Goal: Task Accomplishment & Management: Manage account settings

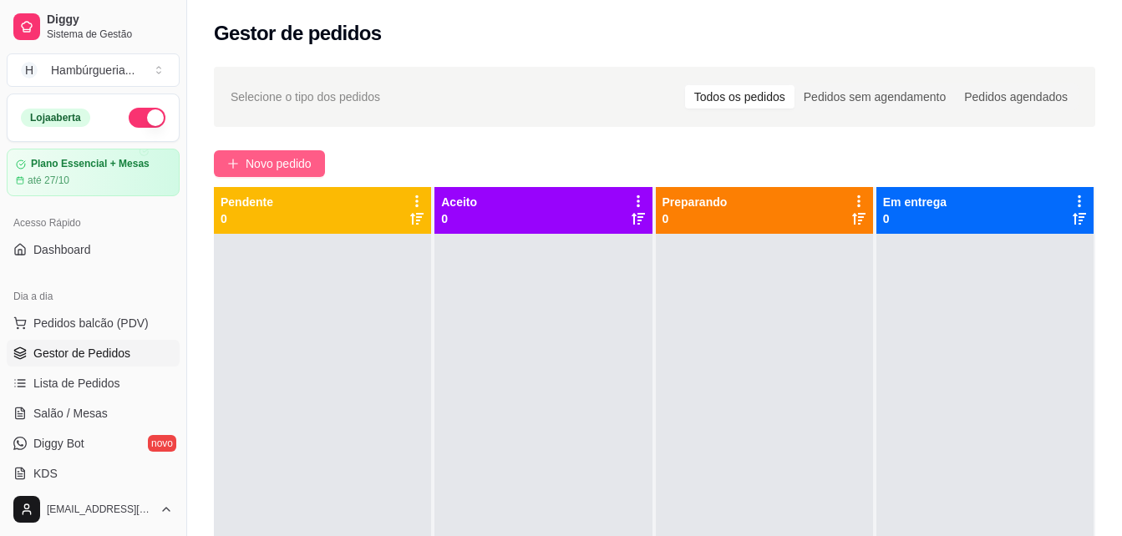
click at [264, 152] on button "Novo pedido" at bounding box center [269, 163] width 111 height 27
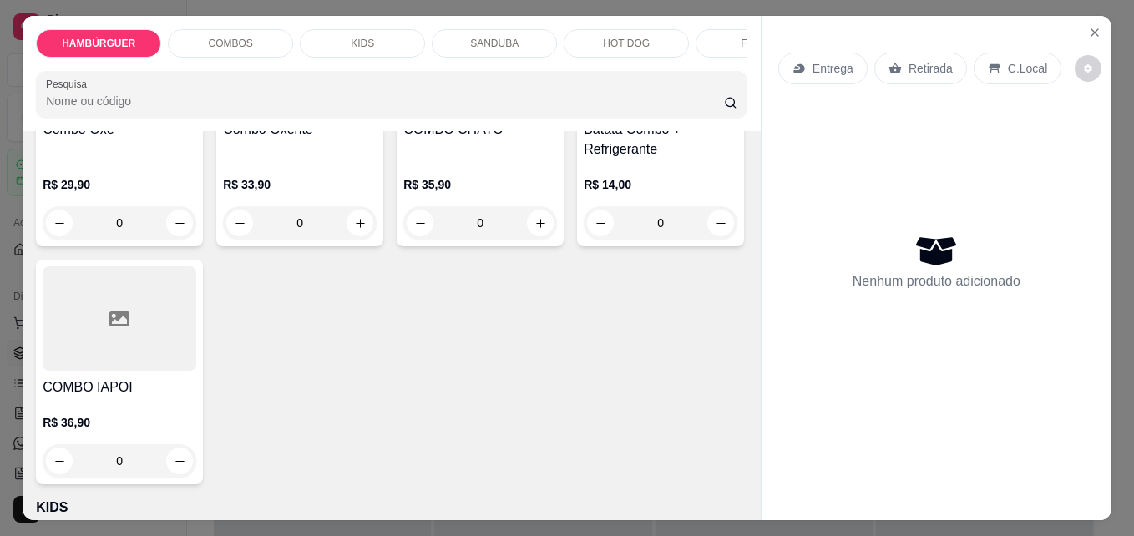
scroll to position [1253, 0]
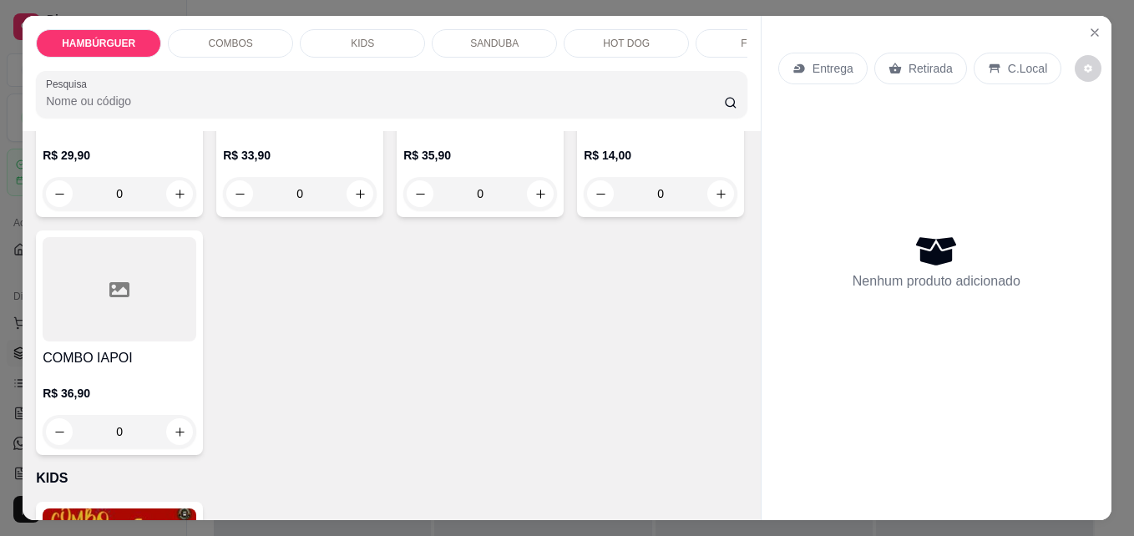
click at [196, 210] on div "0" at bounding box center [120, 193] width 154 height 33
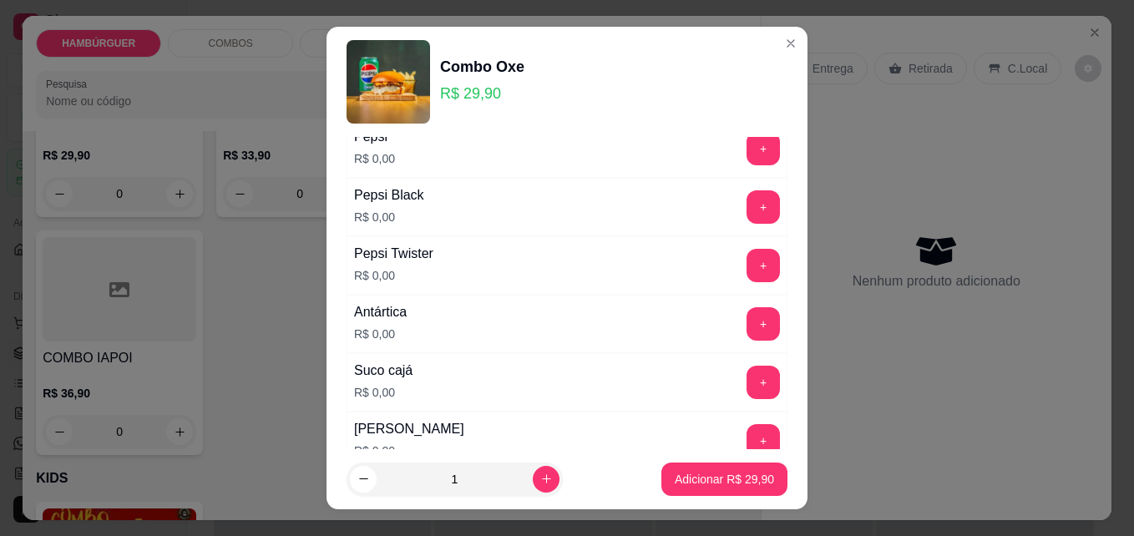
scroll to position [1086, 0]
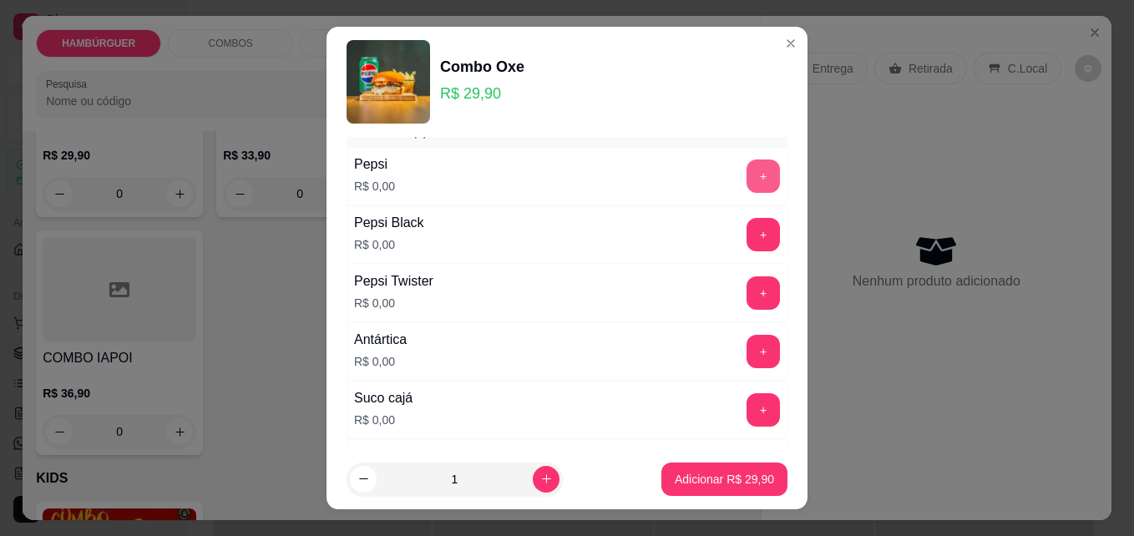
click at [747, 181] on button "+" at bounding box center [763, 176] width 33 height 33
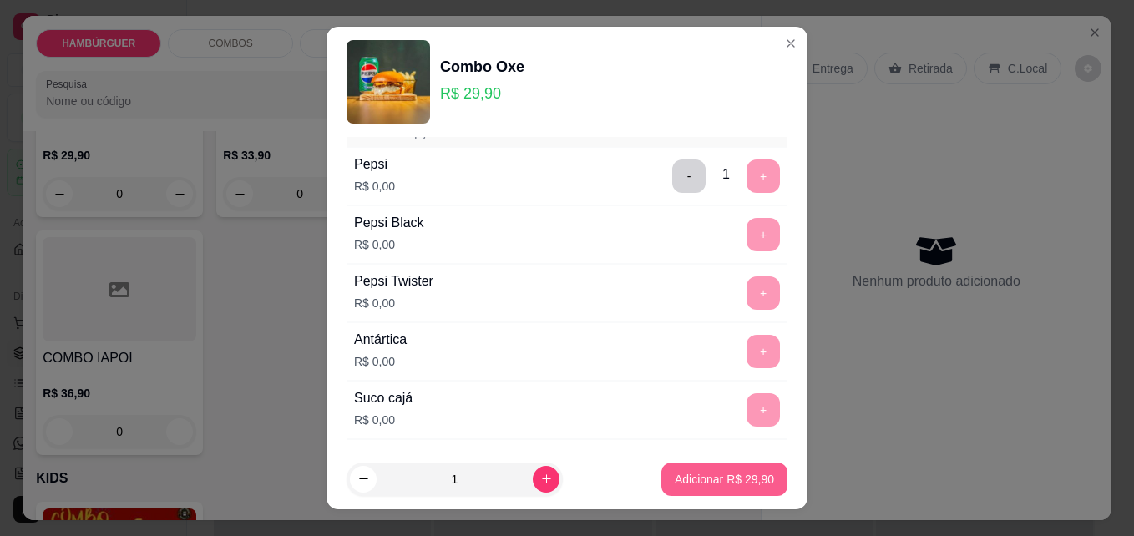
click at [693, 471] on p "Adicionar R$ 29,90" at bounding box center [724, 479] width 99 height 17
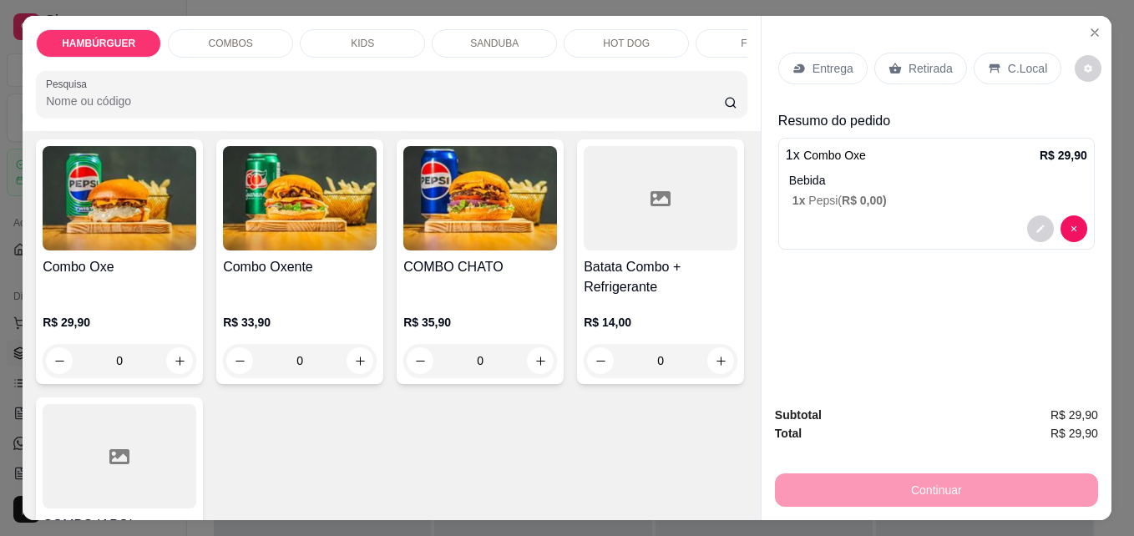
click at [531, 119] on div "0" at bounding box center [480, 102] width 154 height 33
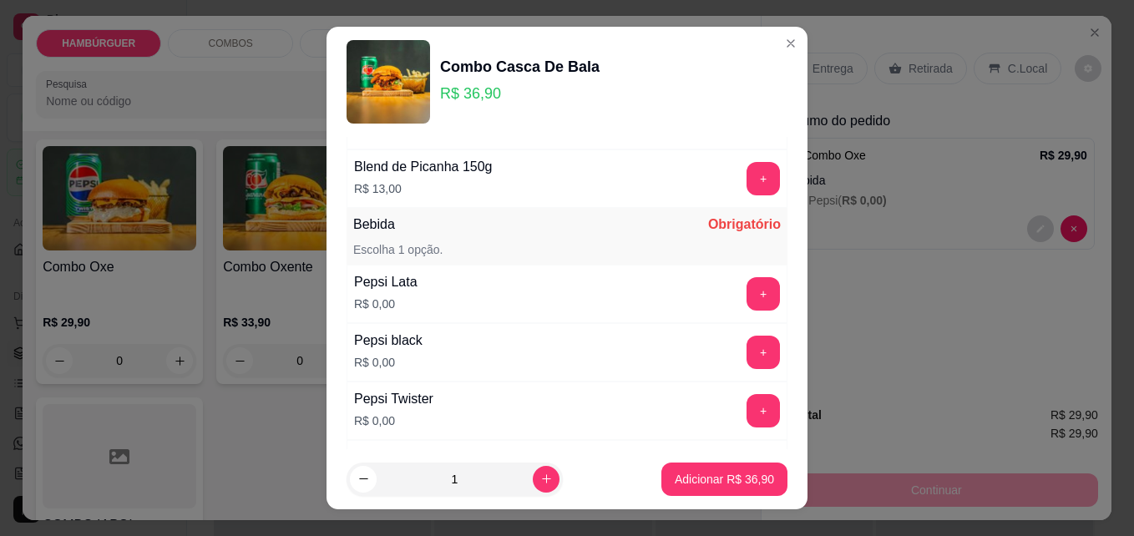
scroll to position [1169, 0]
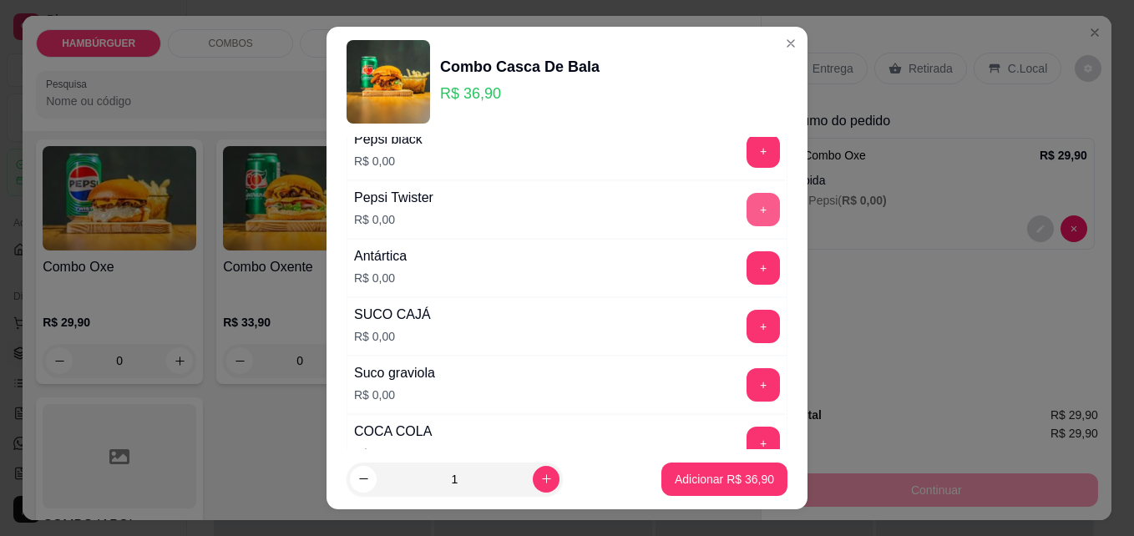
click at [747, 205] on button "+" at bounding box center [763, 209] width 33 height 33
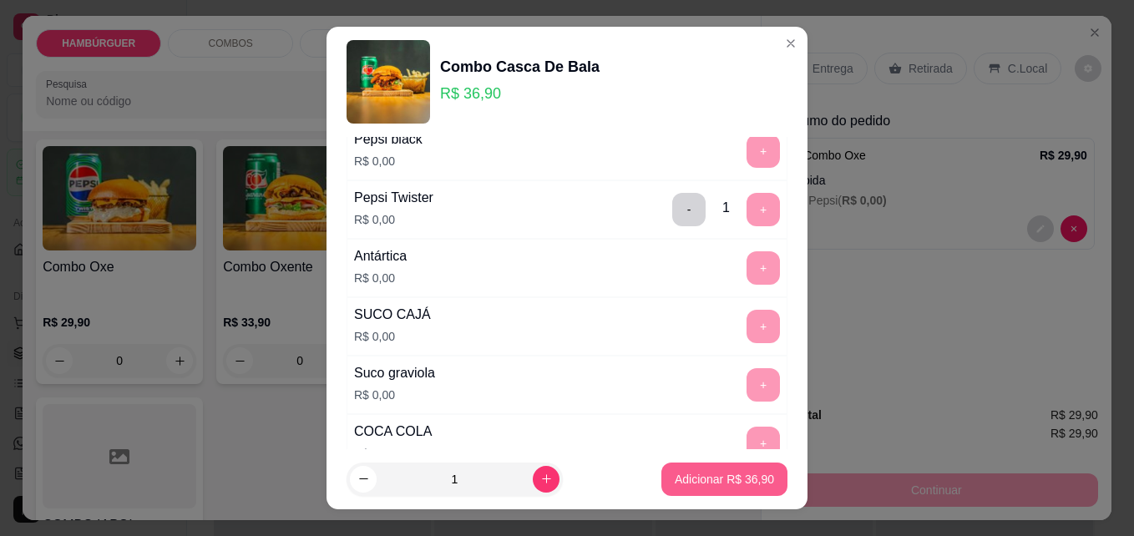
click at [681, 475] on p "Adicionar R$ 36,90" at bounding box center [724, 479] width 99 height 17
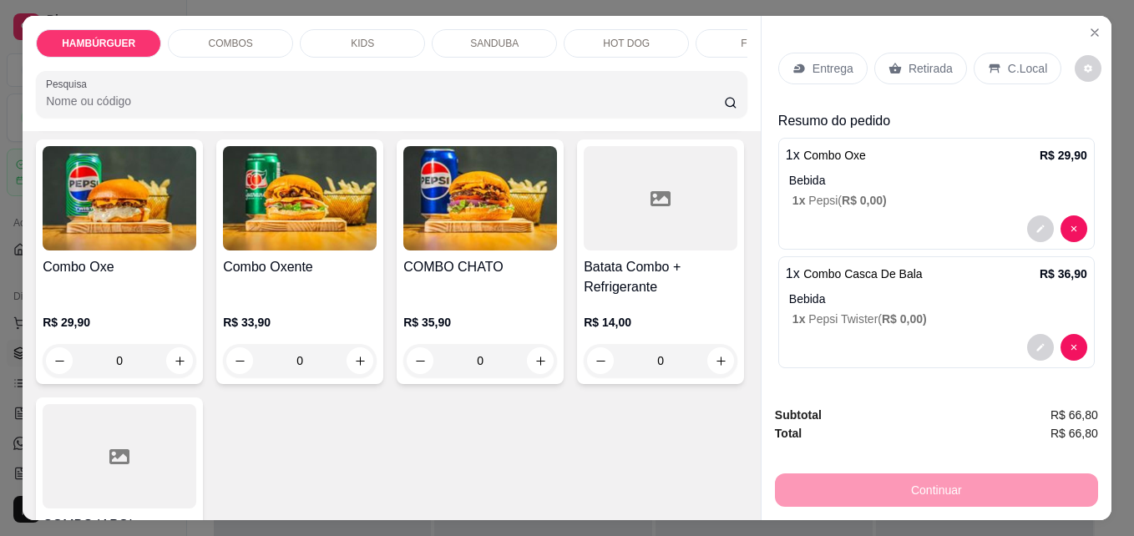
click at [1019, 66] on p "C.Local" at bounding box center [1027, 68] width 39 height 17
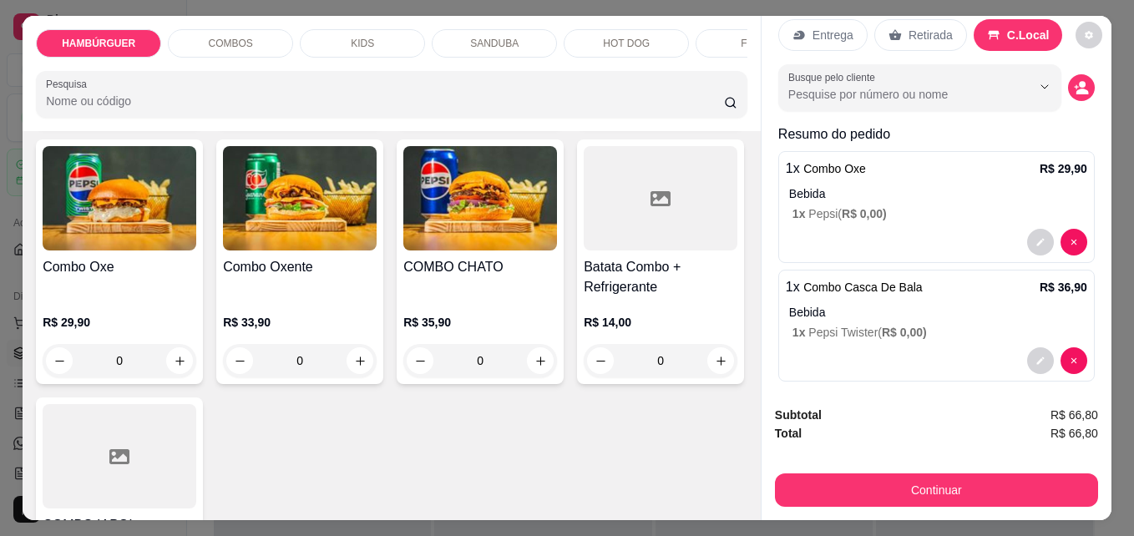
scroll to position [47, 0]
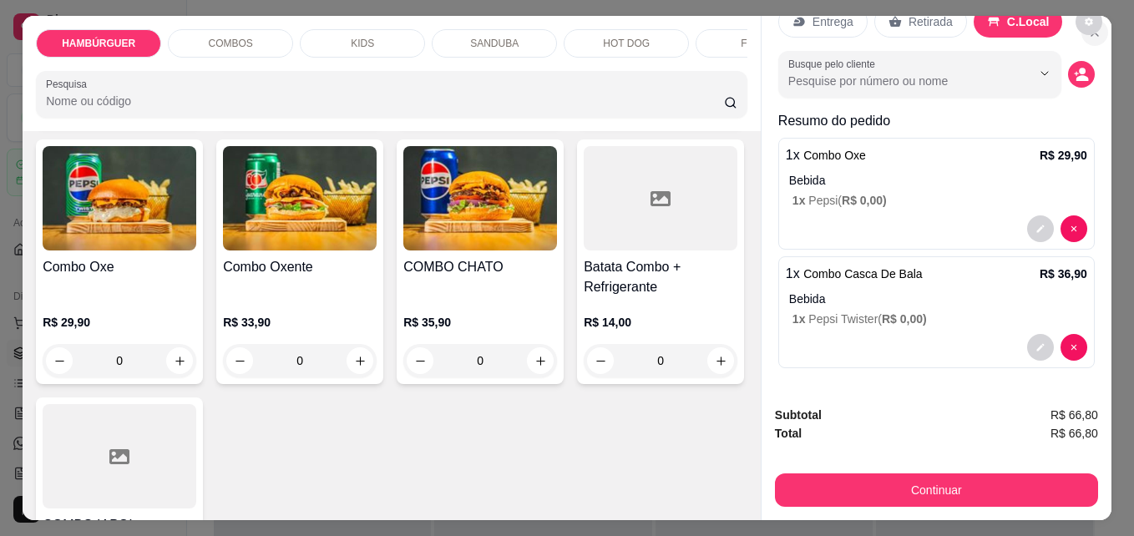
click at [1087, 34] on button "Close" at bounding box center [1095, 32] width 27 height 27
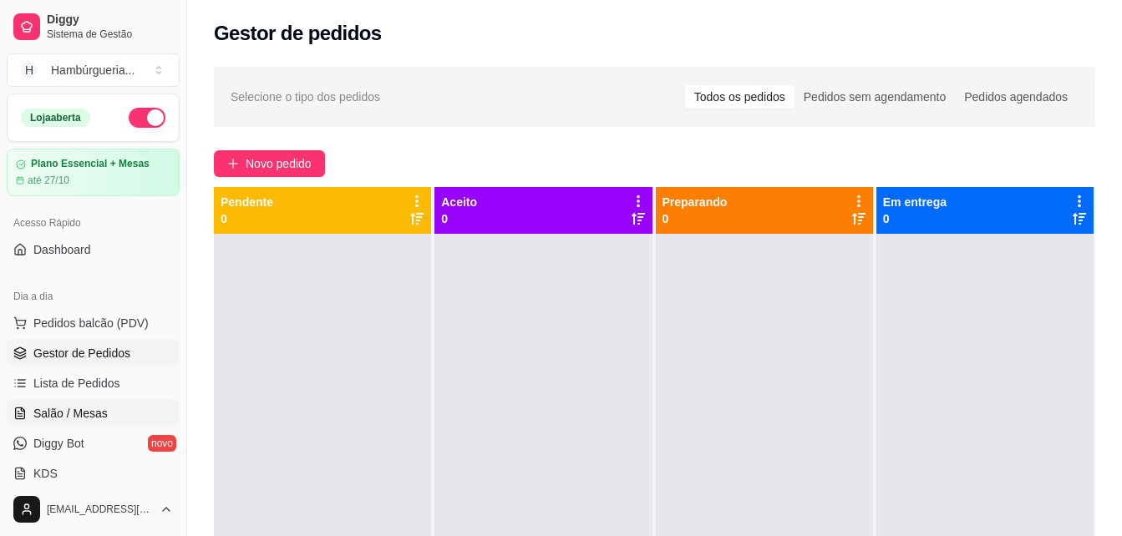
click at [77, 416] on span "Salão / Mesas" at bounding box center [70, 413] width 74 height 17
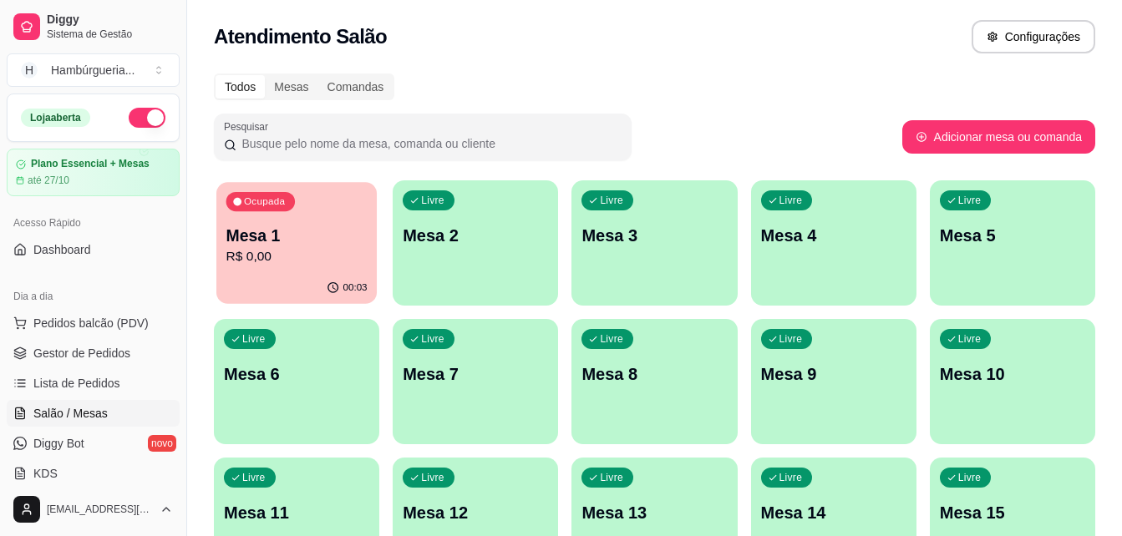
click at [318, 262] on p "R$ 0,00" at bounding box center [296, 256] width 141 height 19
click at [281, 264] on p "R$ 0,00" at bounding box center [296, 257] width 145 height 20
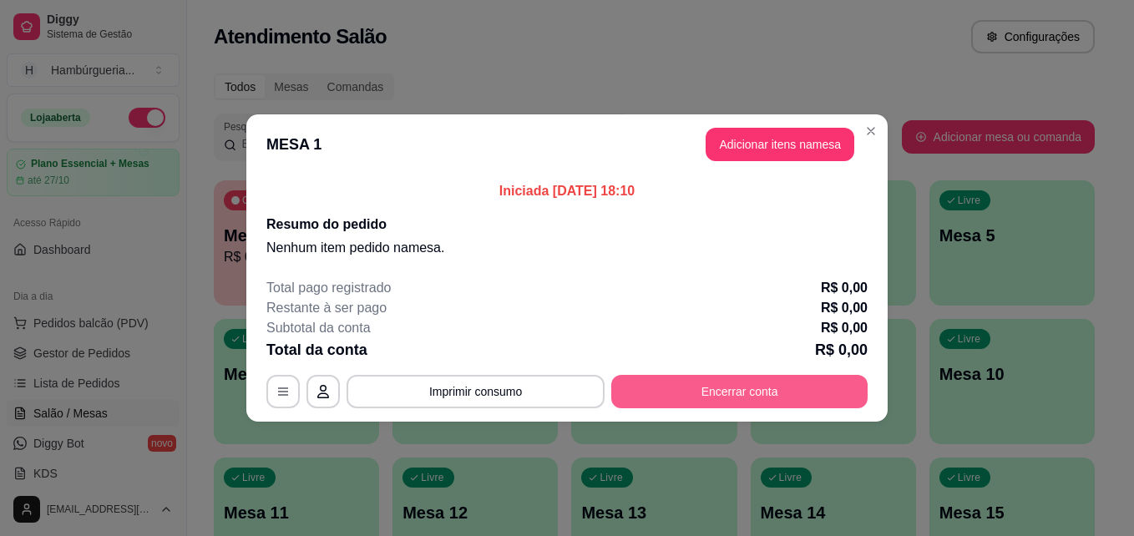
click at [722, 391] on button "Encerrar conta" at bounding box center [739, 391] width 256 height 33
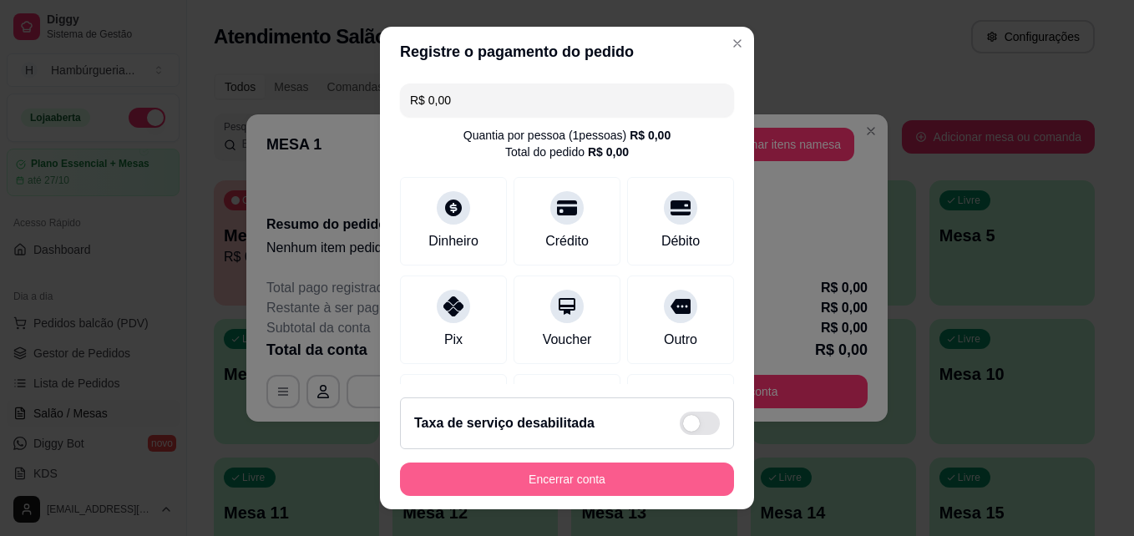
click at [650, 476] on button "Encerrar conta" at bounding box center [567, 479] width 334 height 33
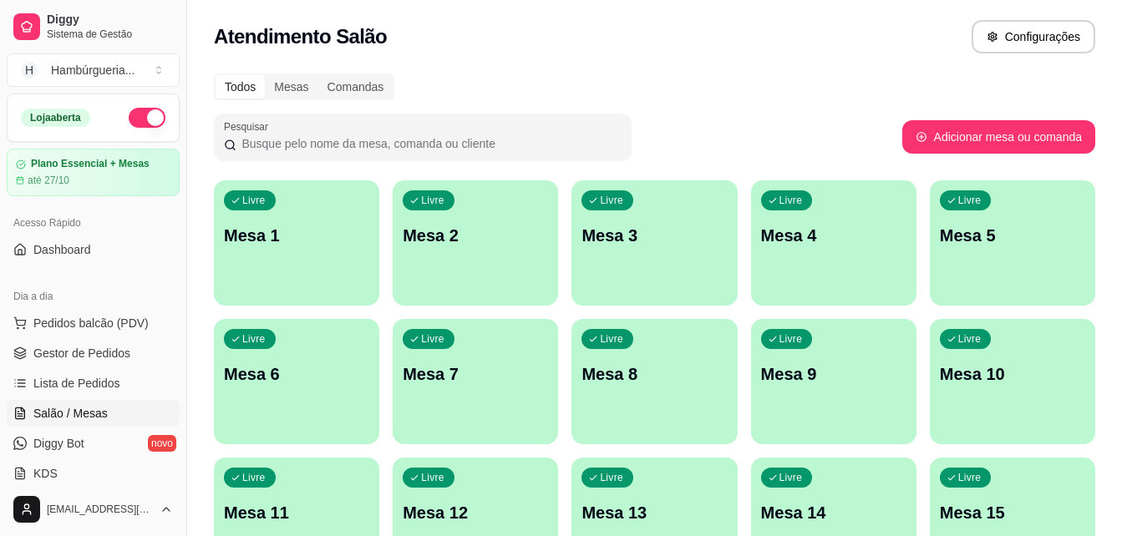
click at [432, 235] on p "Mesa 2" at bounding box center [475, 235] width 145 height 23
click at [235, 243] on p "Mesa 1" at bounding box center [296, 235] width 145 height 23
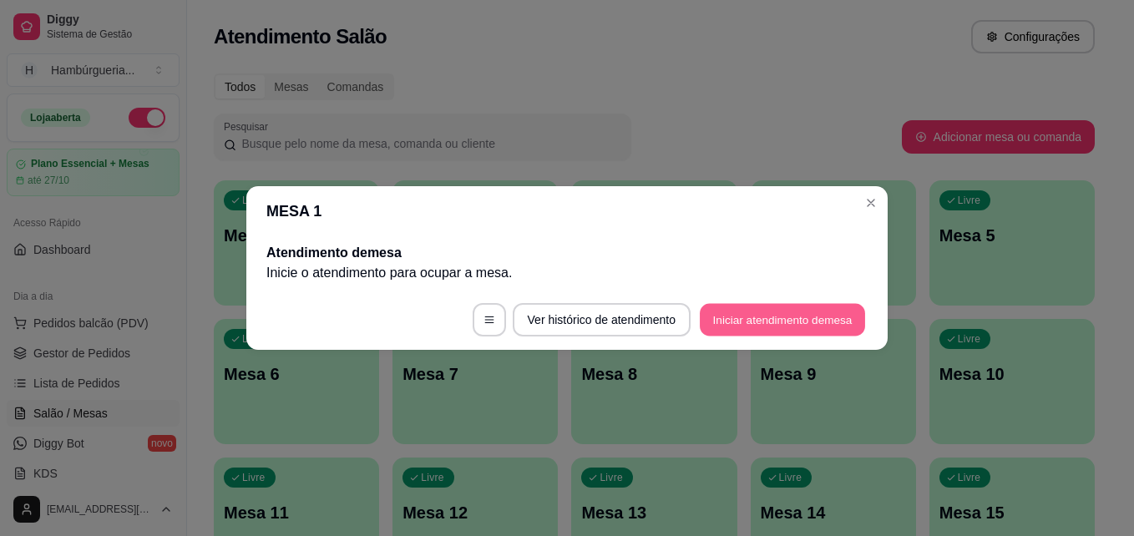
click at [717, 315] on button "Iniciar atendimento de mesa" at bounding box center [782, 320] width 165 height 33
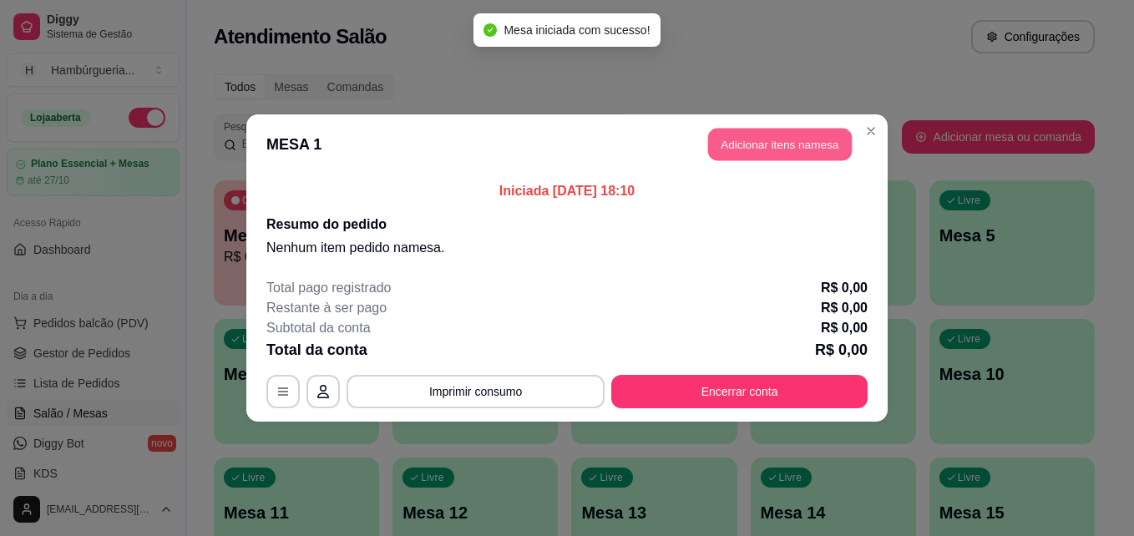
click at [786, 132] on button "Adicionar itens na mesa" at bounding box center [780, 145] width 144 height 33
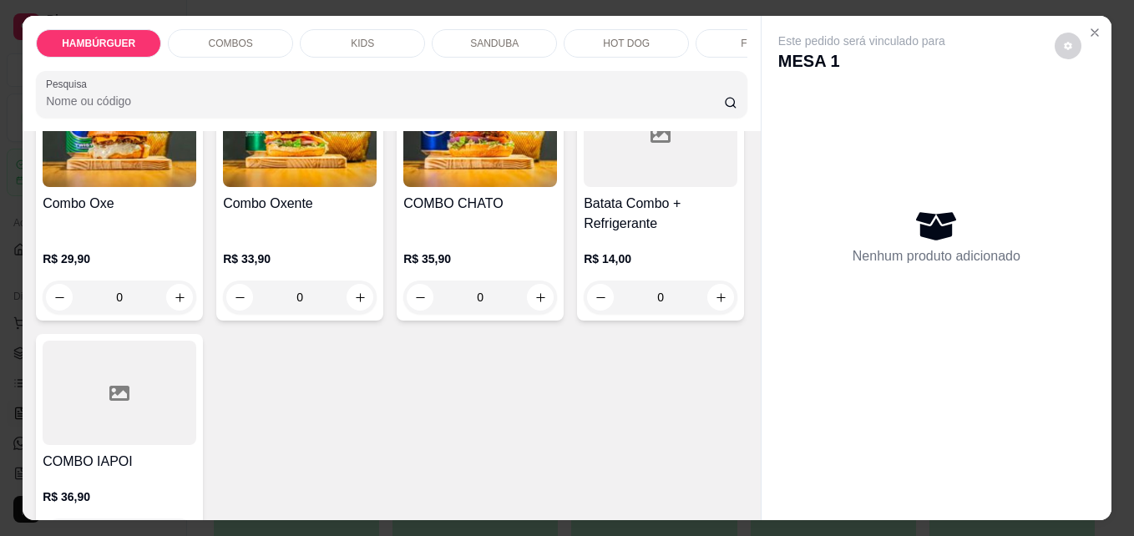
scroll to position [1253, 0]
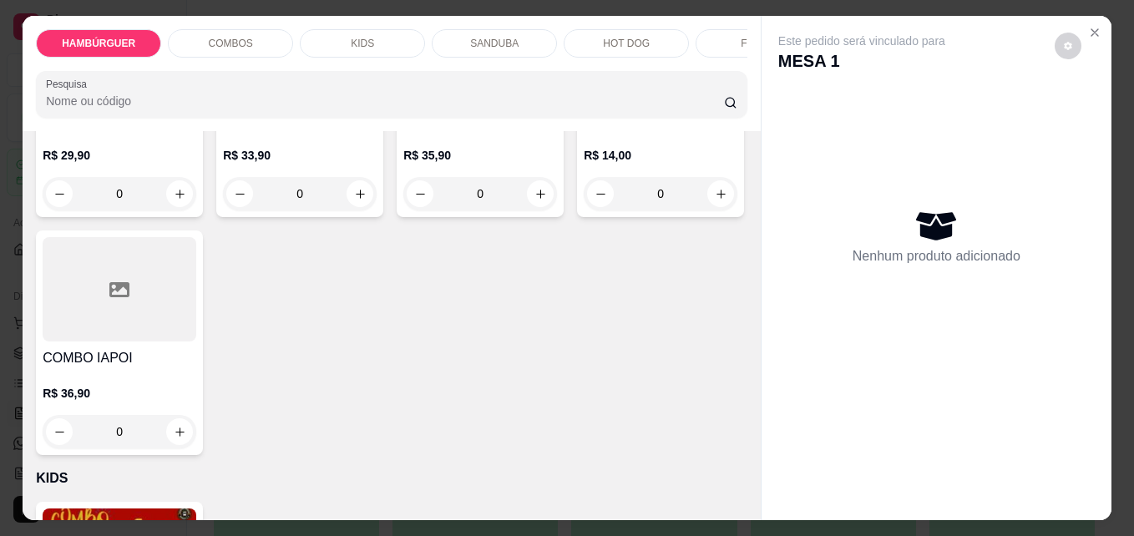
click at [196, 210] on div "0" at bounding box center [120, 193] width 154 height 33
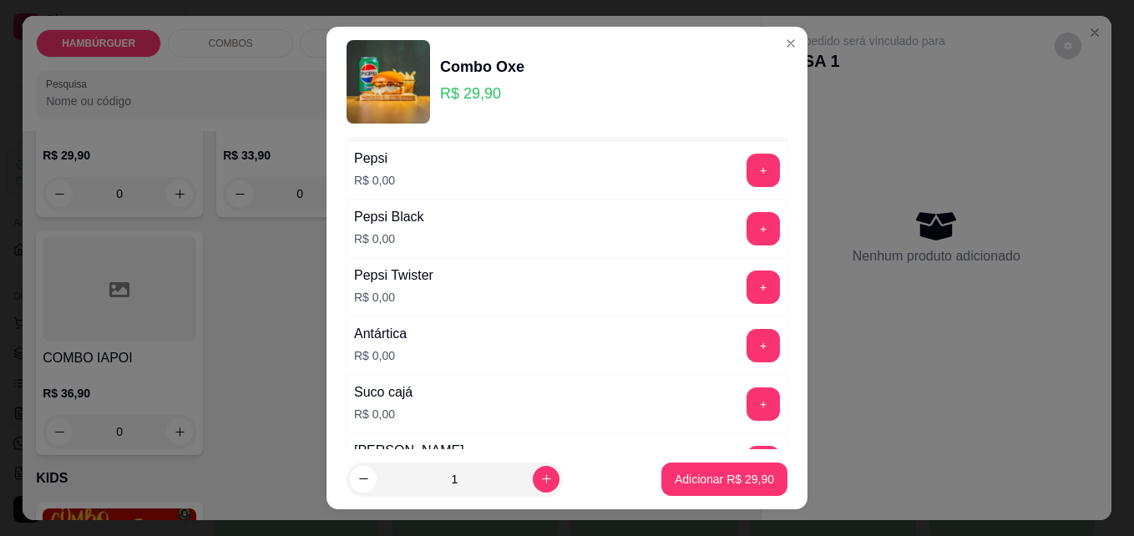
scroll to position [1086, 0]
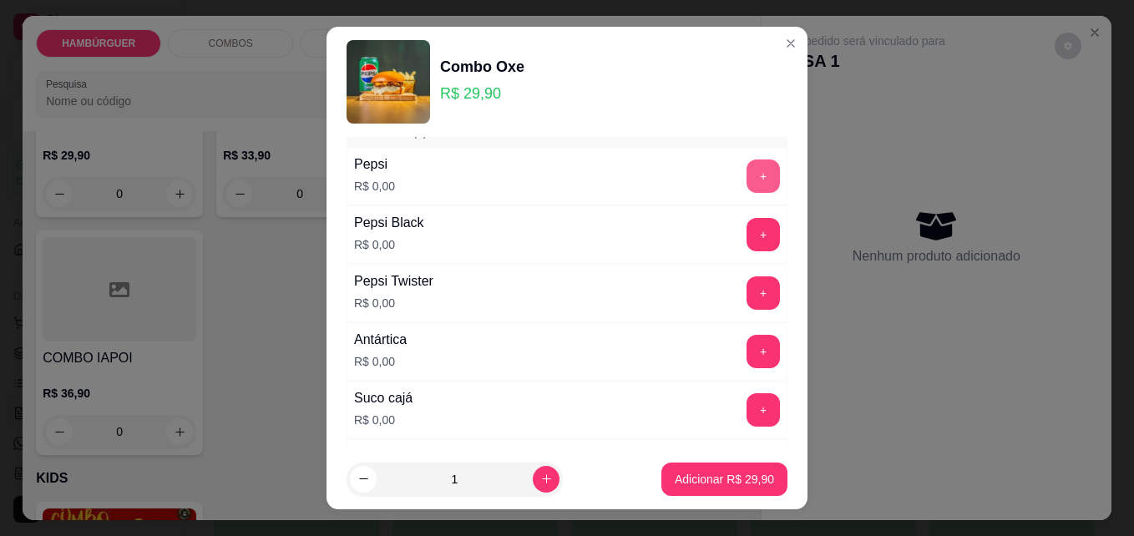
click at [747, 170] on button "+" at bounding box center [763, 176] width 33 height 33
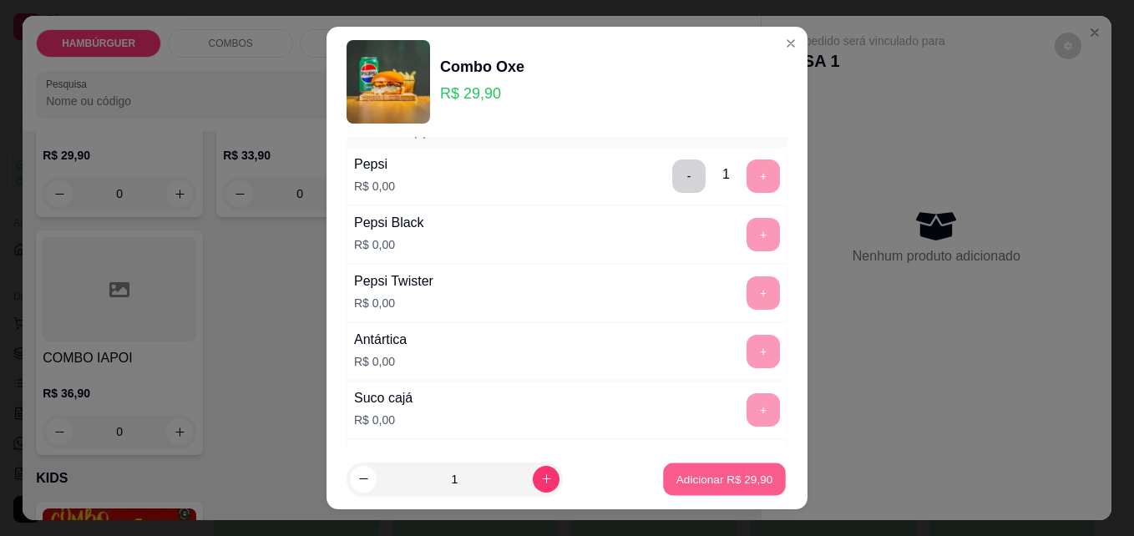
click at [696, 474] on p "Adicionar R$ 29,90" at bounding box center [724, 479] width 97 height 16
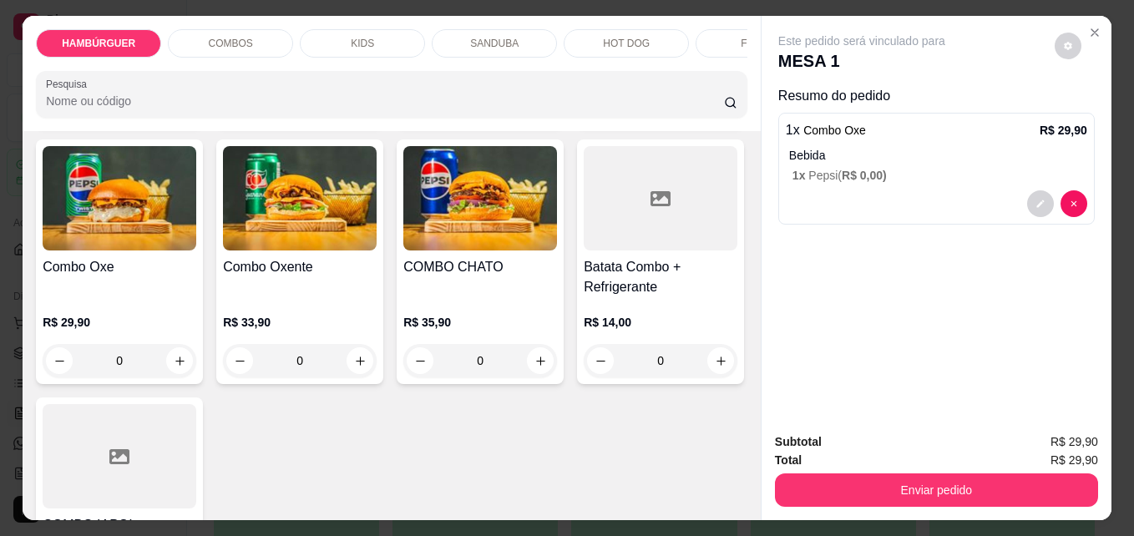
click at [544, 119] on div "0" at bounding box center [480, 102] width 154 height 33
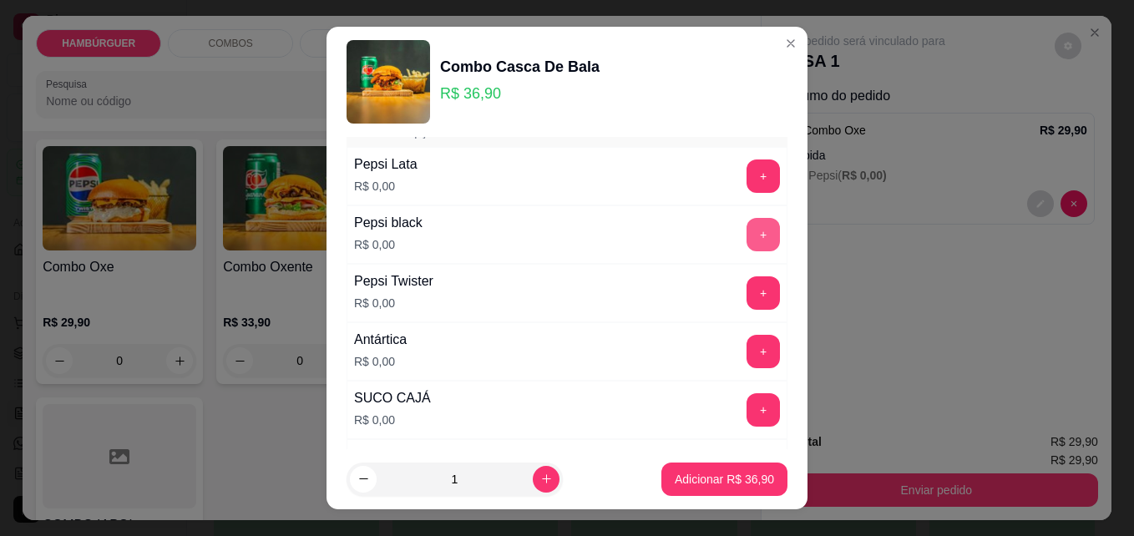
click at [747, 231] on button "+" at bounding box center [763, 234] width 33 height 33
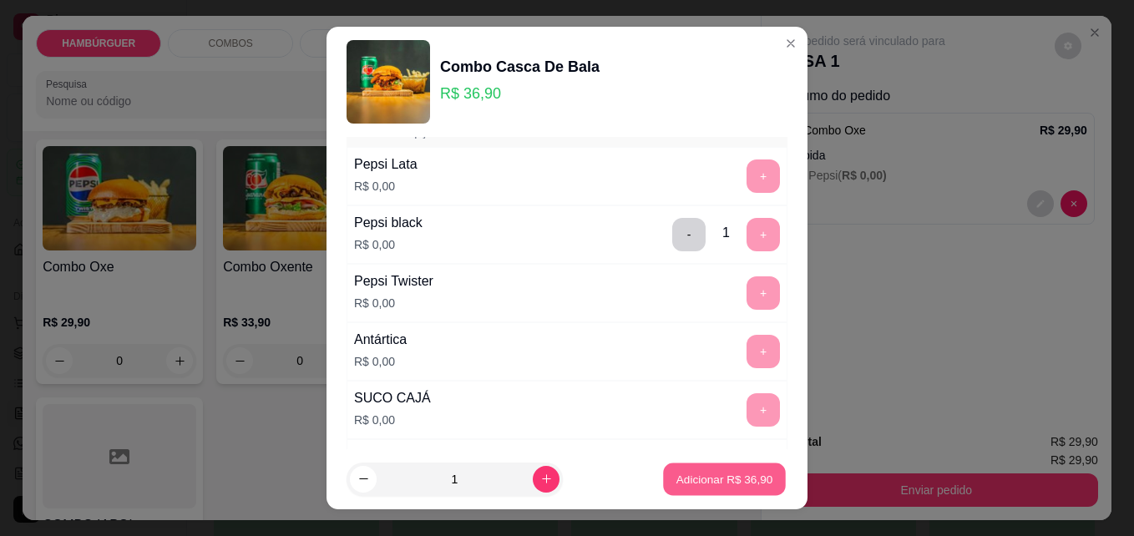
click at [697, 479] on p "Adicionar R$ 36,90" at bounding box center [724, 479] width 97 height 16
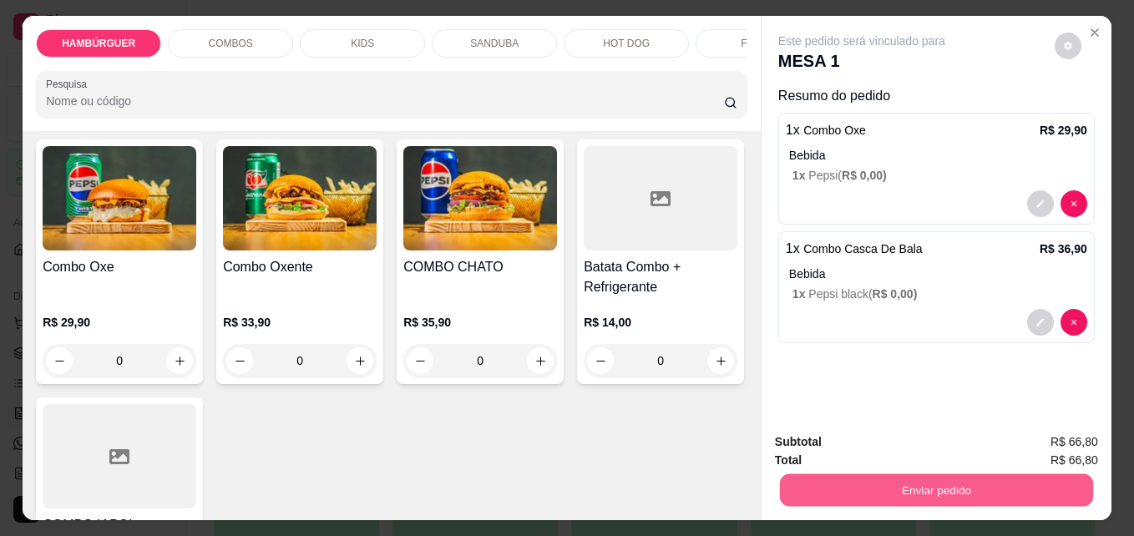
click at [887, 479] on button "Enviar pedido" at bounding box center [936, 490] width 313 height 33
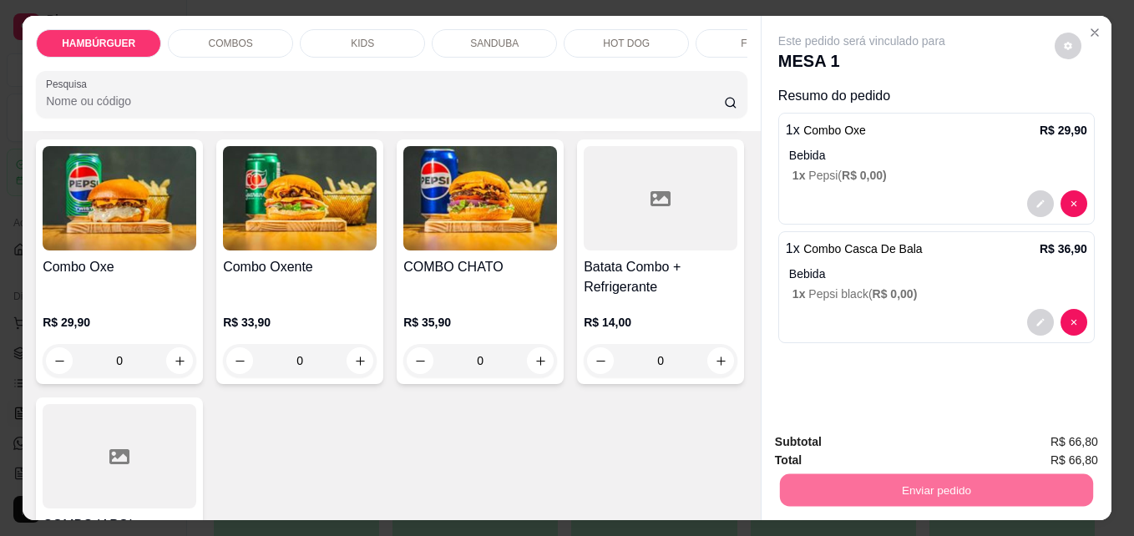
click at [1021, 443] on button "Enviar pedido" at bounding box center [1055, 442] width 92 height 31
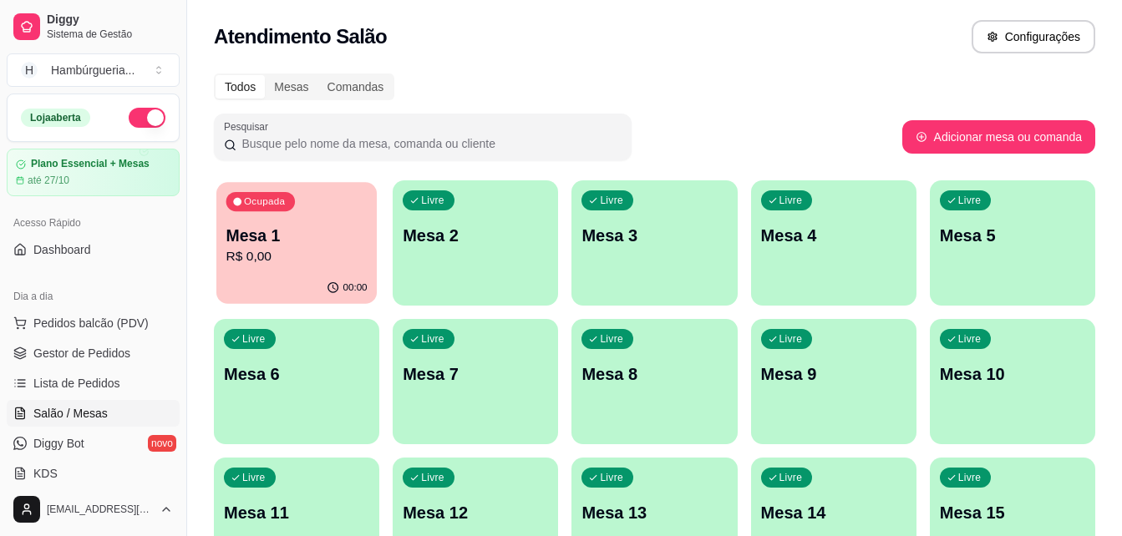
click at [284, 231] on p "Mesa 1" at bounding box center [296, 236] width 141 height 23
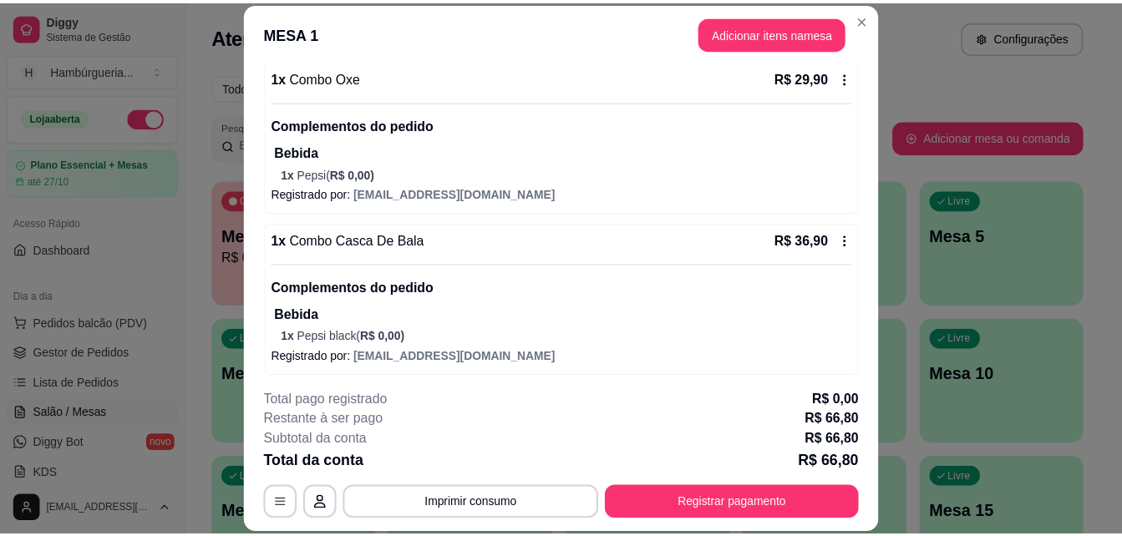
scroll to position [166, 0]
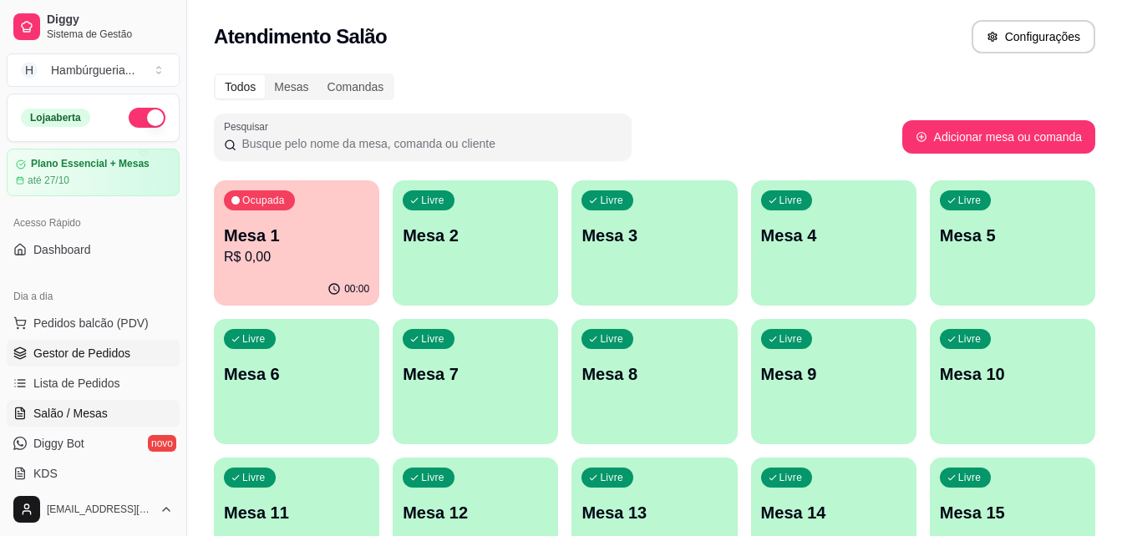
click at [134, 359] on link "Gestor de Pedidos" at bounding box center [93, 353] width 173 height 27
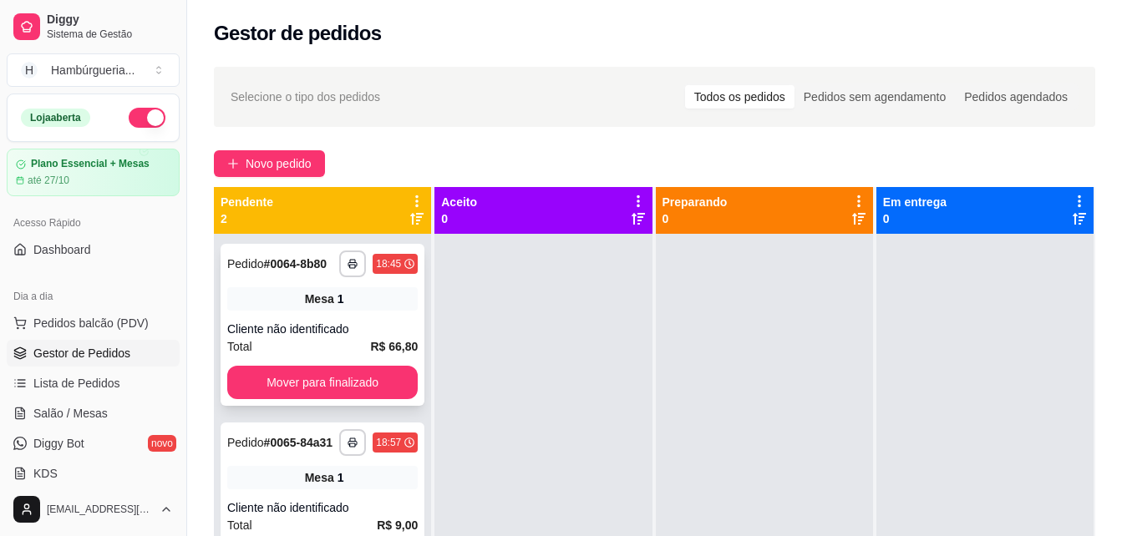
click at [294, 271] on strong "# 0064-8b80" at bounding box center [295, 263] width 63 height 13
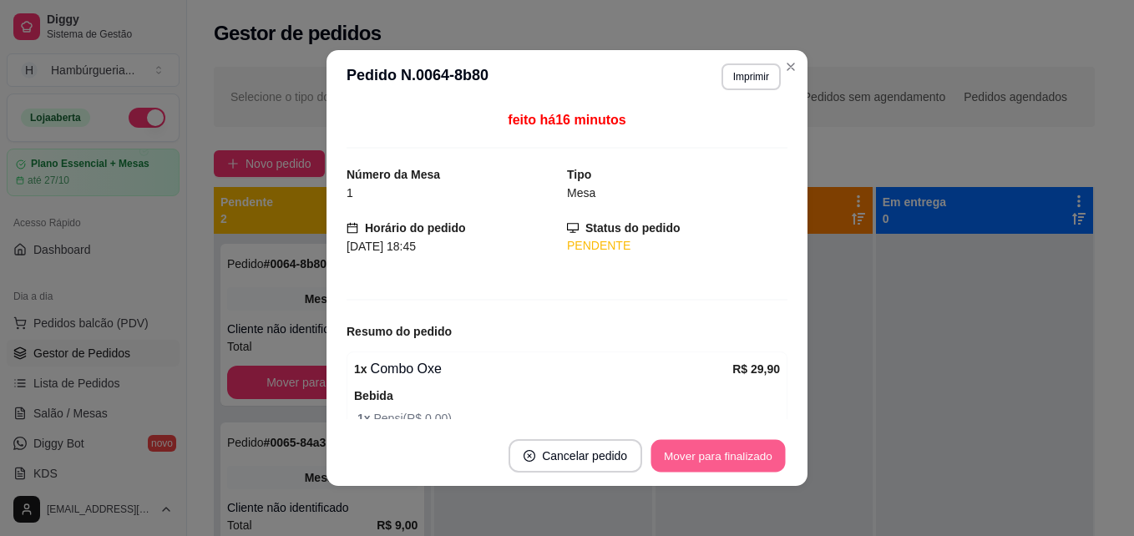
click at [693, 455] on button "Mover para finalizado" at bounding box center [718, 456] width 134 height 33
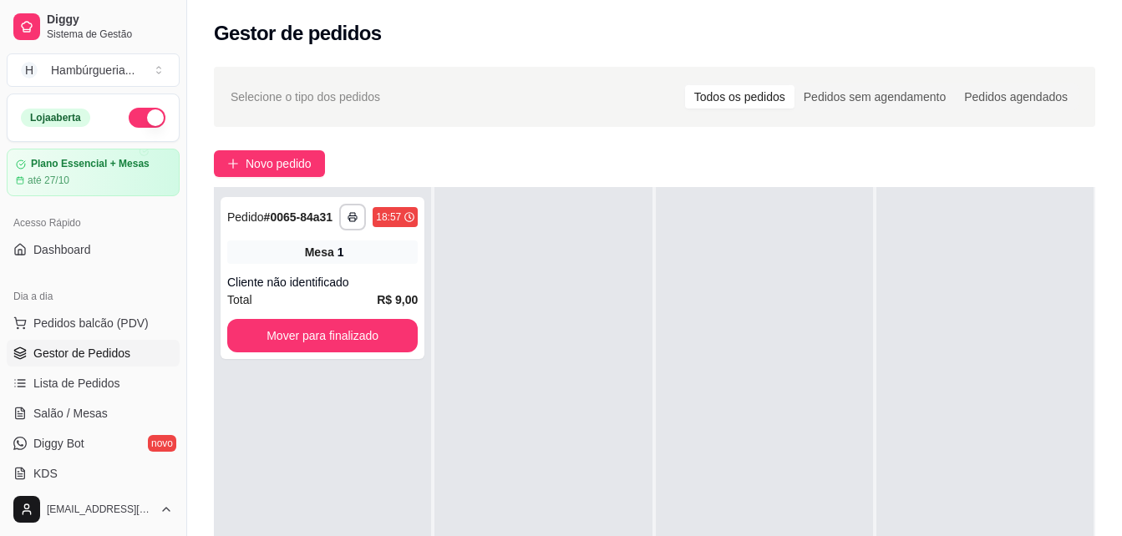
scroll to position [84, 0]
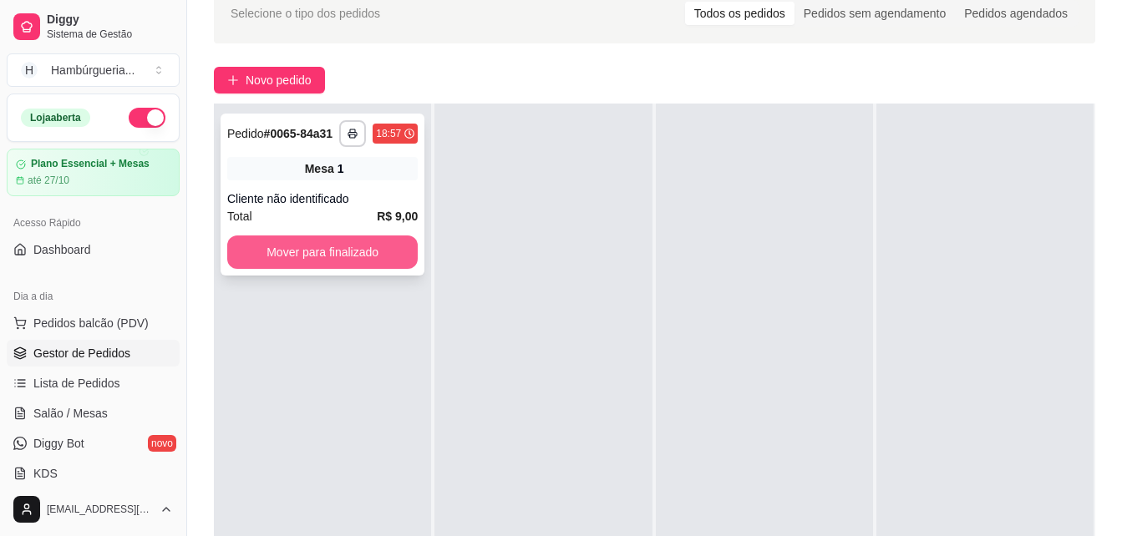
click at [358, 243] on button "Mover para finalizado" at bounding box center [322, 252] width 190 height 33
click at [325, 205] on div "Cliente não identificado" at bounding box center [322, 198] width 190 height 17
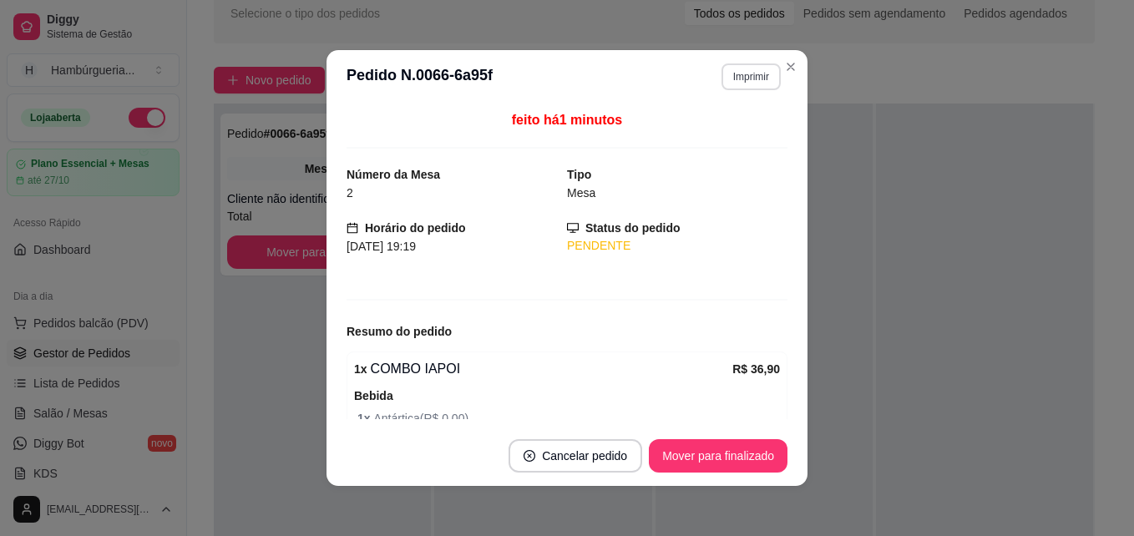
click at [749, 73] on button "Imprimir" at bounding box center [751, 76] width 59 height 27
click at [733, 134] on button "IMPRESSORA" at bounding box center [715, 135] width 121 height 27
click at [765, 150] on div "feito há 2 minutos Número da Mesa 2 Tipo Mesa Horário do pedido [DATE] 19:19 St…" at bounding box center [567, 264] width 441 height 309
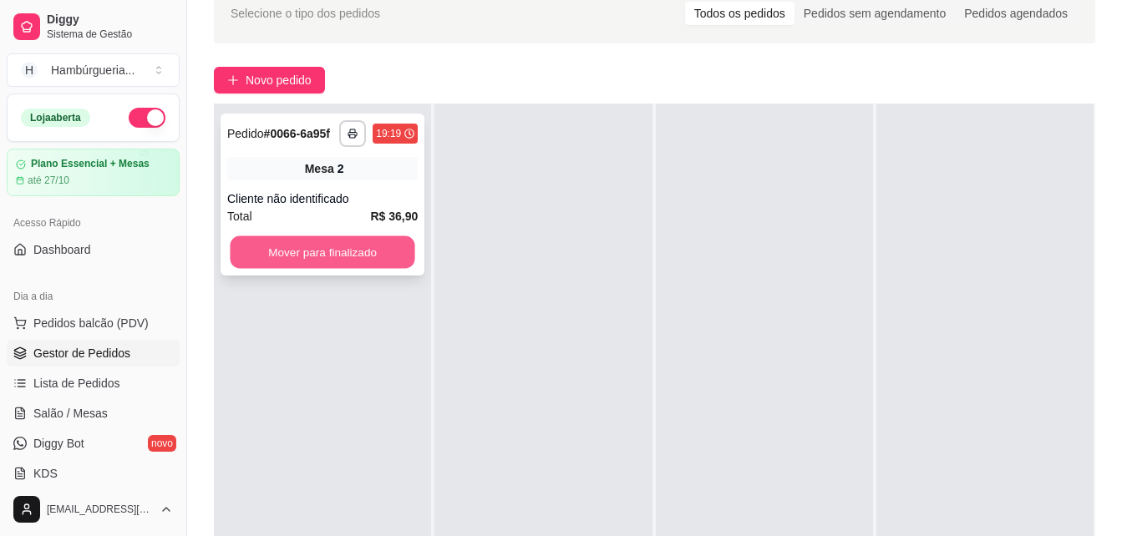
click at [337, 257] on button "Mover para finalizado" at bounding box center [322, 252] width 185 height 33
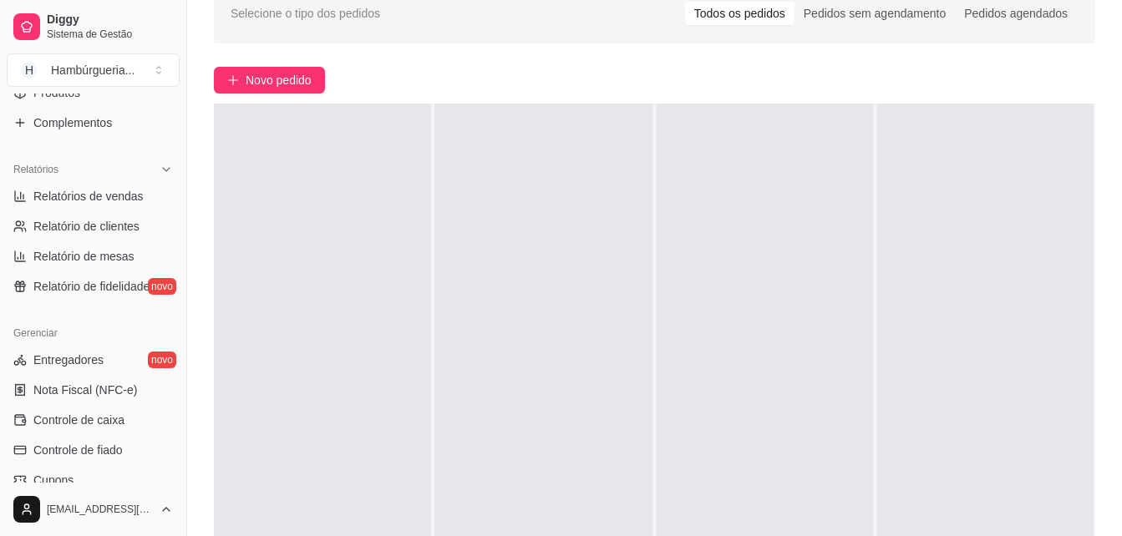
scroll to position [467, 0]
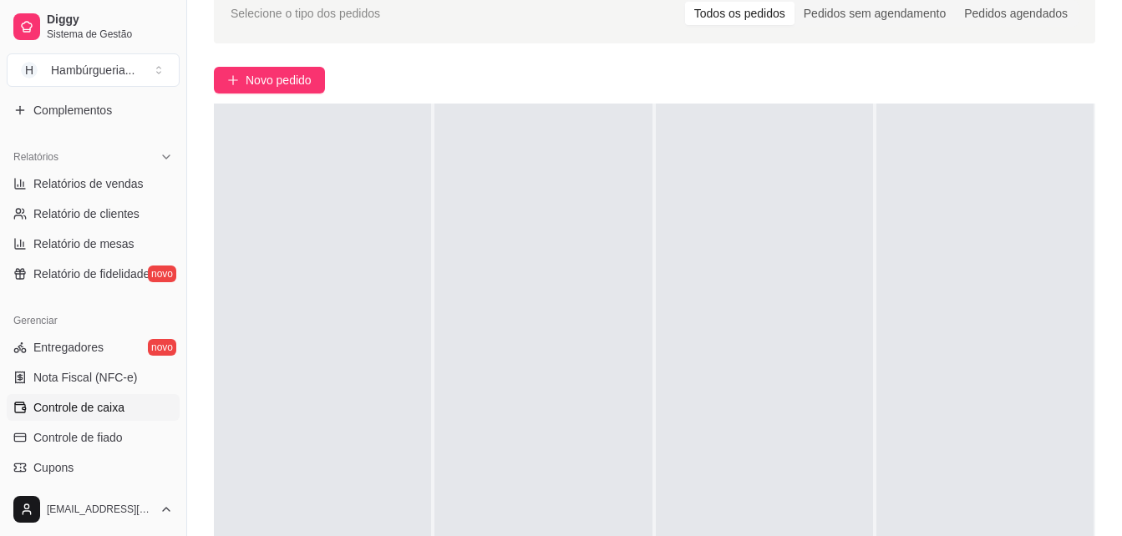
click at [124, 408] on link "Controle de caixa" at bounding box center [93, 407] width 173 height 27
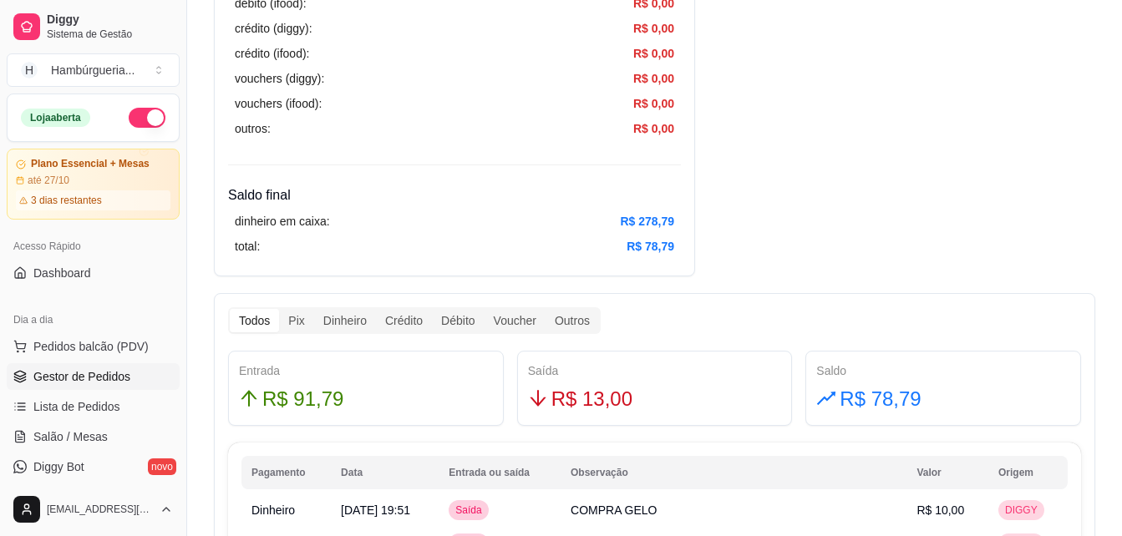
click at [90, 379] on span "Gestor de Pedidos" at bounding box center [81, 376] width 97 height 17
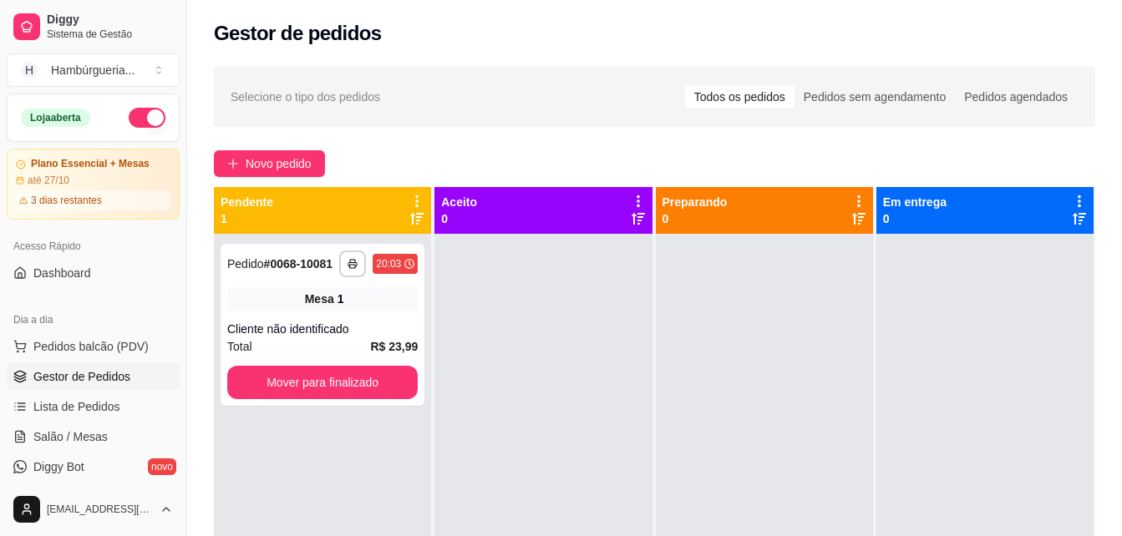
click at [259, 149] on div "**********" at bounding box center [654, 400] width 935 height 686
click at [260, 157] on span "Novo pedido" at bounding box center [279, 164] width 66 height 18
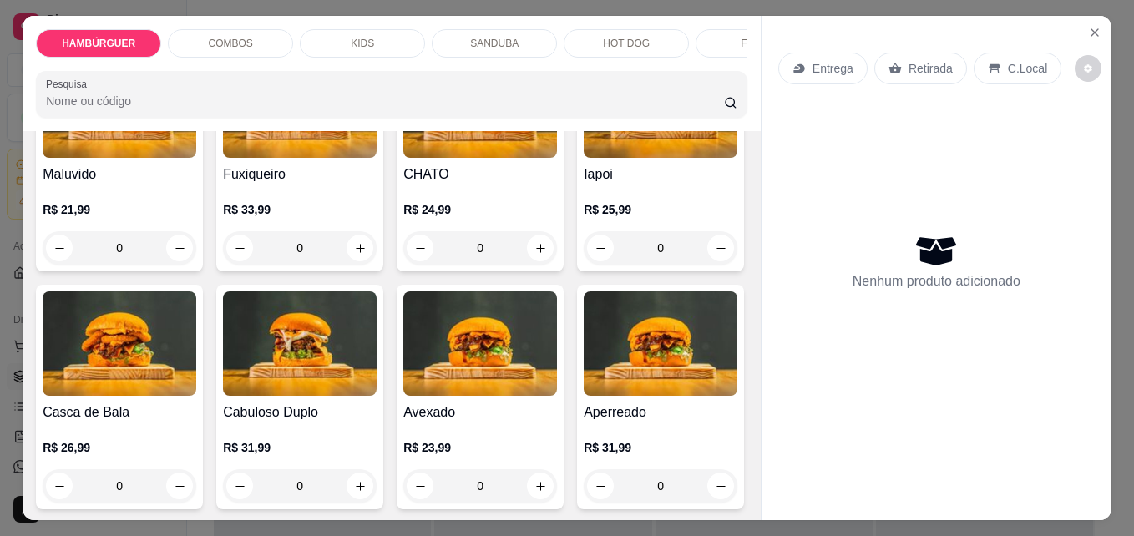
scroll to position [446, 0]
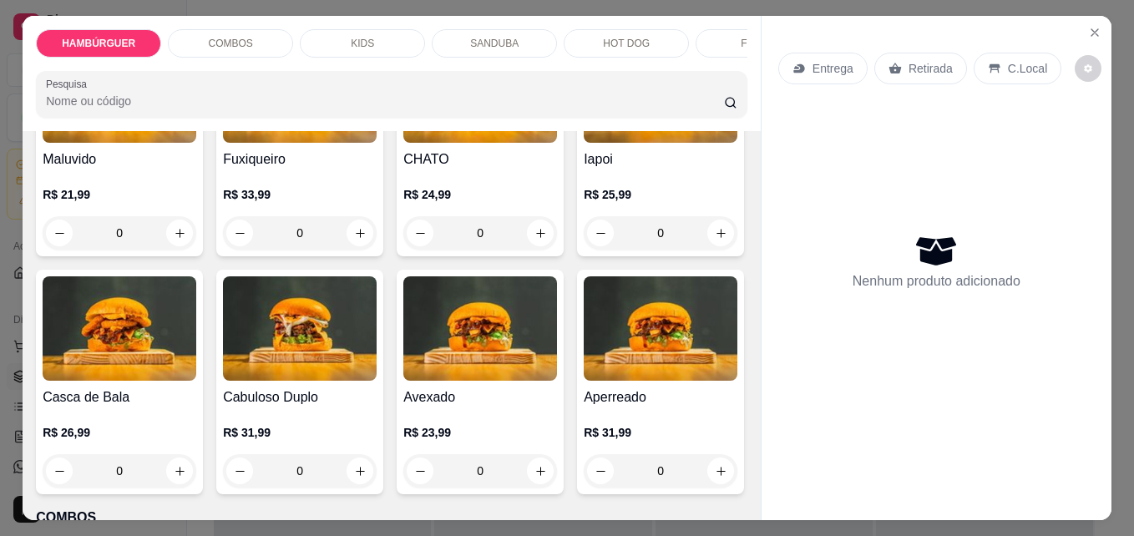
click at [584, 250] on div "0" at bounding box center [661, 232] width 154 height 33
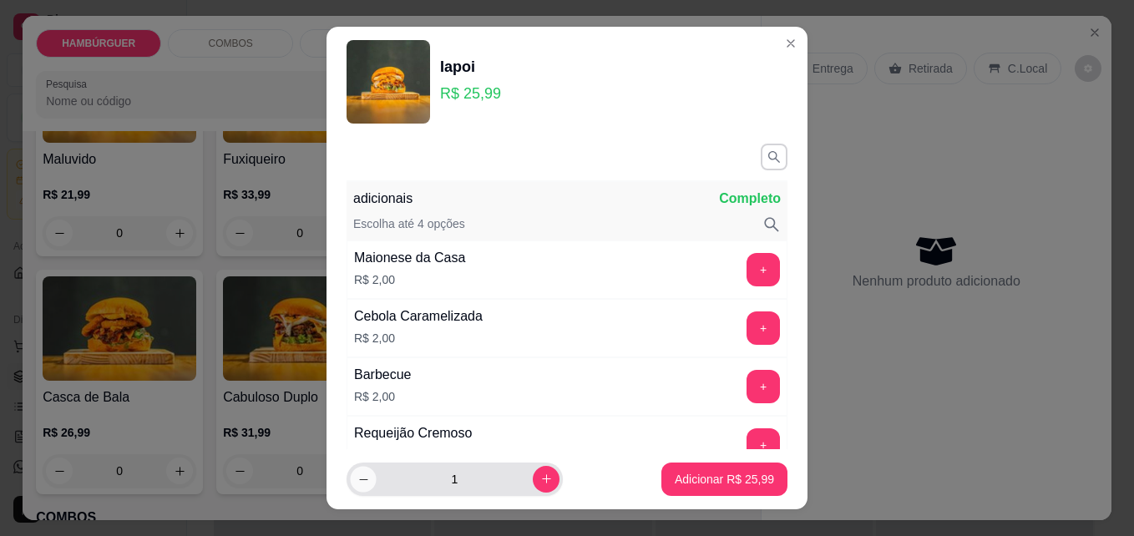
click at [357, 474] on icon "decrease-product-quantity" at bounding box center [363, 480] width 13 height 13
click at [540, 482] on icon "increase-product-quantity" at bounding box center [546, 479] width 13 height 13
click at [540, 482] on icon "increase-product-quantity" at bounding box center [546, 480] width 13 height 13
type input "2"
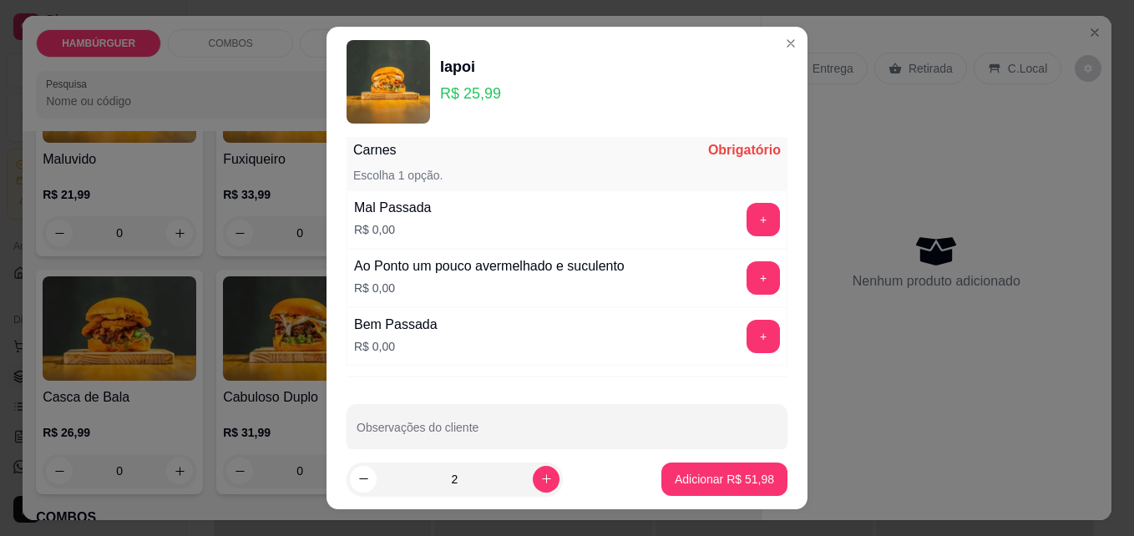
scroll to position [1051, 0]
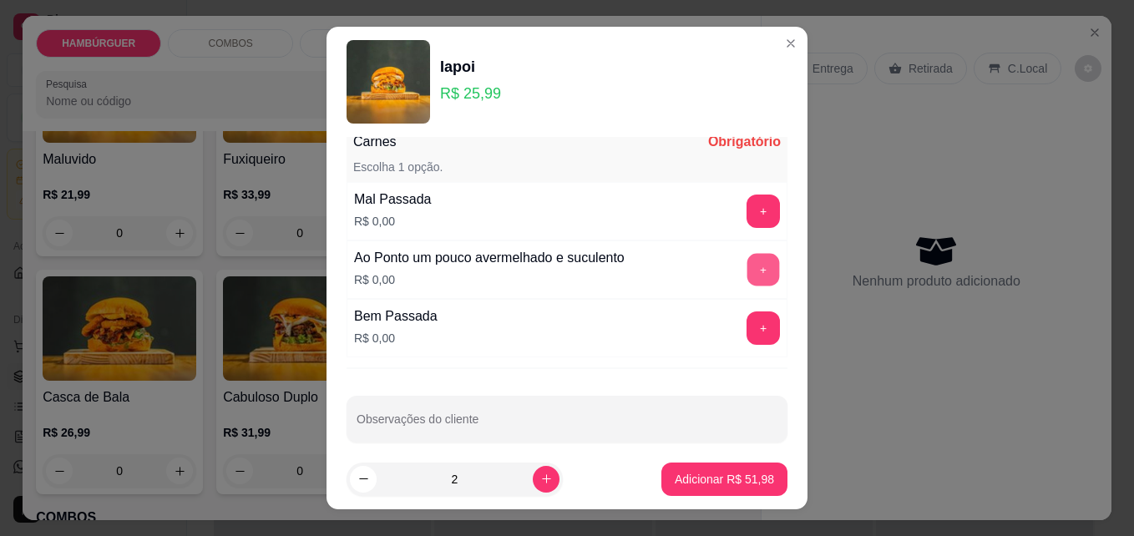
click at [748, 280] on div "+" at bounding box center [763, 269] width 47 height 33
click at [747, 258] on button "+" at bounding box center [763, 269] width 33 height 33
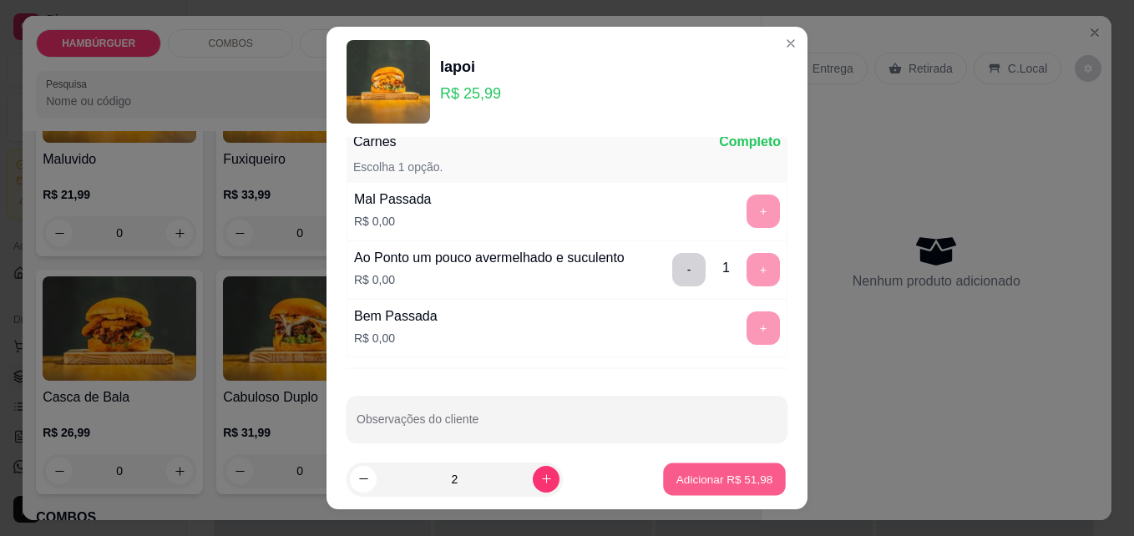
click at [699, 494] on button "Adicionar R$ 51,98" at bounding box center [724, 480] width 123 height 33
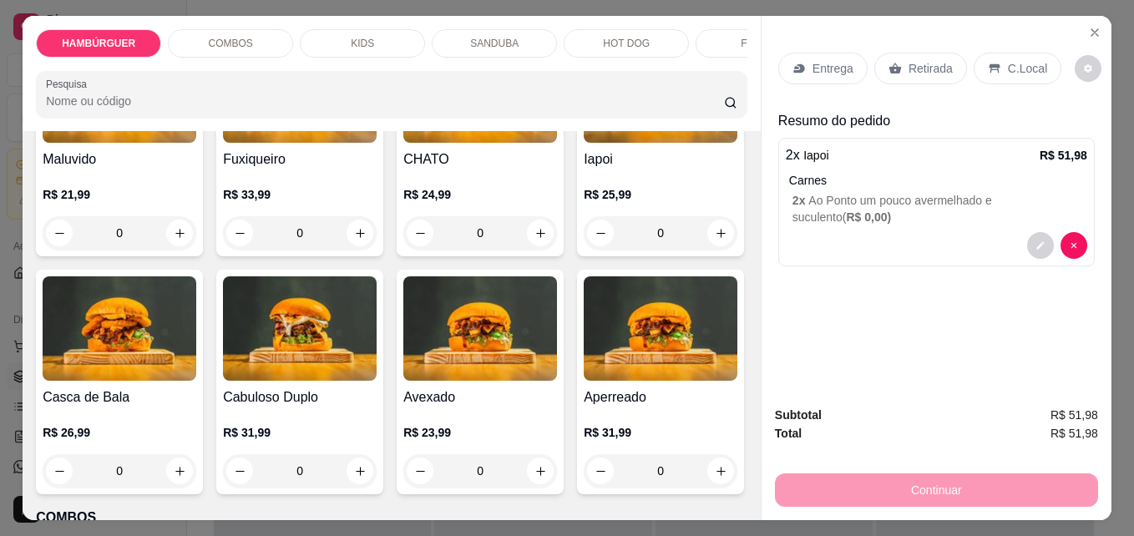
click at [921, 60] on p "Retirada" at bounding box center [931, 68] width 44 height 17
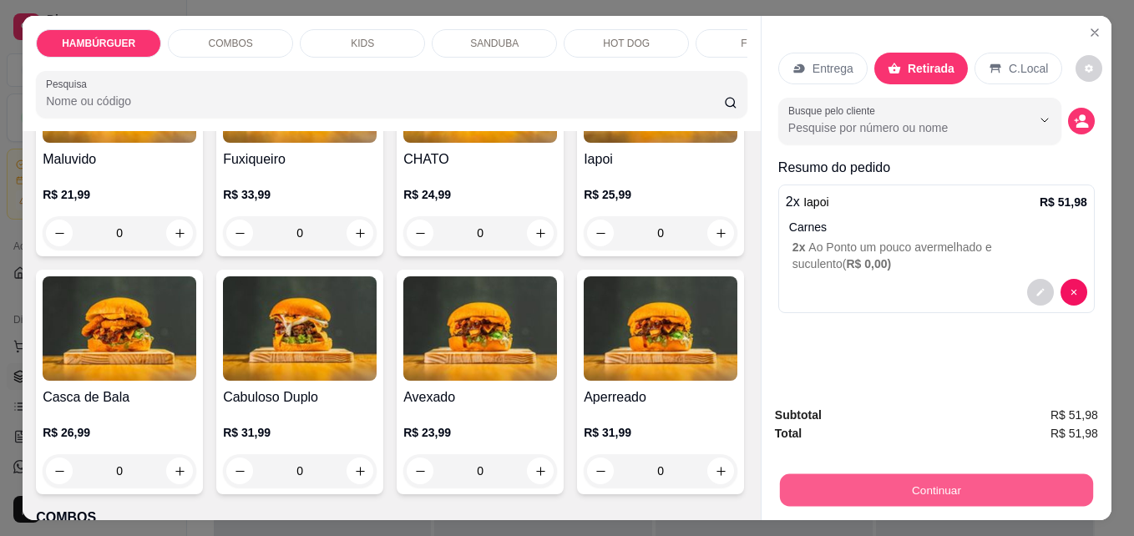
click at [940, 486] on button "Continuar" at bounding box center [936, 490] width 313 height 33
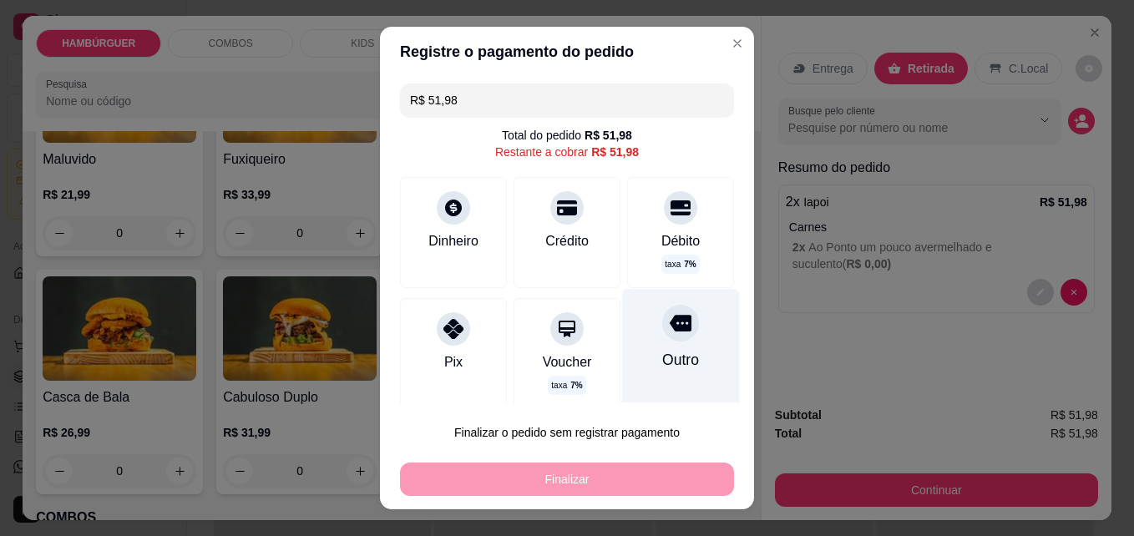
click at [663, 340] on div "Outro" at bounding box center [681, 350] width 118 height 122
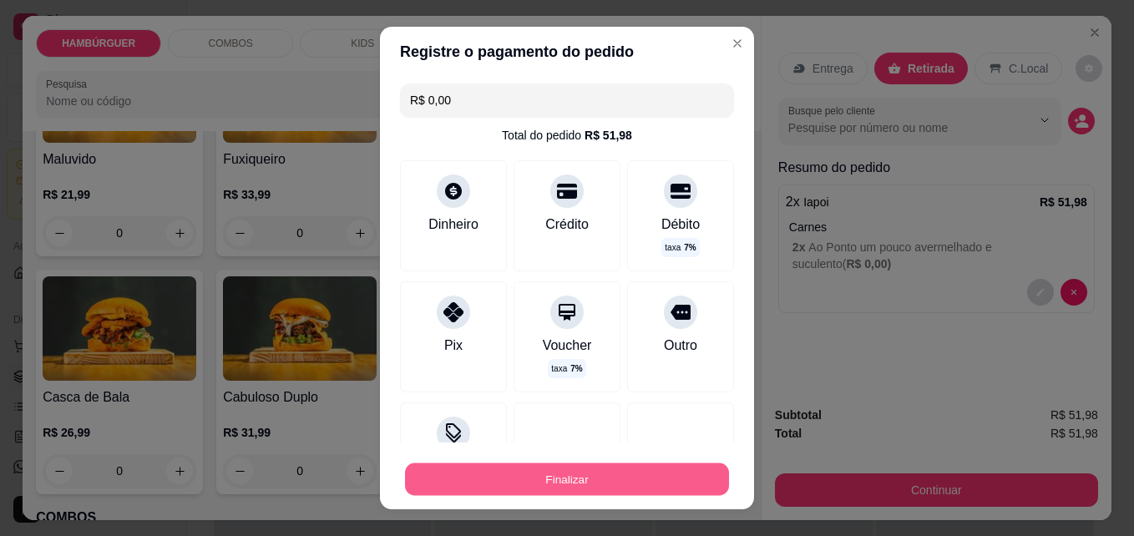
click at [553, 486] on button "Finalizar" at bounding box center [567, 480] width 324 height 33
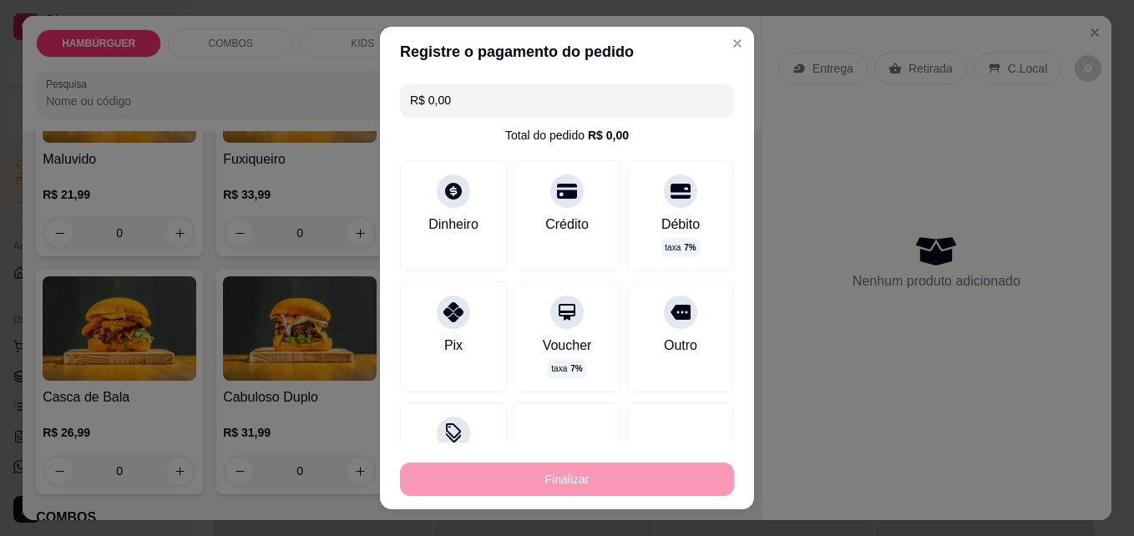
type input "-R$ 51,98"
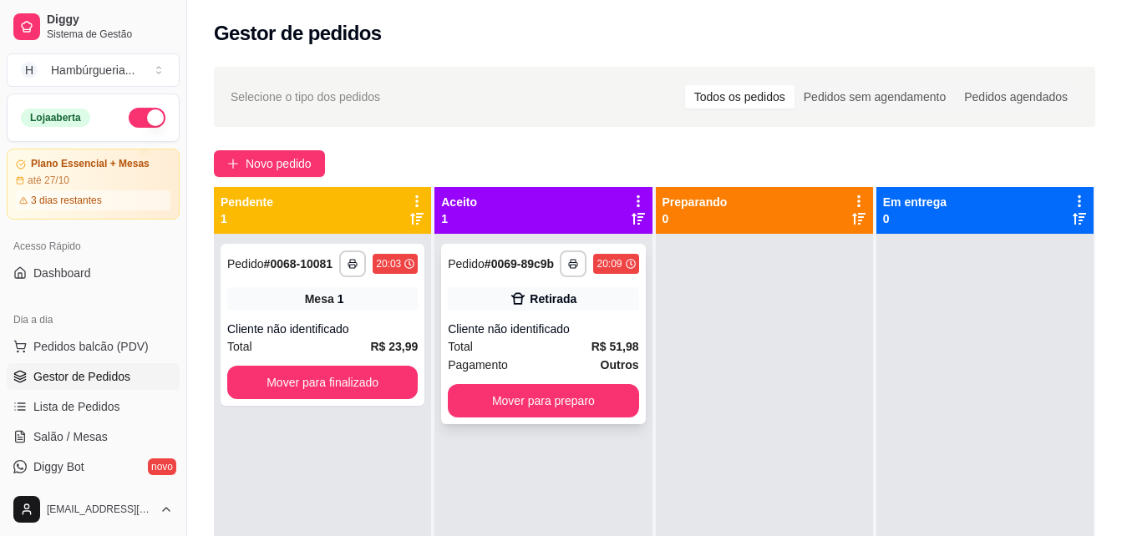
click at [617, 301] on div "Retirada" at bounding box center [543, 298] width 190 height 23
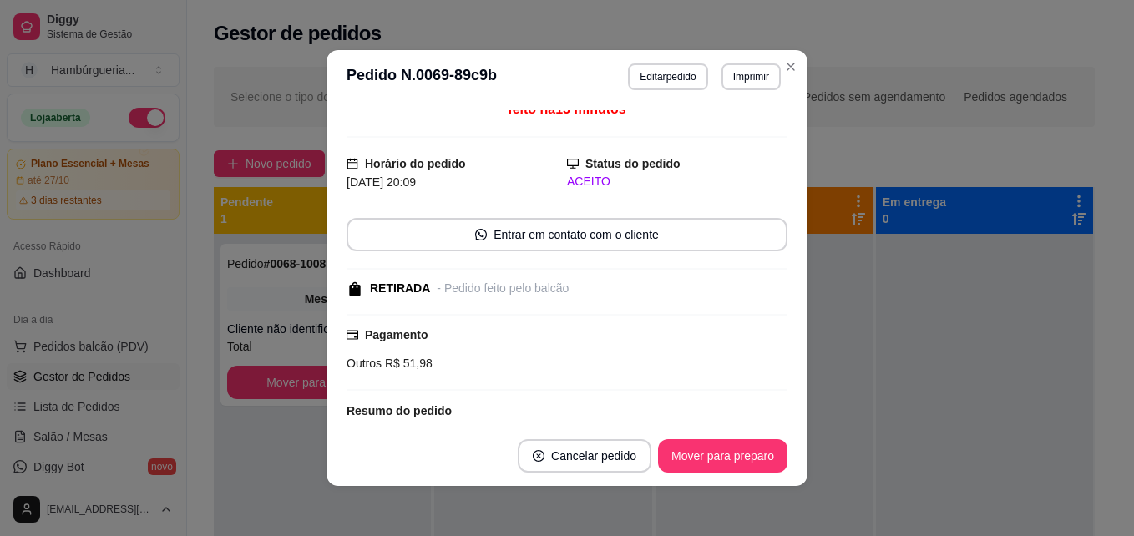
scroll to position [4, 0]
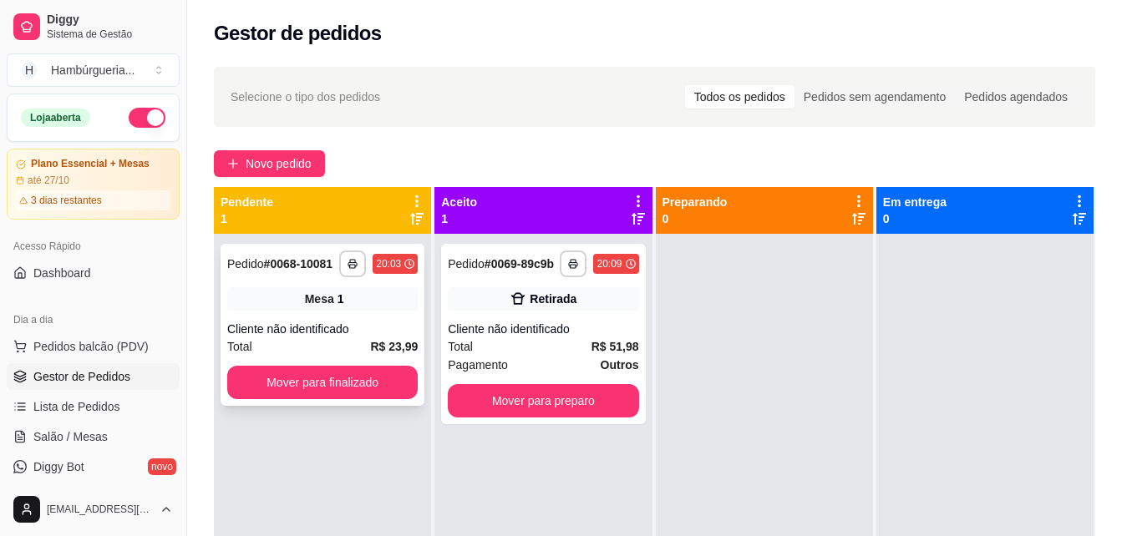
click at [372, 342] on strong "R$ 23,99" at bounding box center [394, 346] width 48 height 13
click at [307, 167] on span "Novo pedido" at bounding box center [279, 164] width 66 height 18
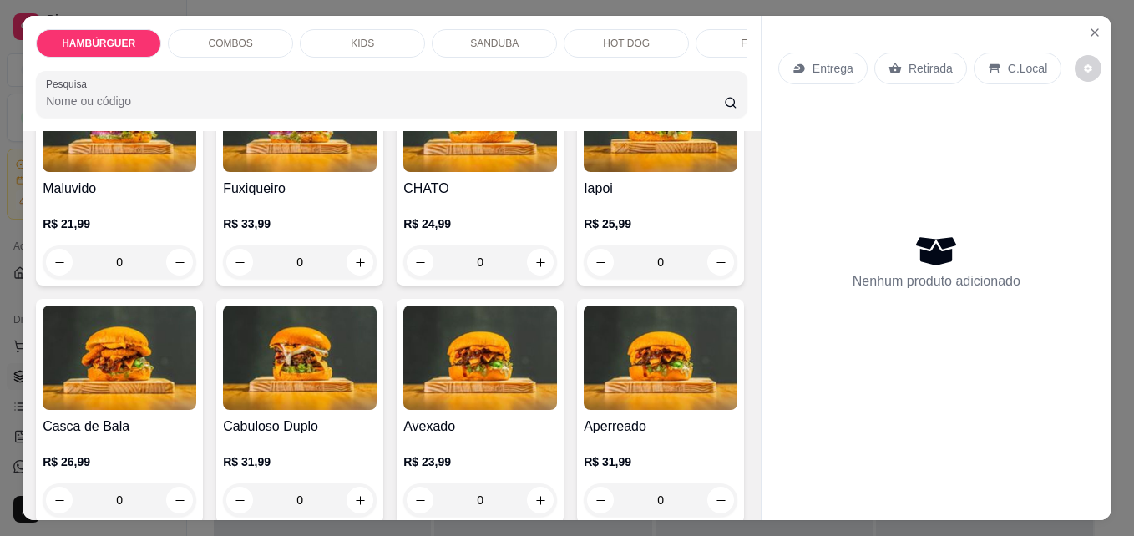
scroll to position [418, 0]
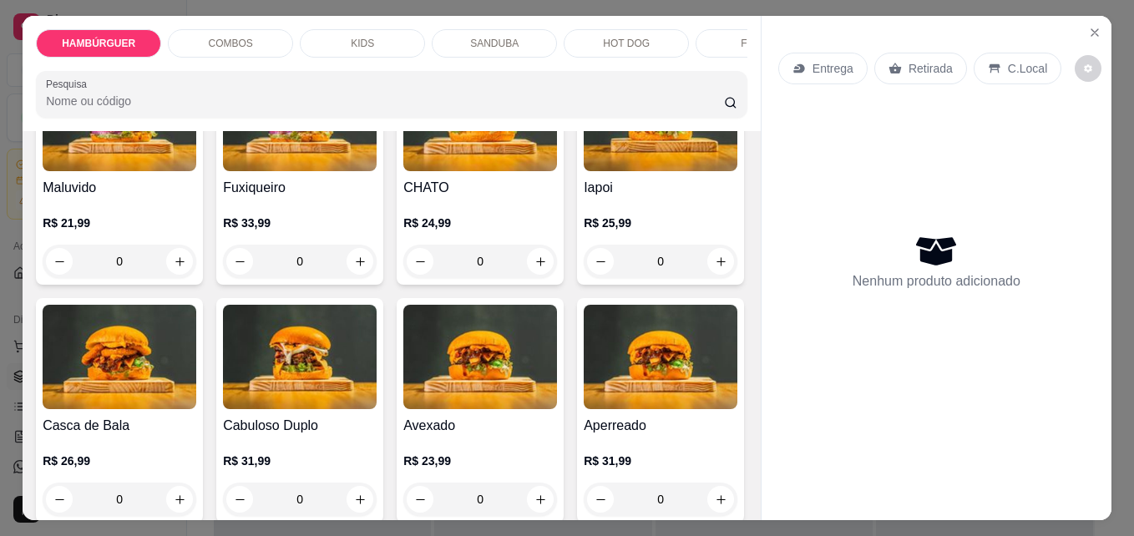
click at [196, 501] on div "0" at bounding box center [120, 499] width 154 height 33
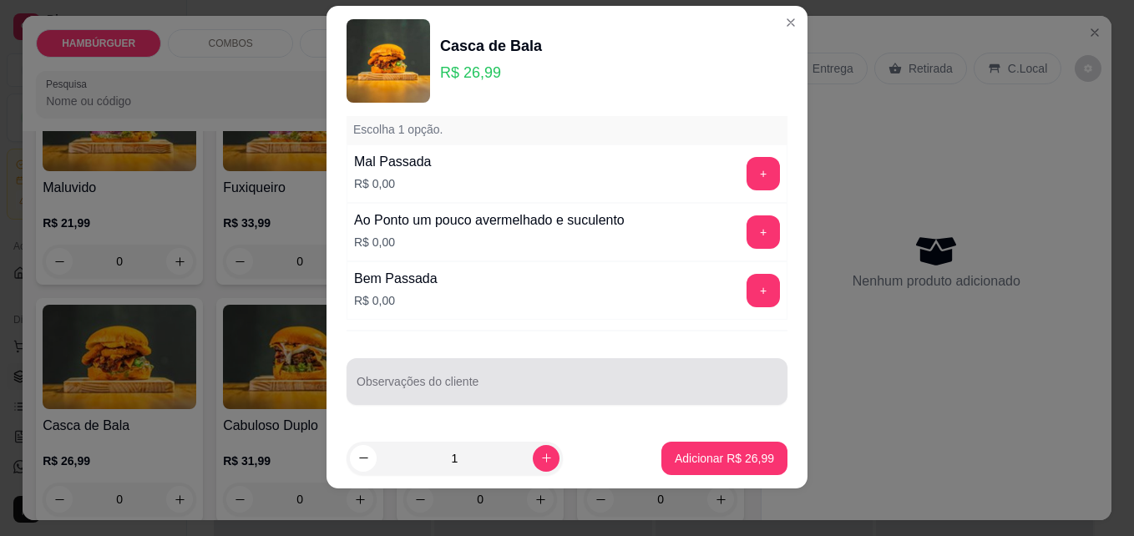
scroll to position [27, 0]
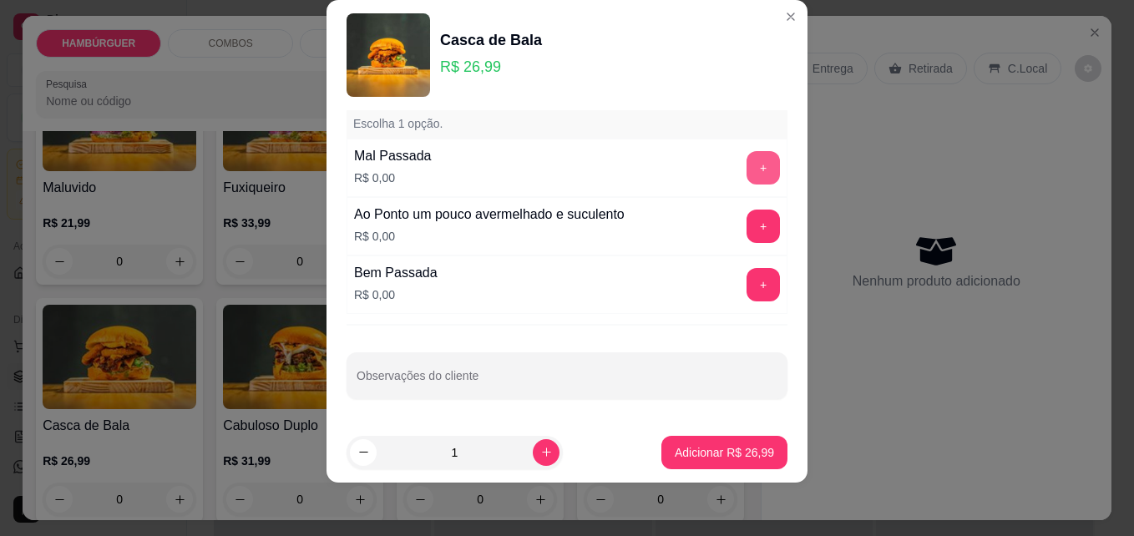
click at [747, 155] on button "+" at bounding box center [763, 167] width 33 height 33
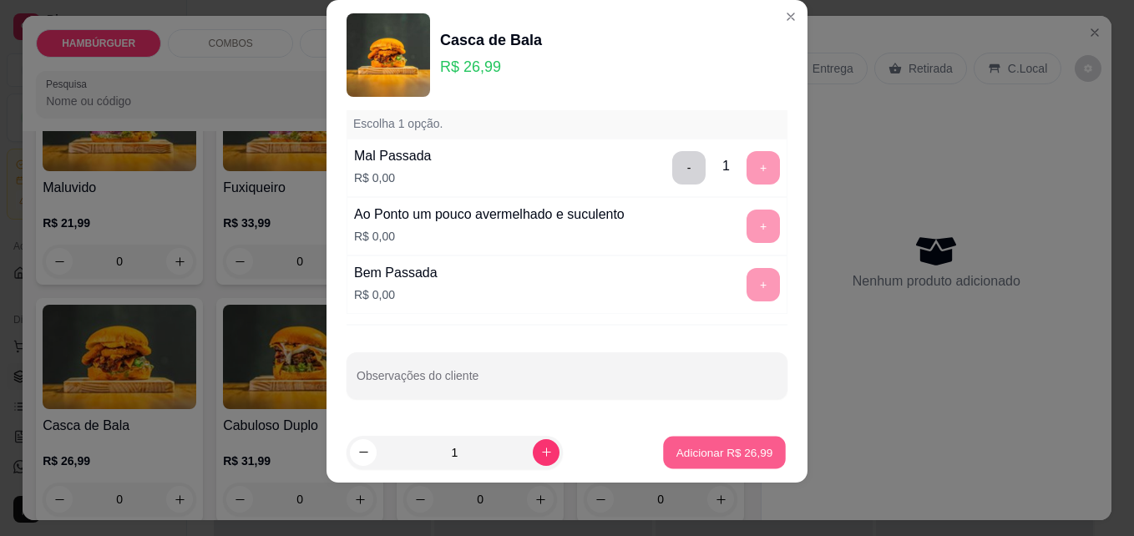
click at [681, 452] on p "Adicionar R$ 26,99" at bounding box center [724, 452] width 97 height 16
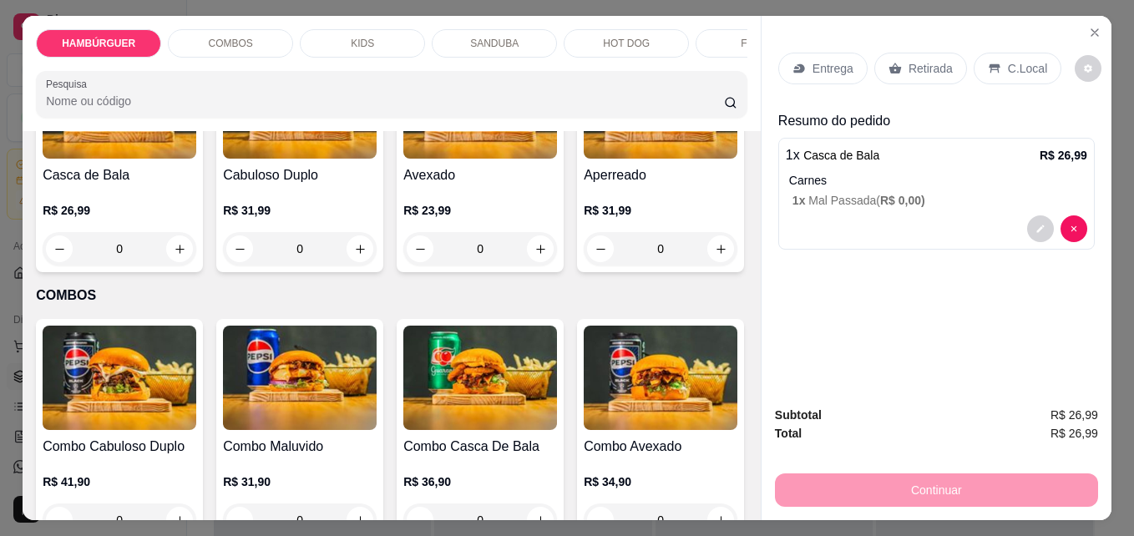
scroll to position [752, 0]
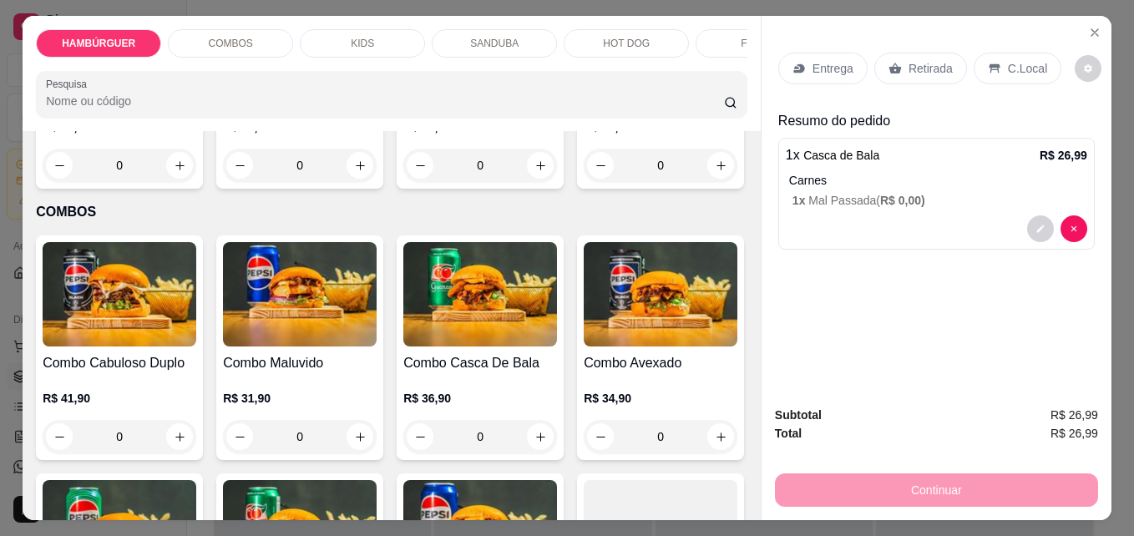
click at [403, 182] on div "0" at bounding box center [480, 165] width 154 height 33
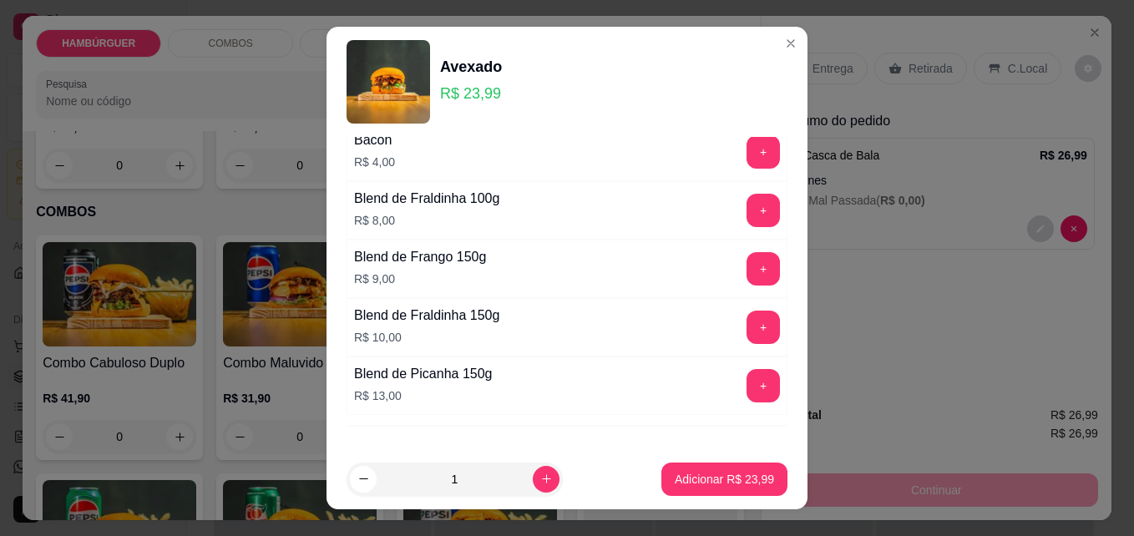
scroll to position [668, 0]
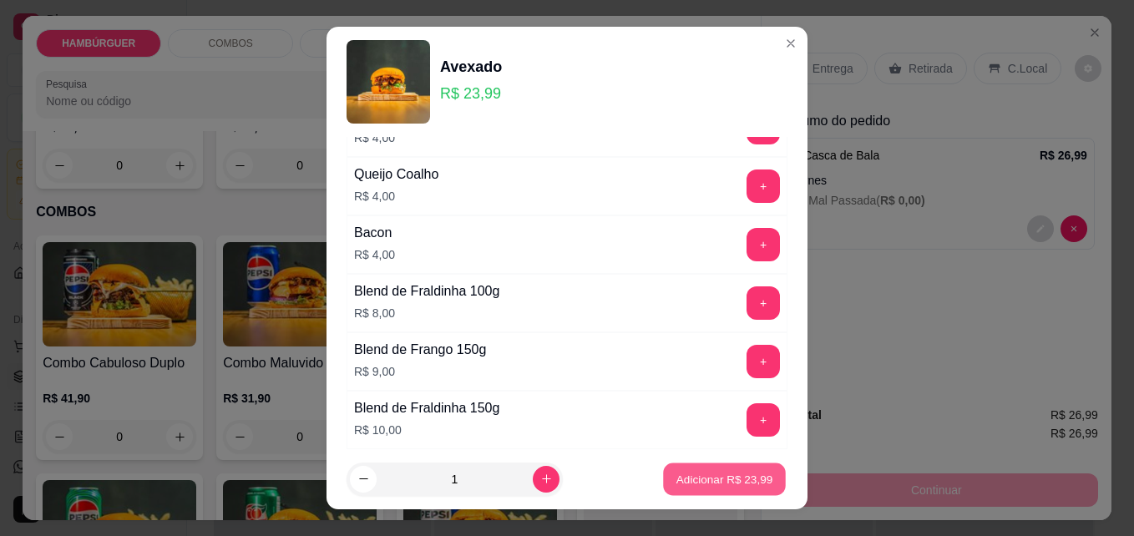
click at [723, 481] on p "Adicionar R$ 23,99" at bounding box center [724, 479] width 97 height 16
type input "1"
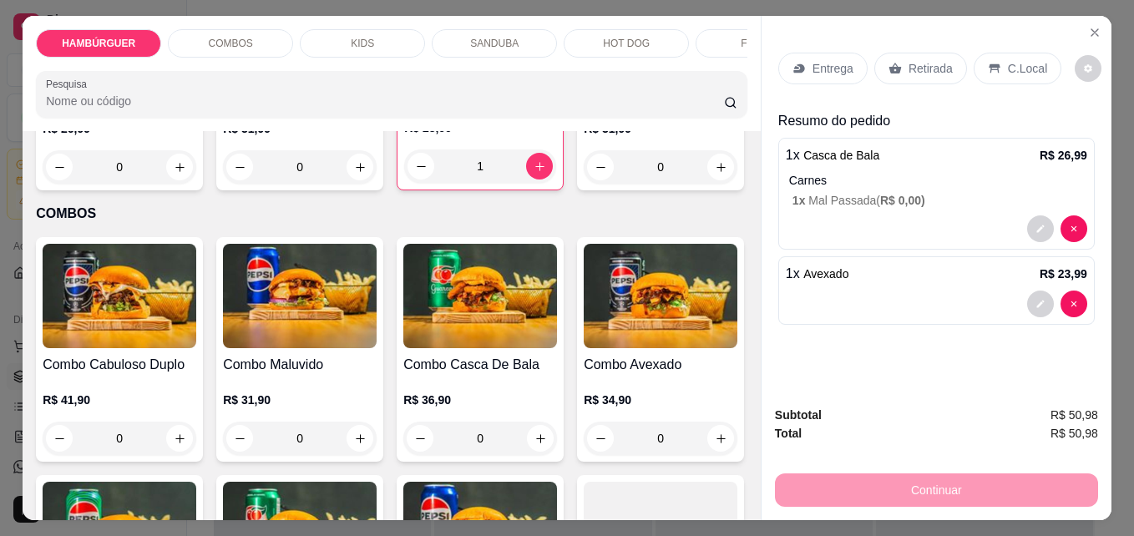
click at [995, 62] on div "C.Local" at bounding box center [1018, 69] width 88 height 32
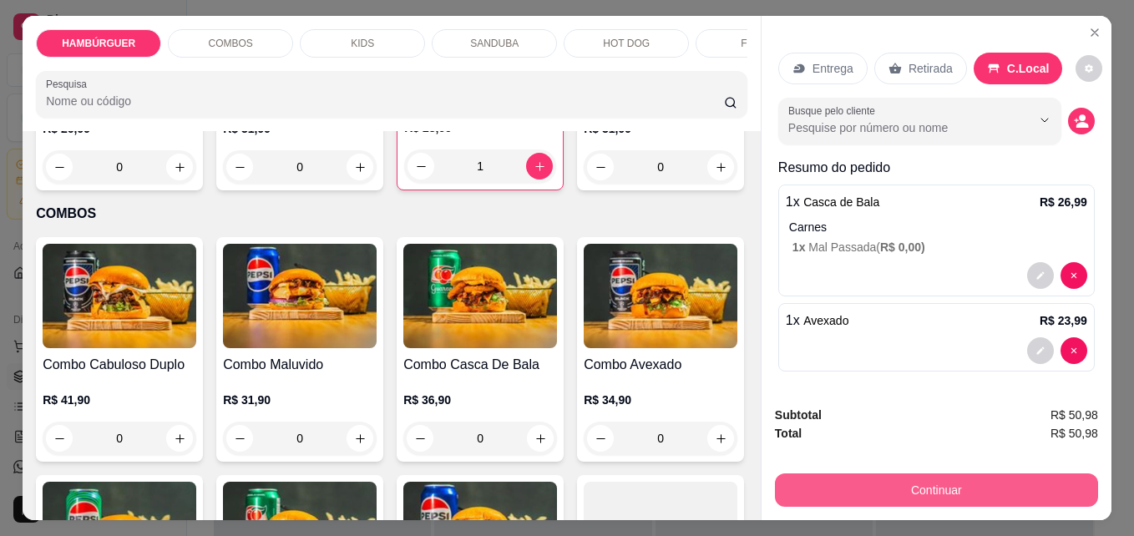
click at [994, 482] on button "Continuar" at bounding box center [936, 490] width 323 height 33
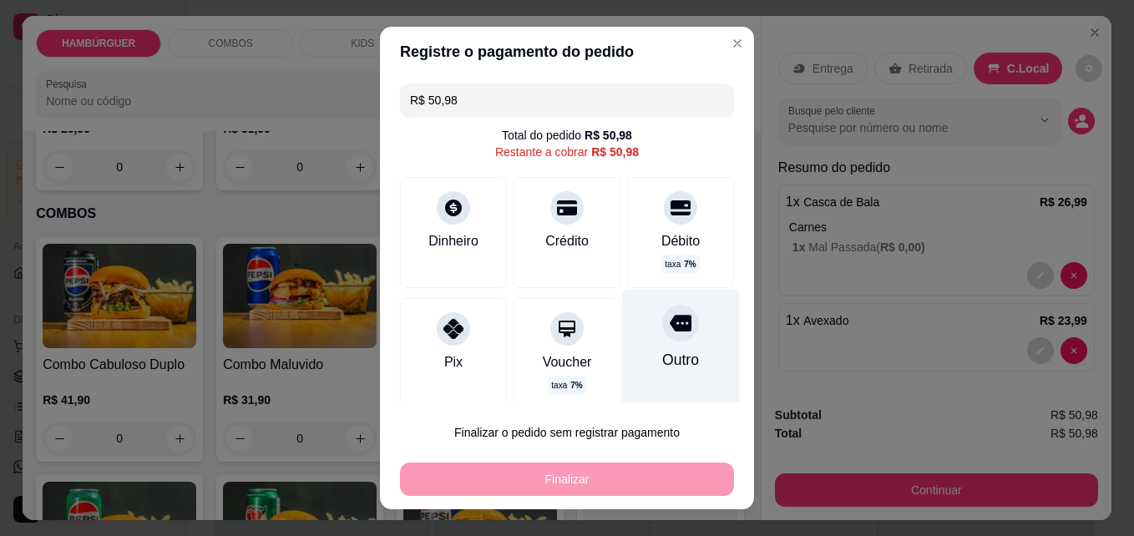
click at [662, 355] on div "Outro" at bounding box center [680, 360] width 37 height 22
type input "R$ 0,00"
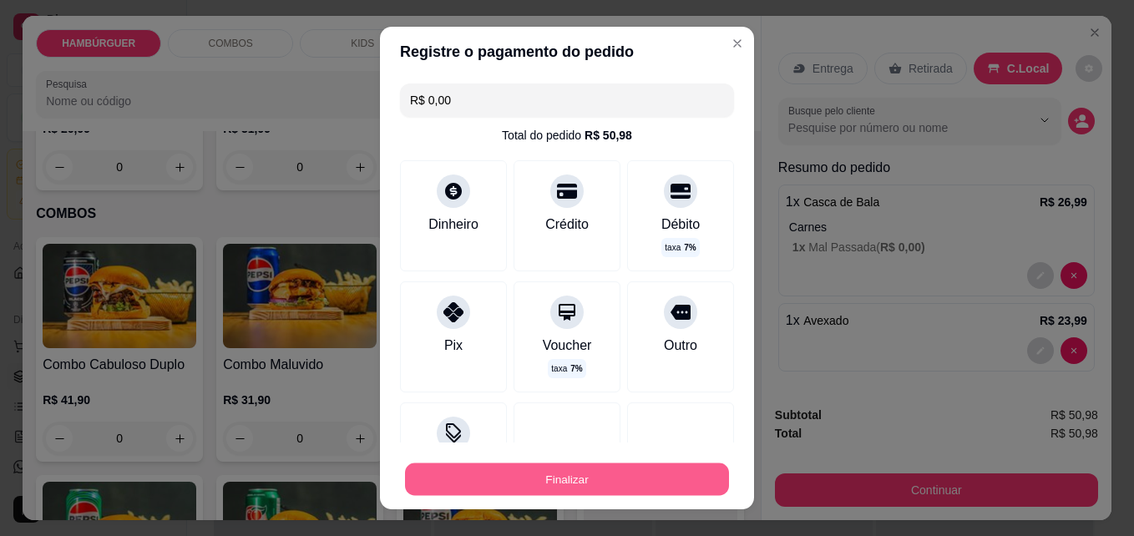
click at [635, 481] on button "Finalizar" at bounding box center [567, 480] width 324 height 33
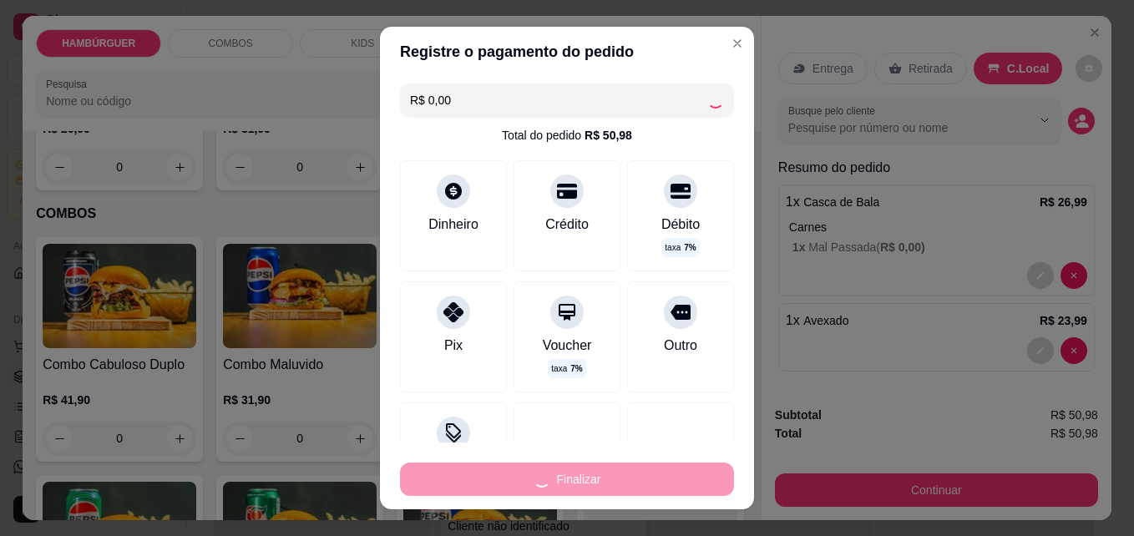
type input "0"
type input "-R$ 50,98"
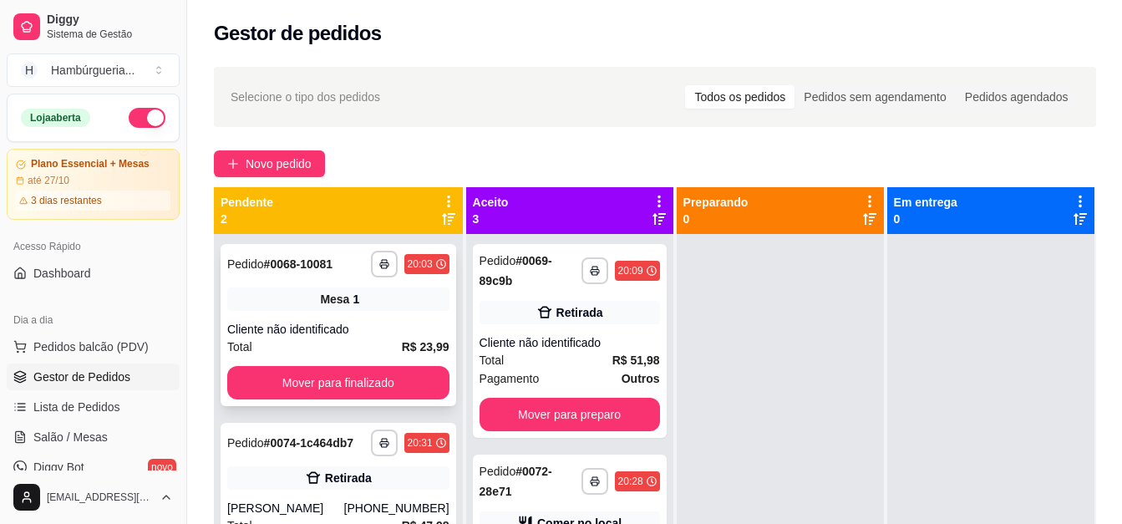
click at [391, 325] on div "Cliente não identificado" at bounding box center [338, 329] width 222 height 17
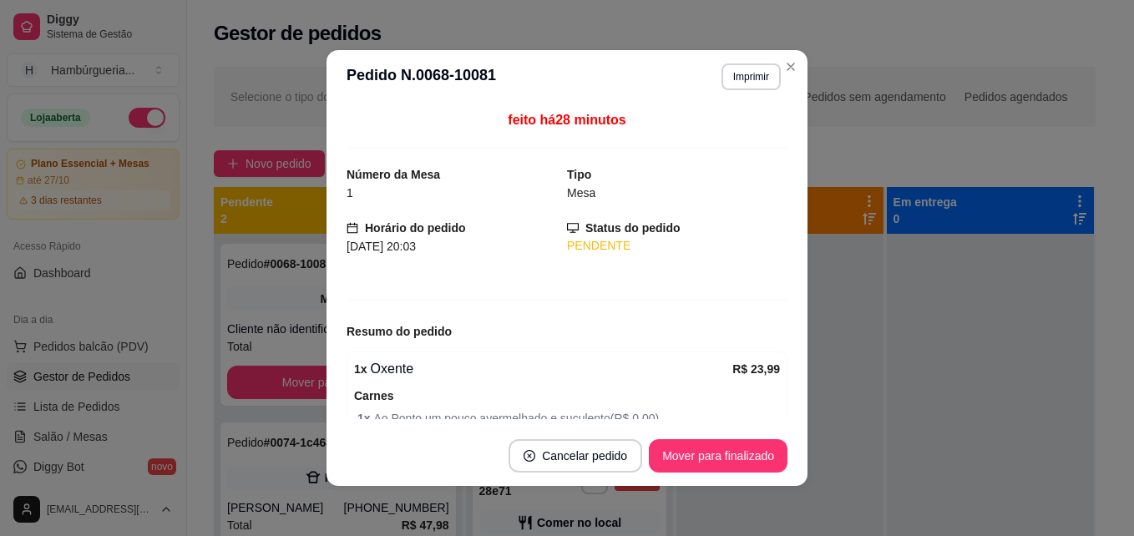
scroll to position [81, 0]
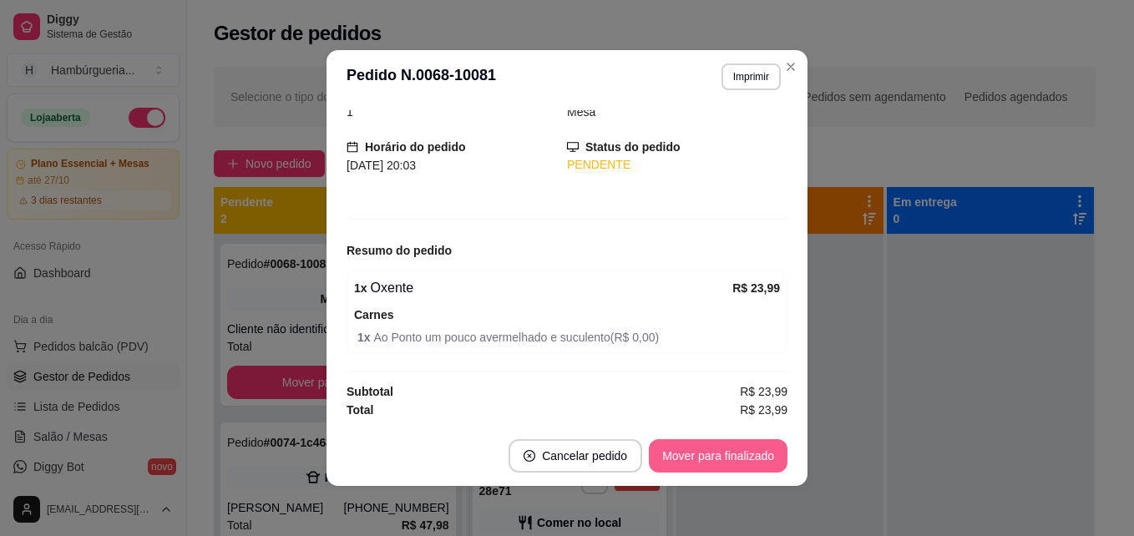
click at [701, 452] on button "Mover para finalizado" at bounding box center [718, 455] width 139 height 33
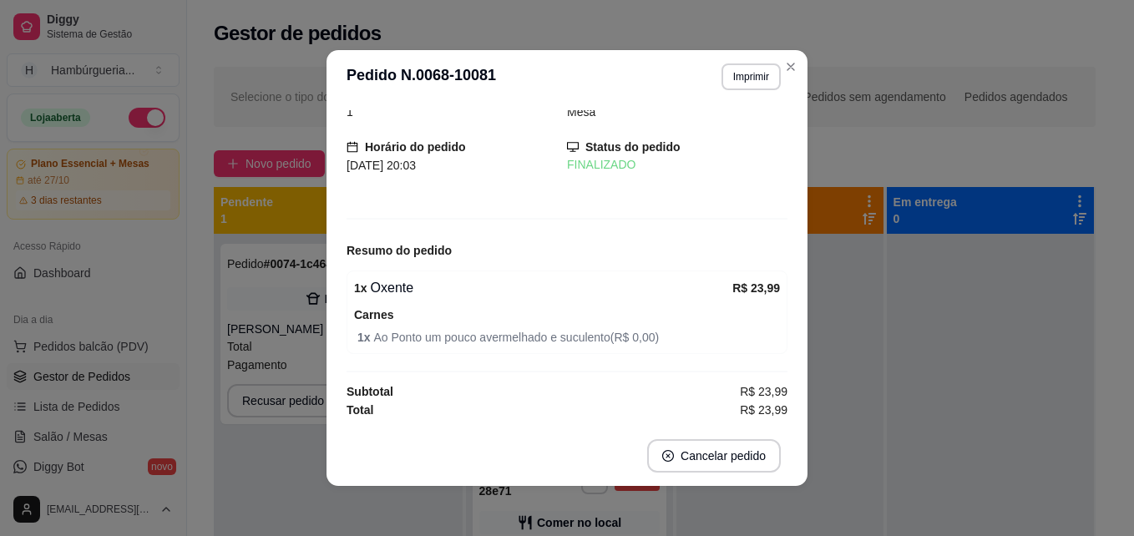
scroll to position [26, 0]
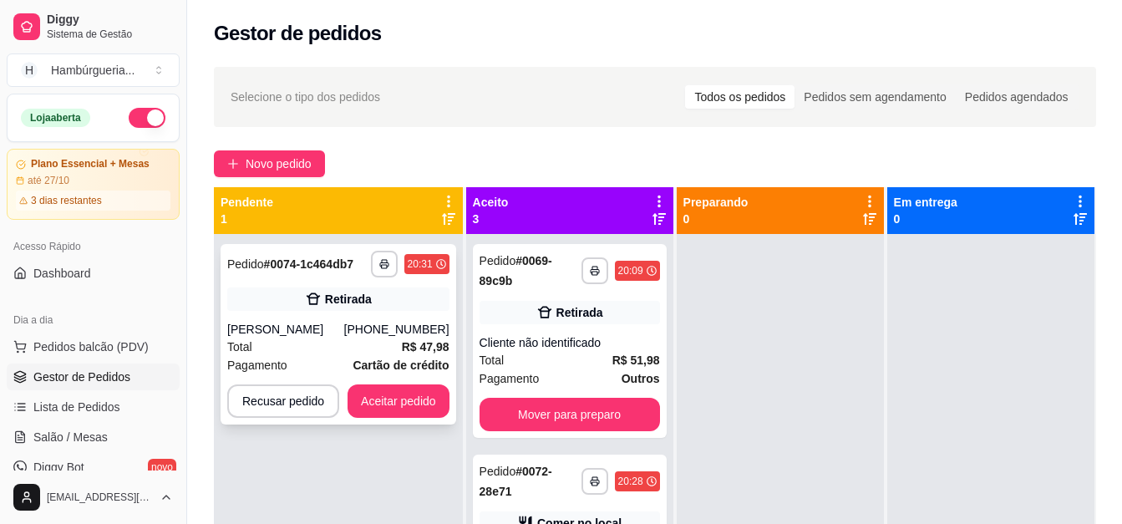
click at [342, 333] on div "[PERSON_NAME]" at bounding box center [285, 329] width 117 height 17
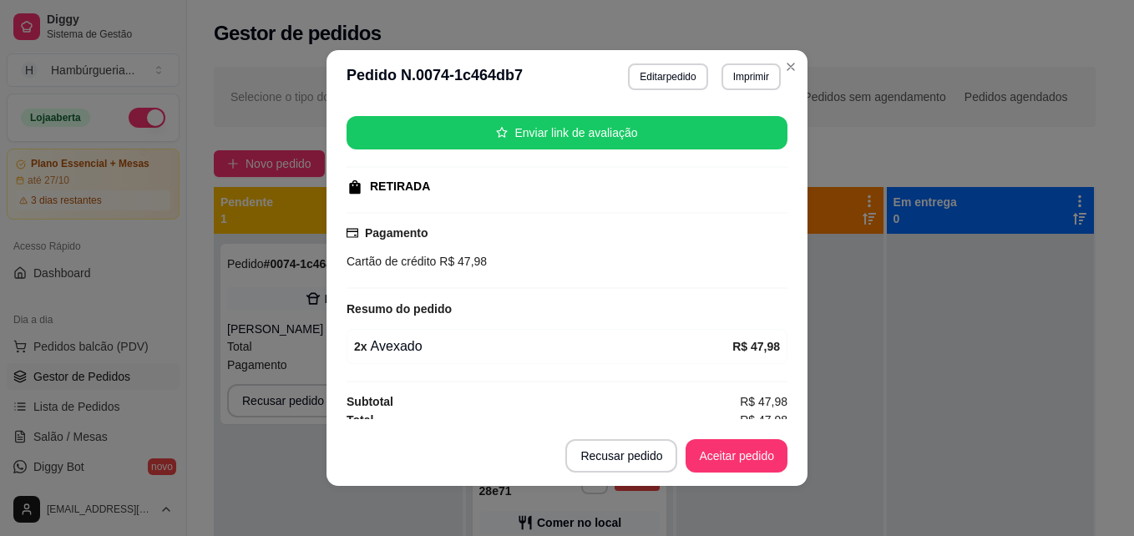
scroll to position [210, 0]
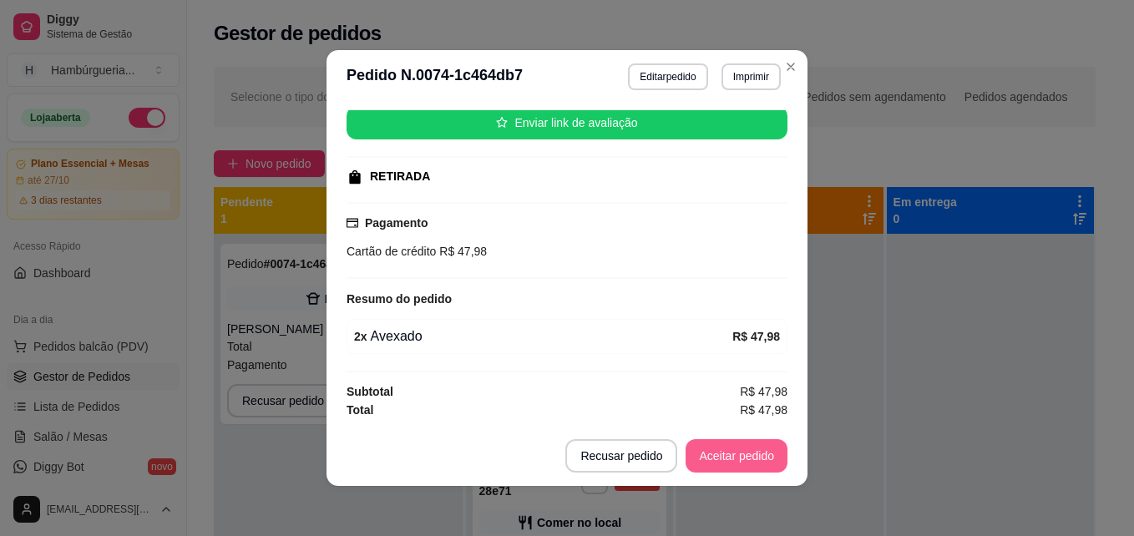
click at [752, 458] on button "Aceitar pedido" at bounding box center [737, 455] width 102 height 33
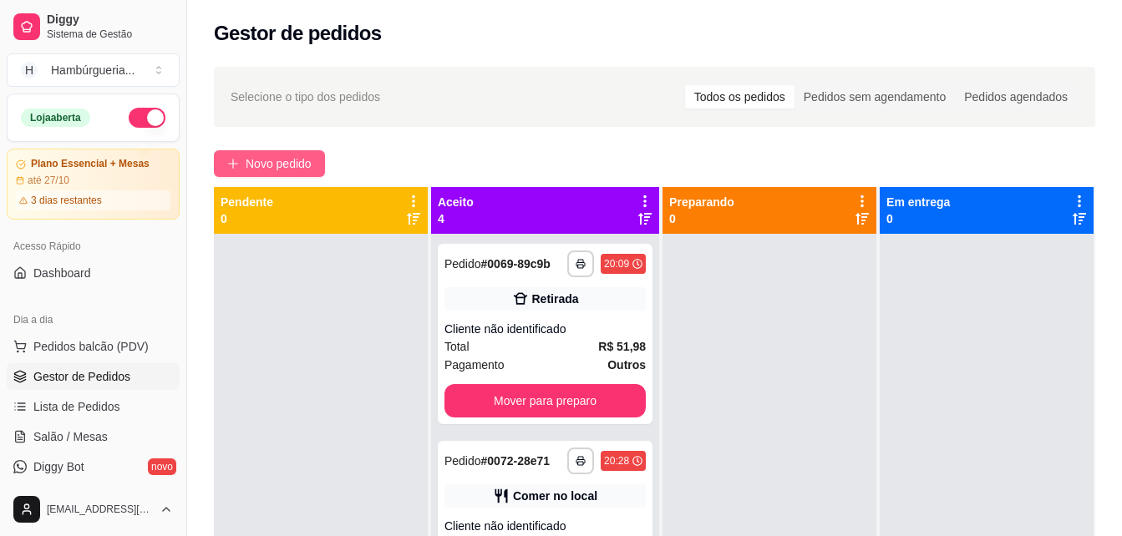
click at [255, 162] on span "Novo pedido" at bounding box center [279, 164] width 66 height 18
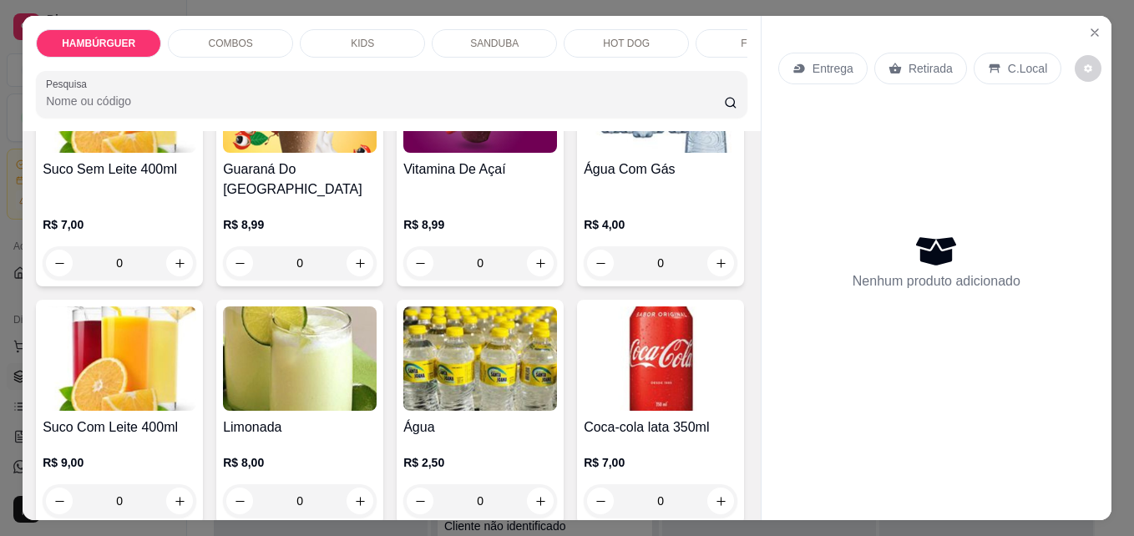
scroll to position [3174, 0]
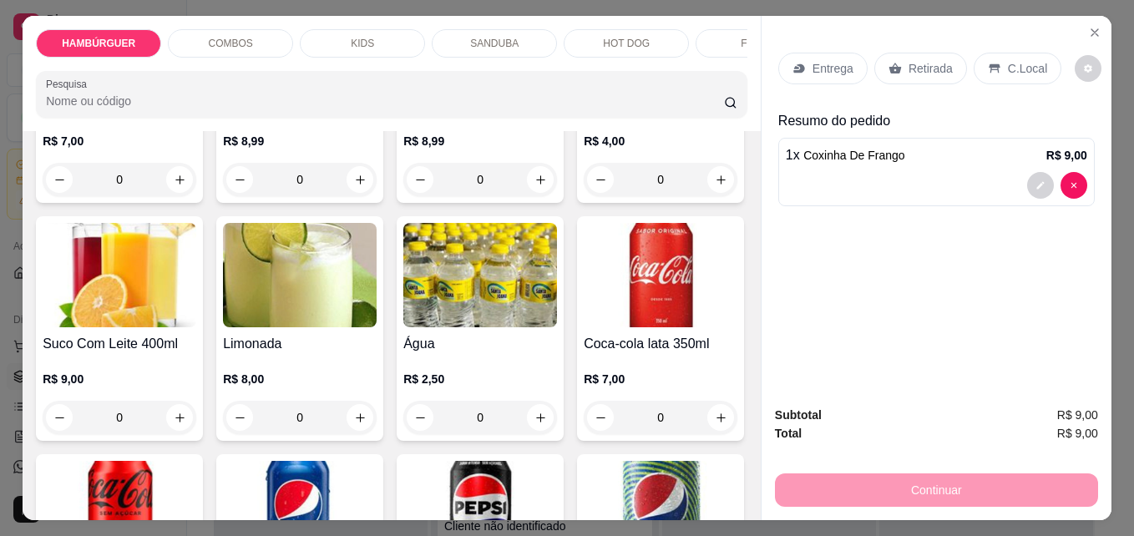
type input "0"
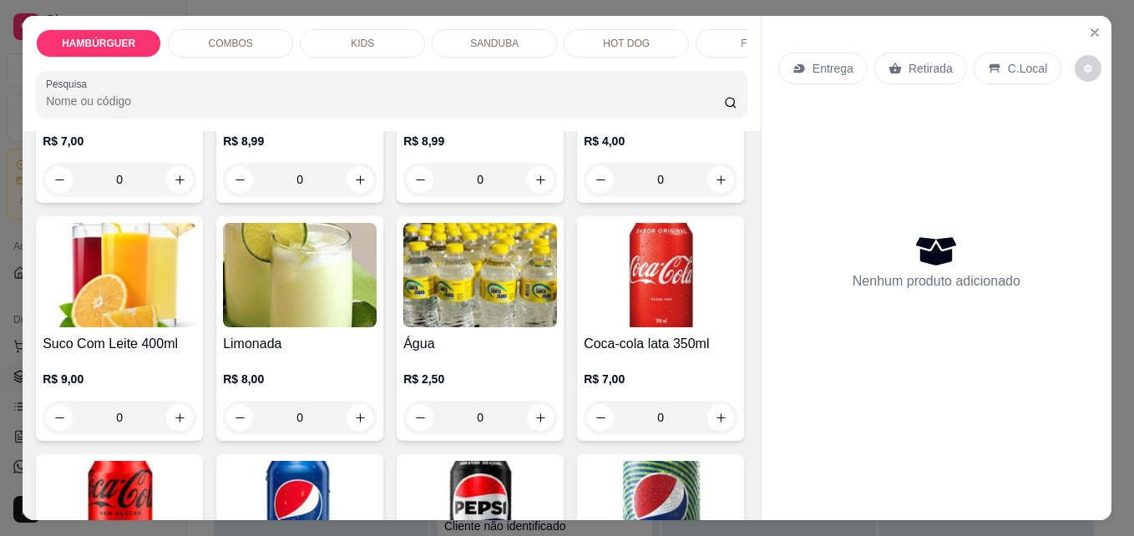
type input "1"
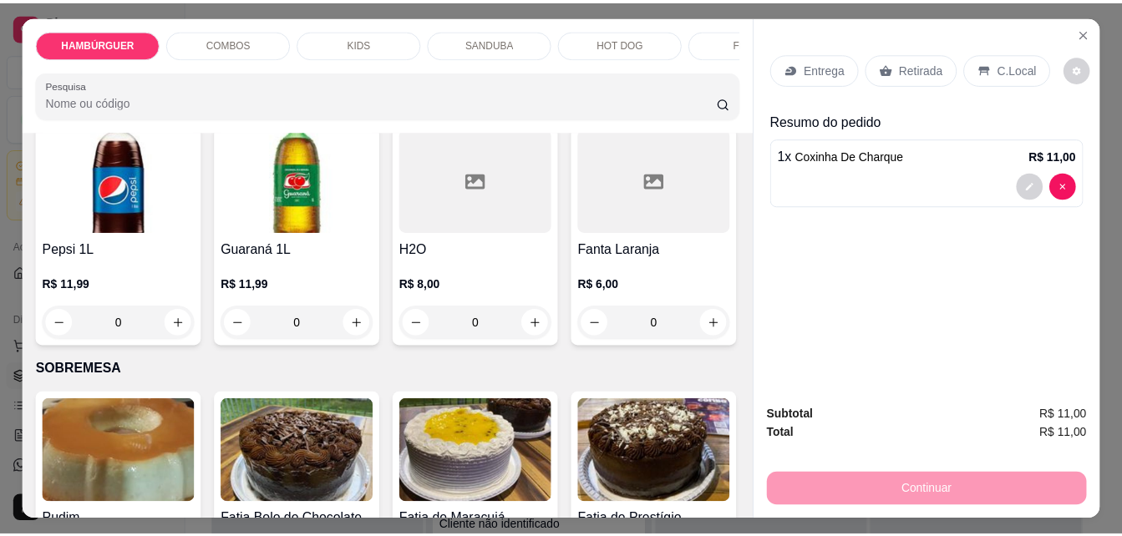
scroll to position [4092, 0]
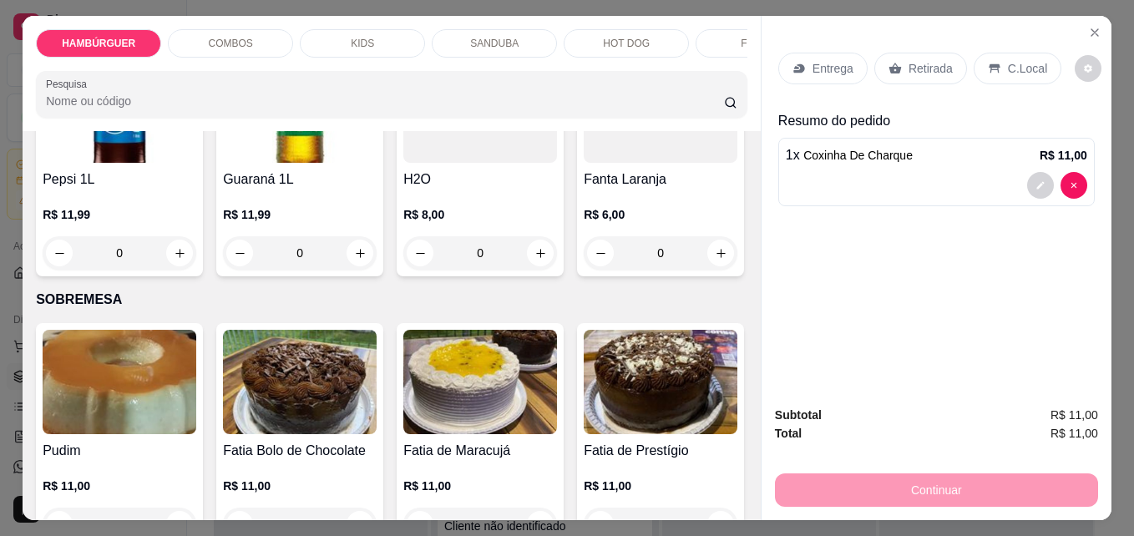
type input "1"
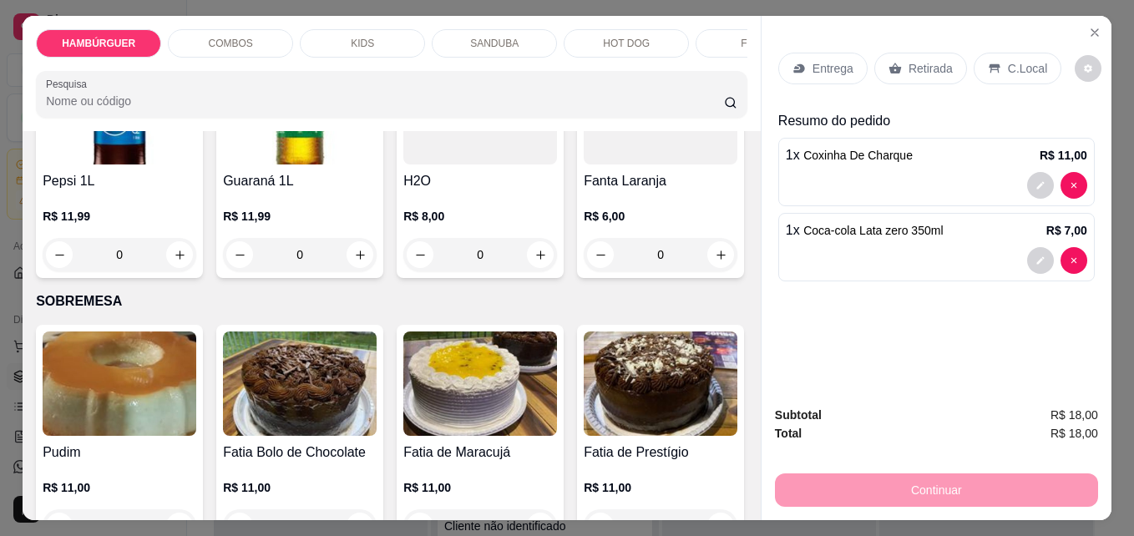
click at [914, 73] on div "Retirada" at bounding box center [920, 69] width 93 height 32
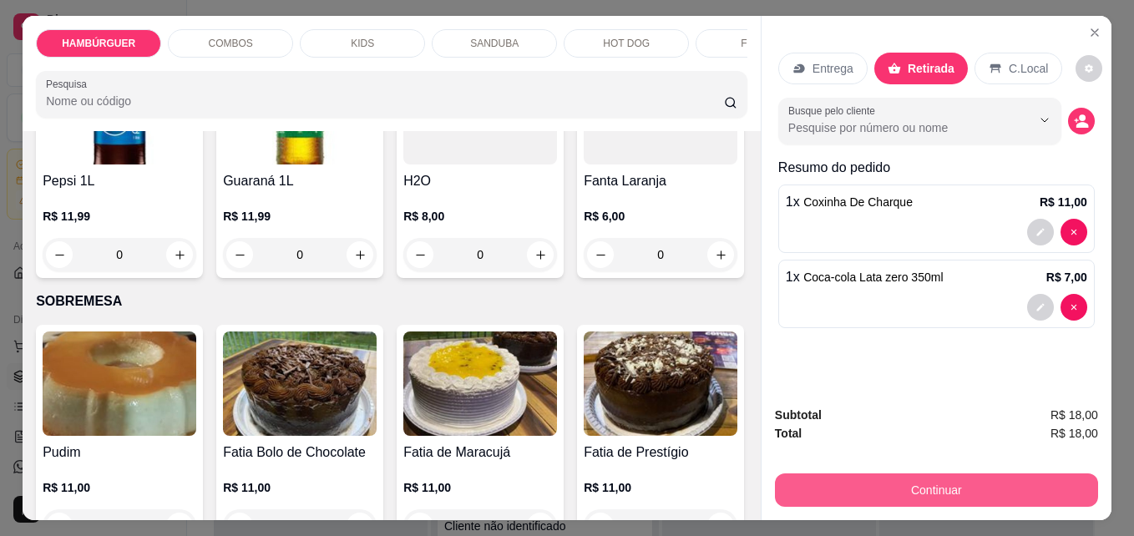
click at [937, 483] on button "Continuar" at bounding box center [936, 490] width 323 height 33
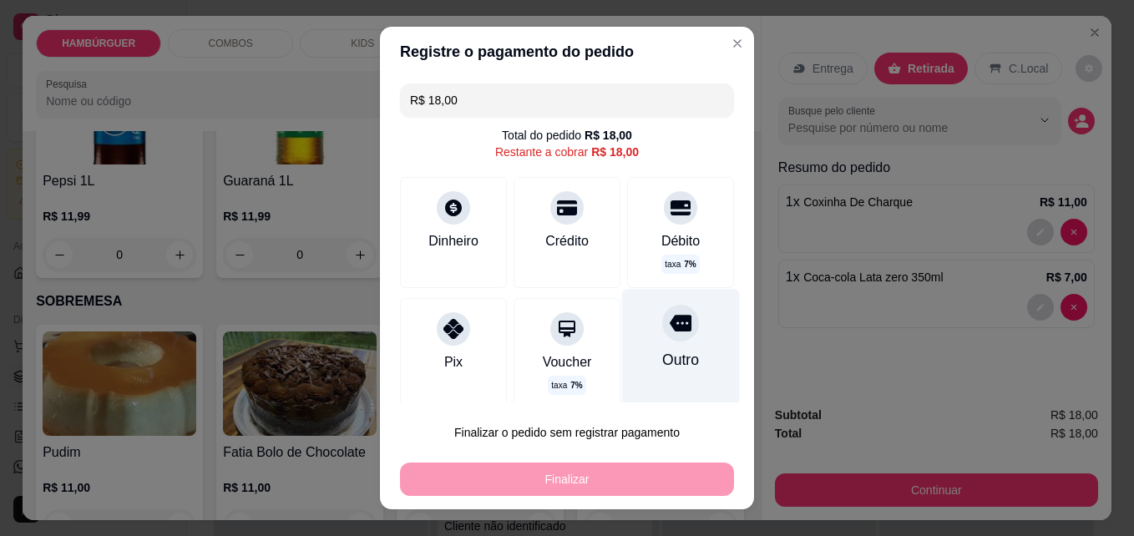
click at [670, 324] on icon at bounding box center [681, 323] width 22 height 17
type input "R$ 0,00"
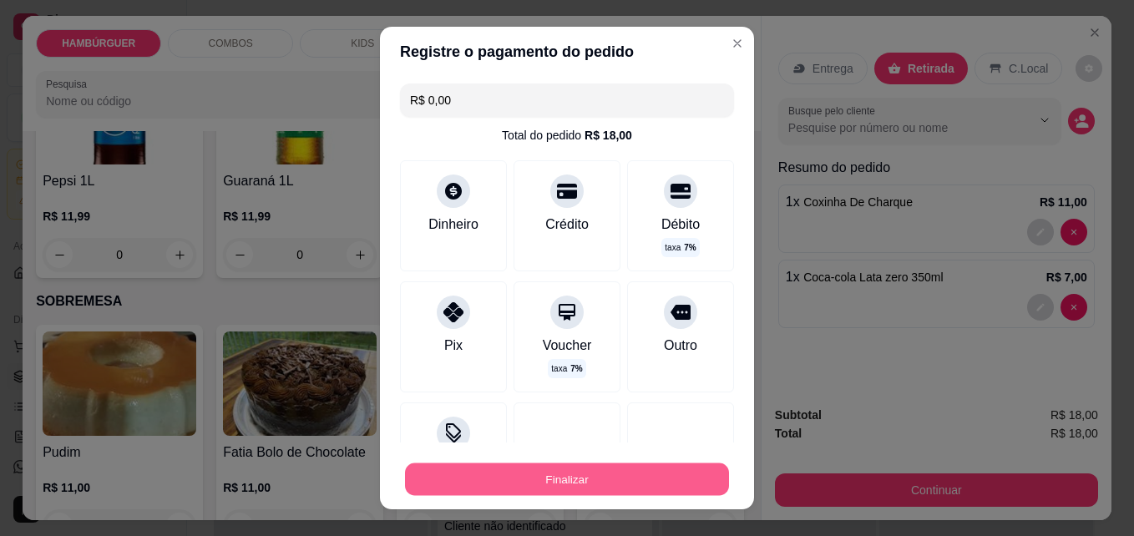
click at [646, 479] on button "Finalizar" at bounding box center [567, 480] width 324 height 33
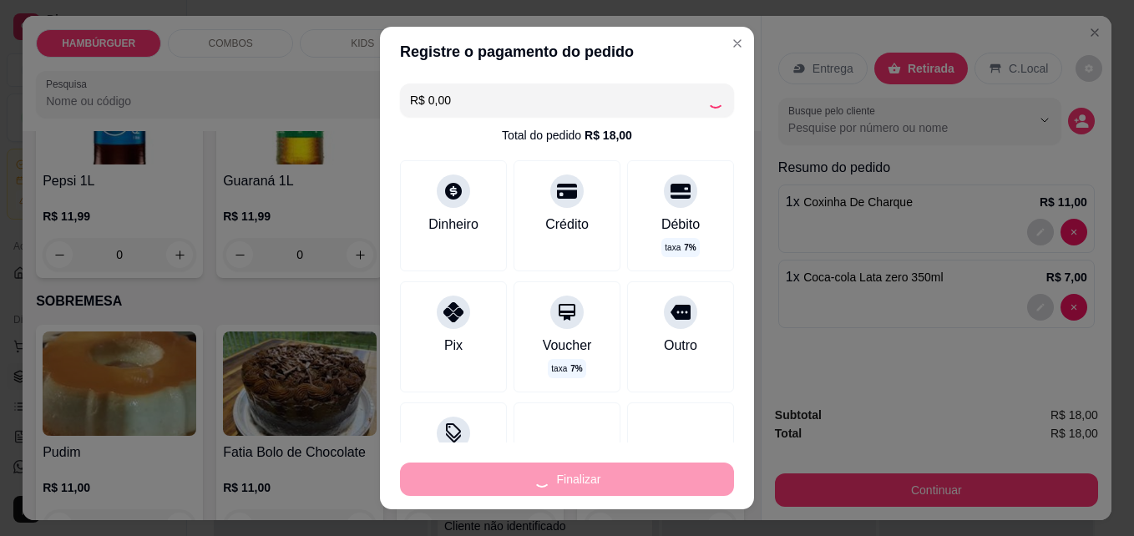
type input "0"
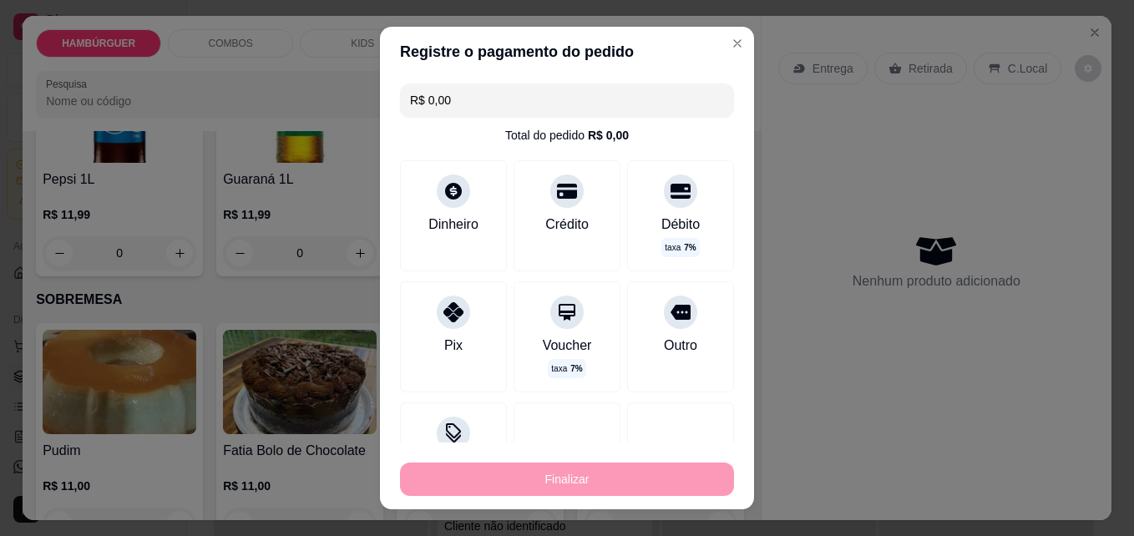
type input "-R$ 18,00"
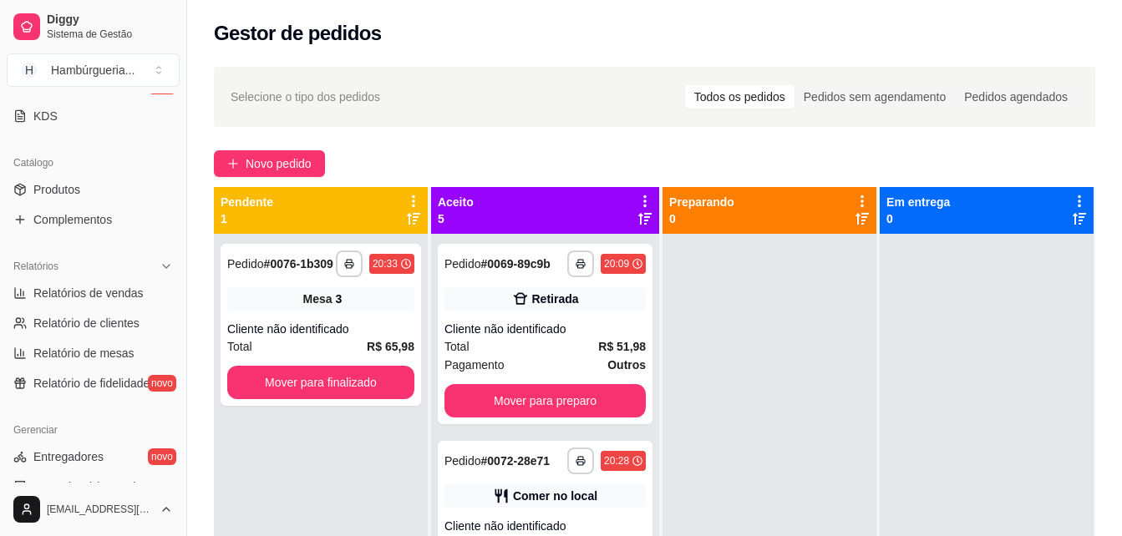
scroll to position [585, 0]
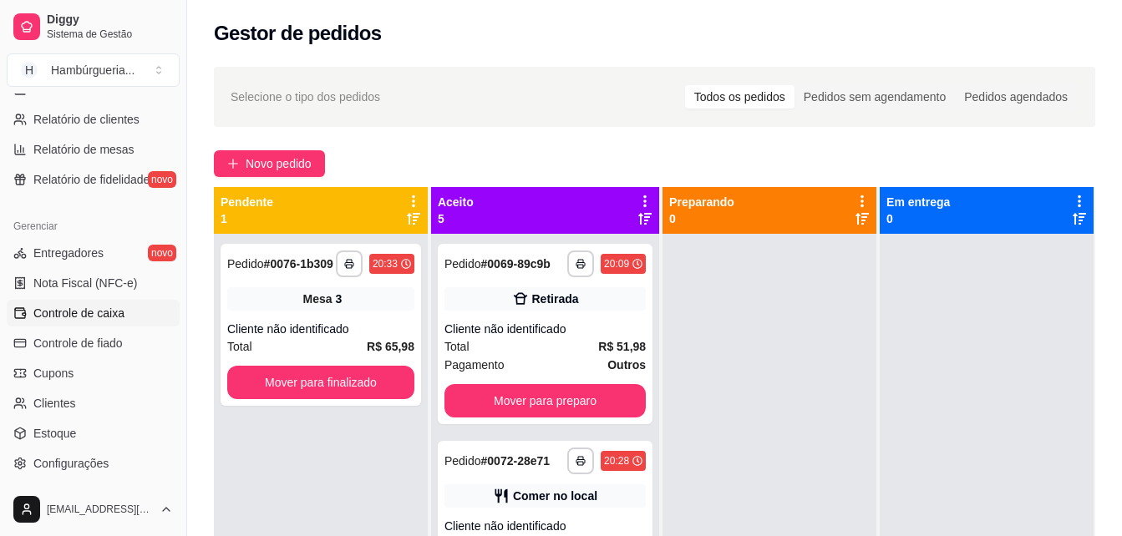
click at [104, 315] on span "Controle de caixa" at bounding box center [78, 313] width 91 height 17
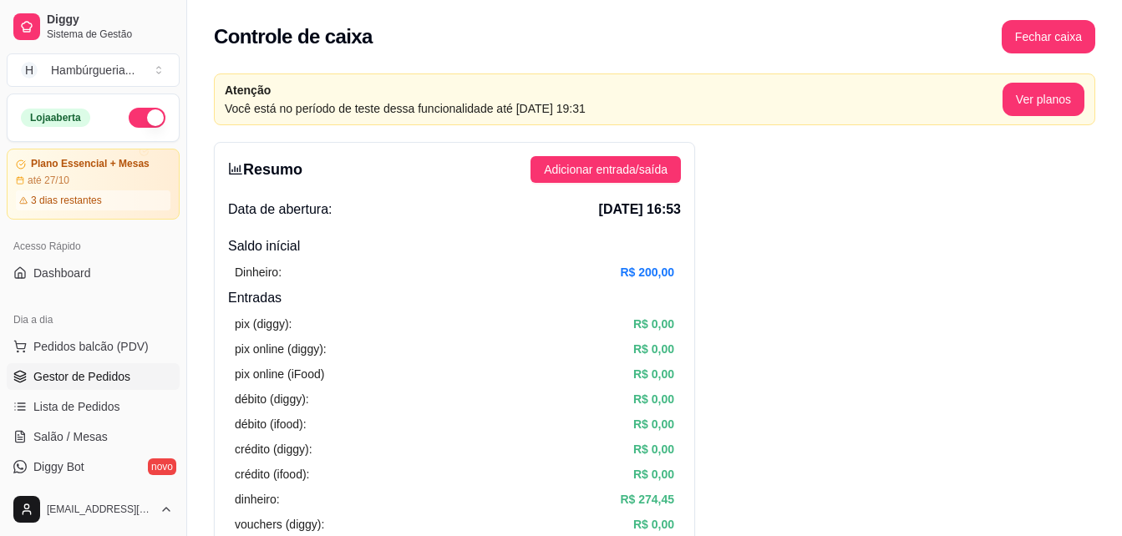
click at [117, 373] on span "Gestor de Pedidos" at bounding box center [81, 376] width 97 height 17
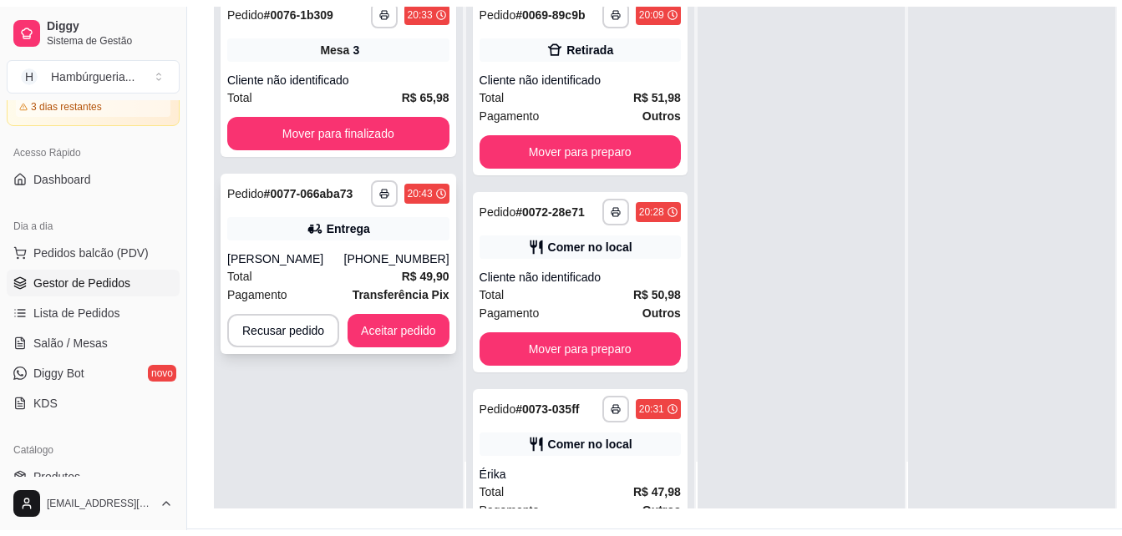
scroll to position [251, 0]
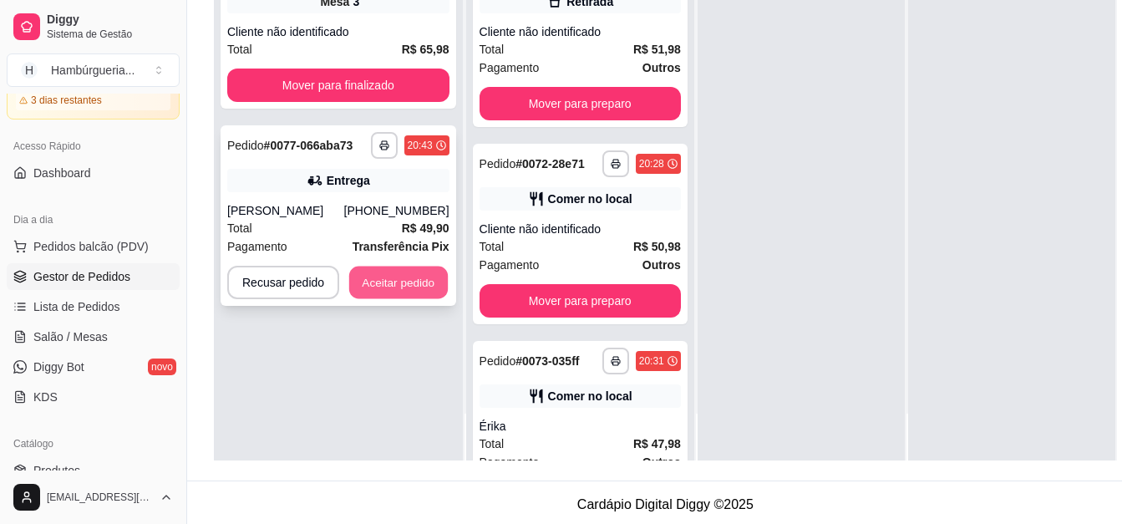
click at [393, 278] on button "Aceitar pedido" at bounding box center [398, 282] width 99 height 33
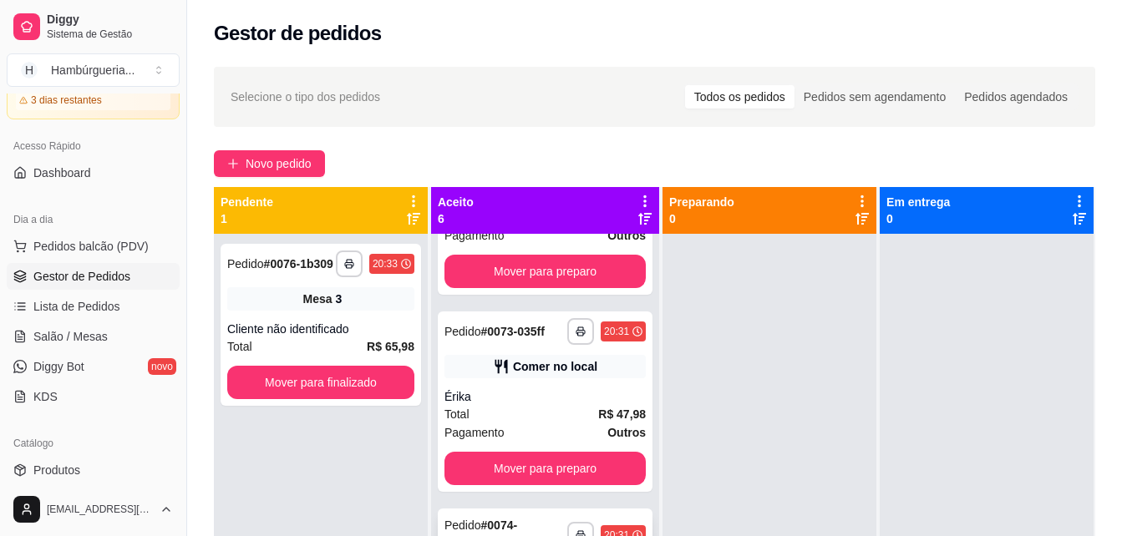
scroll to position [326, 0]
click at [524, 376] on div "Comer no local" at bounding box center [555, 367] width 84 height 17
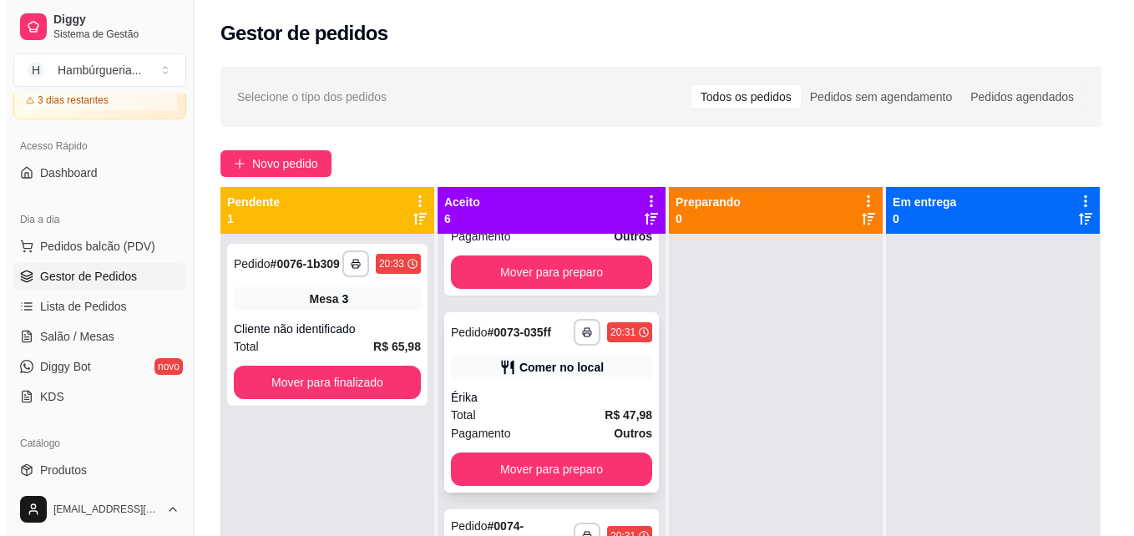
scroll to position [242, 0]
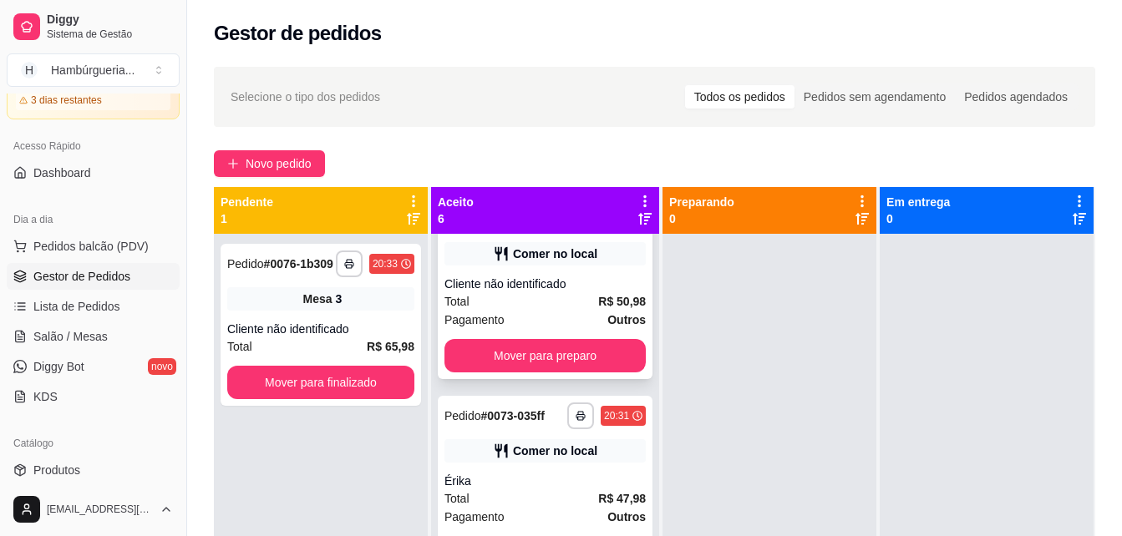
click at [552, 292] on div "Cliente não identificado" at bounding box center [544, 284] width 201 height 17
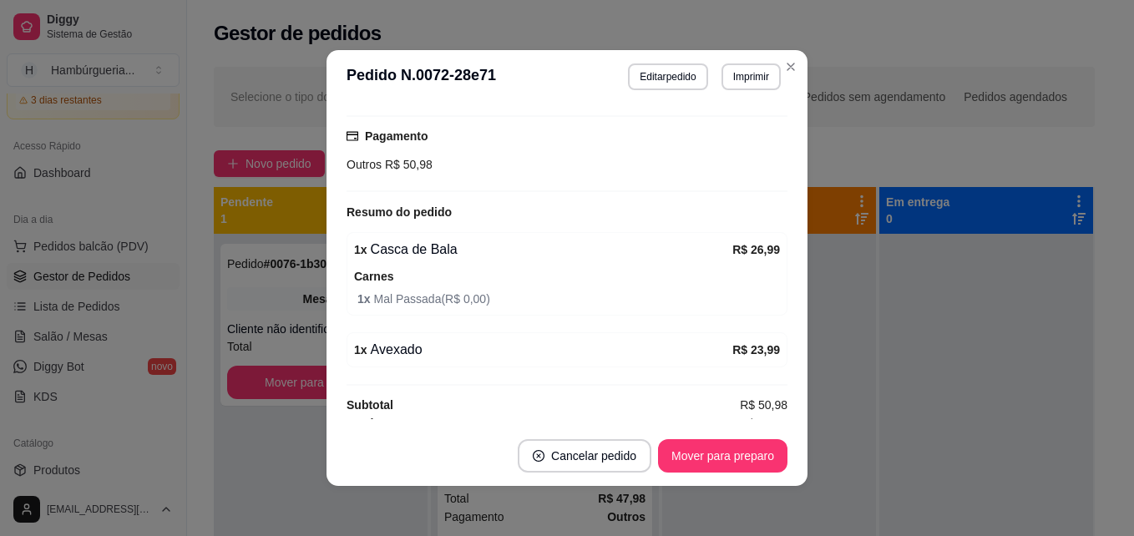
scroll to position [223, 0]
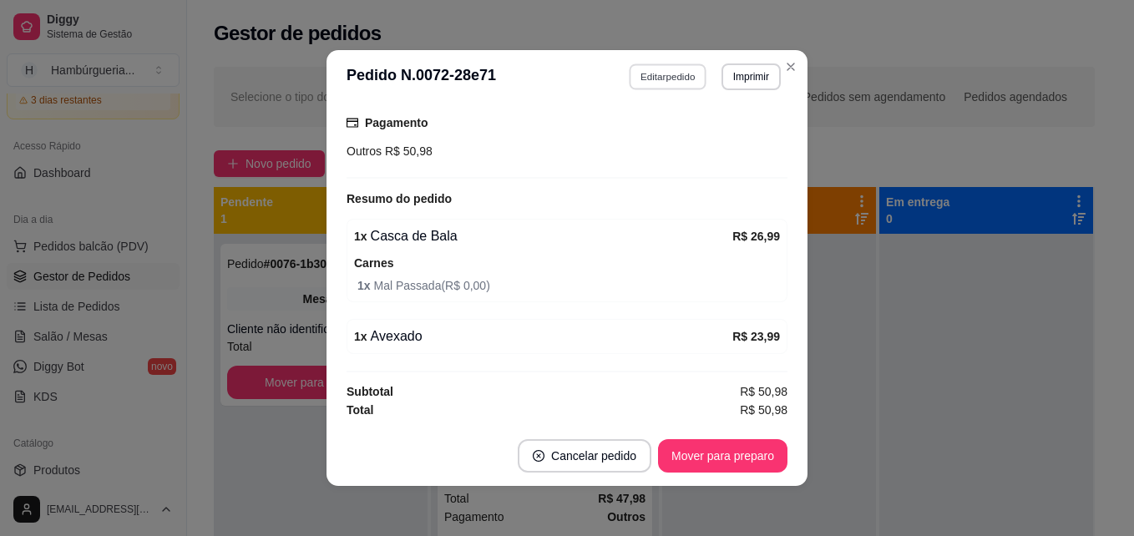
click at [669, 77] on button "Editar pedido" at bounding box center [669, 76] width 78 height 26
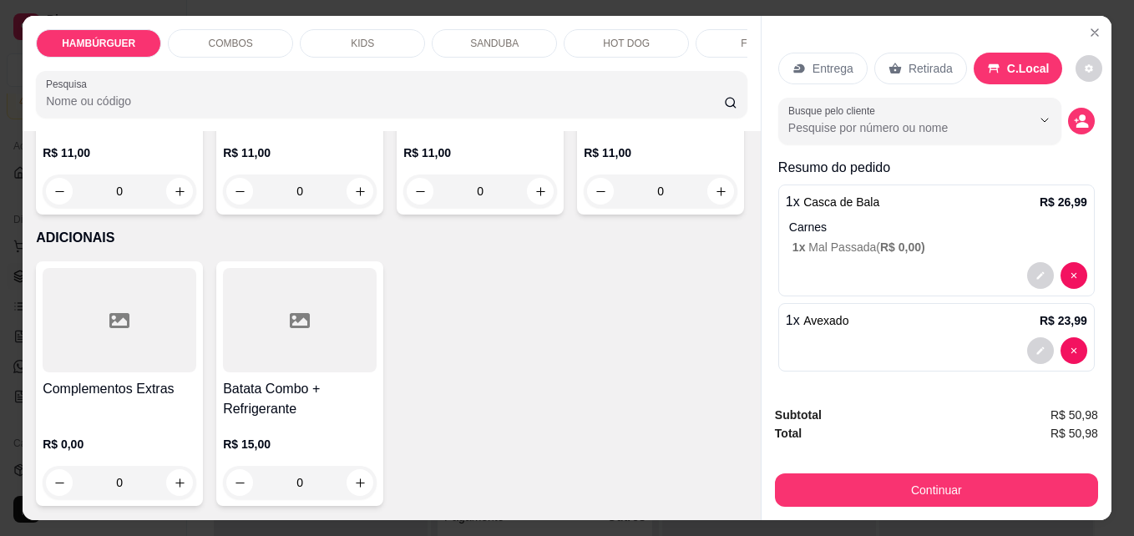
scroll to position [4760, 0]
type input "1"
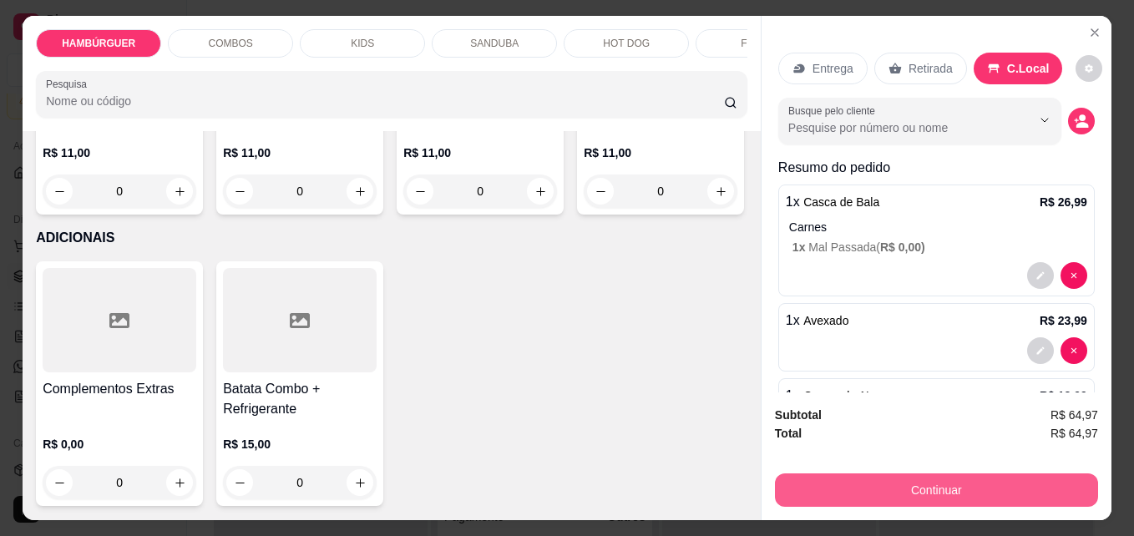
click at [869, 484] on button "Continuar" at bounding box center [936, 490] width 323 height 33
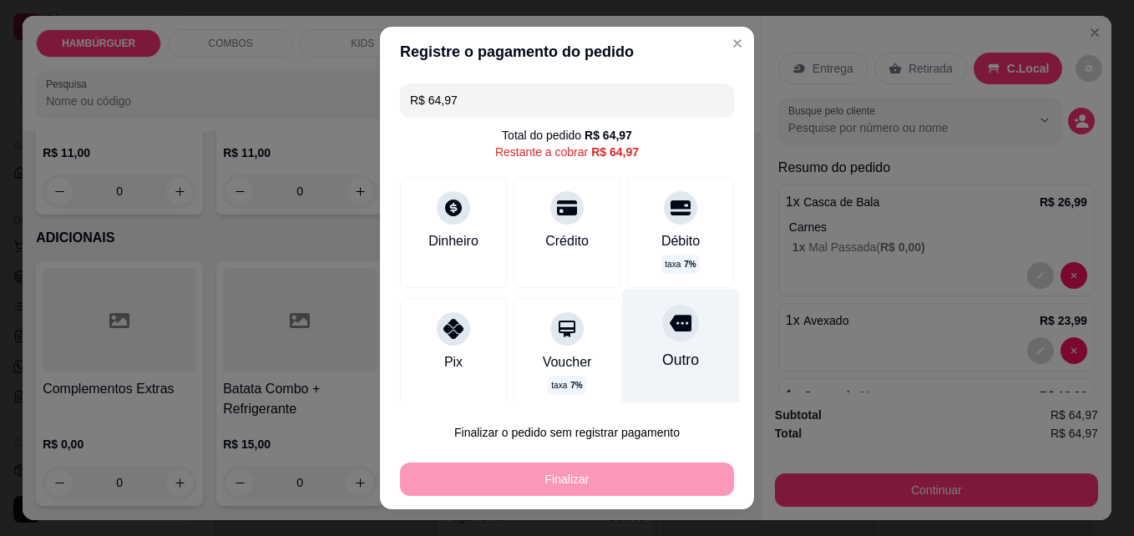
click at [673, 337] on div "Outro" at bounding box center [681, 350] width 118 height 122
type input "R$ 0,00"
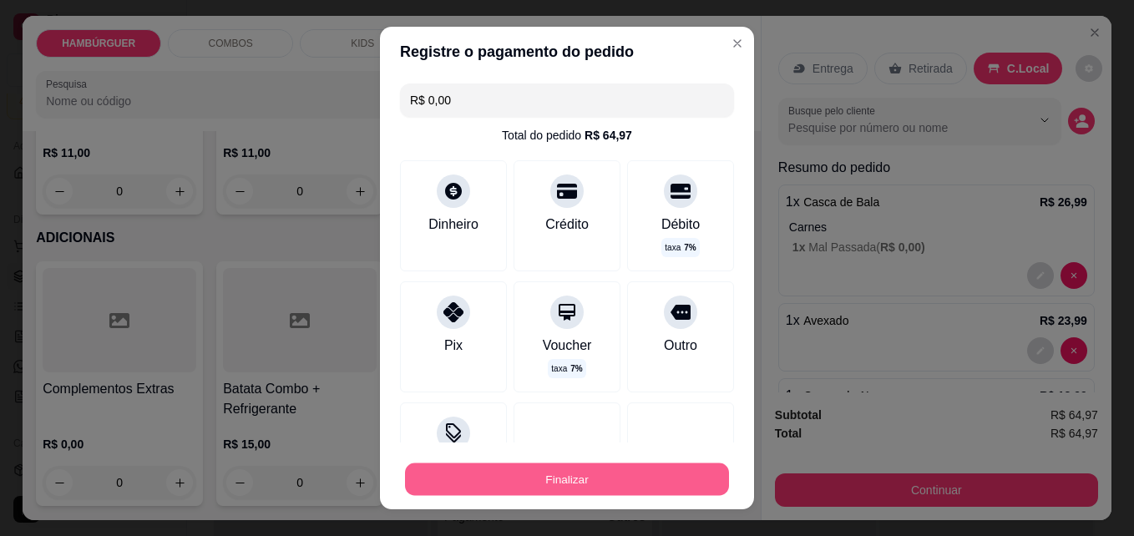
click at [633, 473] on button "Finalizar" at bounding box center [567, 480] width 324 height 33
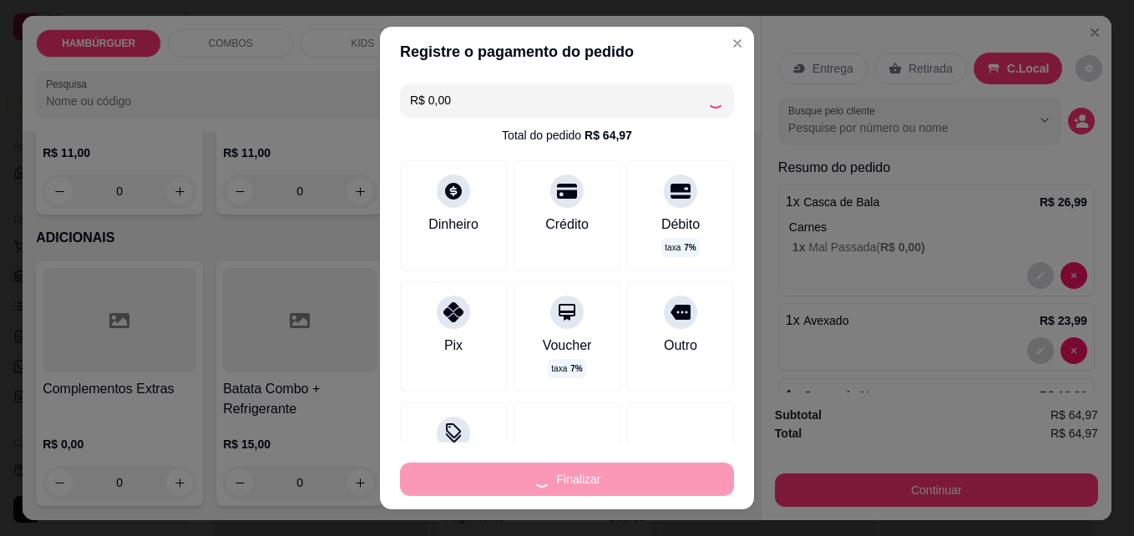
type input "0"
type input "-R$ 64,97"
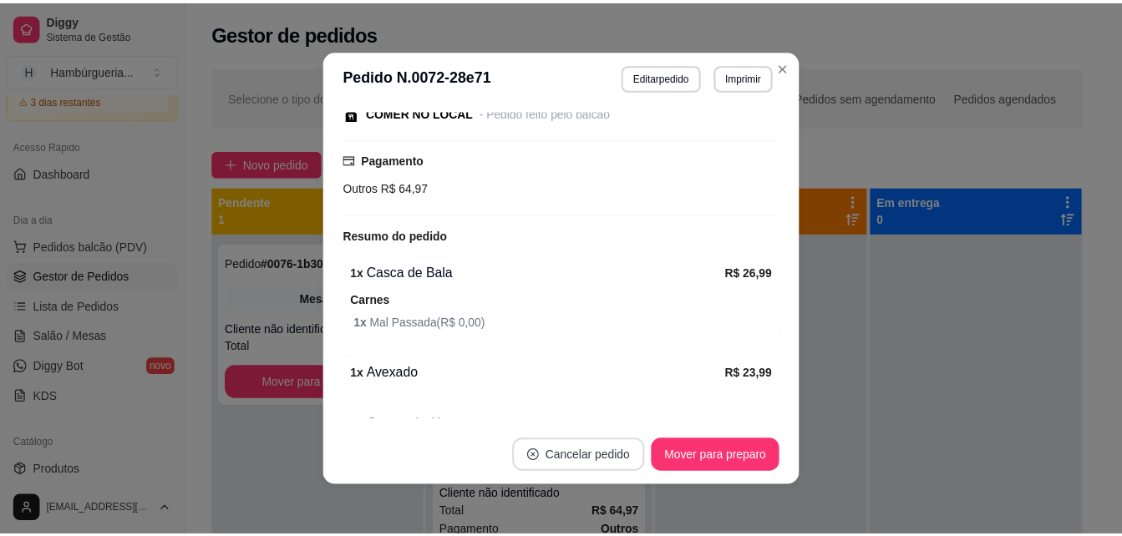
scroll to position [260, 0]
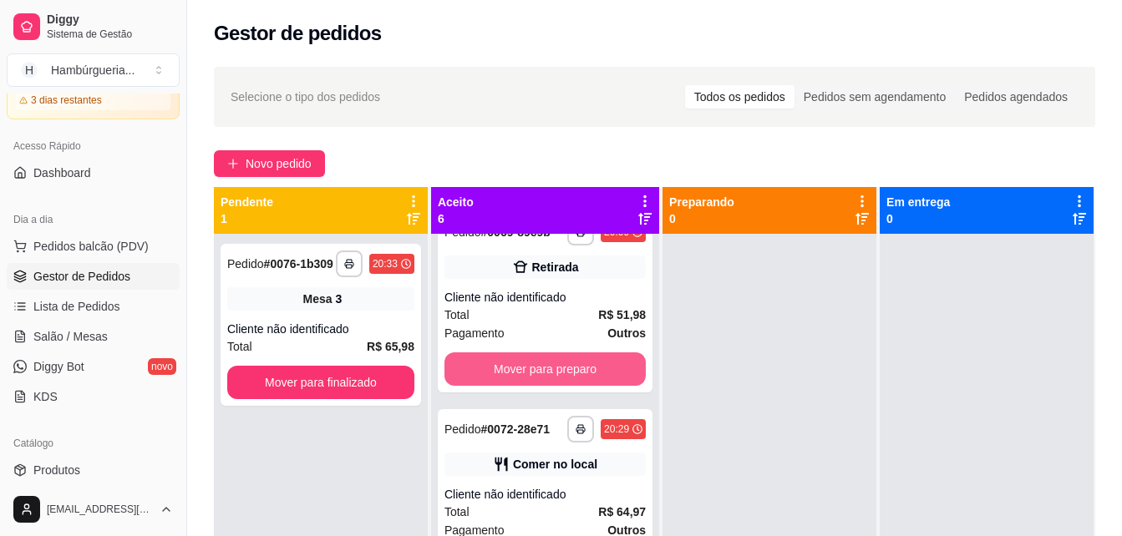
drag, startPoint x: 579, startPoint y: 253, endPoint x: 404, endPoint y: 428, distance: 246.8
drag, startPoint x: 404, startPoint y: 428, endPoint x: 338, endPoint y: 112, distance: 322.5
click at [338, 112] on div "Selecione o tipo dos pedidos Todos os pedidos Pedidos sem agendamento Pedidos a…" at bounding box center [654, 97] width 881 height 60
click at [371, 99] on span "Selecione o tipo dos pedidos" at bounding box center [305, 97] width 149 height 18
click at [384, 84] on div "Selecione o tipo dos pedidos Todos os pedidos Pedidos sem agendamento Pedidos a…" at bounding box center [655, 97] width 848 height 27
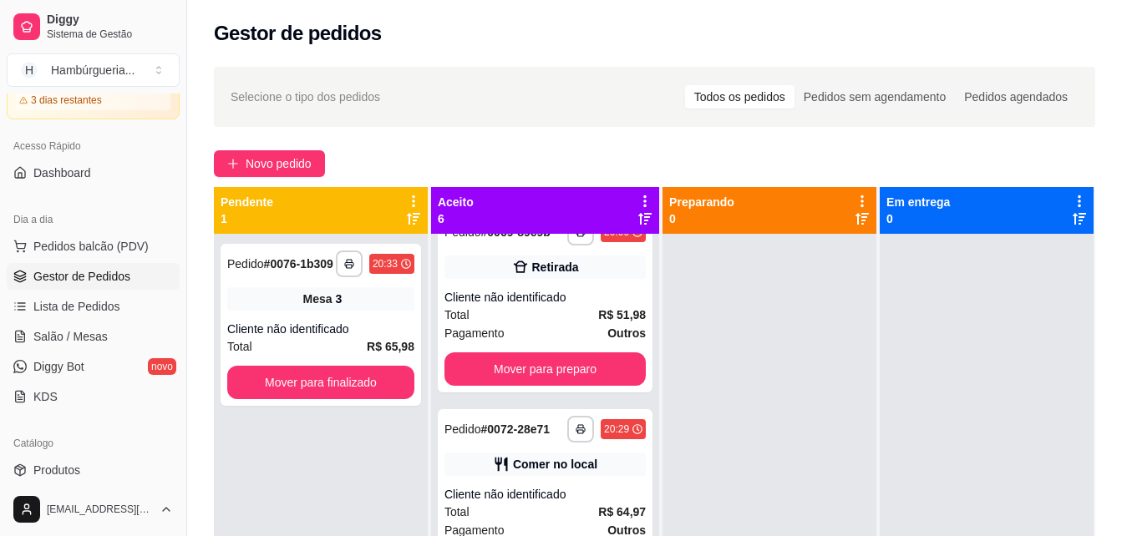
click at [362, 89] on span "Selecione o tipo dos pedidos" at bounding box center [305, 97] width 149 height 18
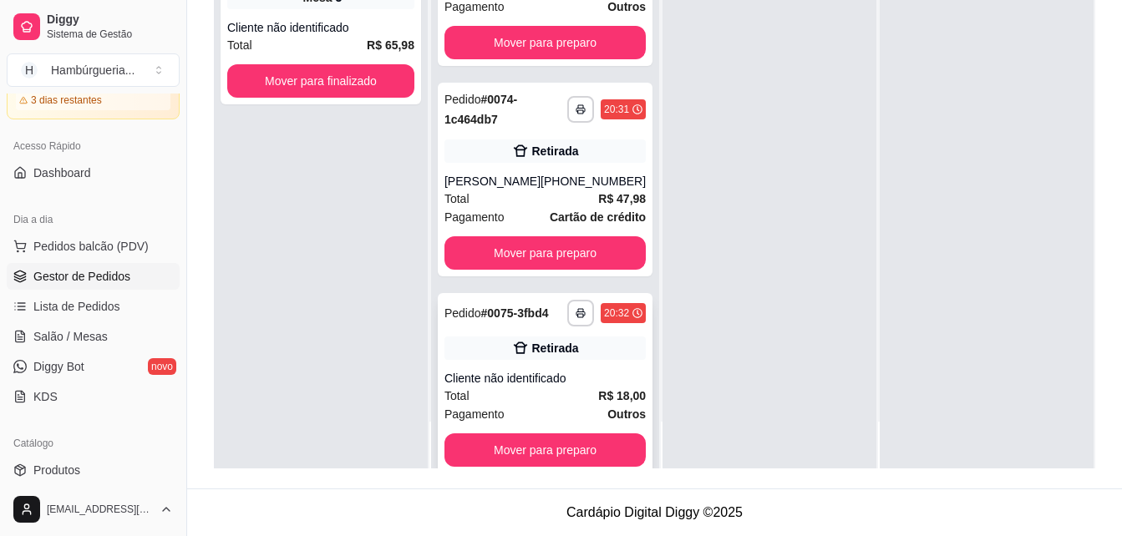
scroll to position [409, 0]
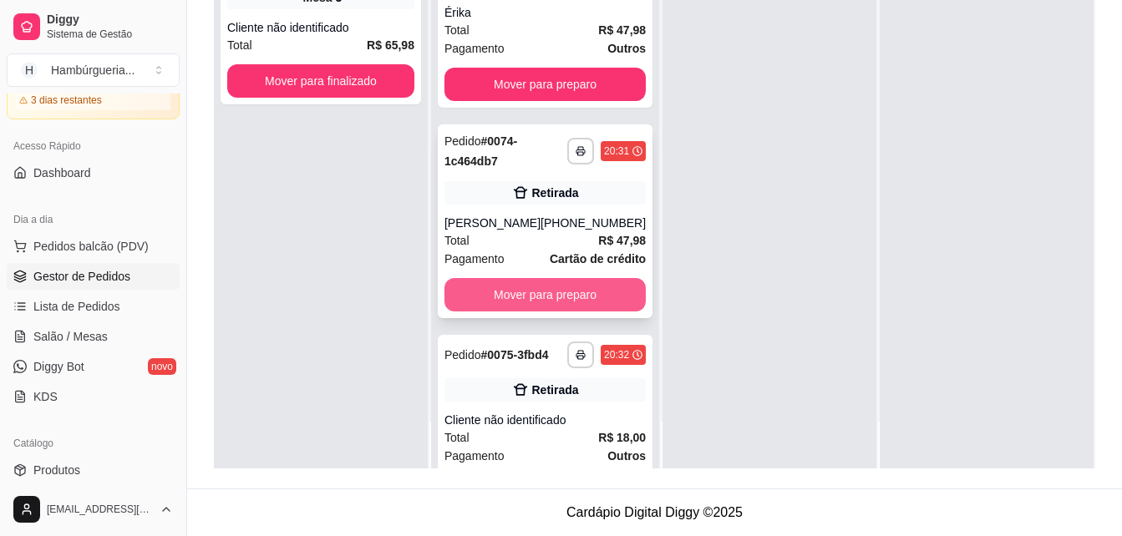
click at [573, 312] on button "Mover para preparo" at bounding box center [544, 294] width 201 height 33
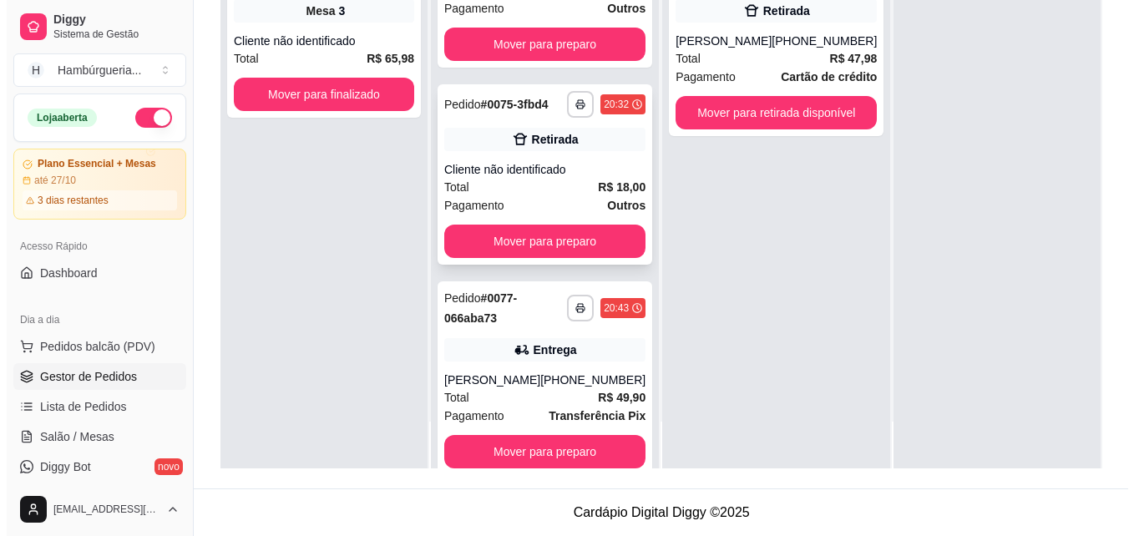
scroll to position [533, 0]
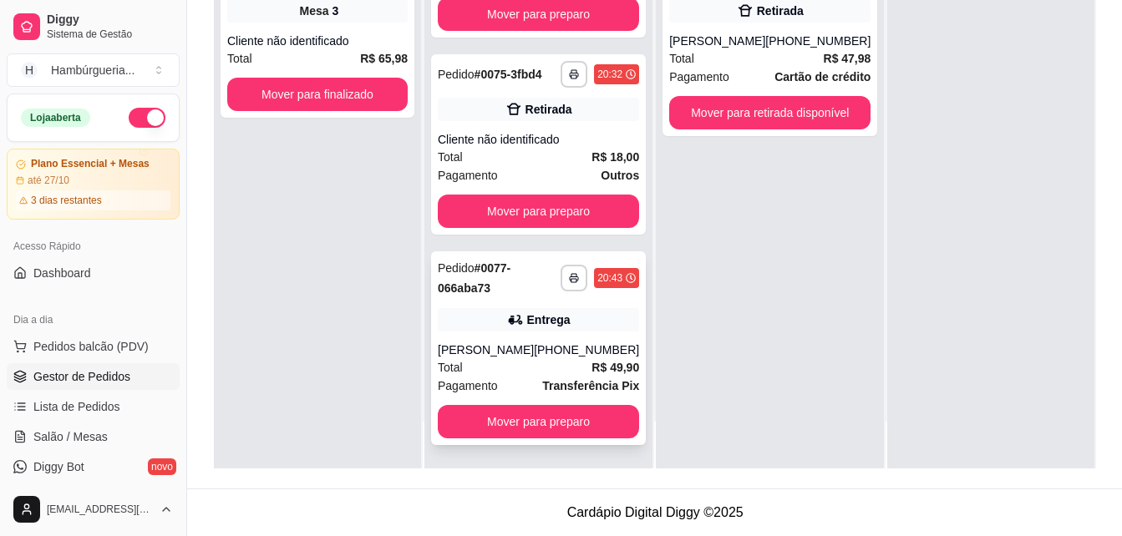
click at [514, 328] on div "Entrega" at bounding box center [538, 319] width 201 height 23
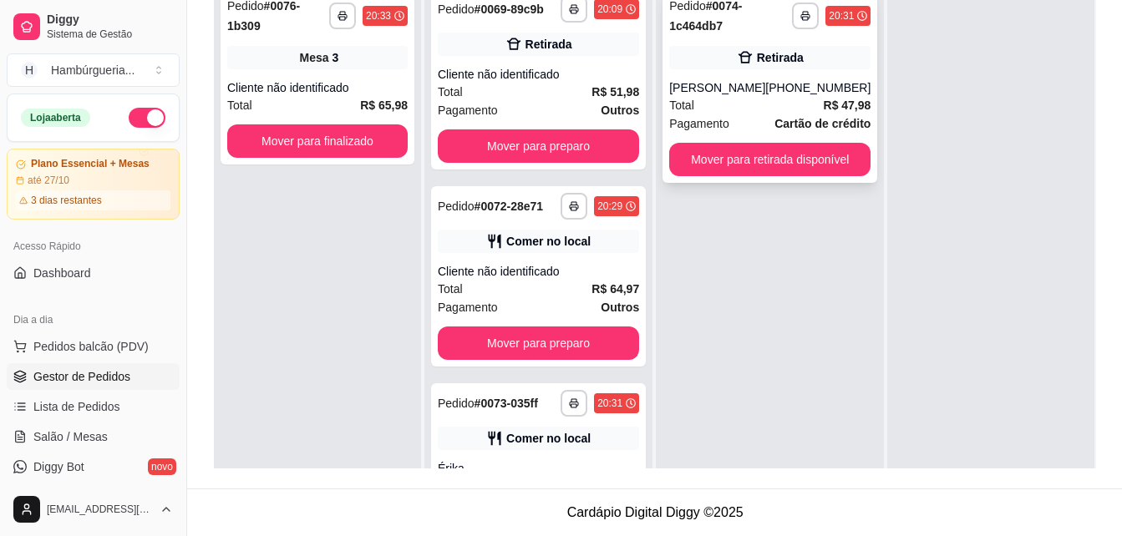
scroll to position [4, 0]
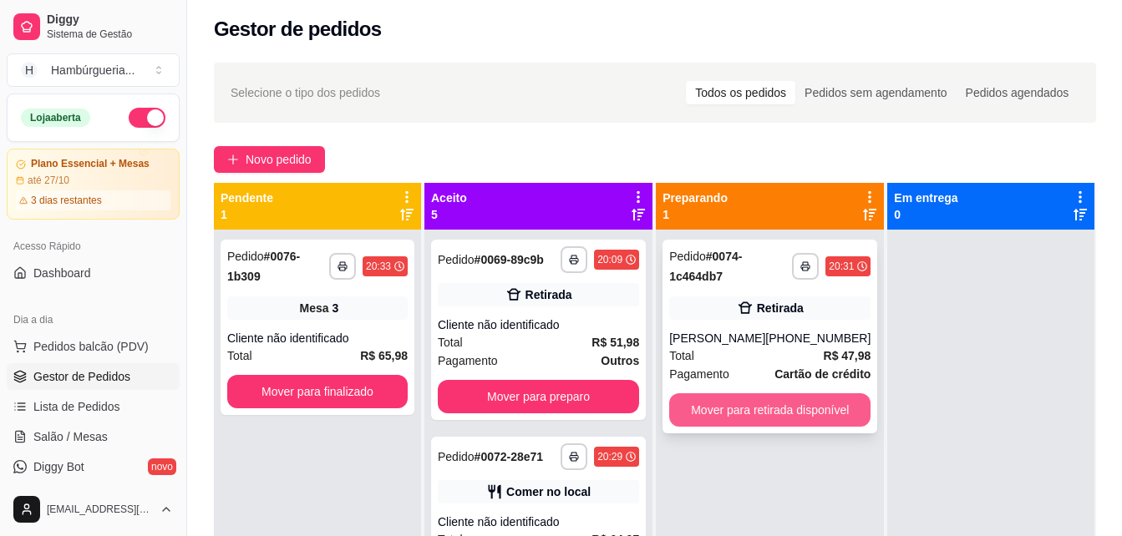
click at [752, 408] on button "Mover para retirada disponível" at bounding box center [769, 409] width 201 height 33
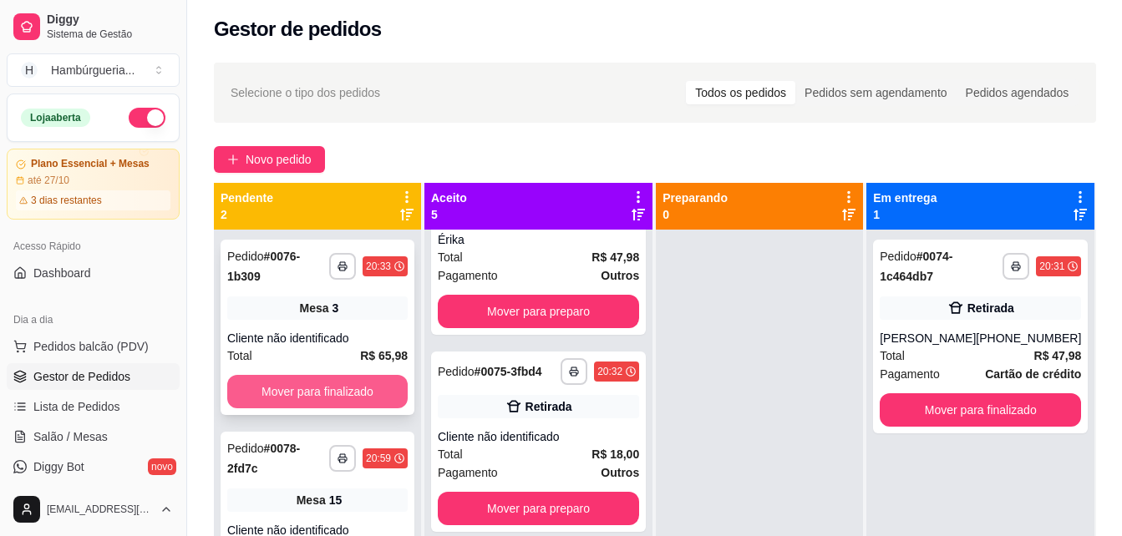
scroll to position [47, 0]
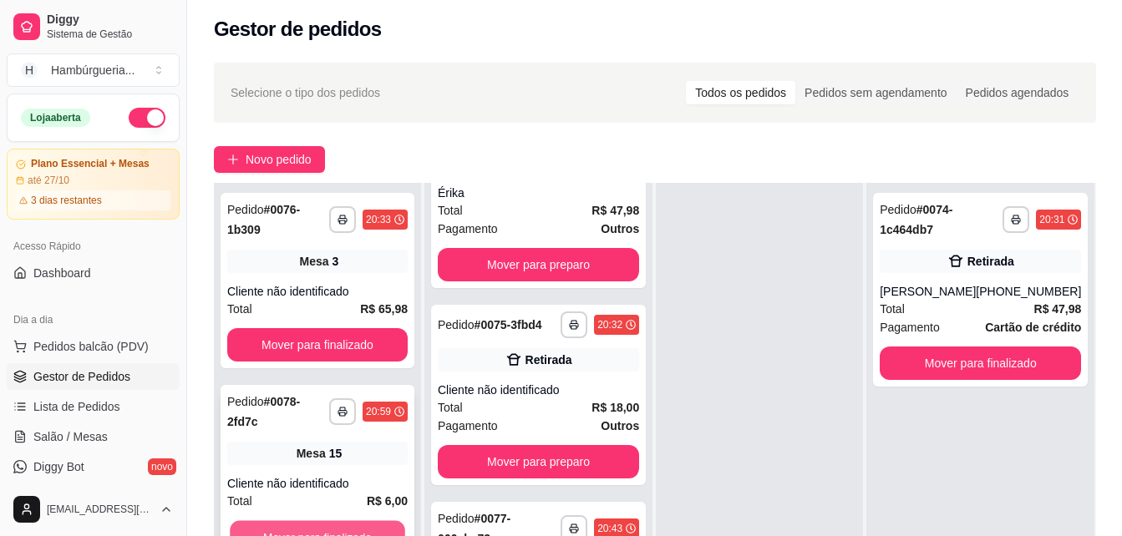
click at [347, 521] on button "Mover para finalizado" at bounding box center [317, 537] width 175 height 33
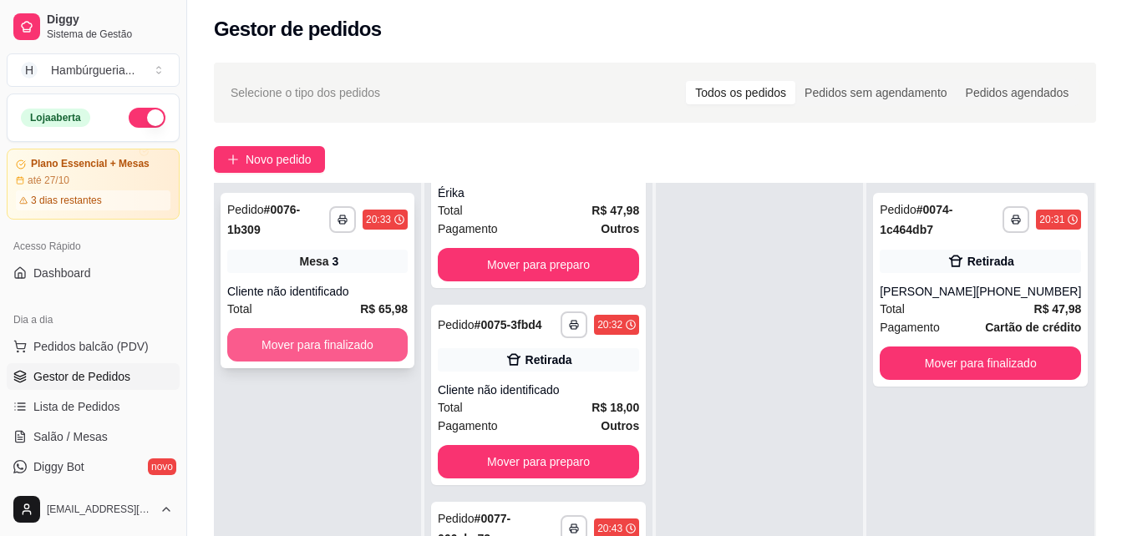
click at [336, 342] on button "Mover para finalizado" at bounding box center [317, 344] width 180 height 33
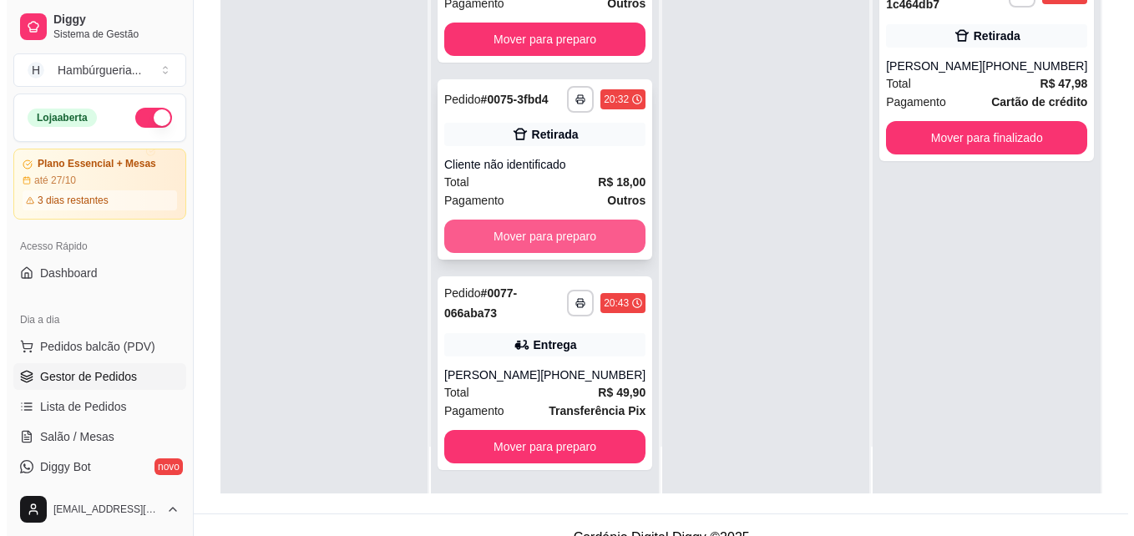
scroll to position [255, 0]
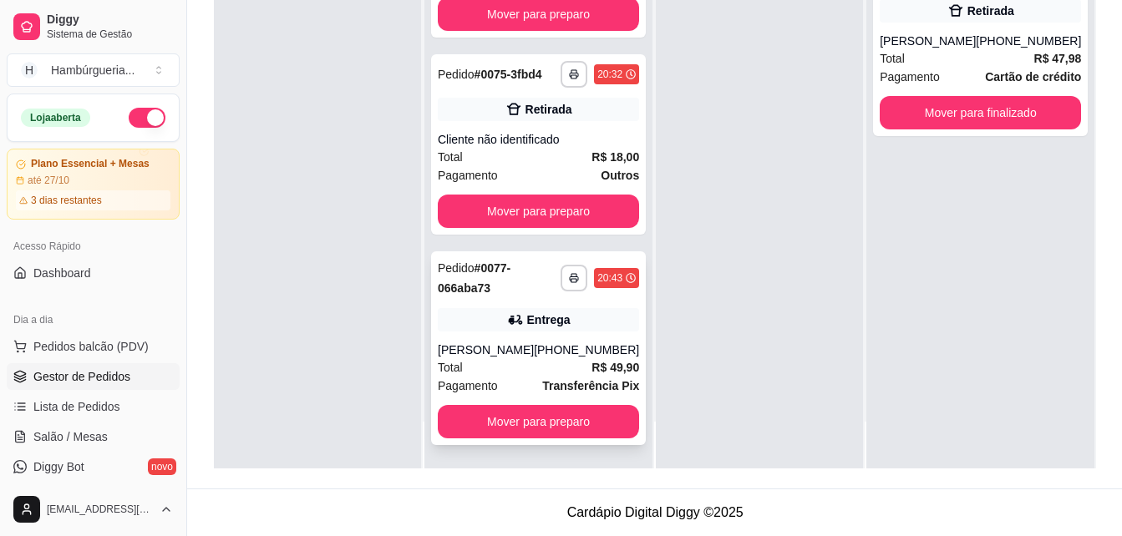
click at [513, 344] on div "[PERSON_NAME]" at bounding box center [486, 350] width 96 height 17
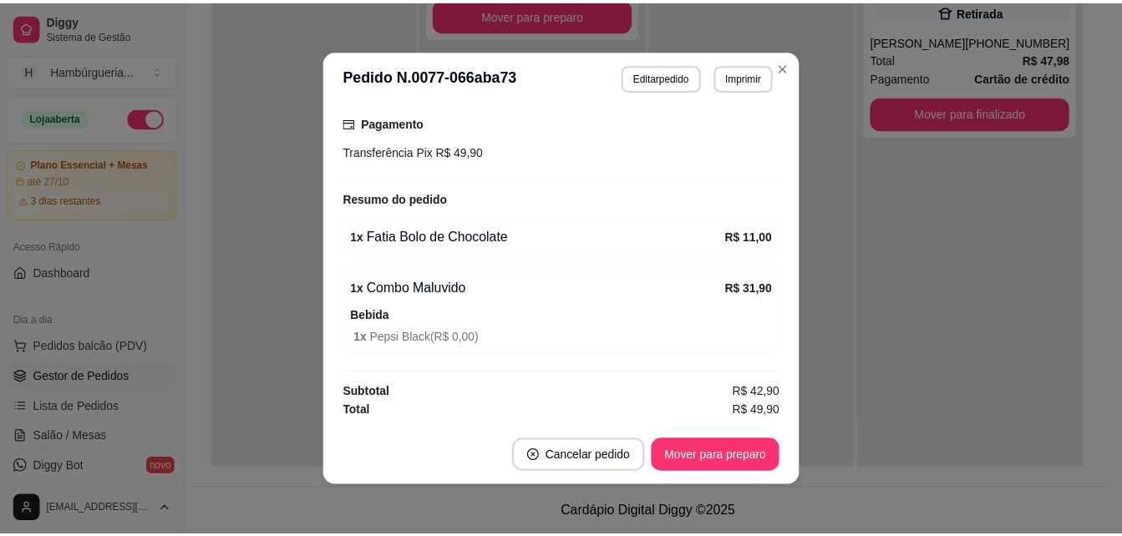
scroll to position [3, 0]
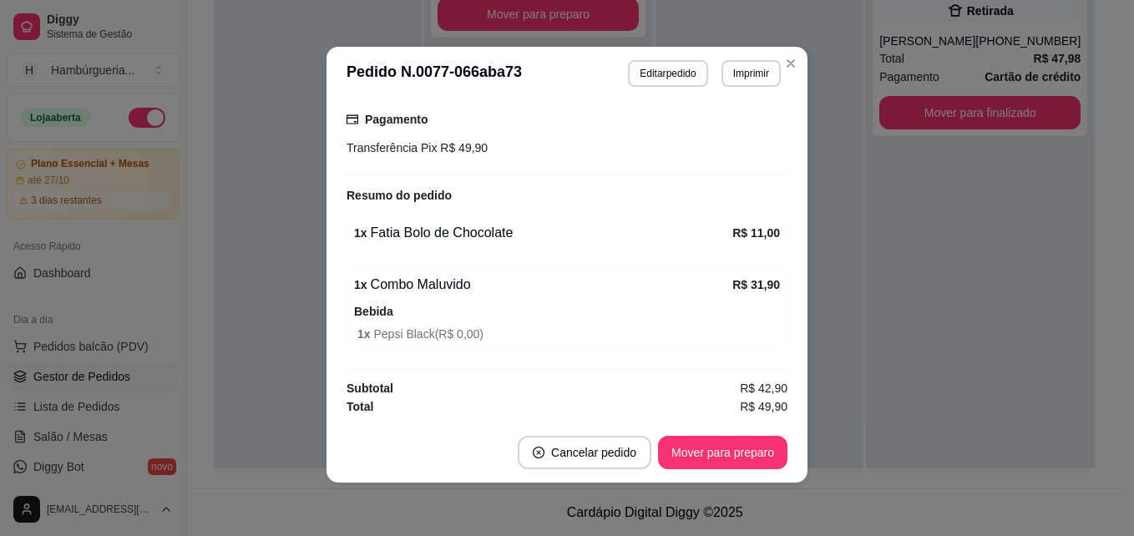
click at [774, 68] on section "**********" at bounding box center [567, 265] width 481 height 436
click at [788, 63] on icon "Close" at bounding box center [790, 63] width 13 height 13
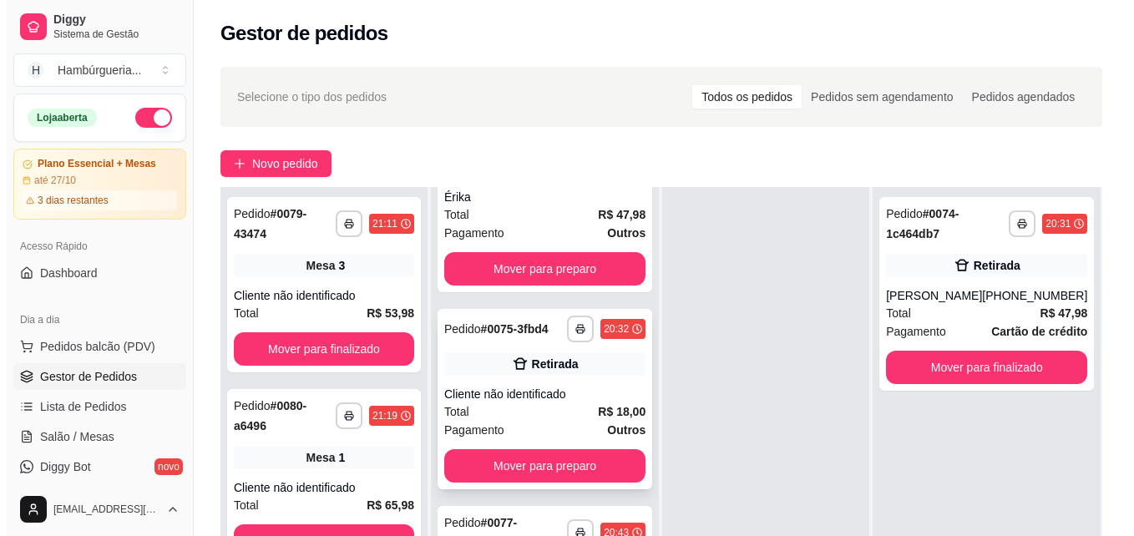
scroll to position [255, 0]
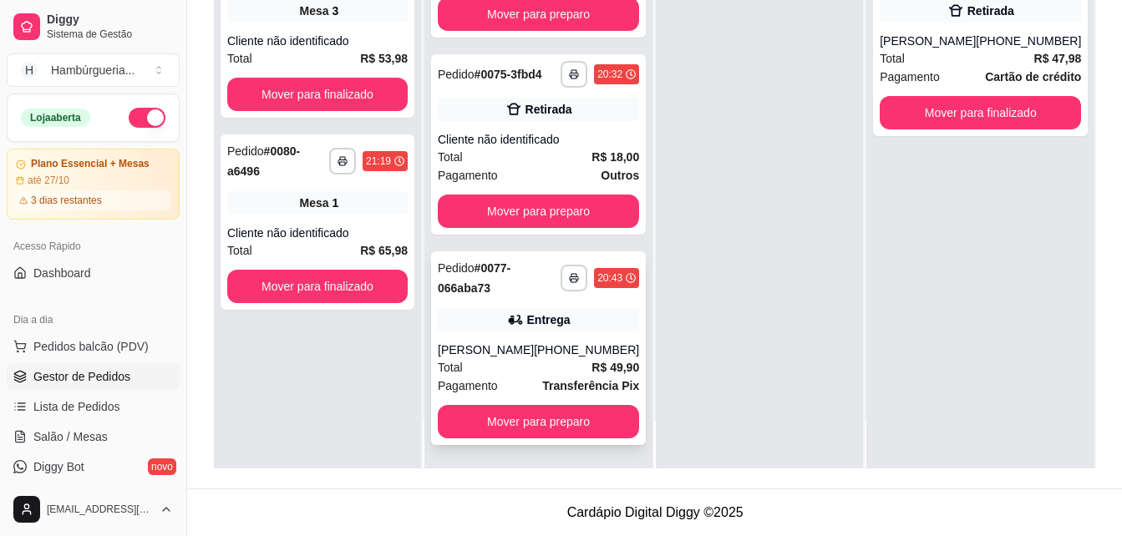
click at [532, 359] on div "Total R$ 49,90" at bounding box center [538, 367] width 201 height 18
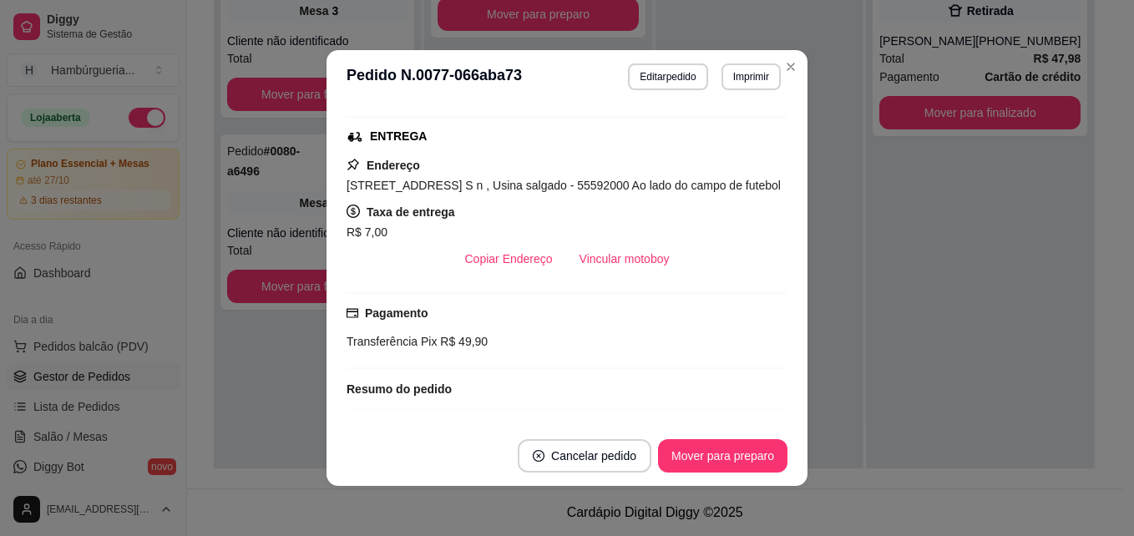
scroll to position [251, 0]
click at [589, 275] on button "Vincular motoboy" at bounding box center [625, 258] width 114 height 33
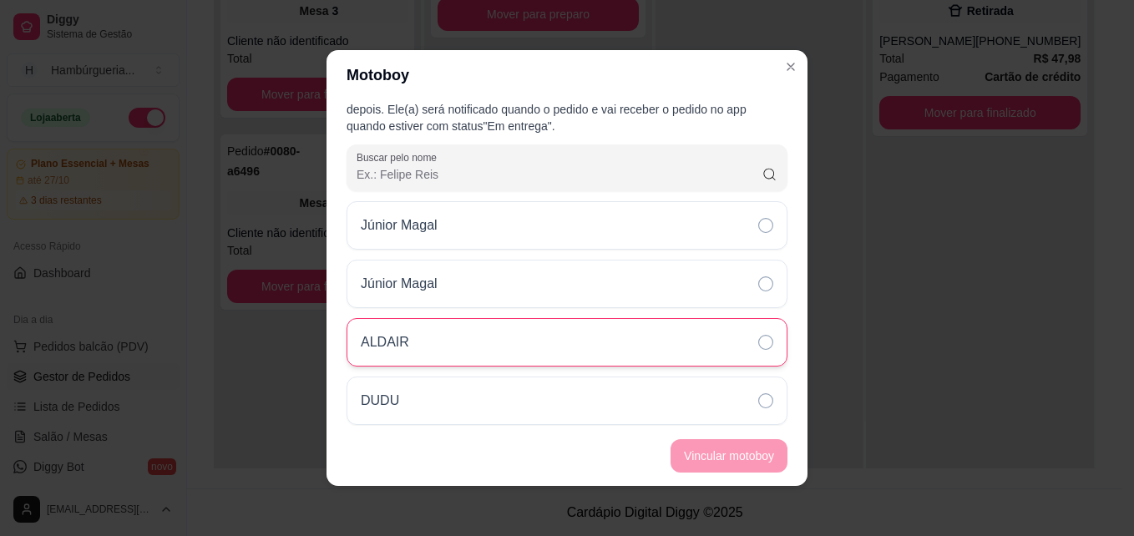
scroll to position [28, 0]
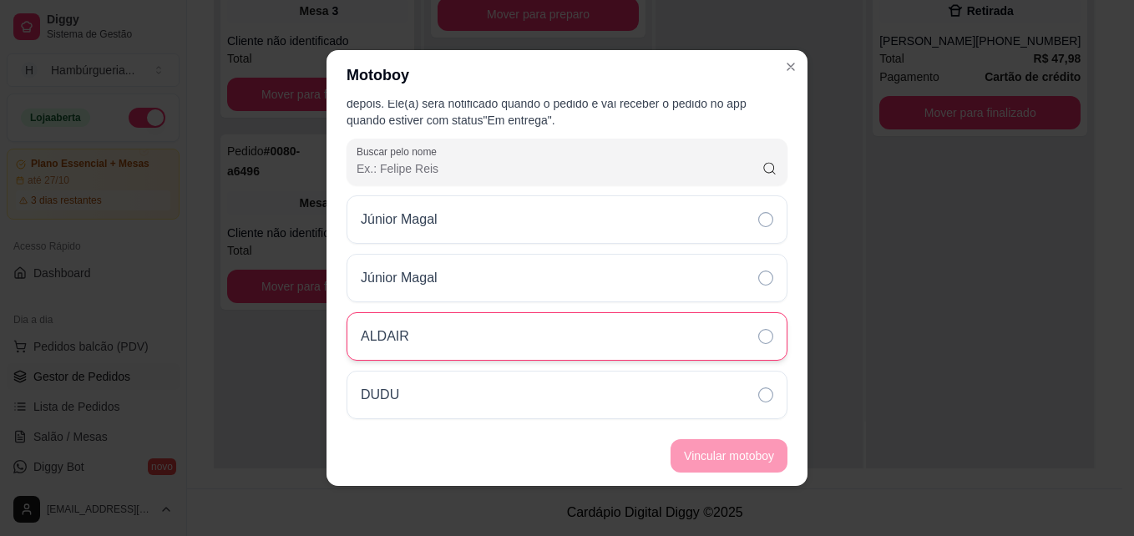
click at [505, 334] on div "ALDAIR" at bounding box center [567, 336] width 441 height 48
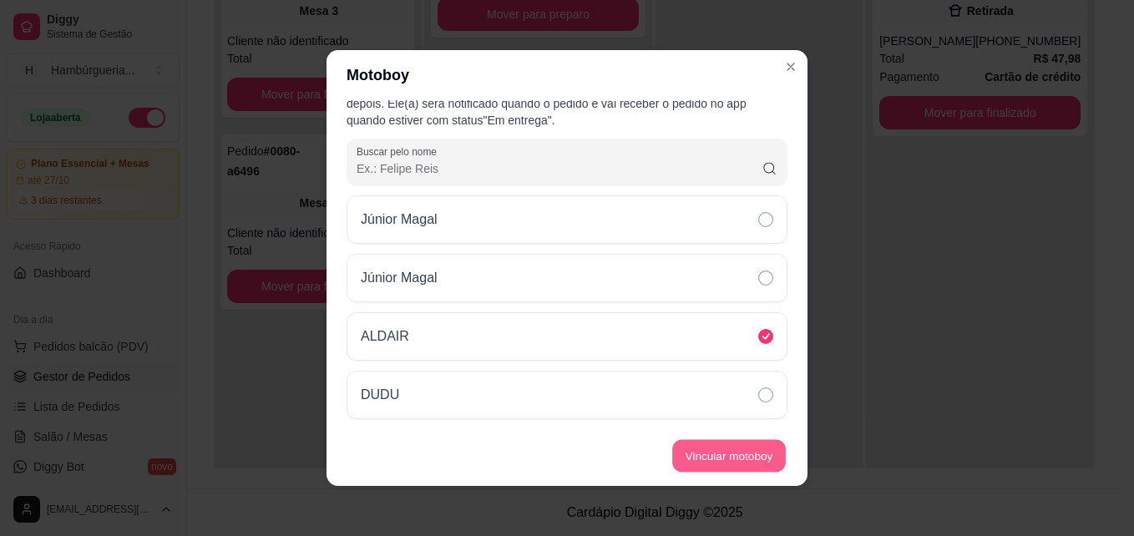
click at [702, 452] on button "Vincular motoboy" at bounding box center [729, 456] width 114 height 33
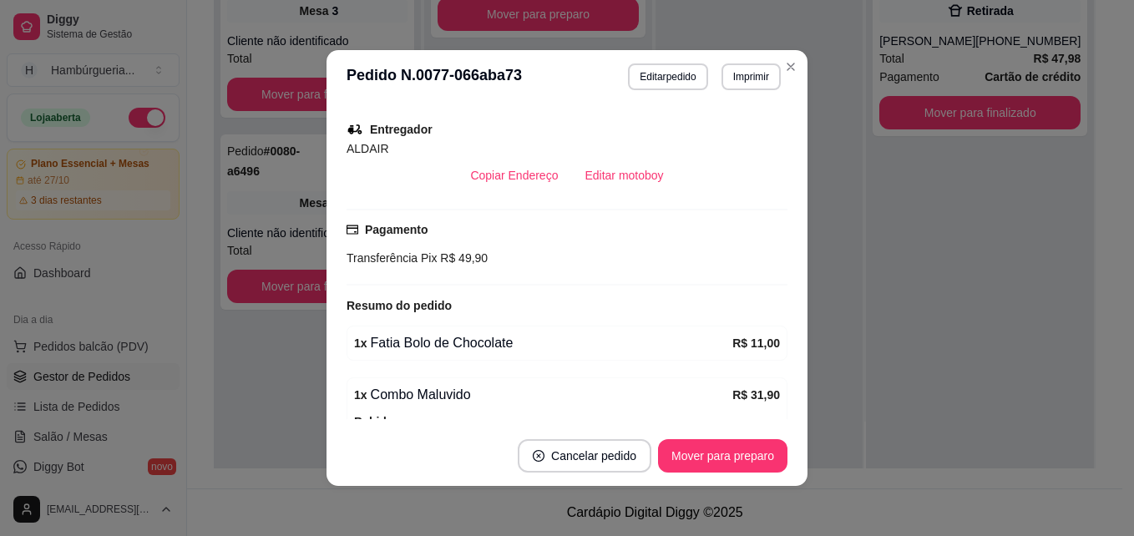
scroll to position [418, 0]
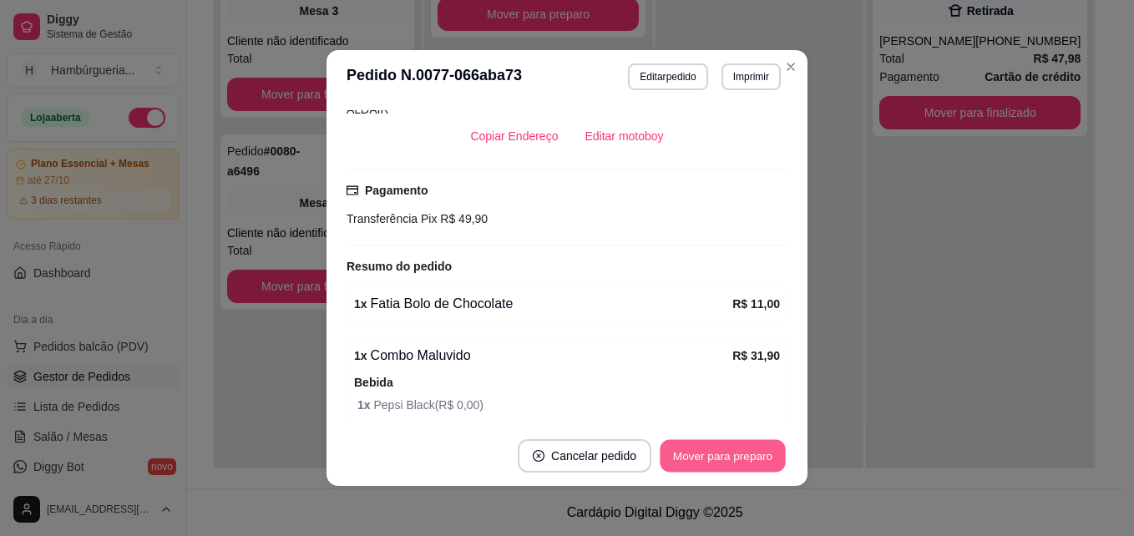
click at [746, 460] on button "Mover para preparo" at bounding box center [722, 456] width 125 height 33
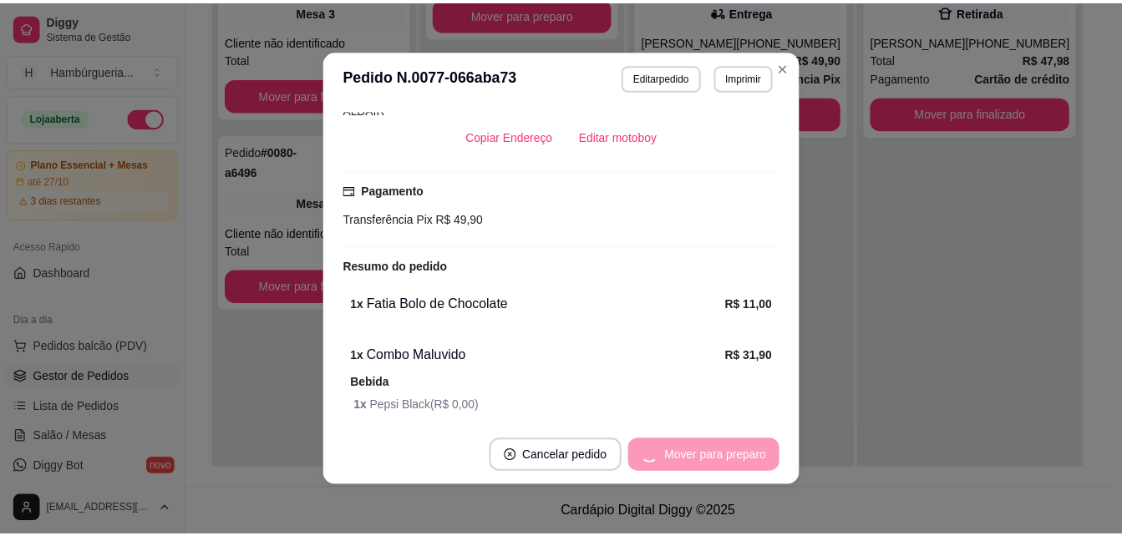
scroll to position [322, 0]
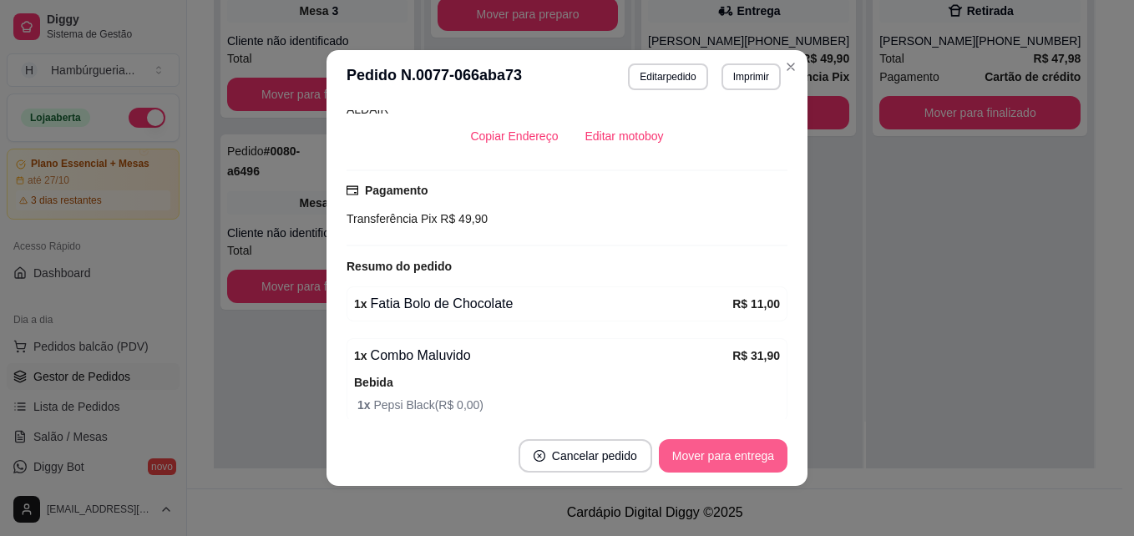
click at [711, 451] on button "Mover para entrega" at bounding box center [723, 455] width 129 height 33
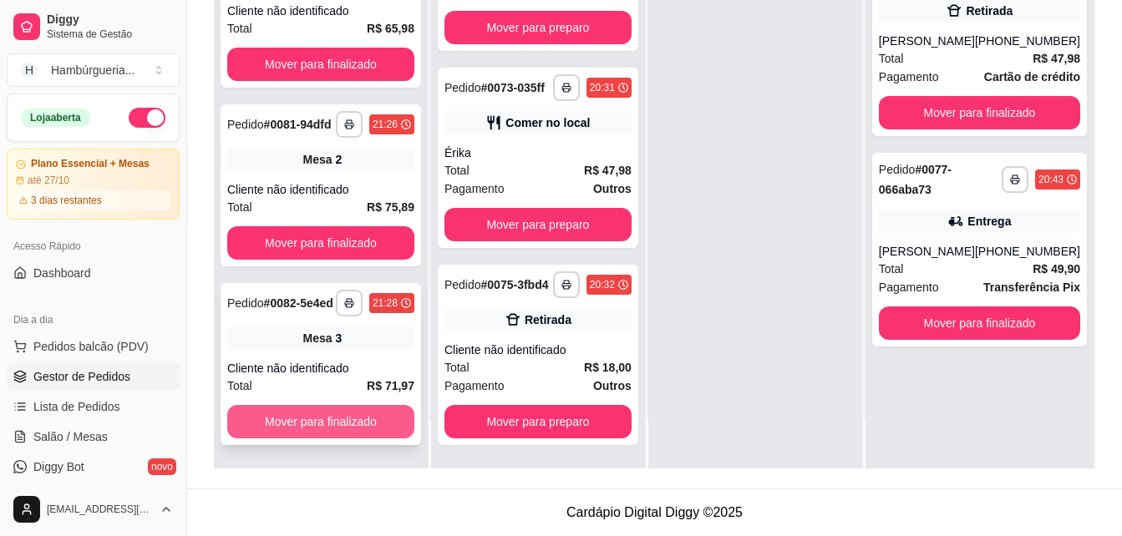
scroll to position [0, 0]
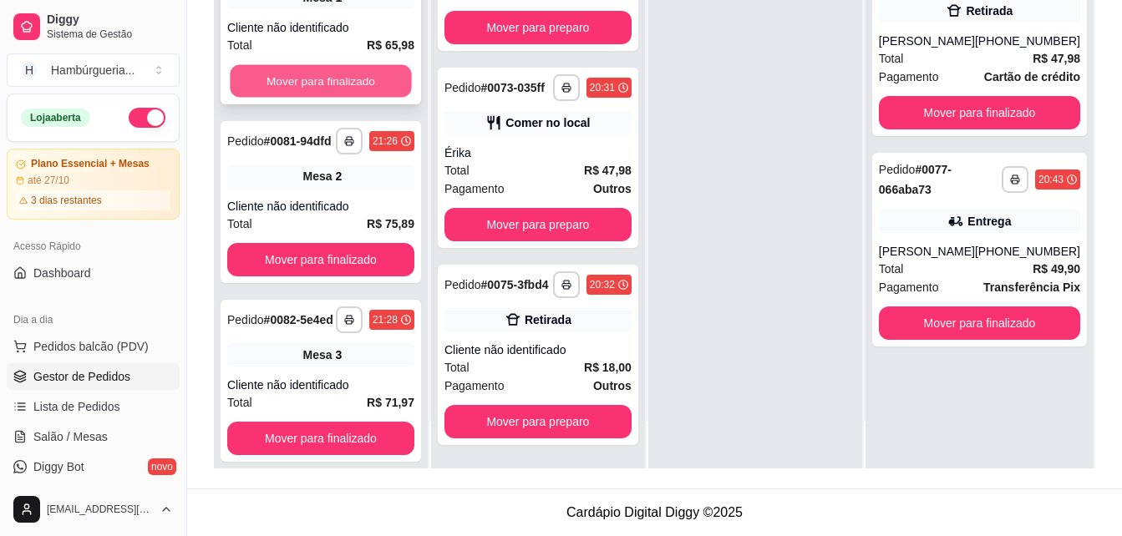
click at [282, 94] on button "Mover para finalizado" at bounding box center [320, 81] width 181 height 33
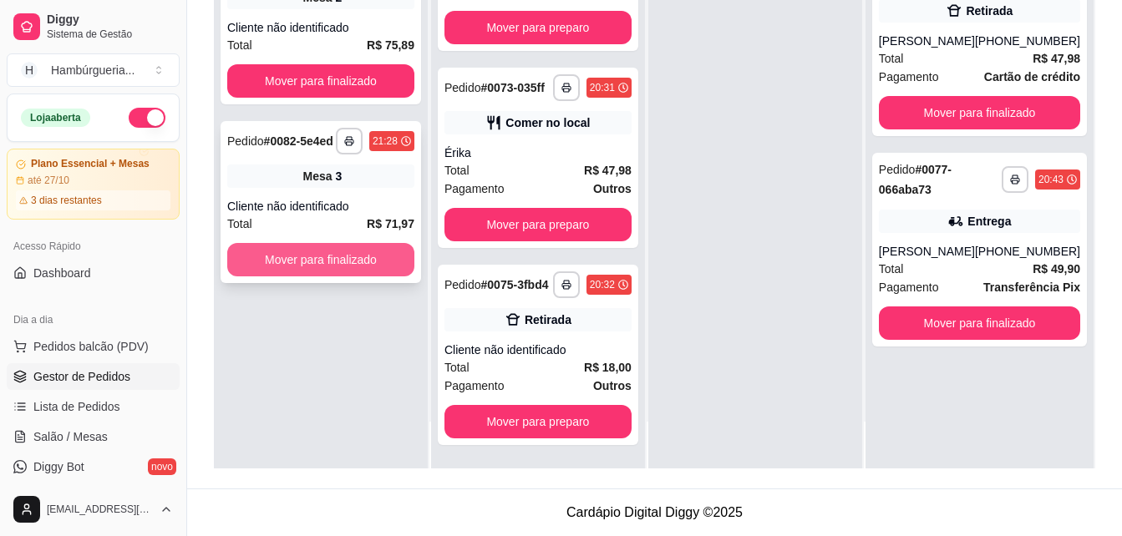
click at [301, 256] on button "Mover para finalizado" at bounding box center [320, 259] width 187 height 33
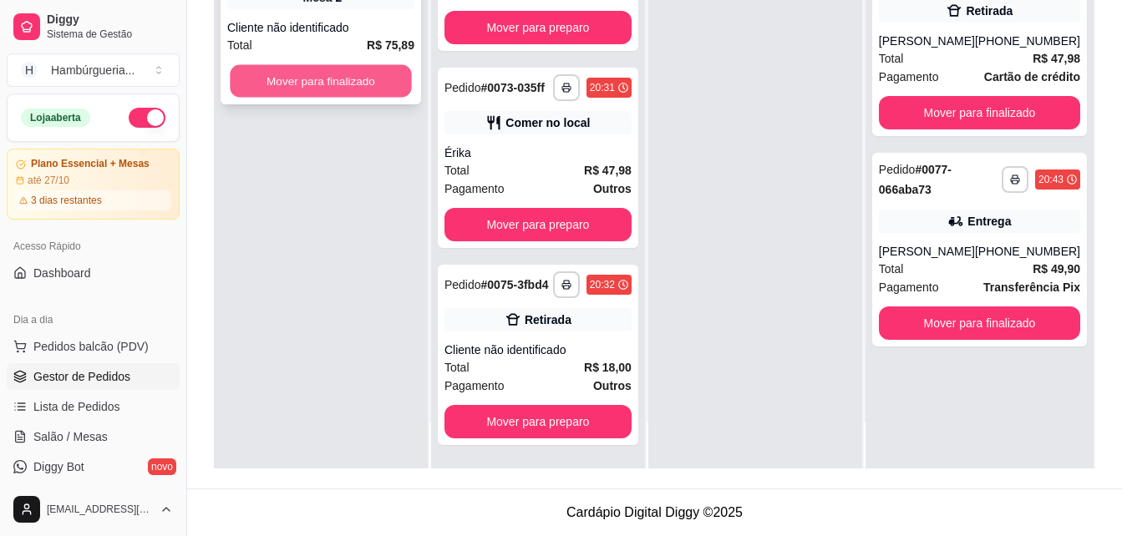
click at [278, 73] on button "Mover para finalizado" at bounding box center [320, 81] width 181 height 33
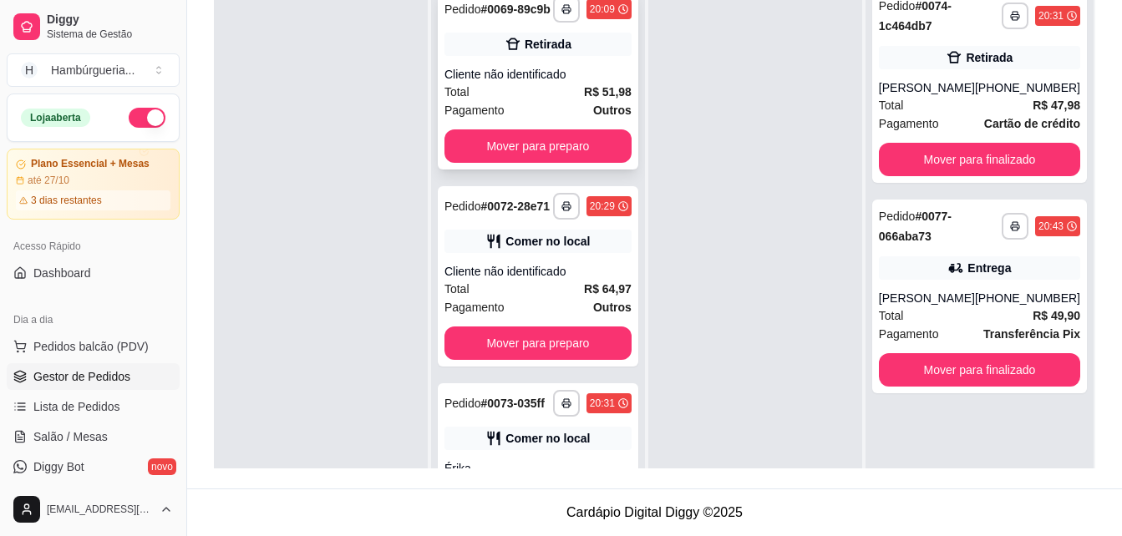
click at [538, 83] on div "Cliente não identificado" at bounding box center [537, 74] width 187 height 17
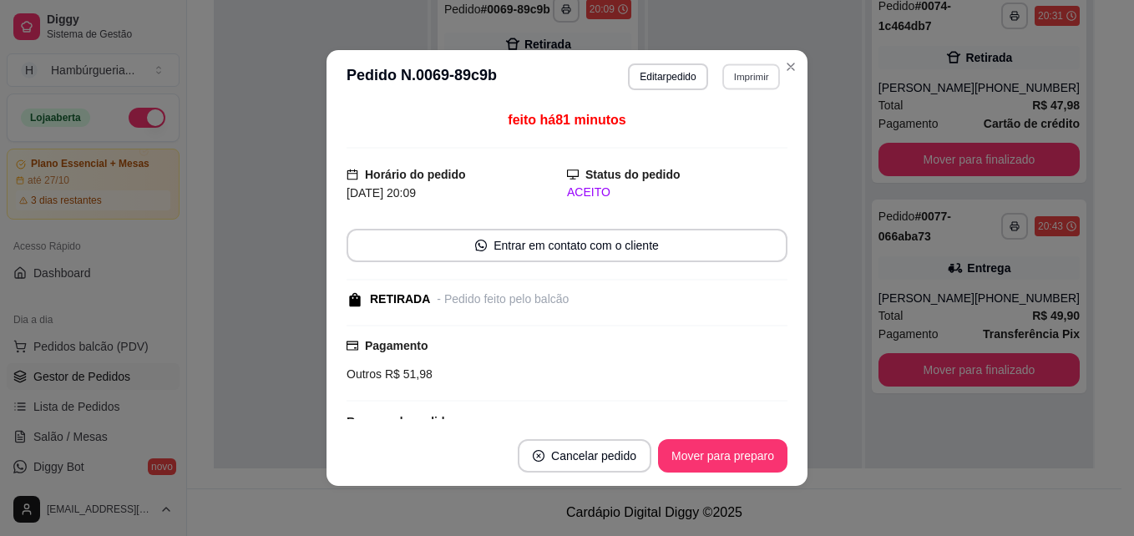
click at [755, 78] on button "Imprimir" at bounding box center [751, 76] width 58 height 26
click at [744, 134] on button "IMPRESSORA" at bounding box center [715, 135] width 121 height 27
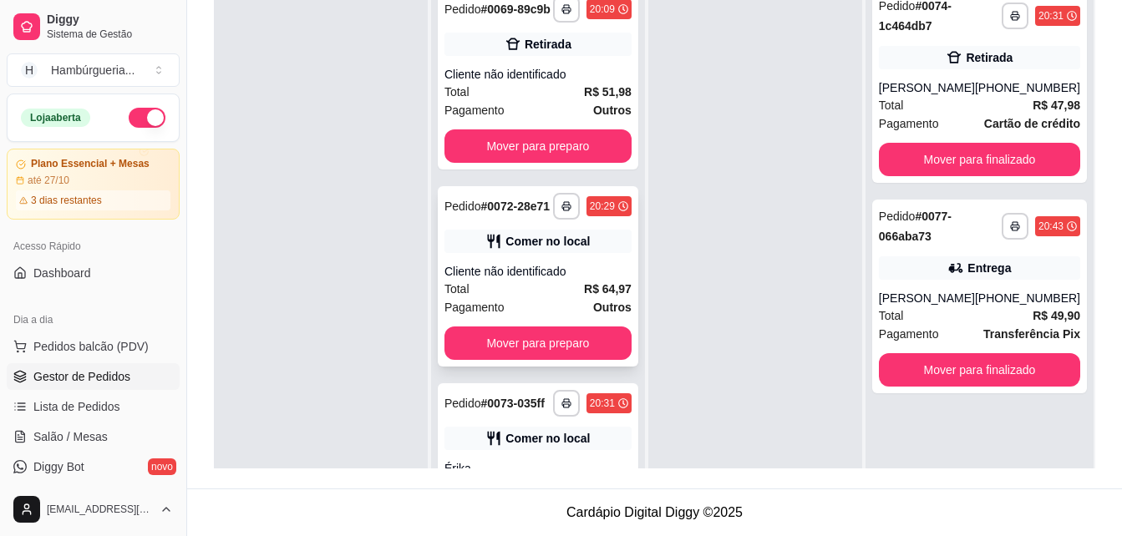
click at [520, 250] on div "Comer no local" at bounding box center [547, 241] width 84 height 17
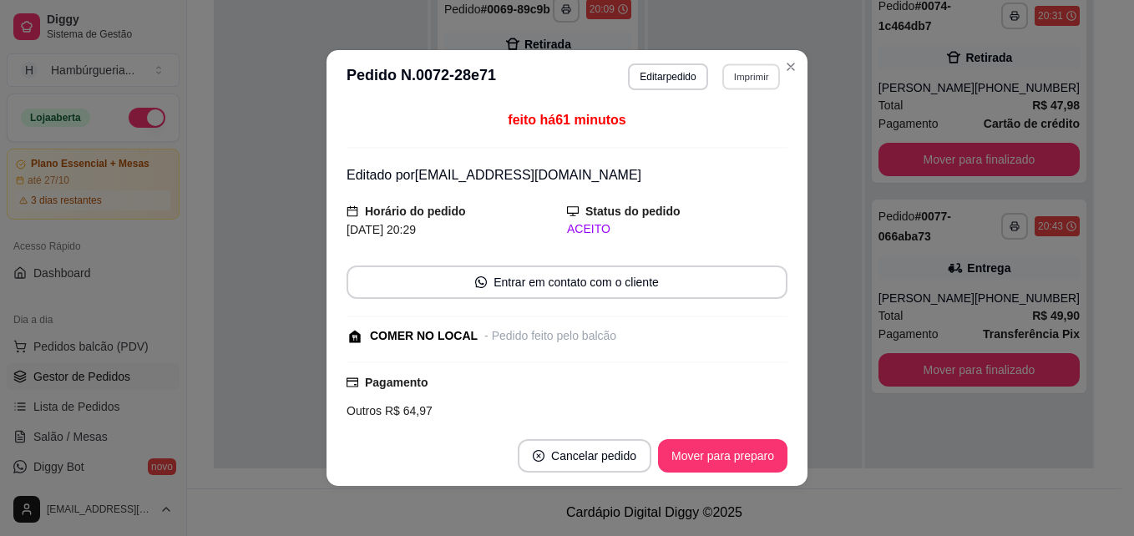
click at [740, 70] on button "Imprimir" at bounding box center [751, 76] width 58 height 26
click at [731, 128] on button "IMPRESSORA" at bounding box center [714, 135] width 117 height 26
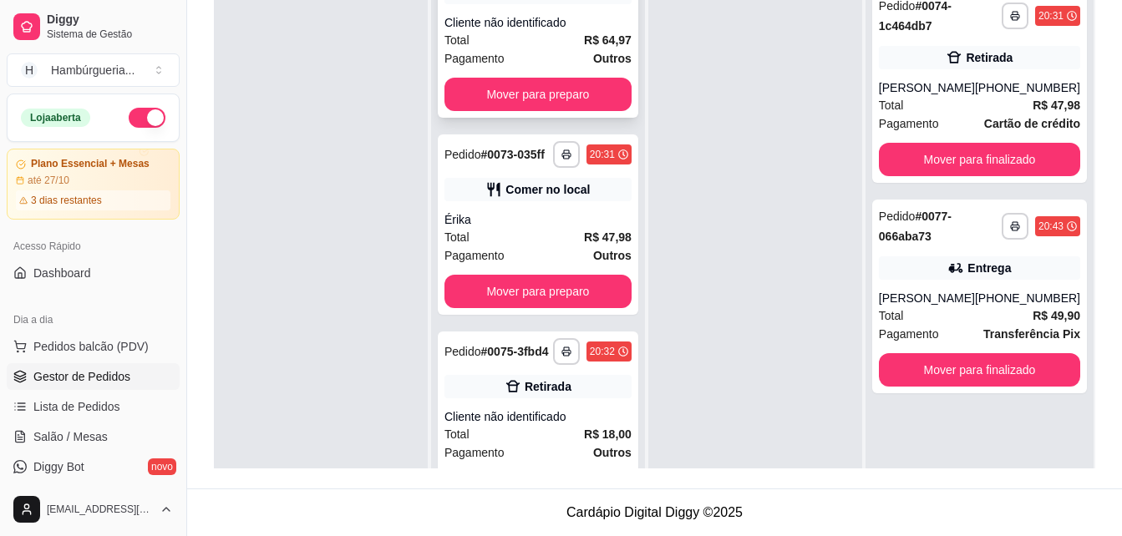
scroll to position [251, 0]
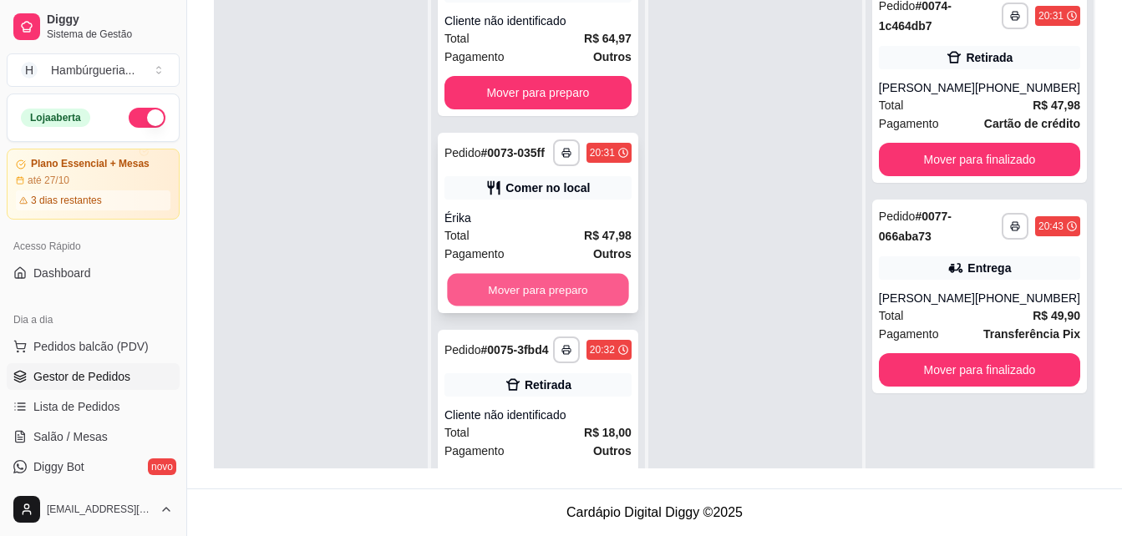
click at [547, 307] on button "Mover para preparo" at bounding box center [537, 290] width 181 height 33
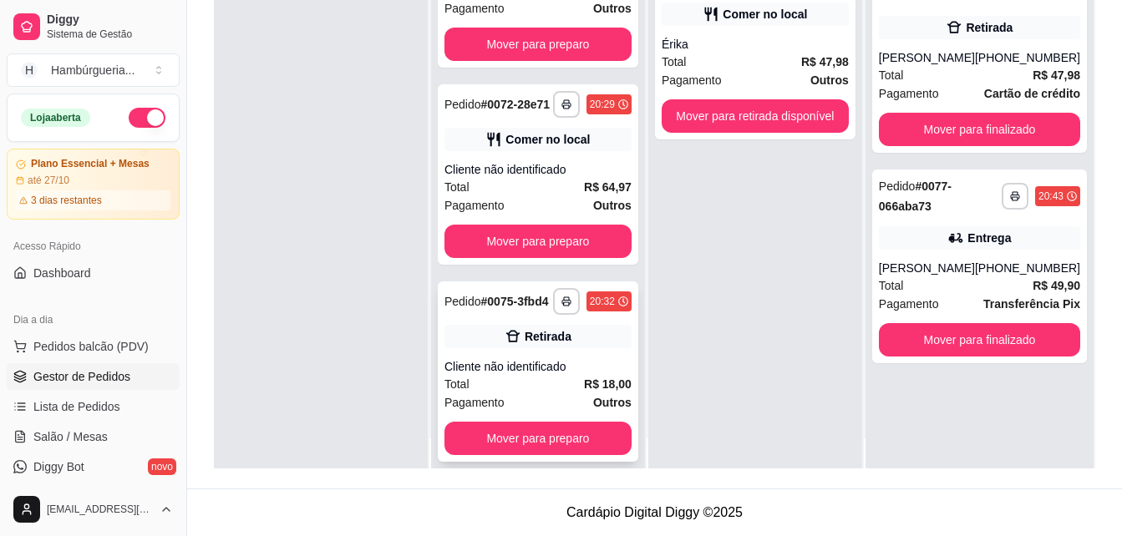
scroll to position [47, 0]
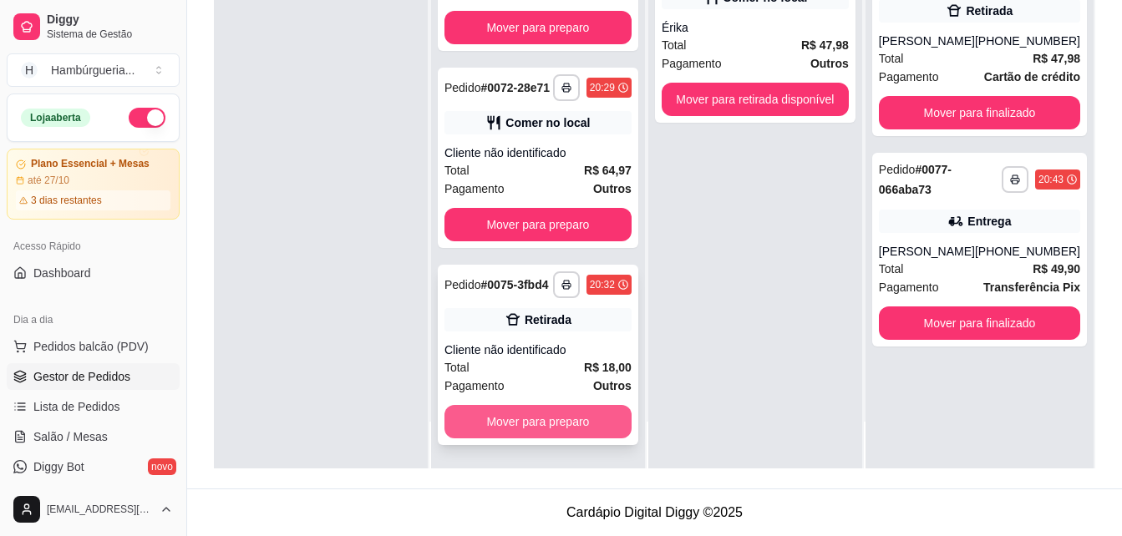
click at [563, 420] on button "Mover para preparo" at bounding box center [537, 421] width 187 height 33
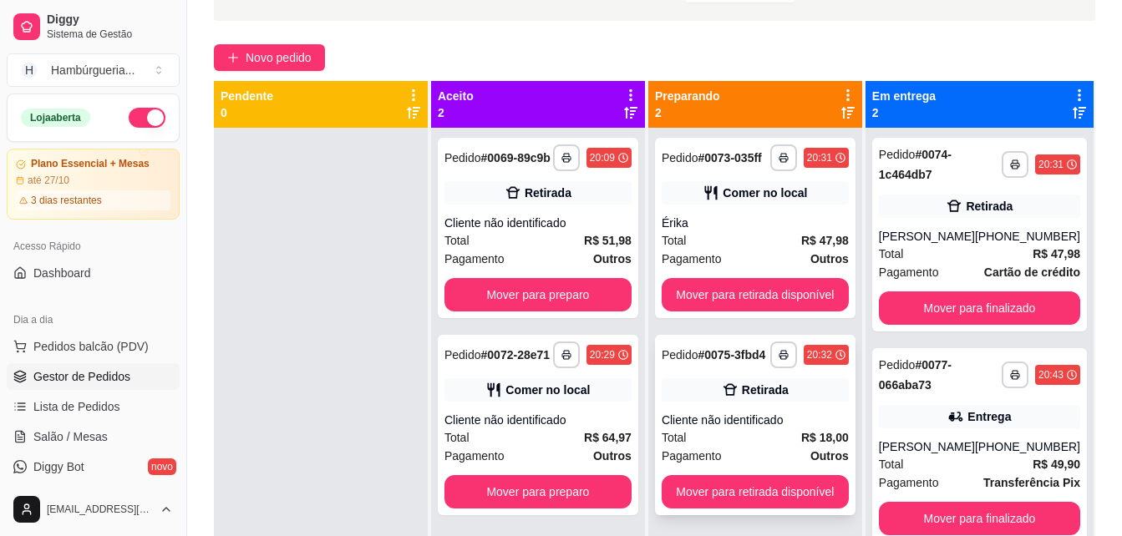
scroll to position [0, 0]
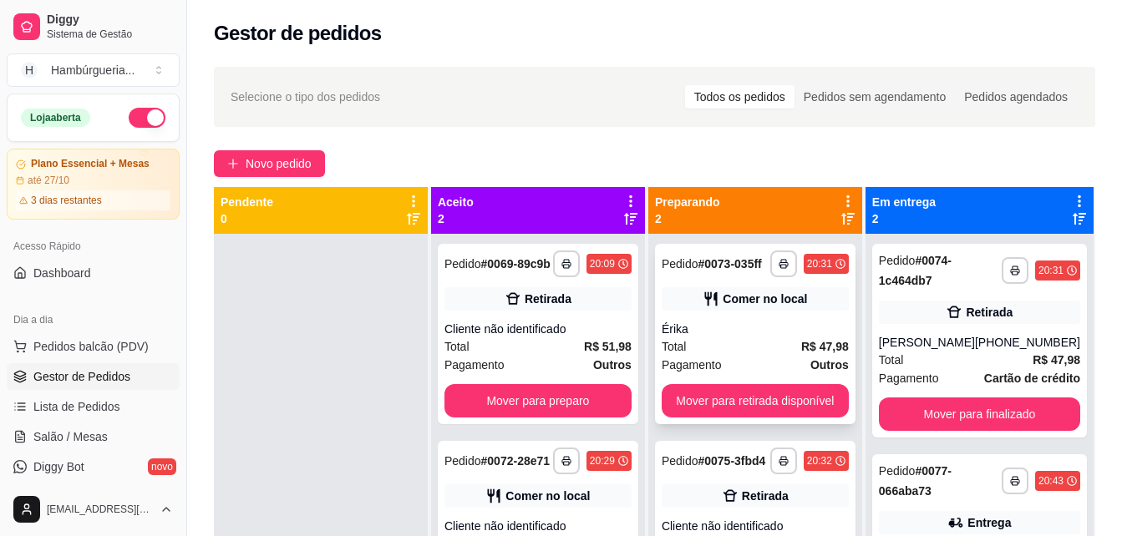
click at [747, 336] on div "Érika" at bounding box center [754, 329] width 187 height 17
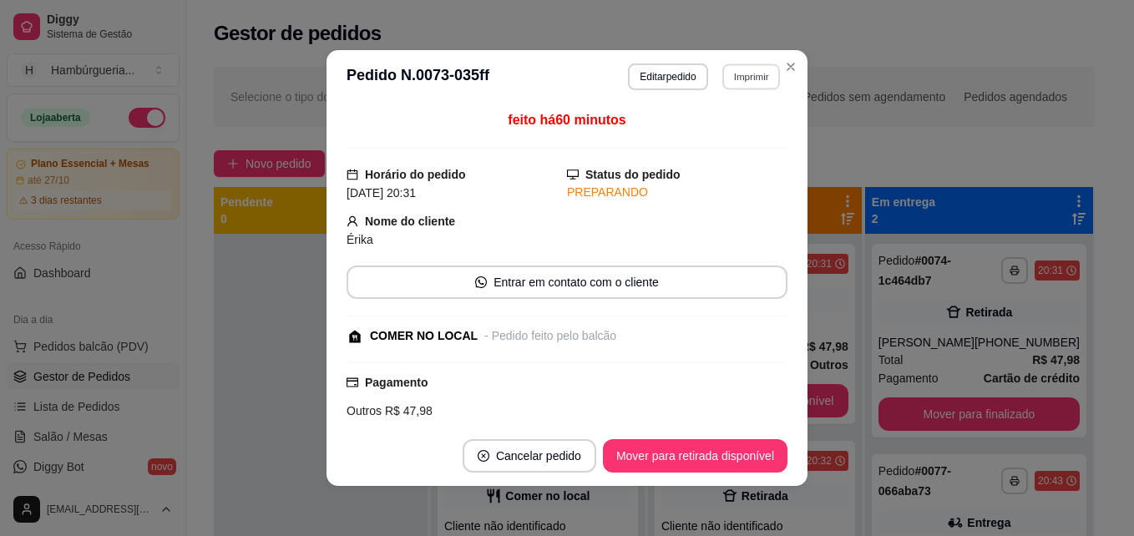
click at [727, 83] on button "Imprimir" at bounding box center [751, 76] width 58 height 26
click at [726, 127] on button "IMPRESSORA" at bounding box center [715, 135] width 121 height 27
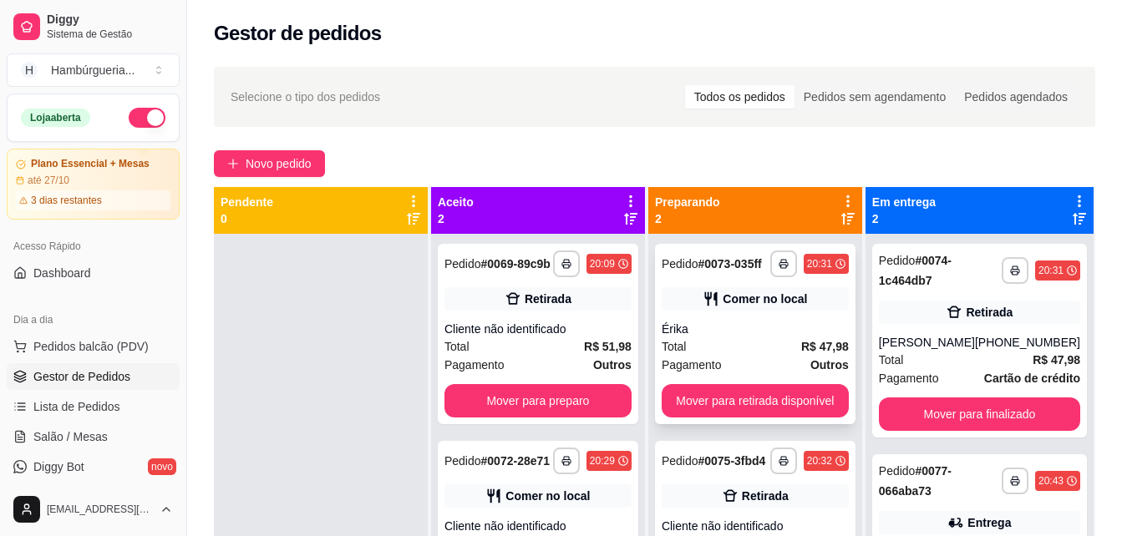
scroll to position [47, 0]
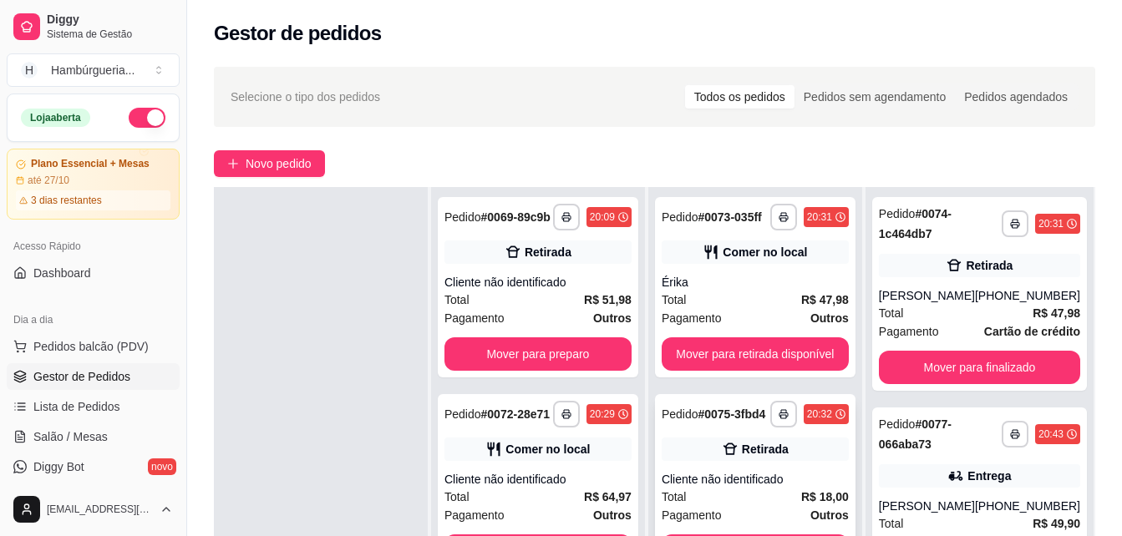
click at [743, 441] on div "Retirada" at bounding box center [765, 449] width 47 height 17
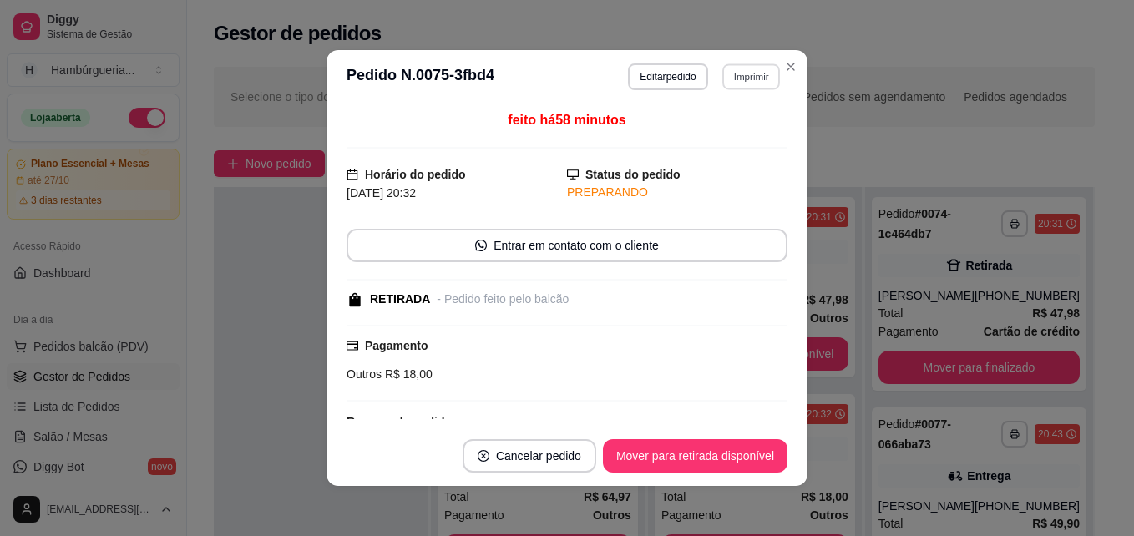
click at [732, 69] on button "Imprimir" at bounding box center [751, 76] width 58 height 26
click at [729, 136] on button "IMPRESSORA" at bounding box center [715, 135] width 121 height 27
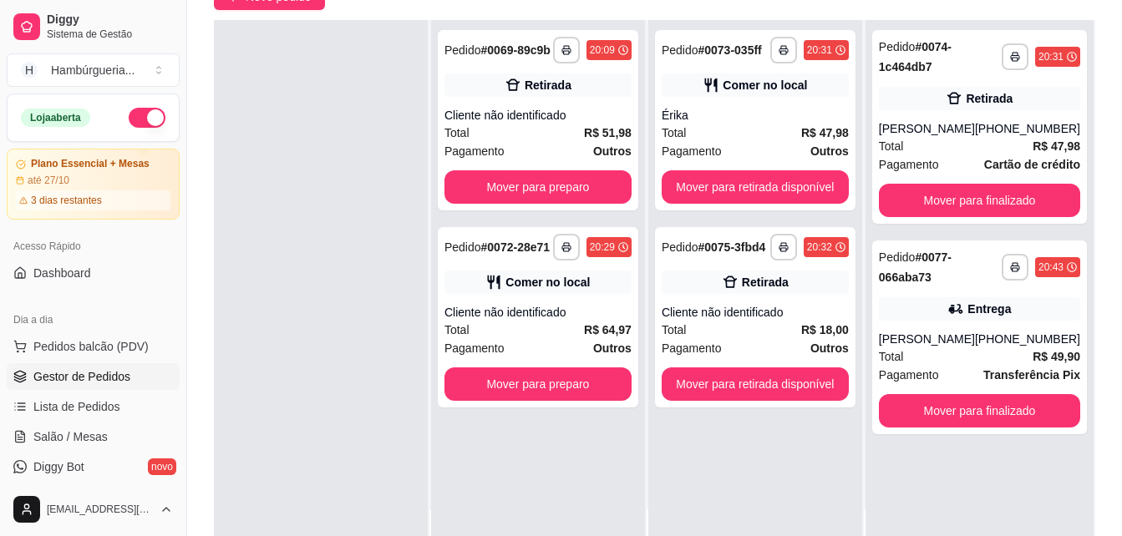
scroll to position [0, 0]
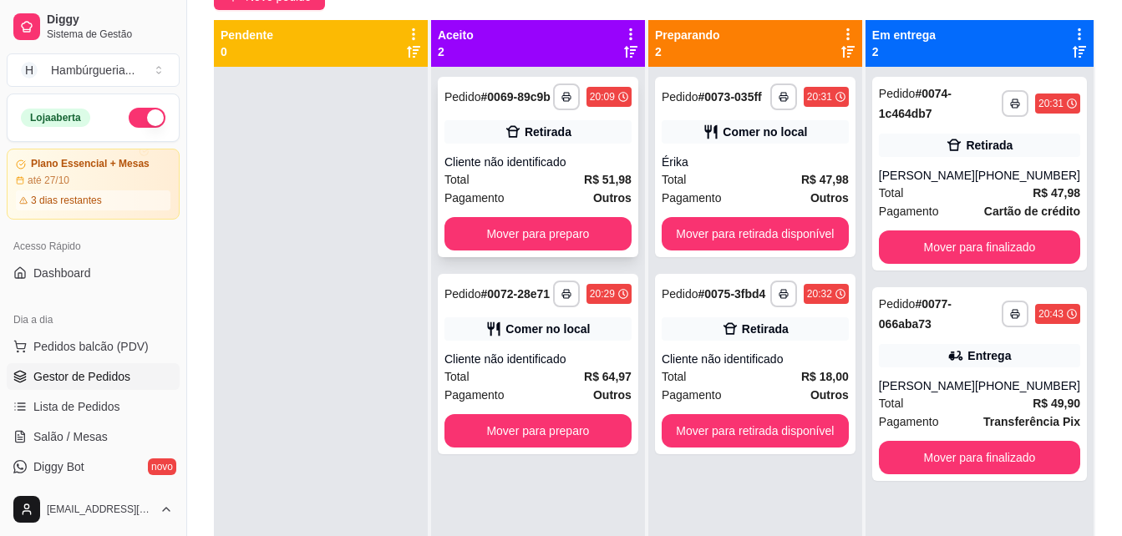
click at [547, 175] on div "Total R$ 51,98" at bounding box center [537, 179] width 187 height 18
click at [529, 347] on div "**********" at bounding box center [538, 364] width 200 height 180
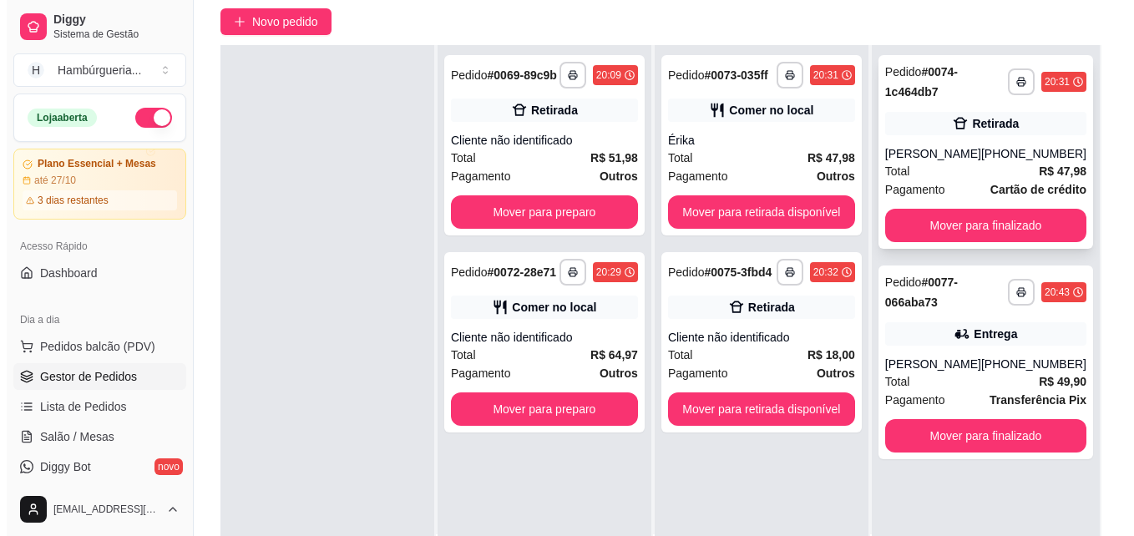
scroll to position [167, 0]
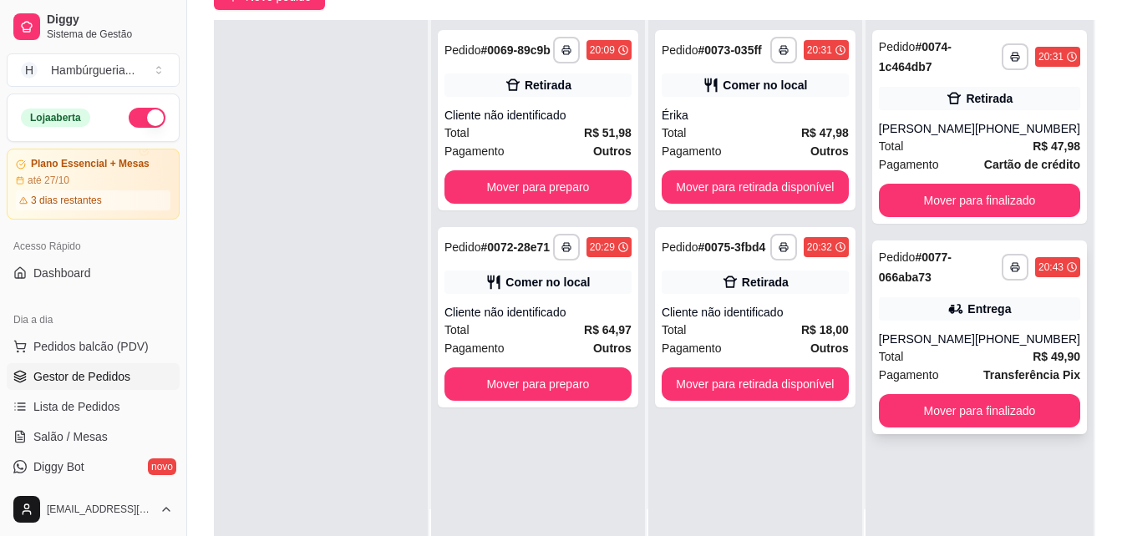
click at [918, 352] on div "Total R$ 49,90" at bounding box center [979, 356] width 201 height 18
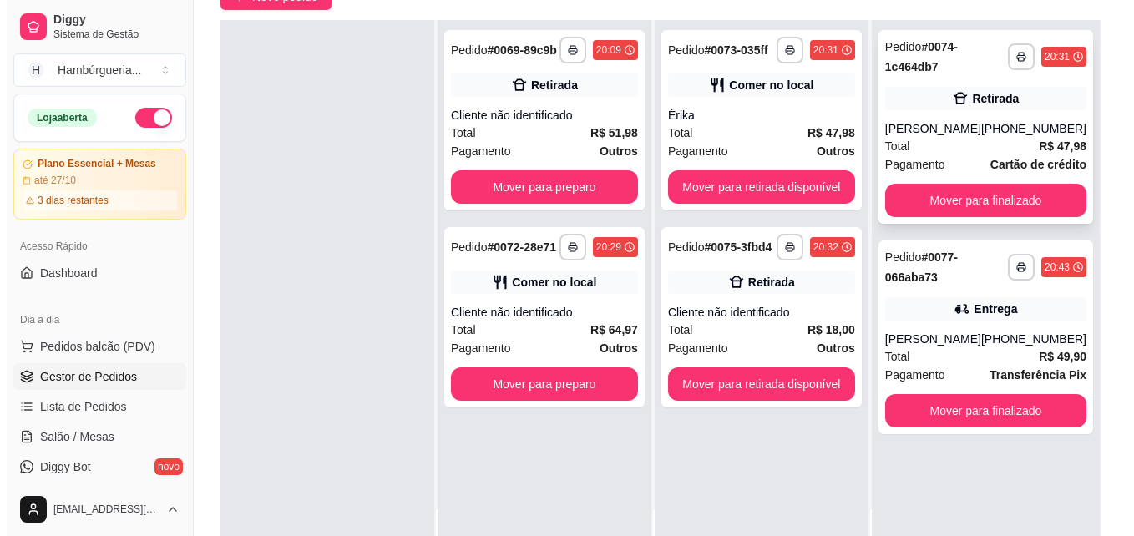
scroll to position [0, 0]
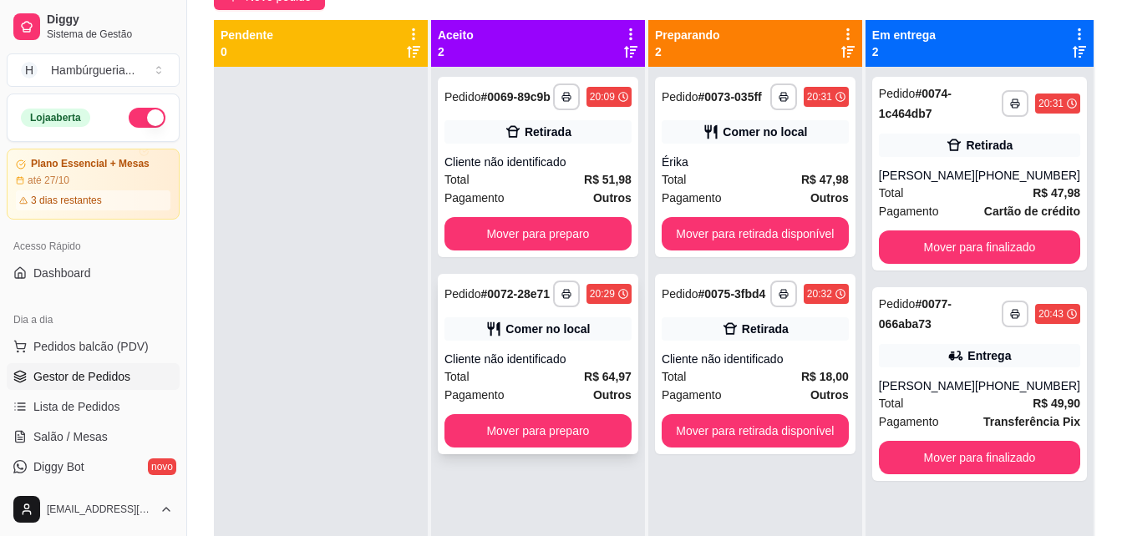
click at [524, 354] on div "Cliente não identificado" at bounding box center [537, 359] width 187 height 17
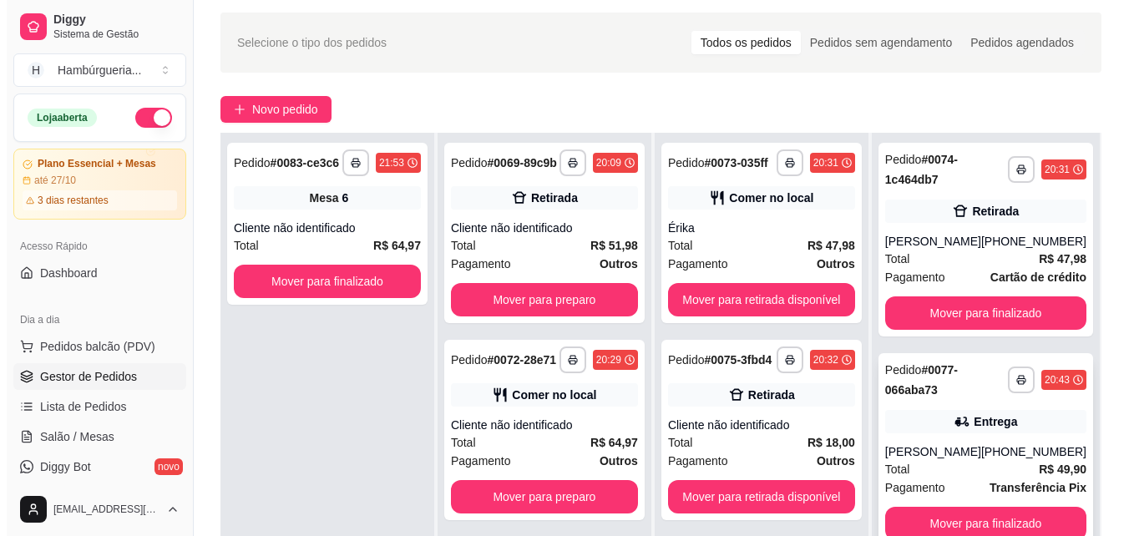
scroll to position [84, 0]
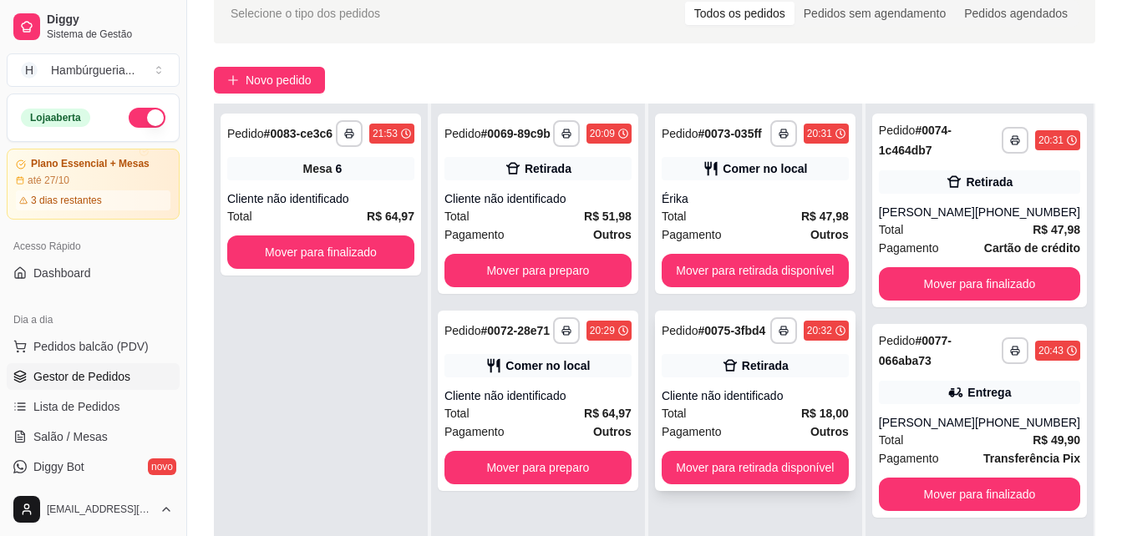
click at [719, 379] on div "**********" at bounding box center [755, 401] width 200 height 180
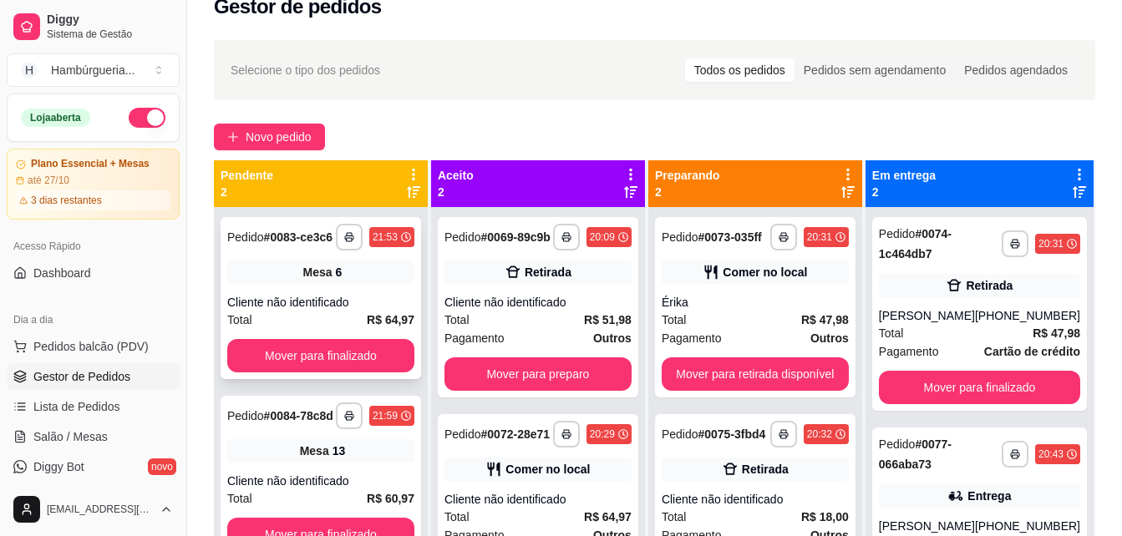
scroll to position [0, 0]
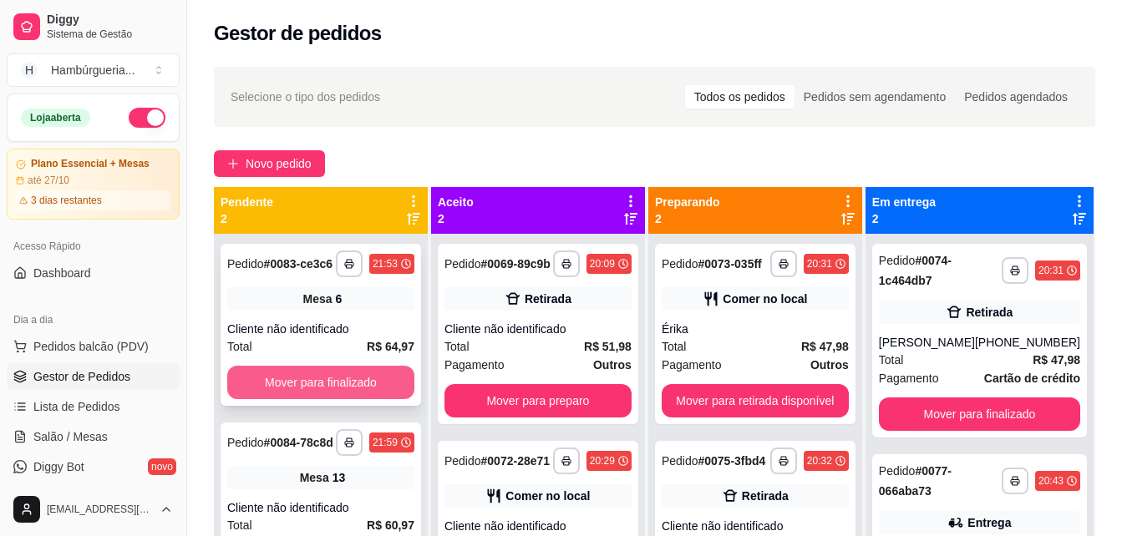
click at [300, 379] on button "Mover para finalizado" at bounding box center [320, 382] width 187 height 33
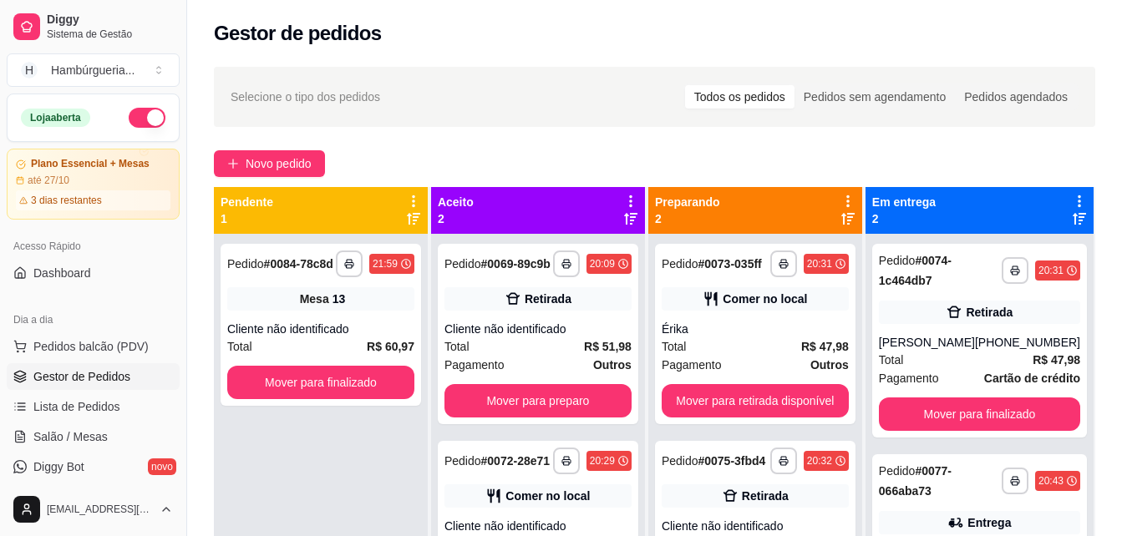
scroll to position [47, 0]
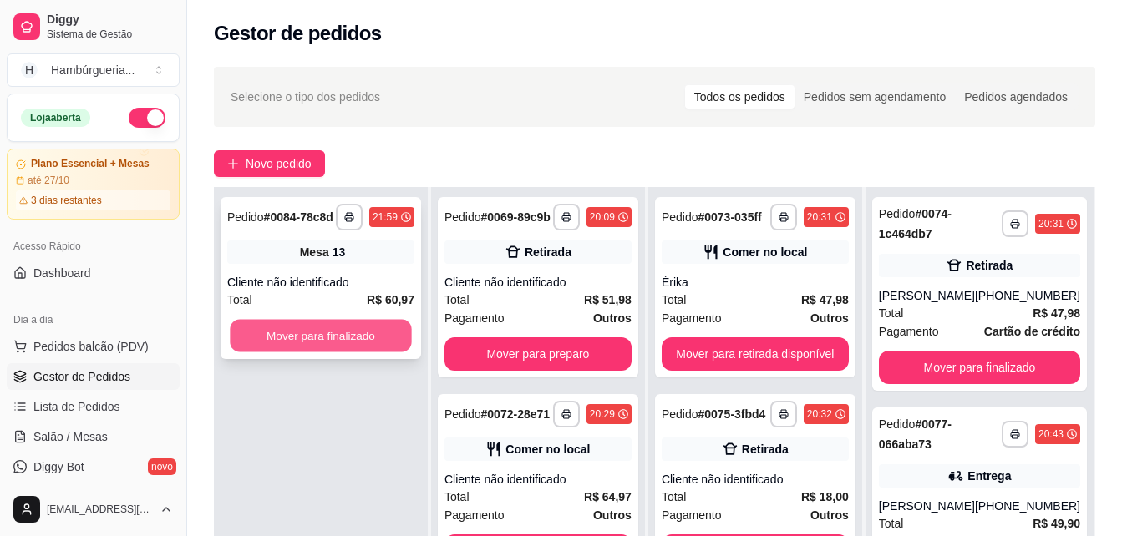
click at [329, 334] on button "Mover para finalizado" at bounding box center [320, 336] width 181 height 33
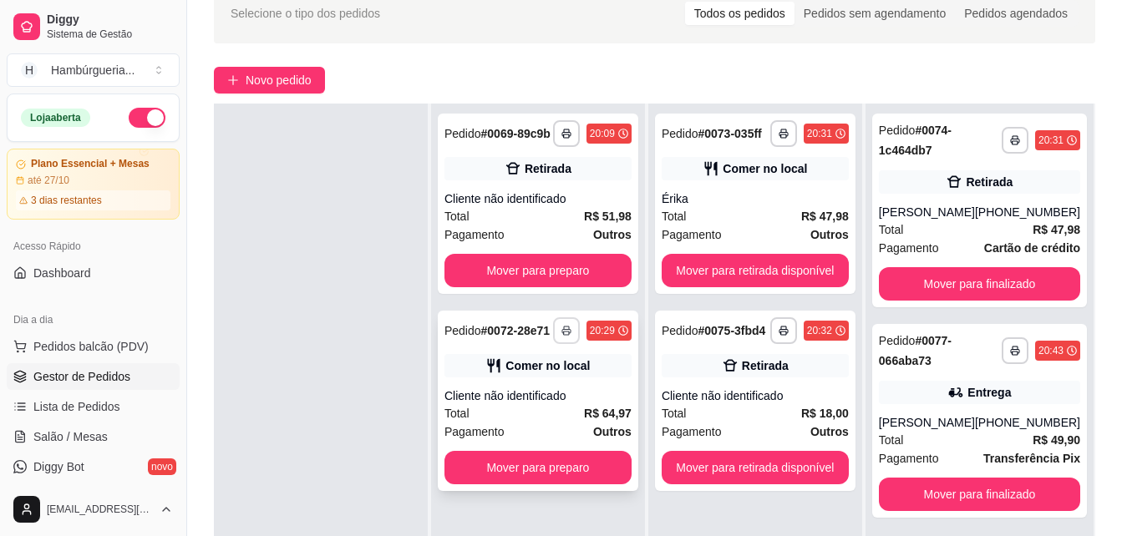
click at [562, 332] on button "button" at bounding box center [566, 330] width 27 height 27
click at [555, 389] on button "IMPRESSORA" at bounding box center [522, 389] width 117 height 26
click at [945, 422] on div "[PERSON_NAME]" at bounding box center [927, 422] width 96 height 17
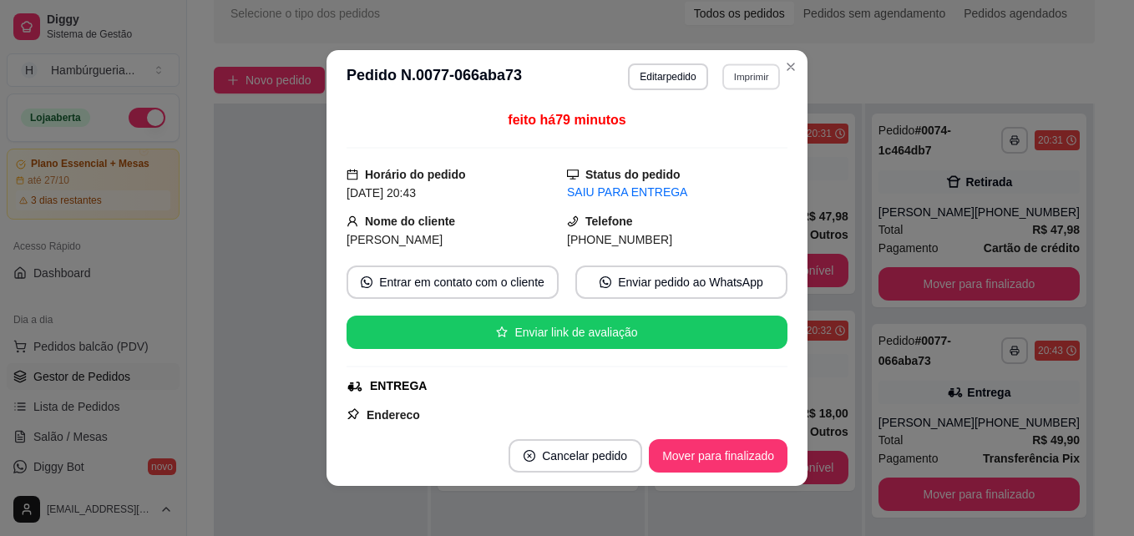
click at [727, 79] on button "Imprimir" at bounding box center [751, 76] width 58 height 26
click at [726, 147] on button "IMPRESSORA" at bounding box center [715, 135] width 117 height 26
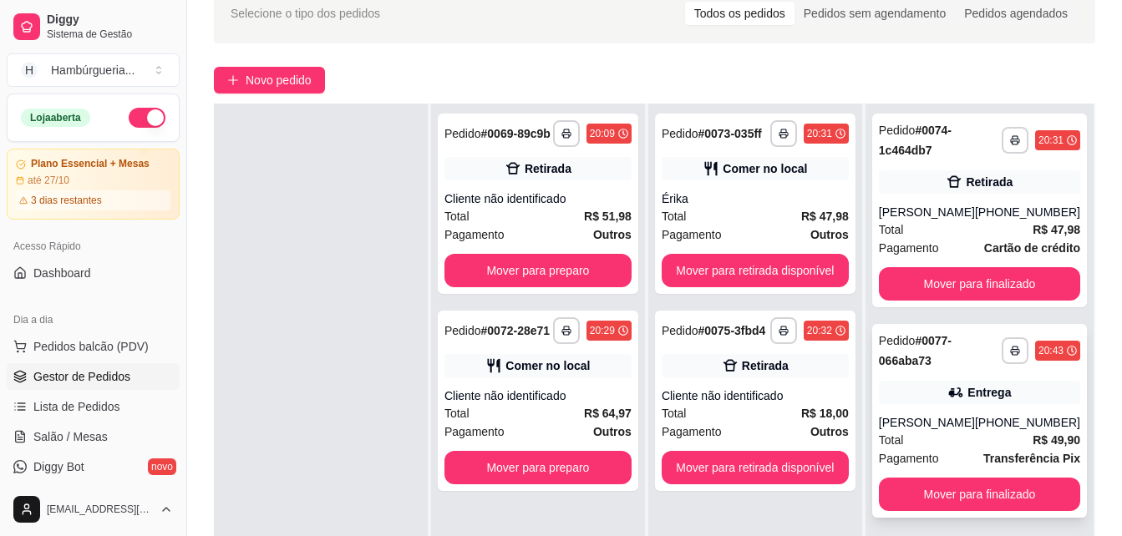
click at [961, 368] on div "Pedido # 0077-066aba73" at bounding box center [940, 351] width 123 height 40
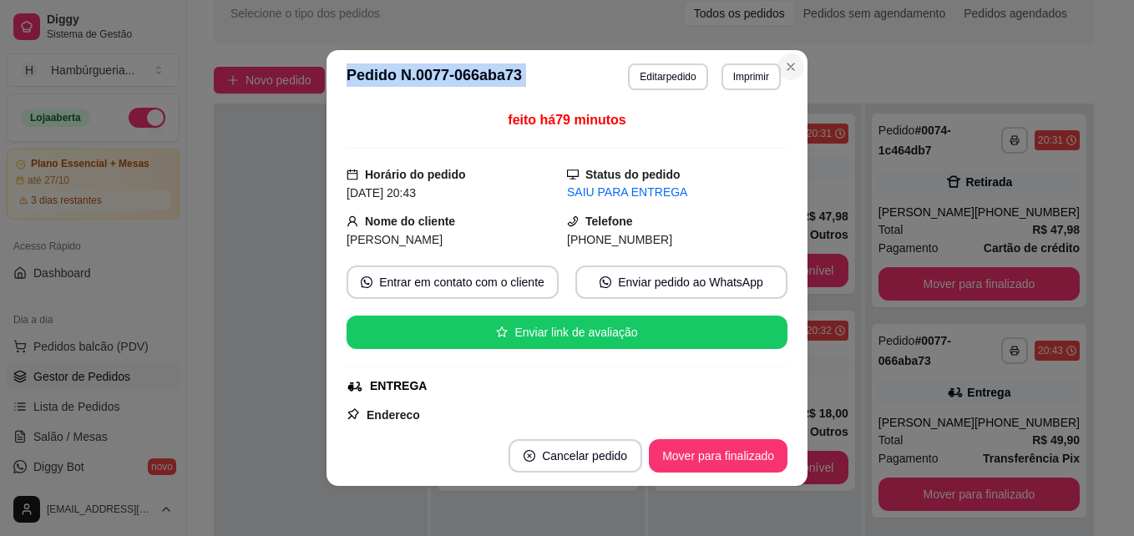
click at [796, 74] on section "**********" at bounding box center [567, 268] width 481 height 436
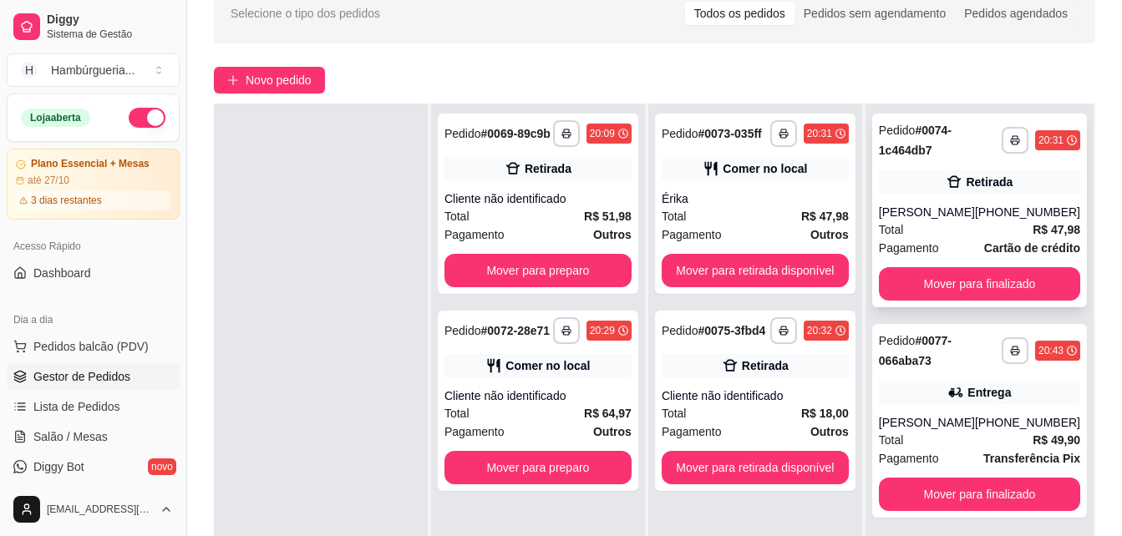
scroll to position [0, 0]
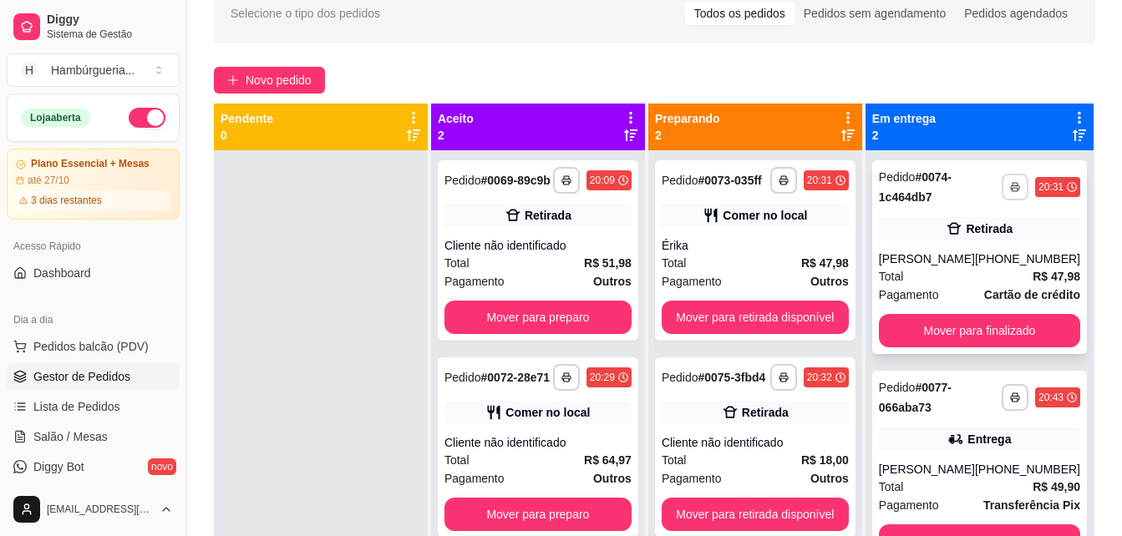
click at [1001, 185] on button "button" at bounding box center [1014, 187] width 27 height 27
click at [981, 236] on button "IMPRESSORA" at bounding box center [958, 245] width 121 height 27
click at [575, 187] on button "button" at bounding box center [566, 180] width 27 height 27
click at [551, 240] on button "IMPRESSORA" at bounding box center [523, 238] width 121 height 27
click at [562, 385] on button "button" at bounding box center [566, 377] width 26 height 26
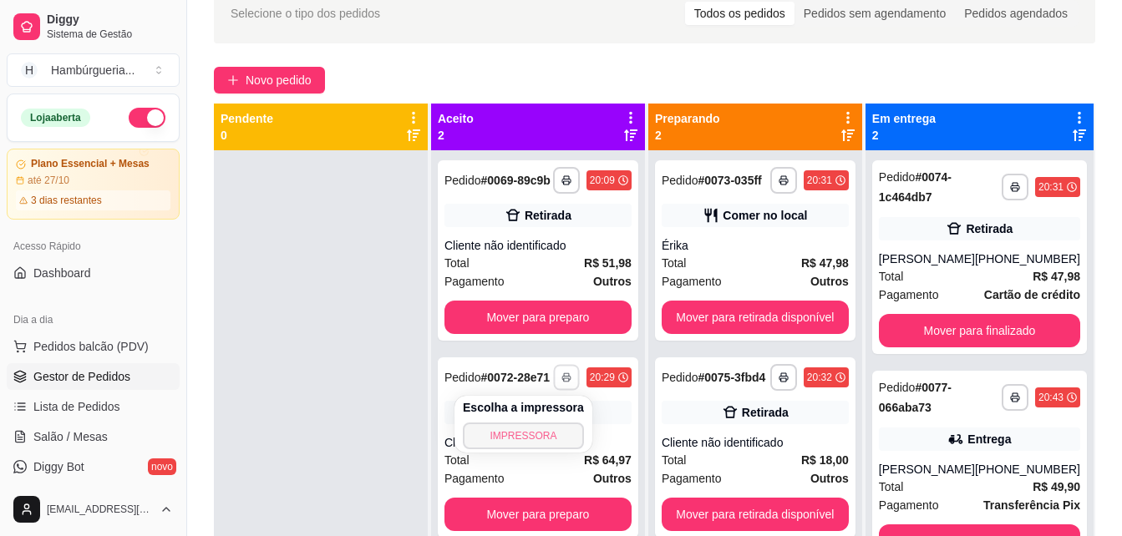
click at [553, 438] on button "IMPRESSORA" at bounding box center [523, 436] width 121 height 27
click at [788, 184] on icon "button" at bounding box center [783, 180] width 10 height 10
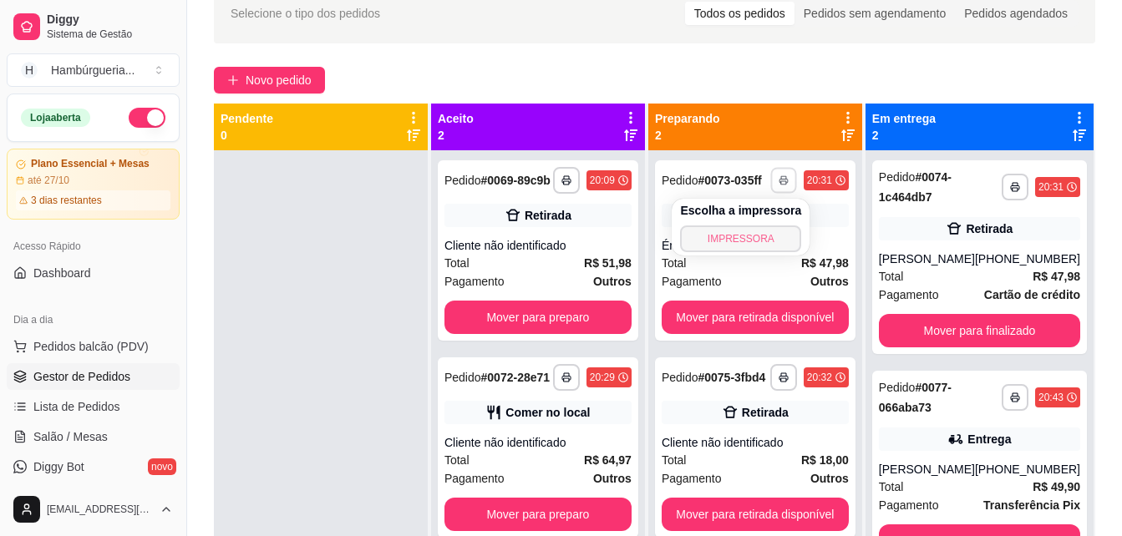
click at [735, 232] on button "IMPRESSORA" at bounding box center [740, 238] width 121 height 27
click at [786, 377] on icon "button" at bounding box center [783, 379] width 8 height 4
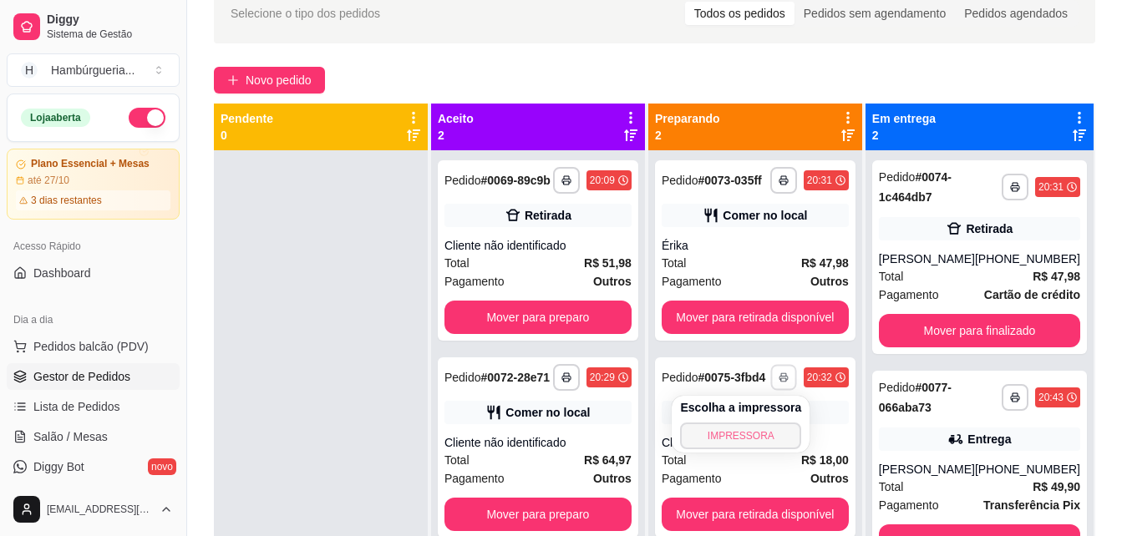
click at [752, 438] on button "IMPRESSORA" at bounding box center [740, 436] width 121 height 27
click at [1001, 200] on button "button" at bounding box center [1014, 187] width 27 height 27
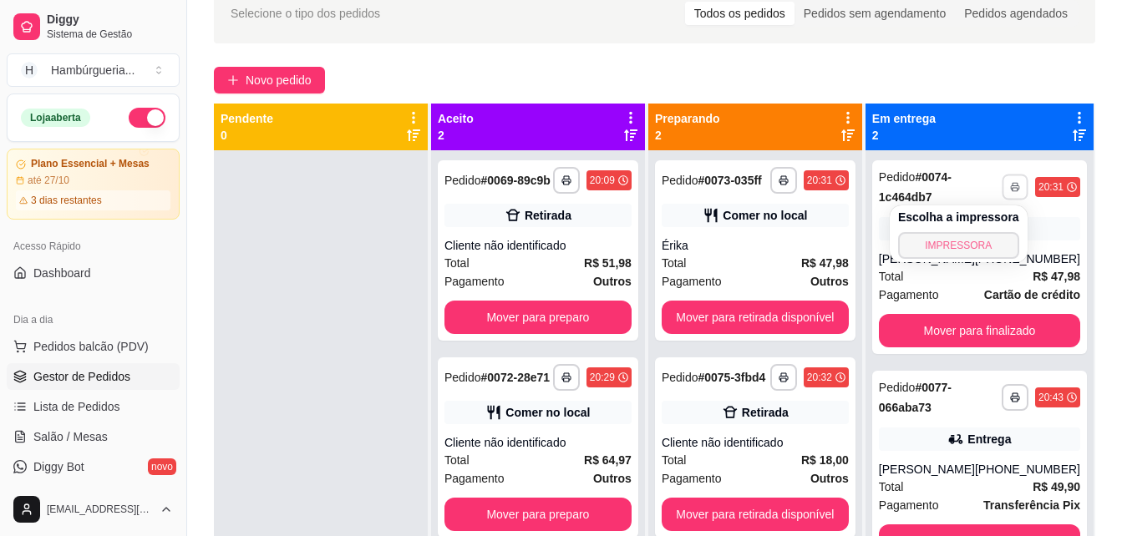
click at [964, 240] on button "IMPRESSORA" at bounding box center [958, 245] width 121 height 27
click at [1001, 384] on button "button" at bounding box center [1014, 397] width 27 height 27
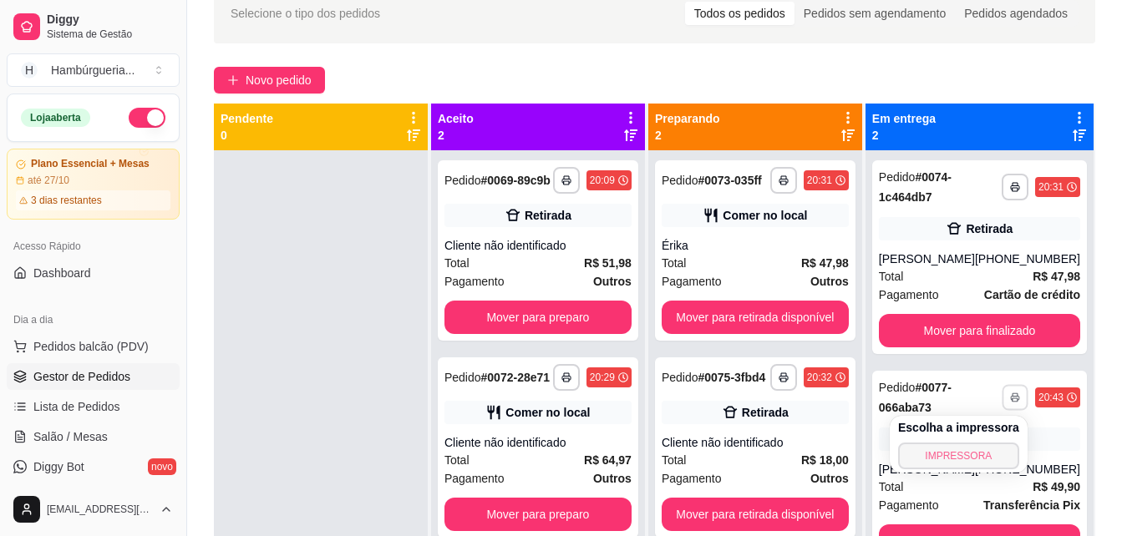
click at [960, 470] on div "Escolha a impressora IMPRESSORA" at bounding box center [958, 444] width 138 height 57
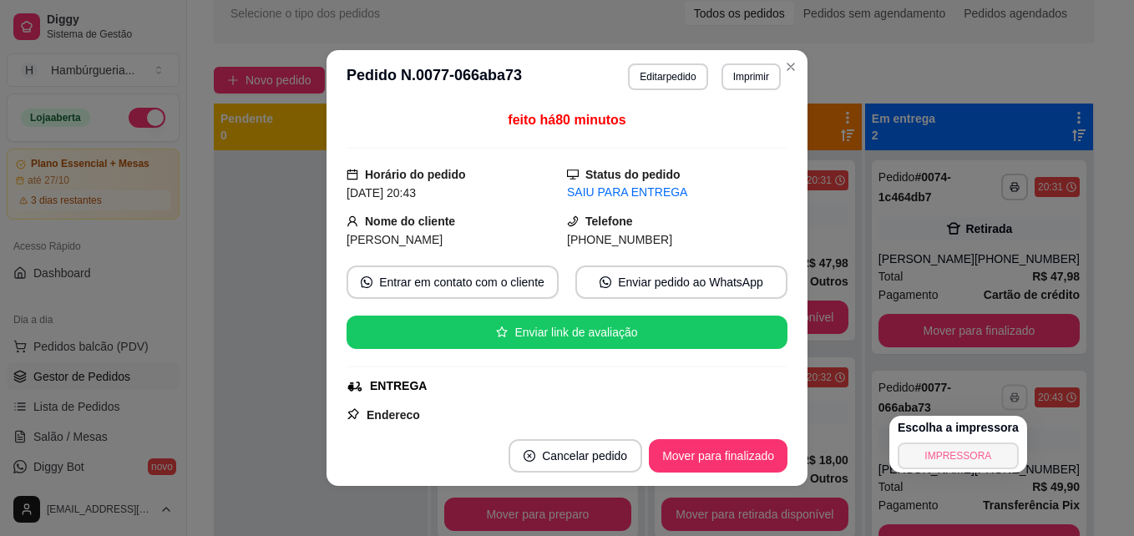
click at [958, 455] on button "IMPRESSORA" at bounding box center [958, 456] width 121 height 27
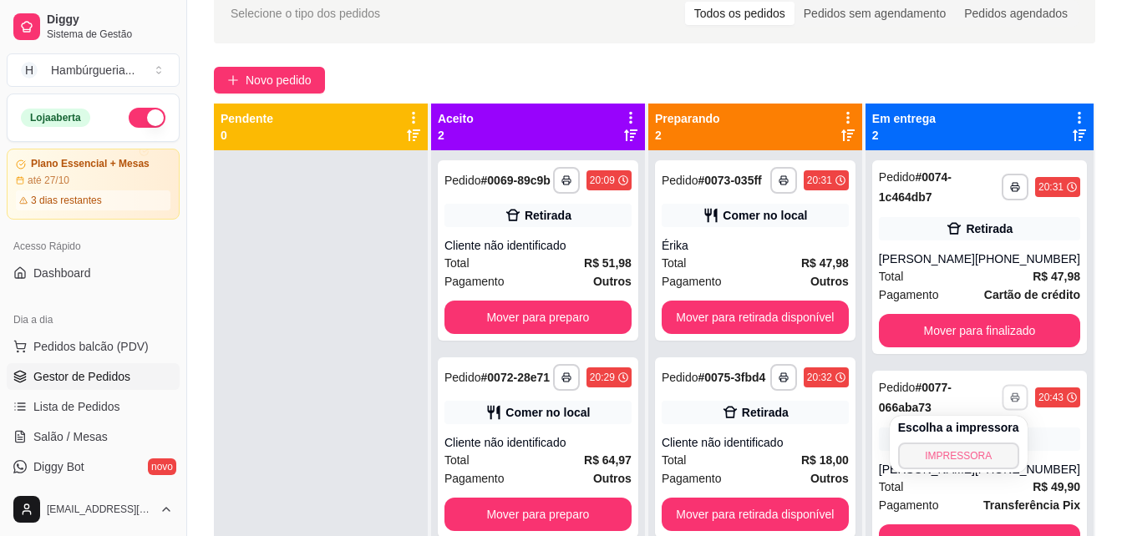
click at [965, 457] on button "IMPRESSORA" at bounding box center [958, 456] width 121 height 27
click at [567, 180] on icon "button" at bounding box center [566, 182] width 8 height 4
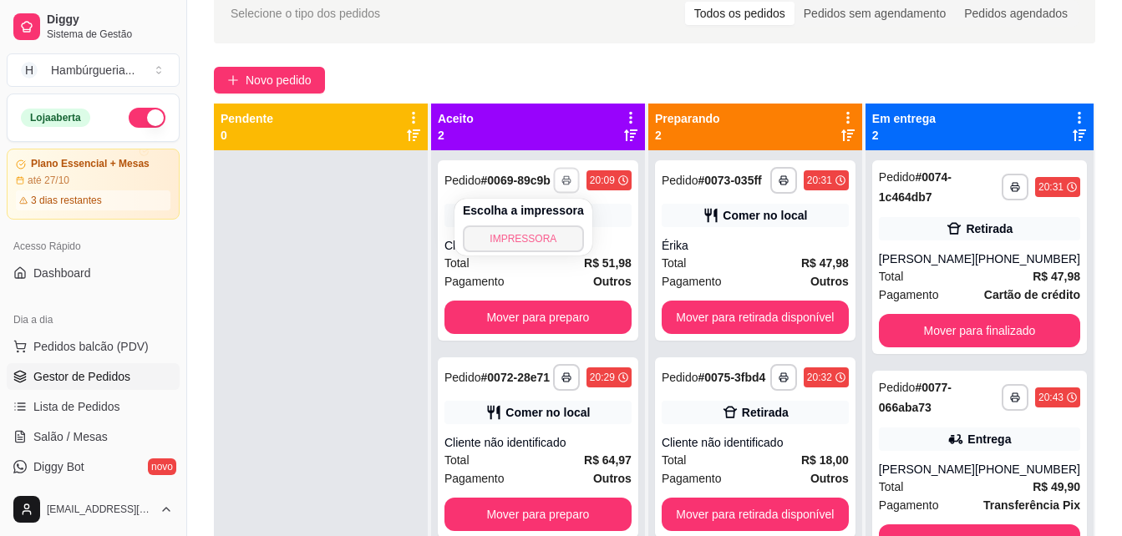
click at [526, 231] on button "IMPRESSORA" at bounding box center [523, 238] width 121 height 27
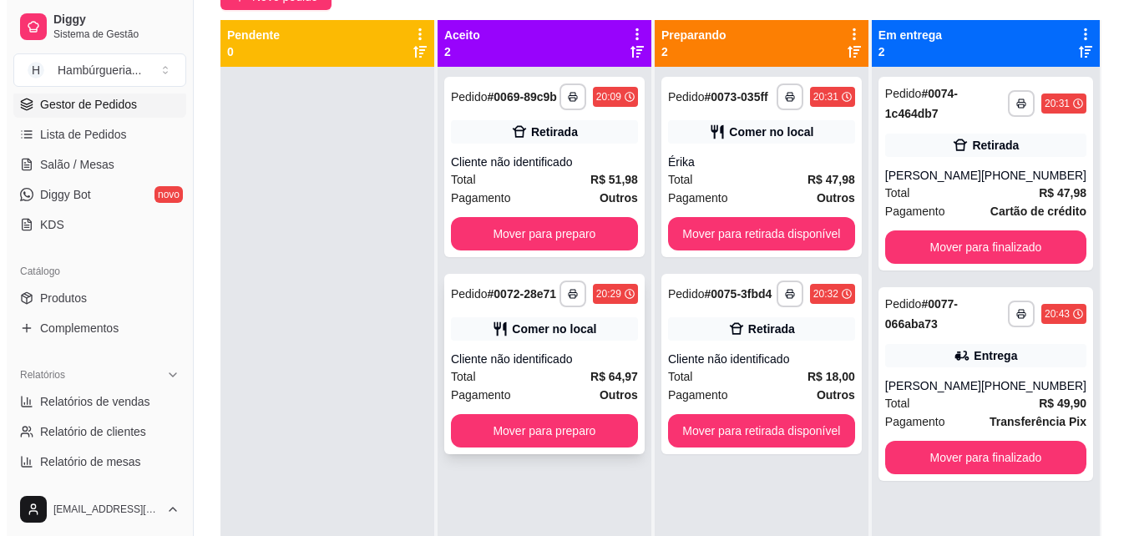
scroll to position [271, 0]
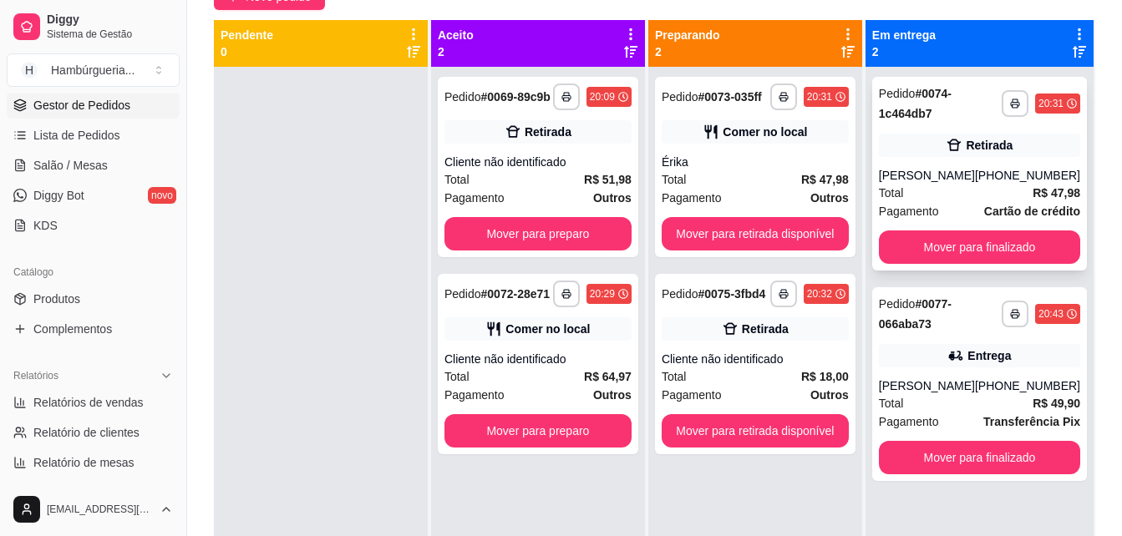
click at [933, 180] on div "[PERSON_NAME]" at bounding box center [927, 175] width 96 height 17
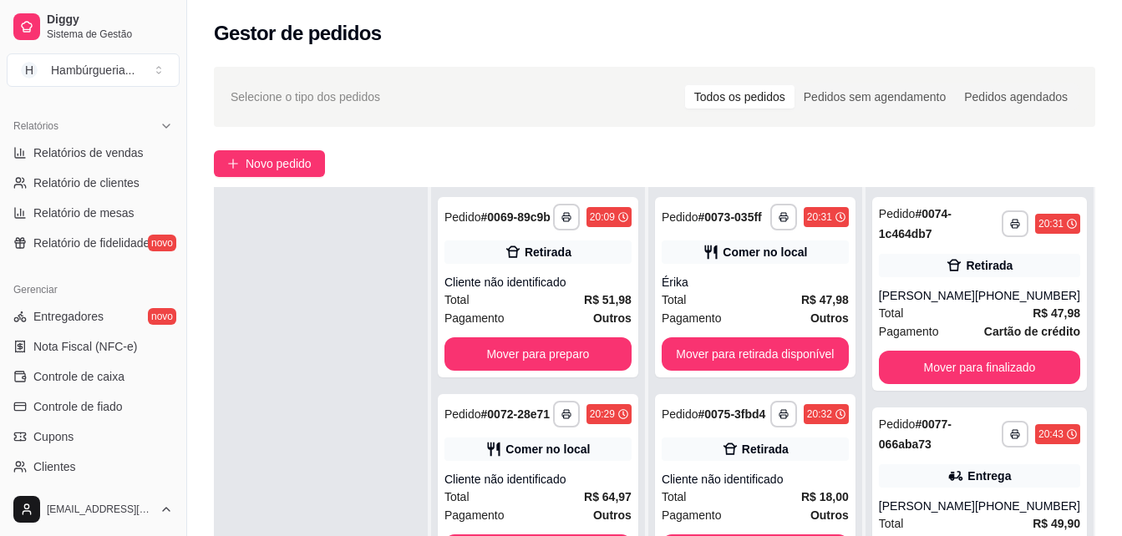
scroll to position [522, 0]
click at [79, 381] on span "Controle de caixa" at bounding box center [78, 375] width 91 height 17
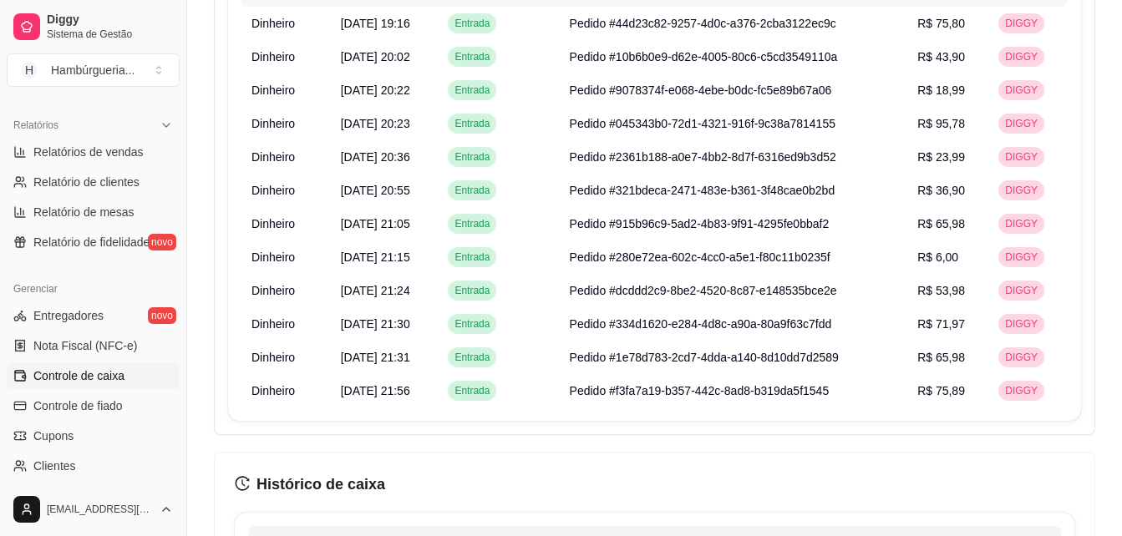
scroll to position [1336, 0]
click at [595, 391] on span "Pedido #f3fa7a19-b357-442c-8ad8-b319da5f1545" at bounding box center [700, 389] width 260 height 13
click at [906, 393] on td "Pedido #f3fa7a19-b357-442c-8ad8-b319da5f1545" at bounding box center [734, 389] width 348 height 33
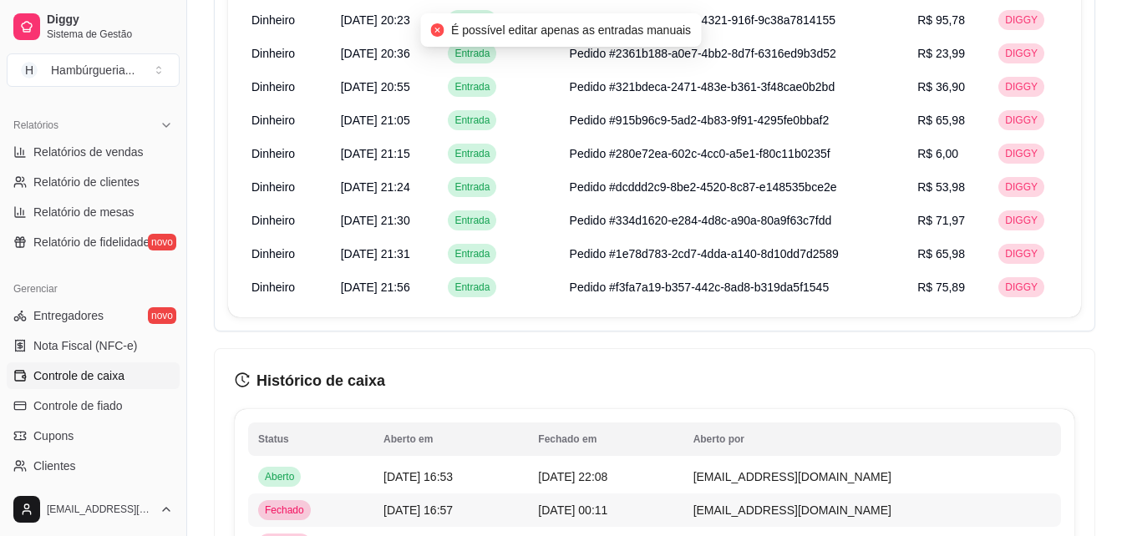
scroll to position [1420, 0]
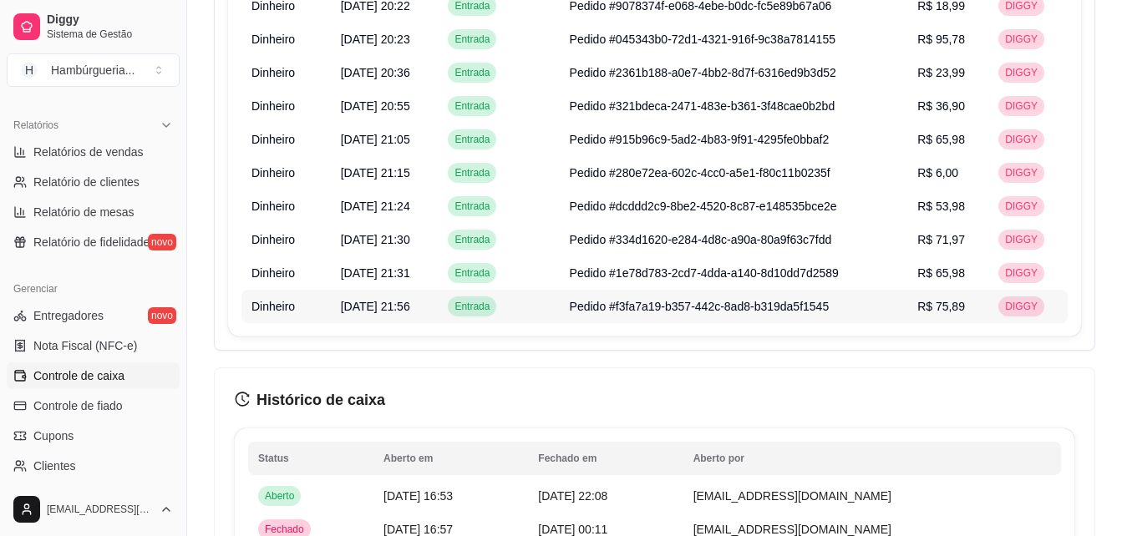
click at [756, 308] on span "Pedido #f3fa7a19-b357-442c-8ad8-b319da5f1545" at bounding box center [700, 306] width 260 height 13
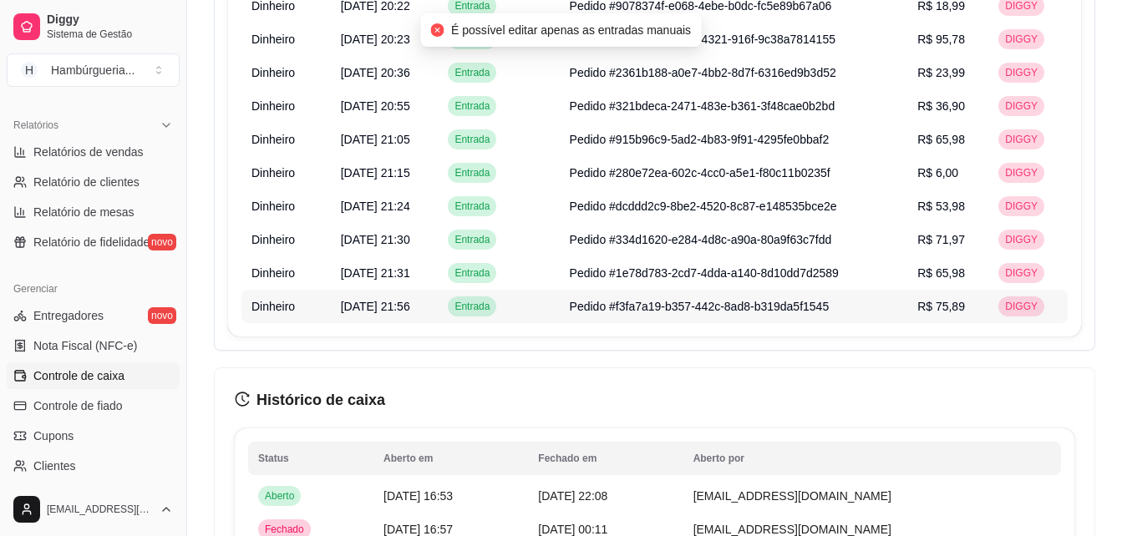
click at [756, 308] on span "Pedido #f3fa7a19-b357-442c-8ad8-b319da5f1545" at bounding box center [700, 306] width 260 height 13
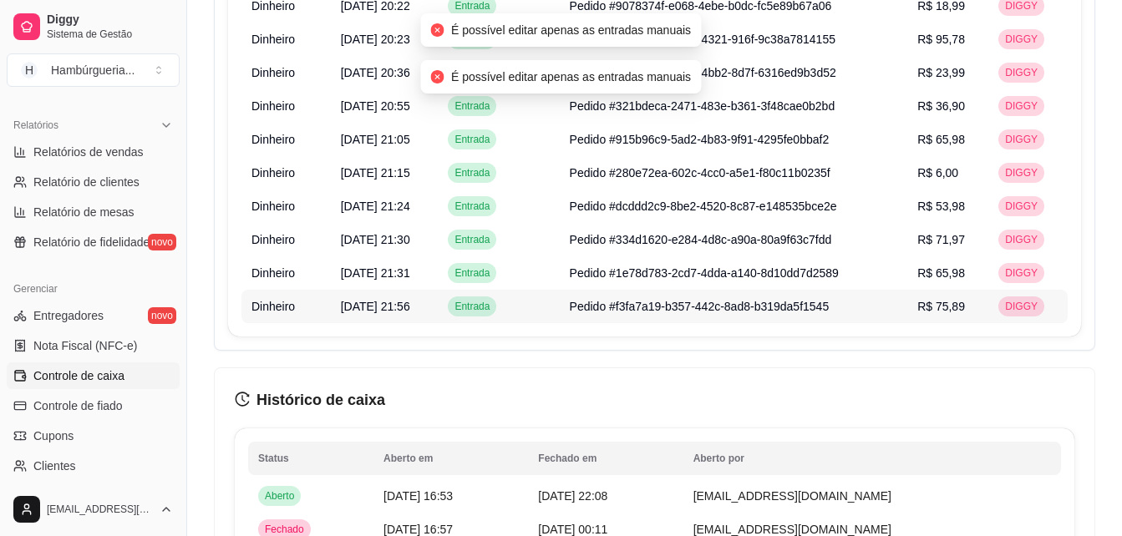
click at [756, 308] on span "Pedido #f3fa7a19-b357-442c-8ad8-b319da5f1545" at bounding box center [700, 306] width 260 height 13
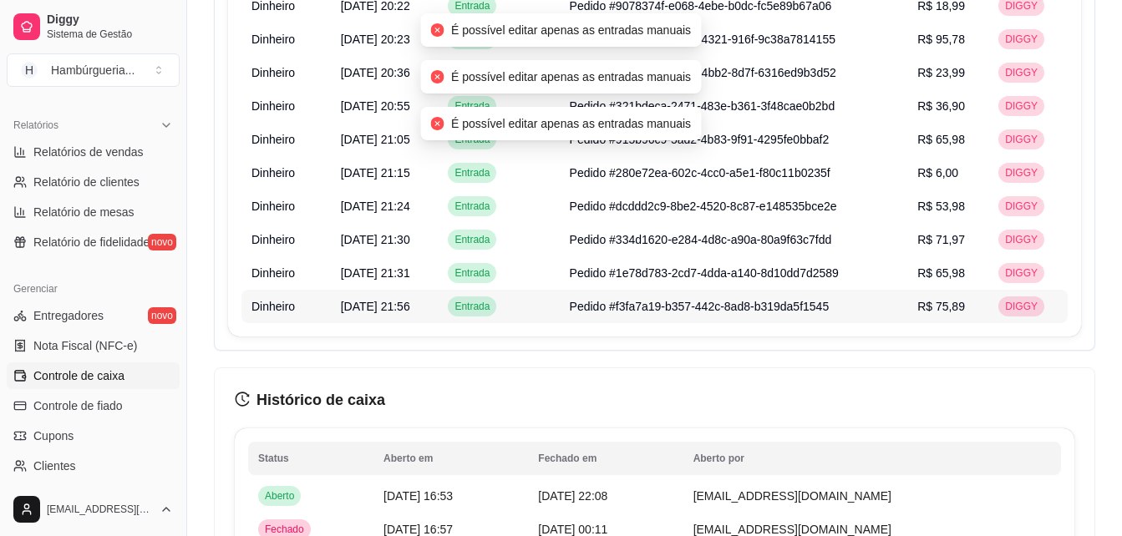
click at [756, 308] on span "Pedido #f3fa7a19-b357-442c-8ad8-b319da5f1545" at bounding box center [700, 306] width 260 height 13
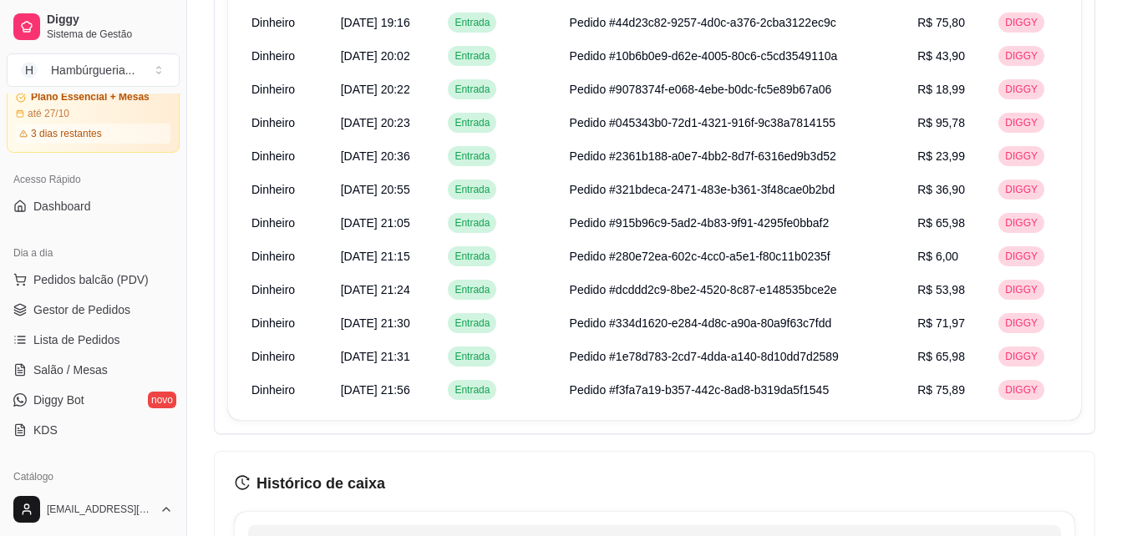
scroll to position [0, 0]
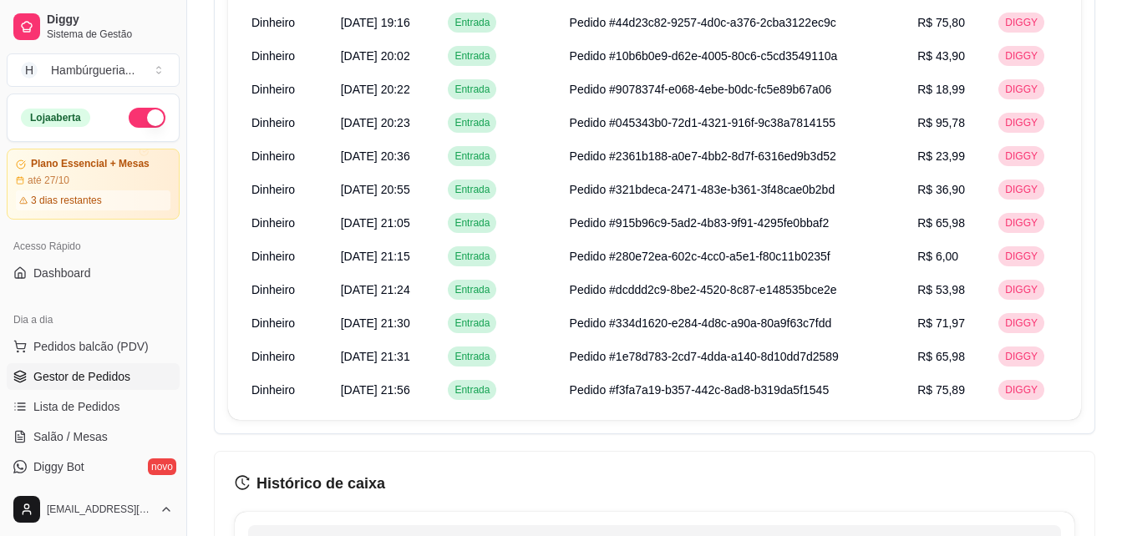
click at [103, 382] on span "Gestor de Pedidos" at bounding box center [81, 376] width 97 height 17
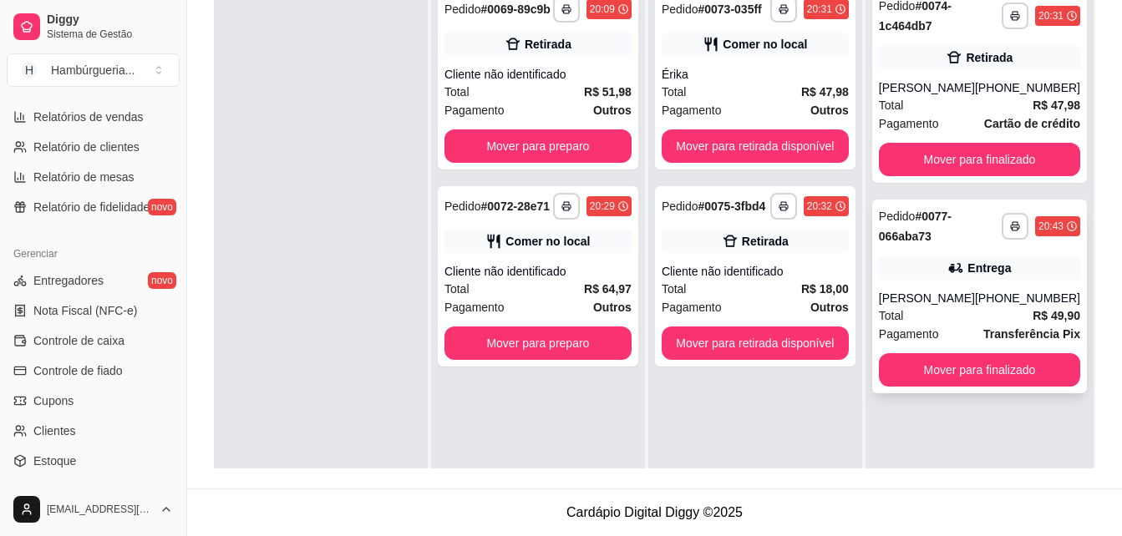
scroll to position [585, 0]
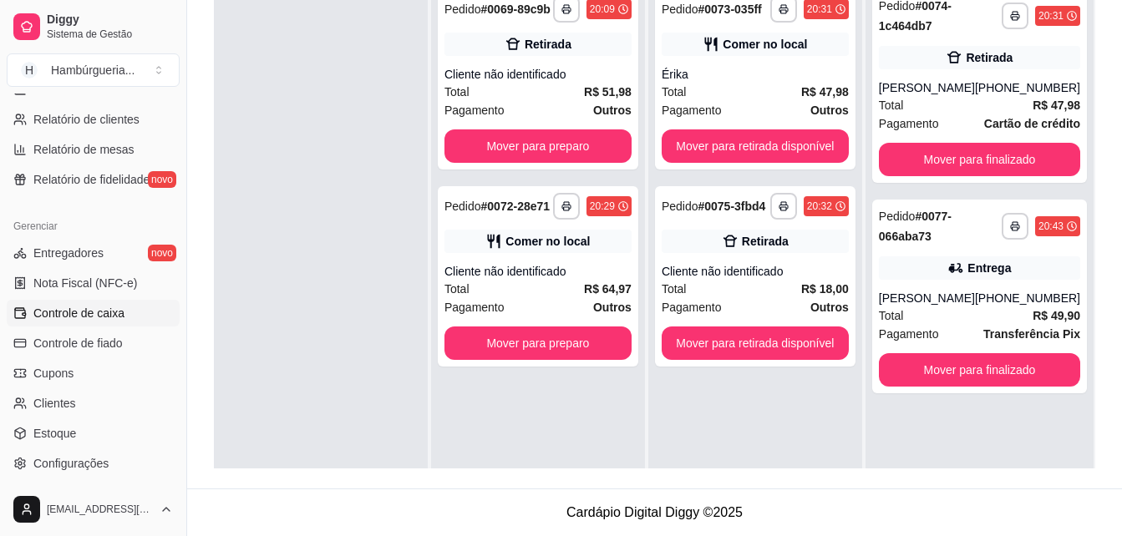
click at [114, 324] on link "Controle de caixa" at bounding box center [93, 313] width 173 height 27
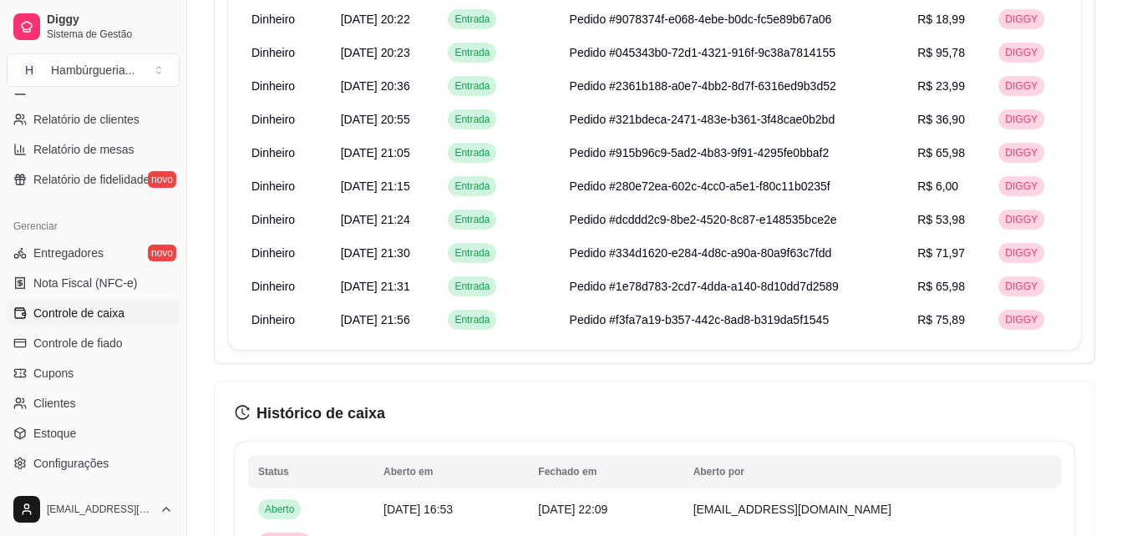
scroll to position [1253, 0]
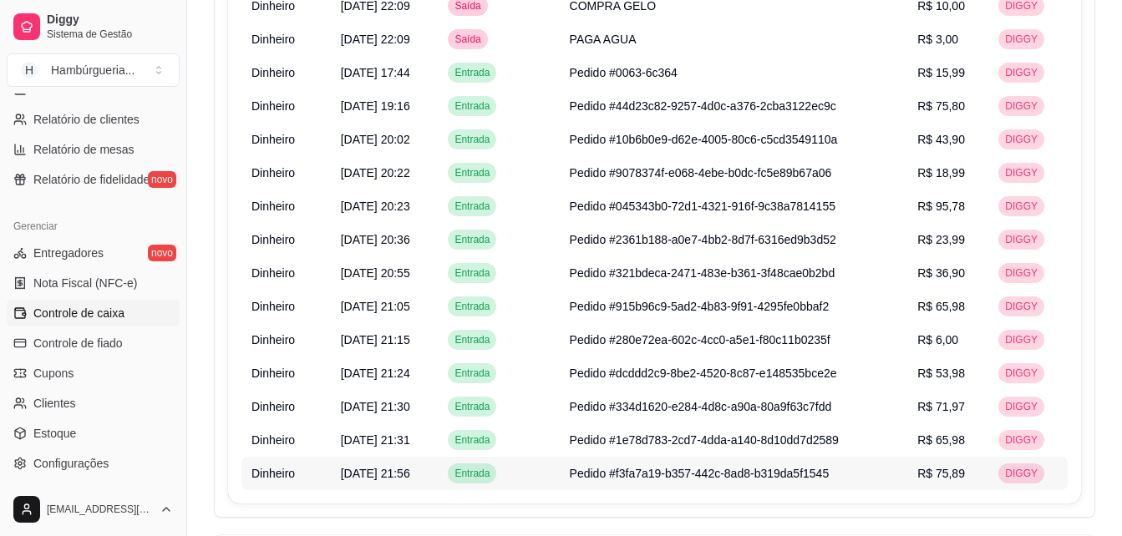
click at [1031, 479] on span "DIGGY" at bounding box center [1020, 473] width 39 height 13
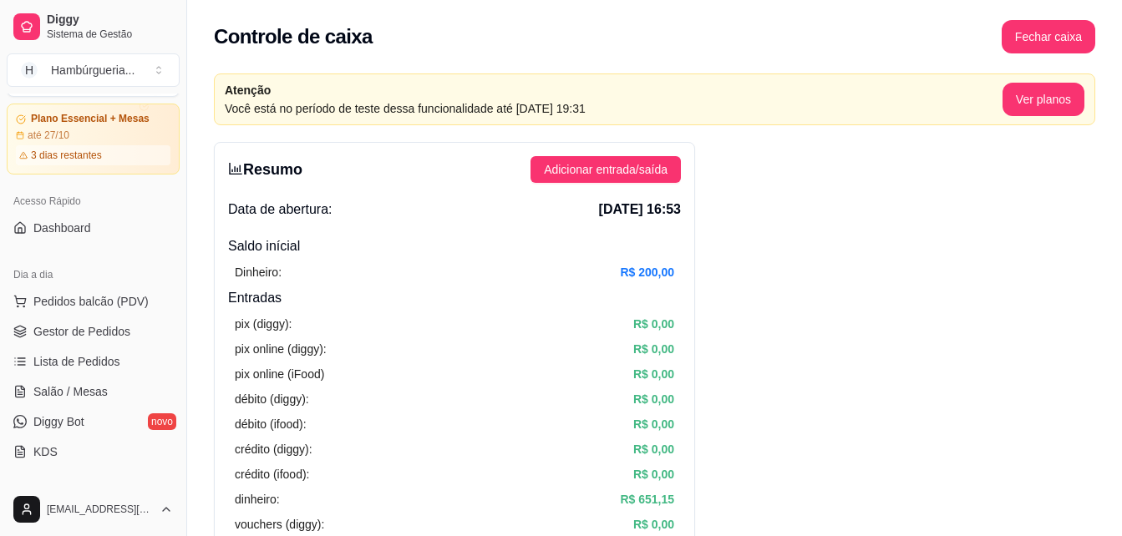
scroll to position [84, 0]
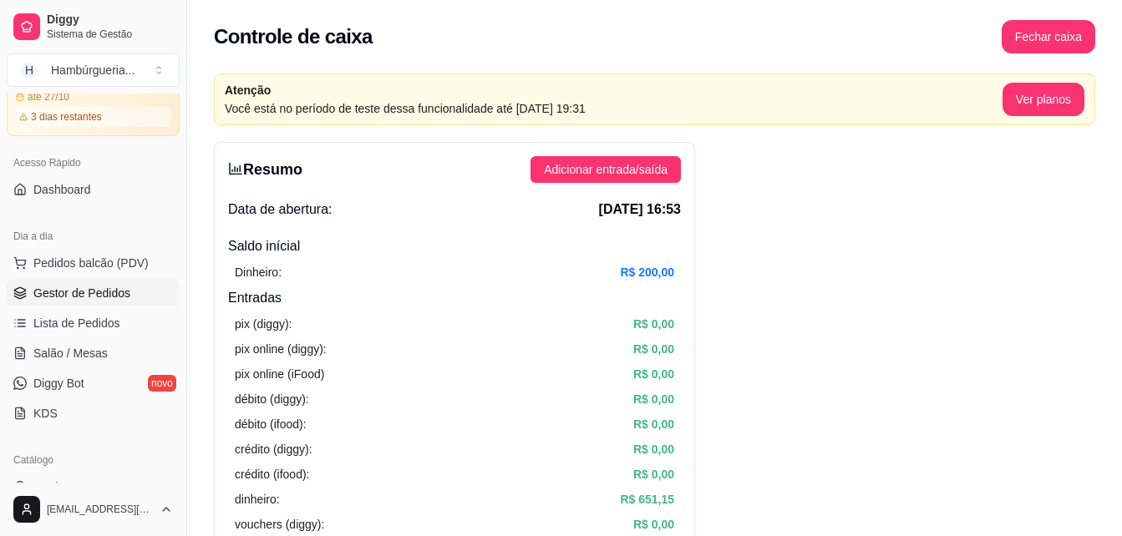
click at [53, 286] on span "Gestor de Pedidos" at bounding box center [81, 293] width 97 height 17
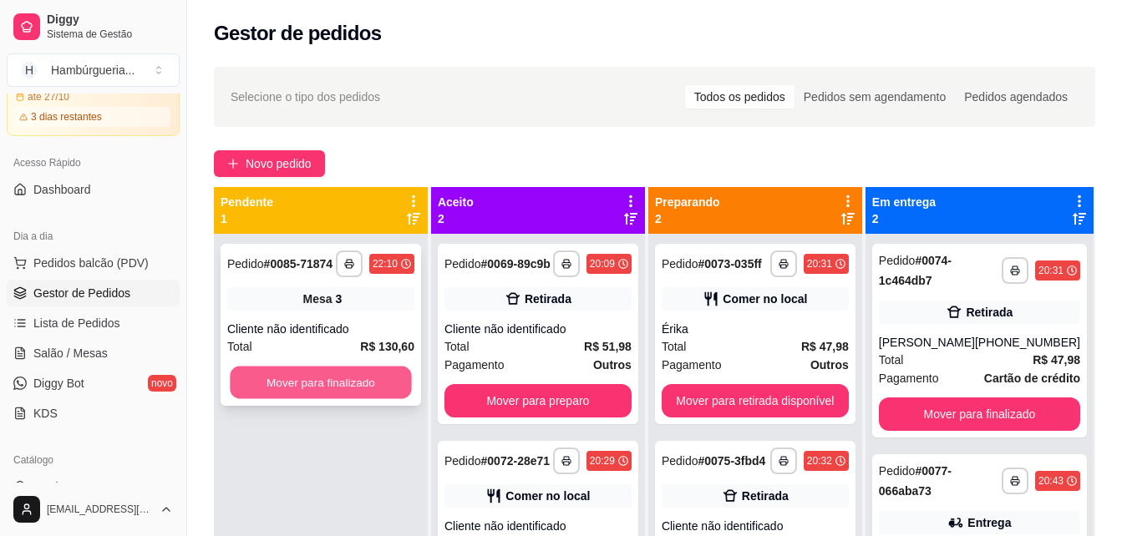
click at [297, 377] on button "Mover para finalizado" at bounding box center [320, 383] width 181 height 33
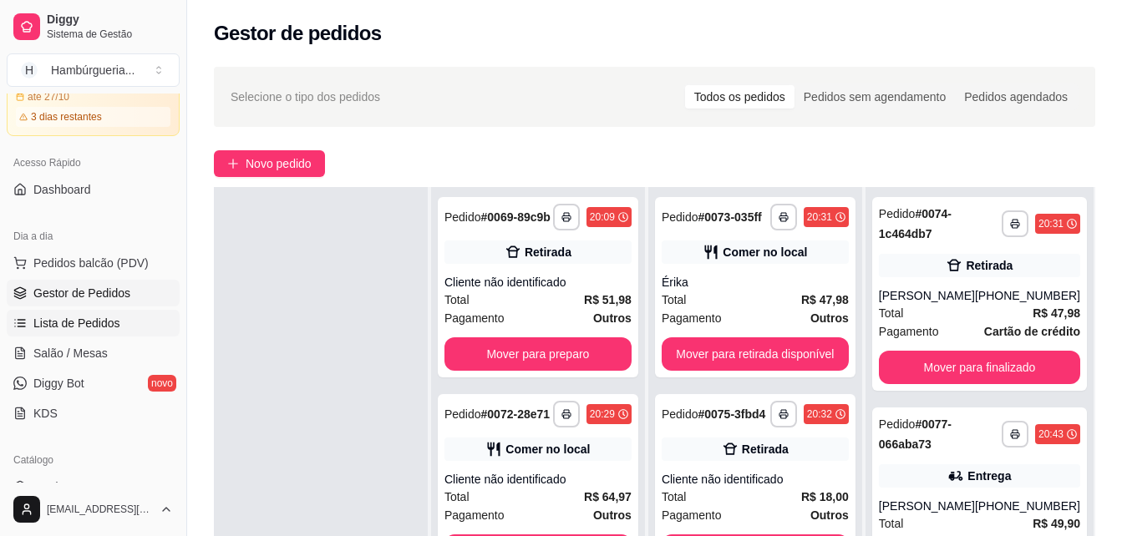
click at [60, 325] on span "Lista de Pedidos" at bounding box center [76, 323] width 87 height 17
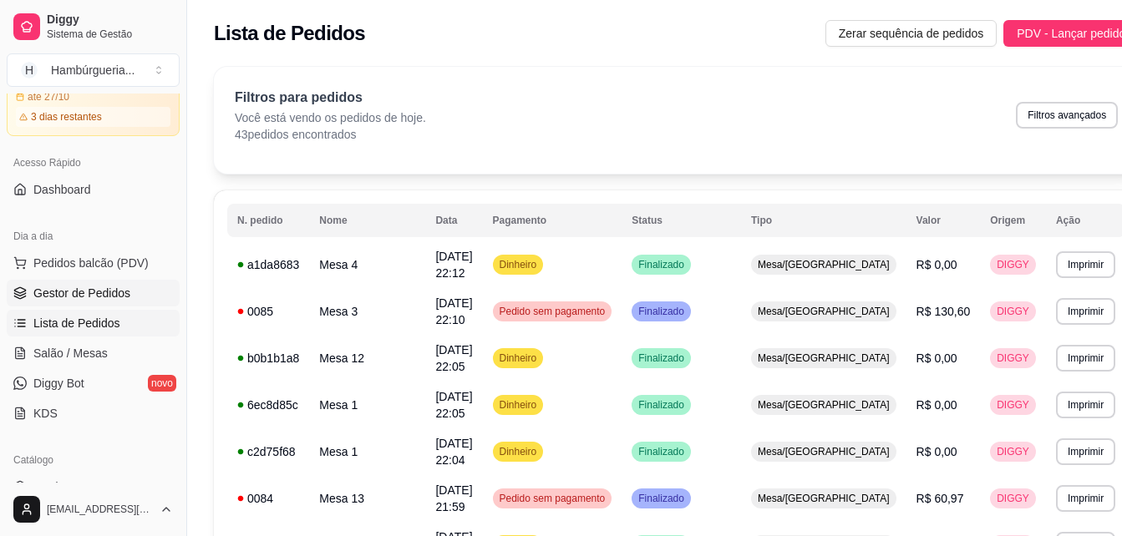
click at [100, 291] on span "Gestor de Pedidos" at bounding box center [81, 293] width 97 height 17
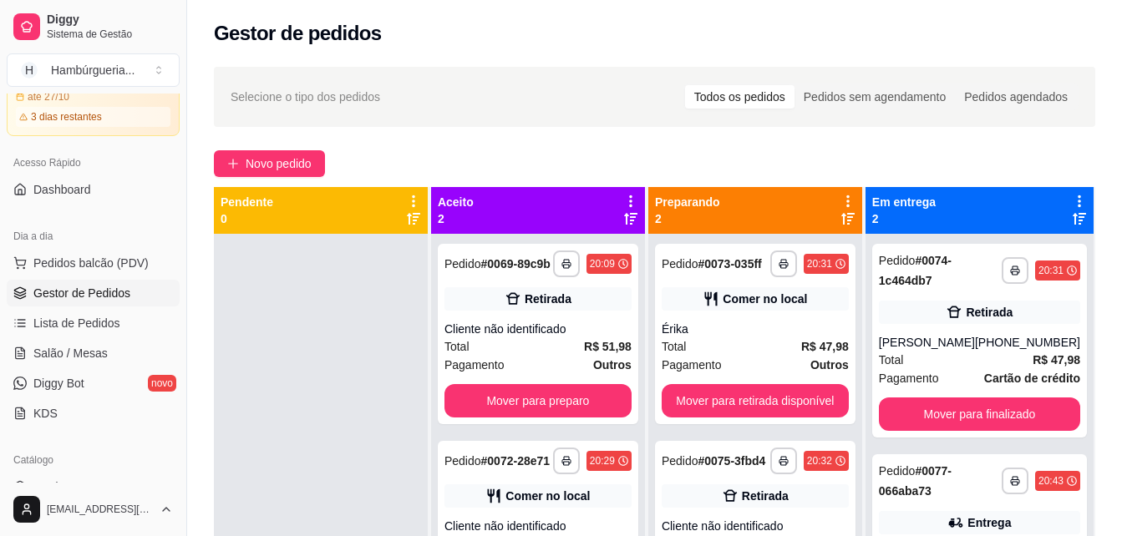
drag, startPoint x: 276, startPoint y: 393, endPoint x: 275, endPoint y: 361, distance: 31.7
click at [273, 389] on div at bounding box center [321, 502] width 214 height 536
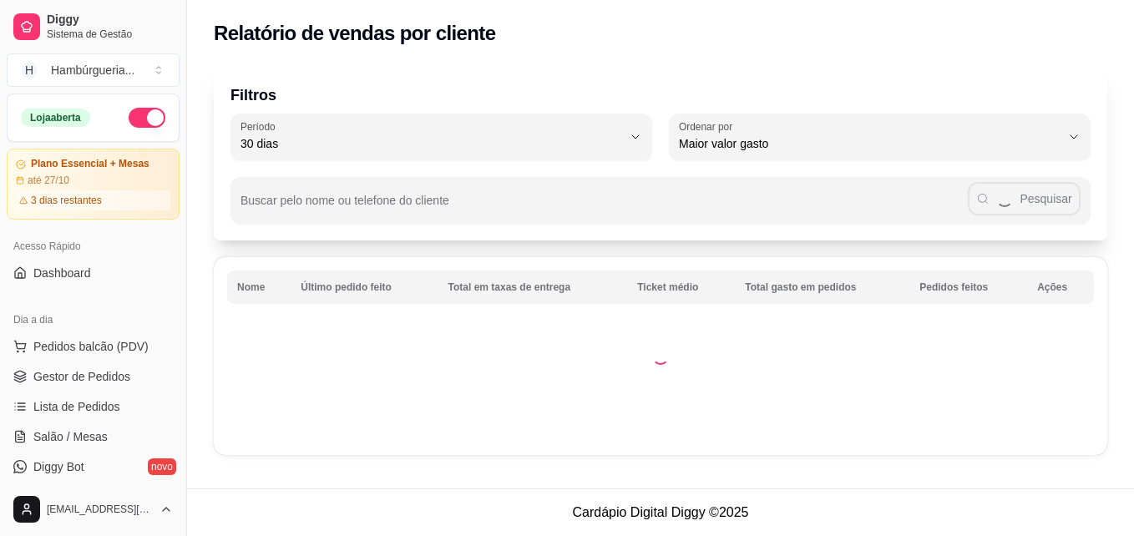
select select "30"
select select "HIGHEST_TOTAL_SPENT_WITH_ORDERS"
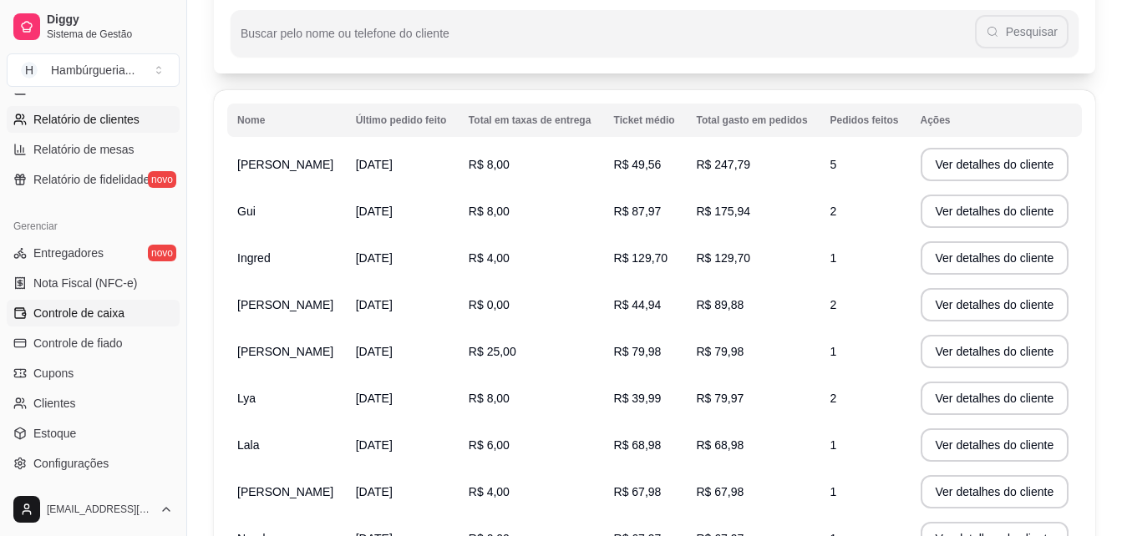
scroll to position [668, 0]
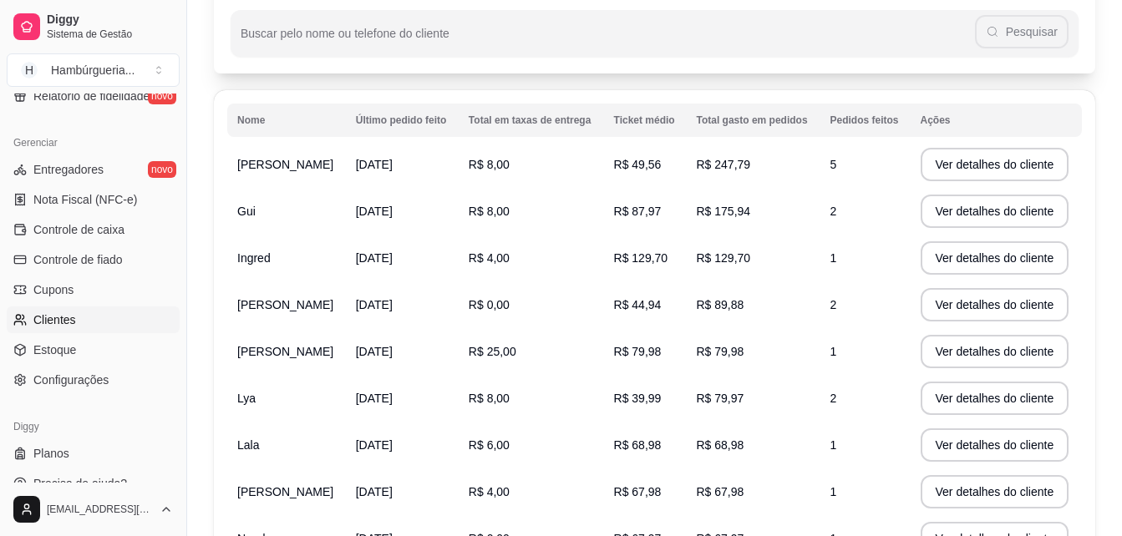
click at [129, 320] on link "Clientes" at bounding box center [93, 320] width 173 height 27
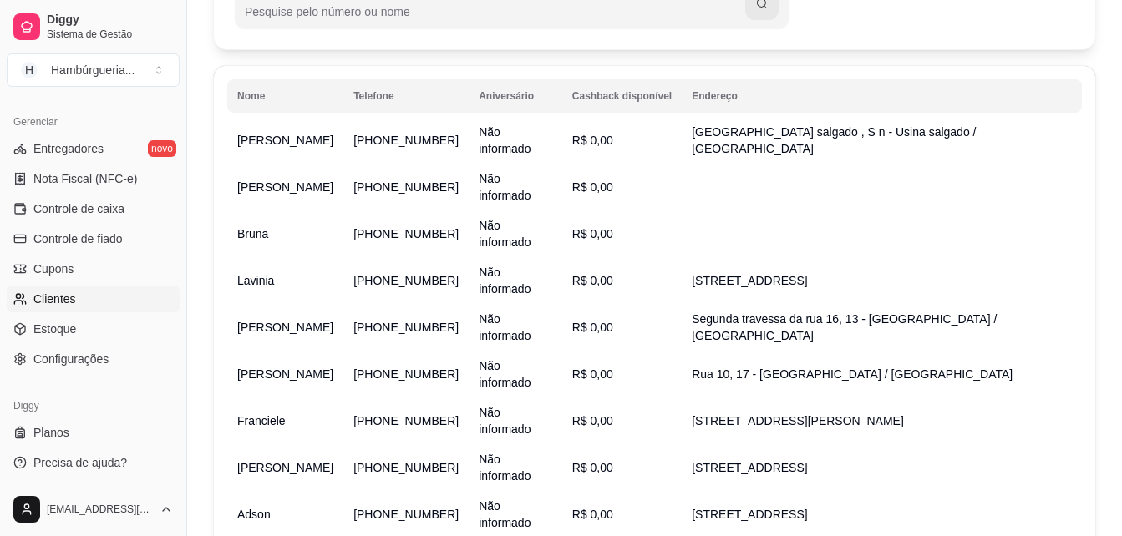
scroll to position [261, 0]
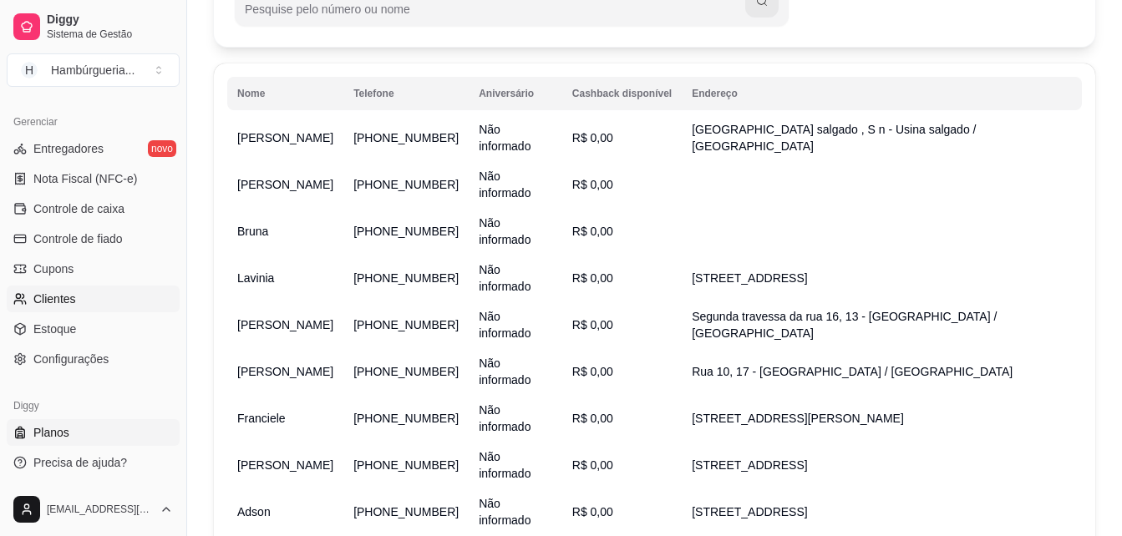
click at [59, 423] on link "Planos" at bounding box center [93, 432] width 173 height 27
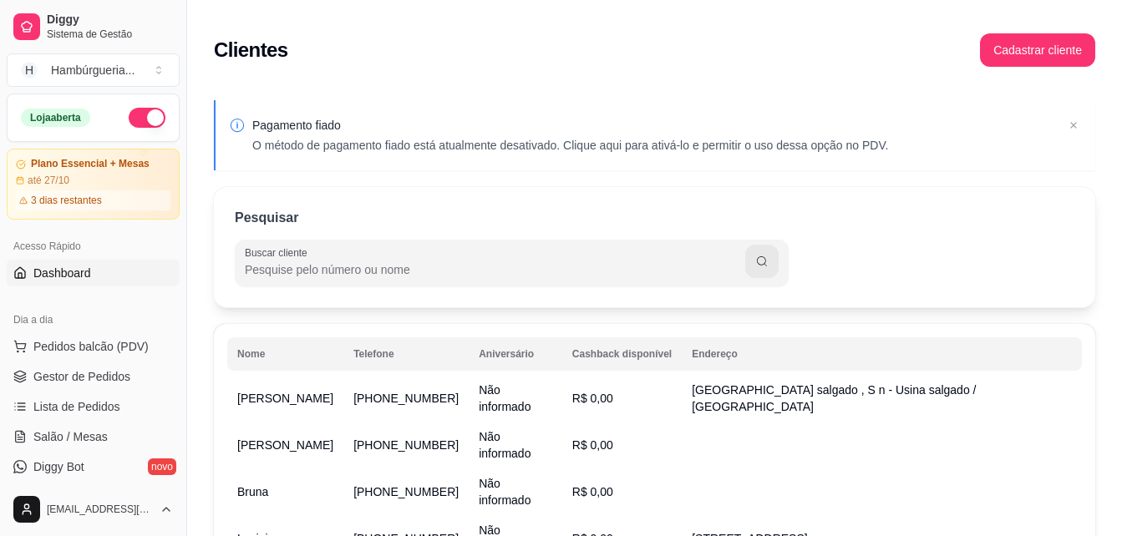
click at [85, 264] on link "Dashboard" at bounding box center [93, 273] width 173 height 27
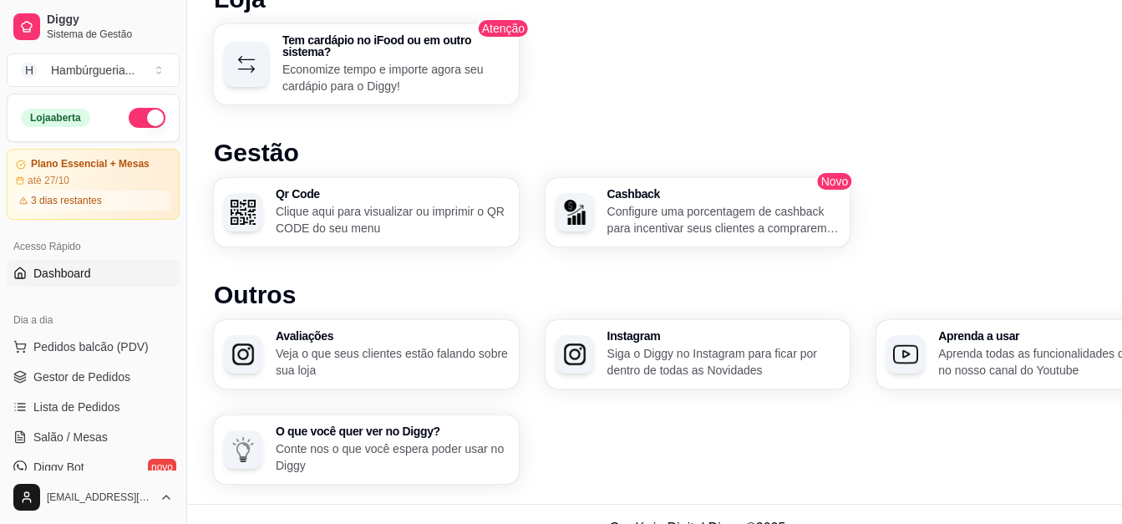
scroll to position [1082, 0]
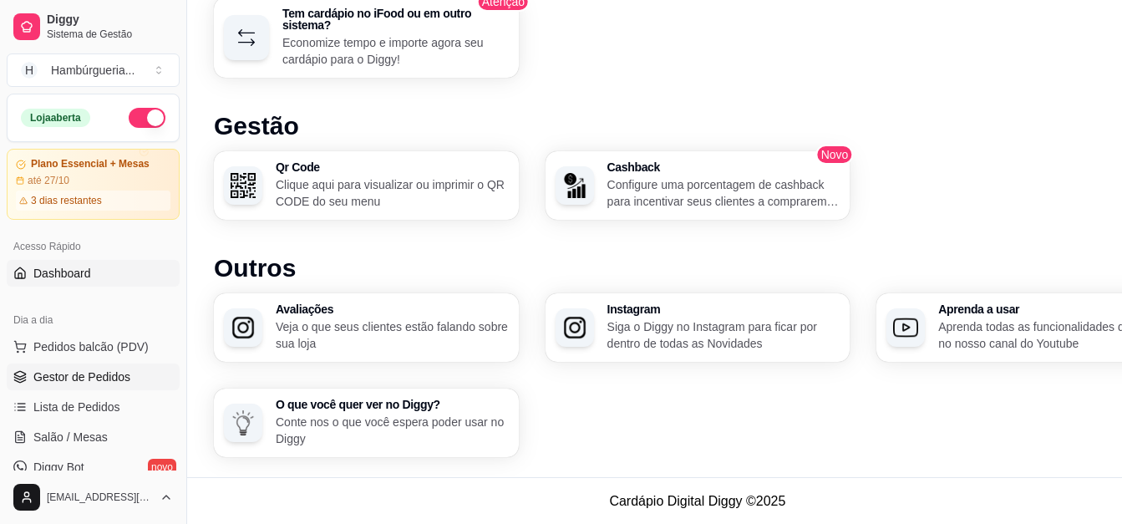
click at [93, 380] on span "Gestor de Pedidos" at bounding box center [81, 376] width 97 height 17
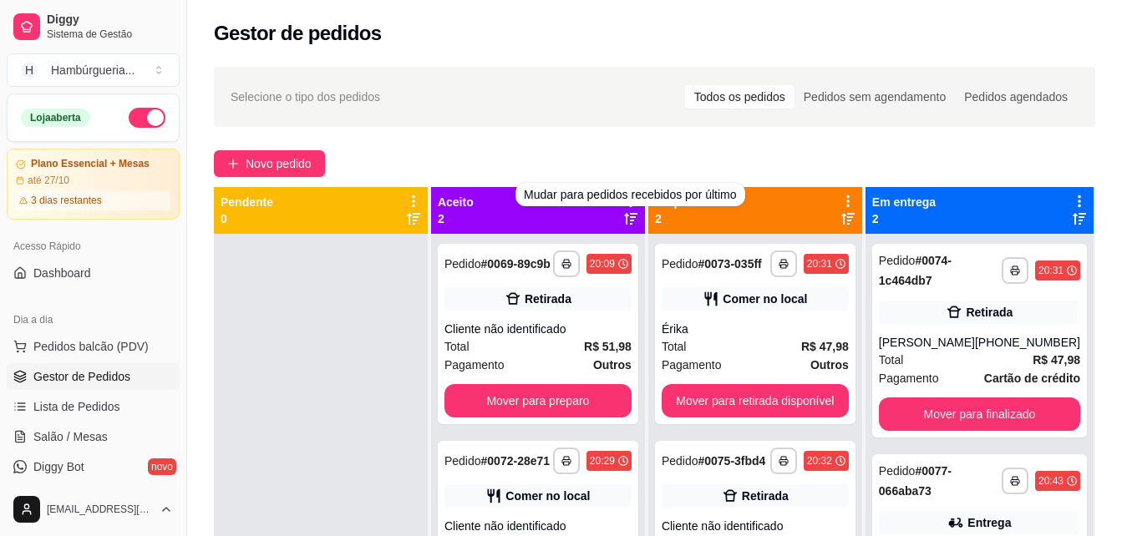
click at [620, 223] on div "Aceito 2" at bounding box center [538, 210] width 200 height 33
click at [628, 222] on icon at bounding box center [630, 219] width 13 height 12
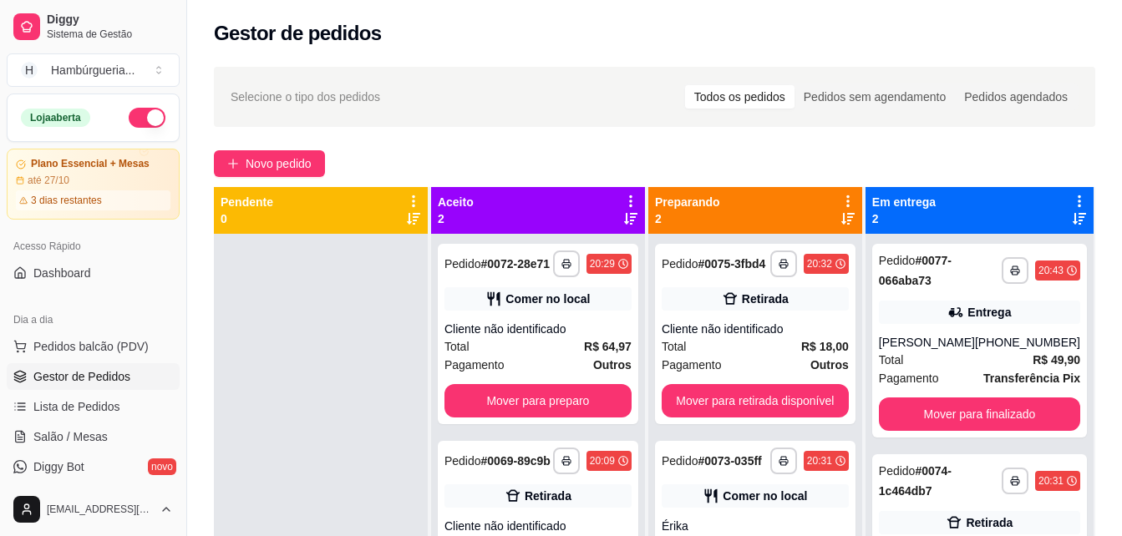
click at [628, 222] on icon at bounding box center [630, 219] width 13 height 12
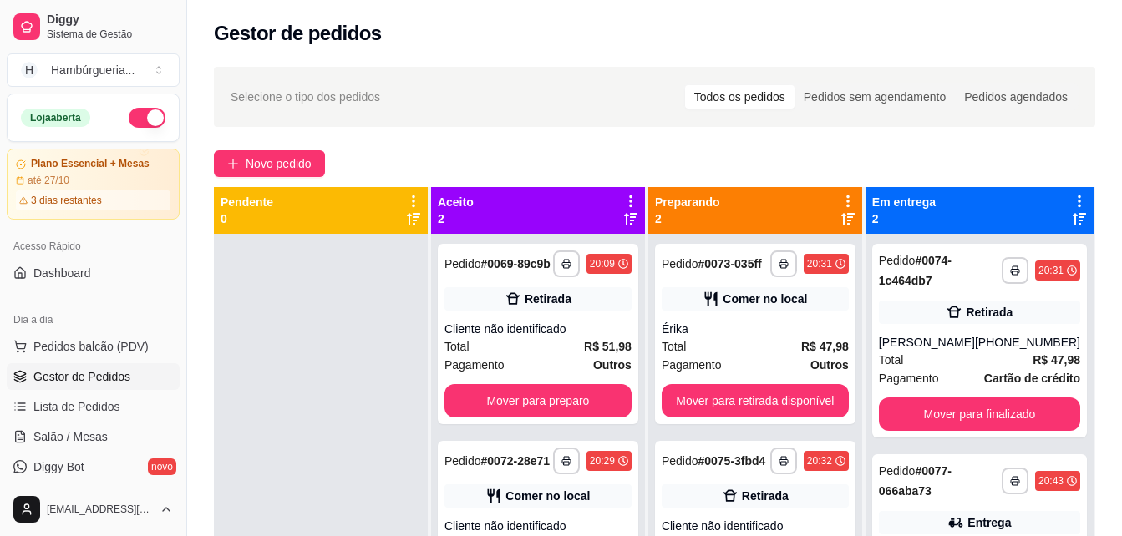
click at [628, 222] on icon at bounding box center [630, 219] width 13 height 12
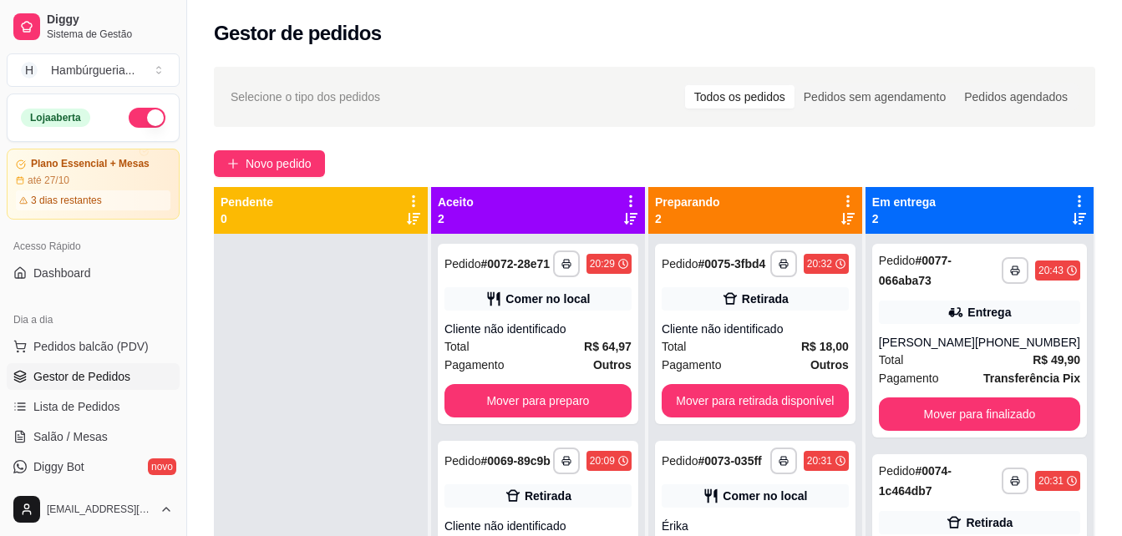
click at [628, 222] on icon at bounding box center [630, 219] width 13 height 12
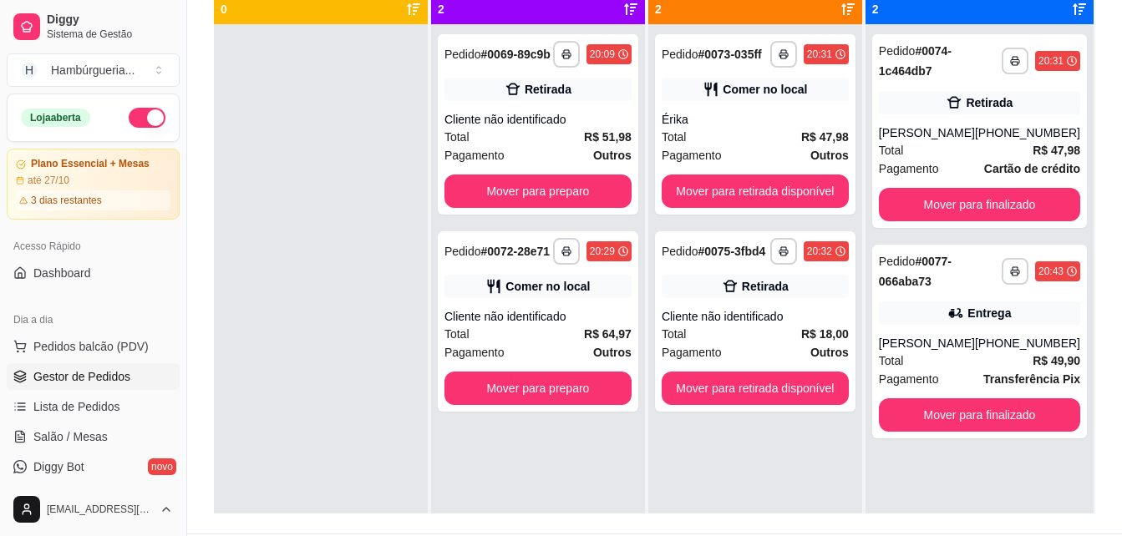
scroll to position [88, 0]
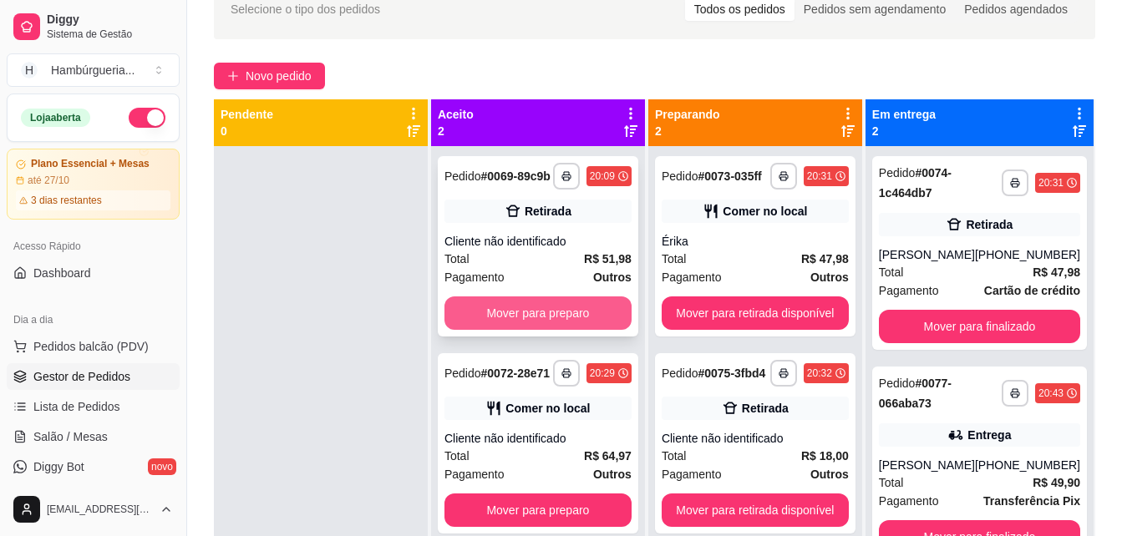
click at [600, 301] on button "Mover para preparo" at bounding box center [537, 312] width 187 height 33
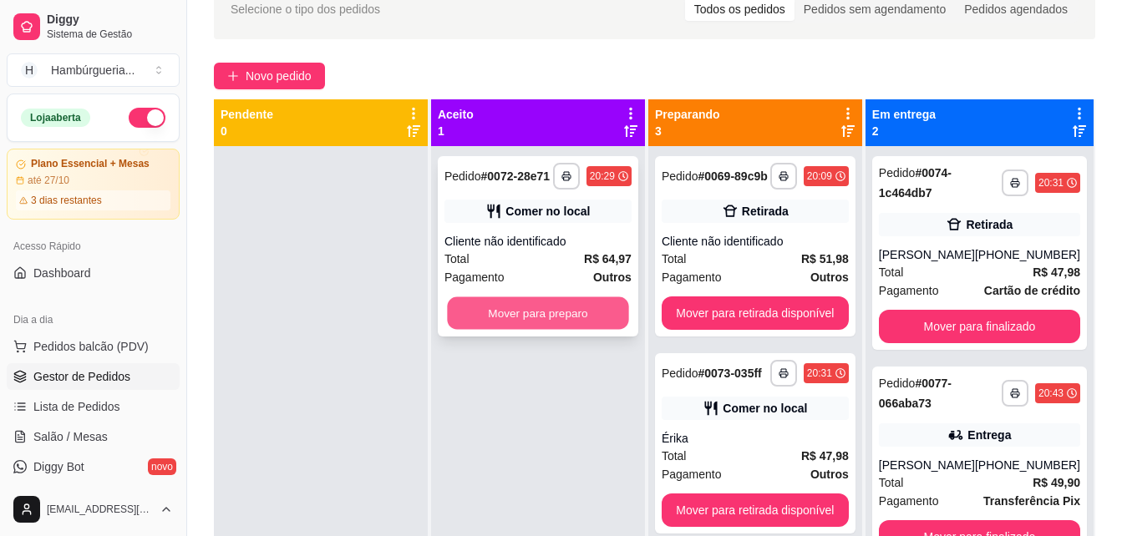
click at [595, 306] on button "Mover para preparo" at bounding box center [537, 313] width 181 height 33
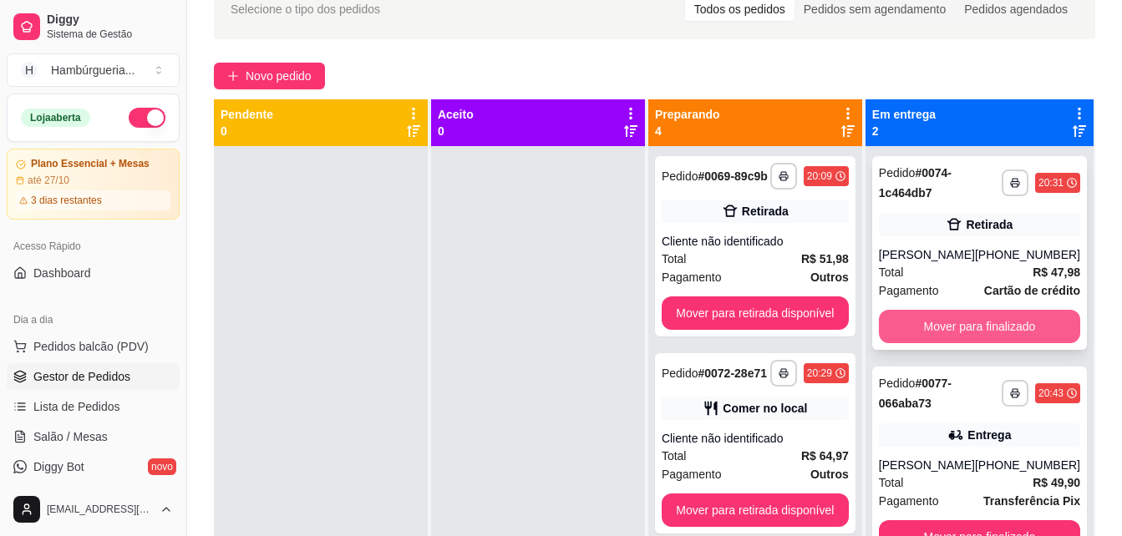
click at [989, 323] on button "Mover para finalizado" at bounding box center [979, 326] width 201 height 33
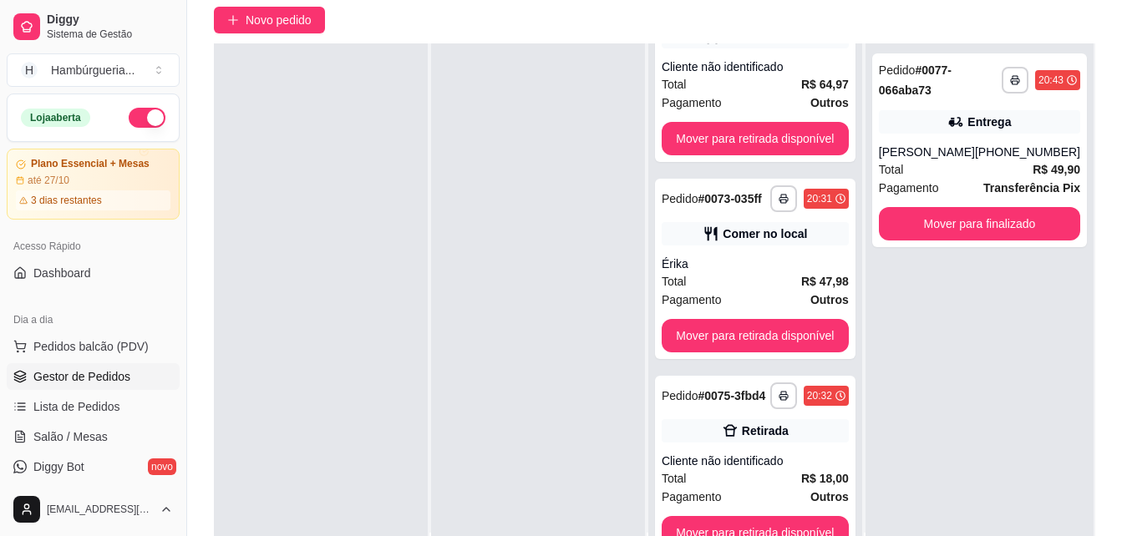
scroll to position [255, 0]
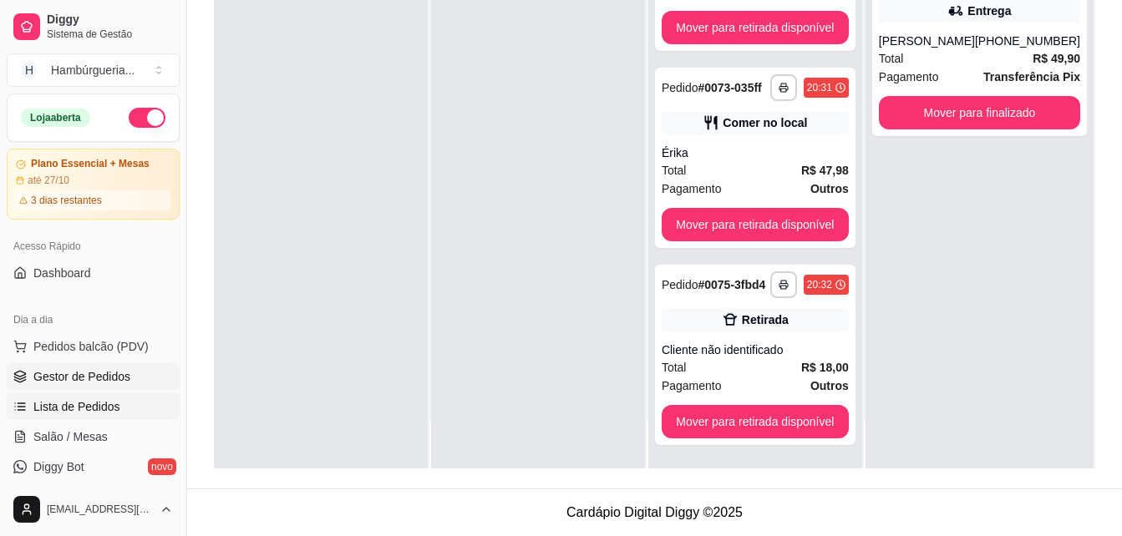
click at [83, 405] on span "Lista de Pedidos" at bounding box center [76, 406] width 87 height 17
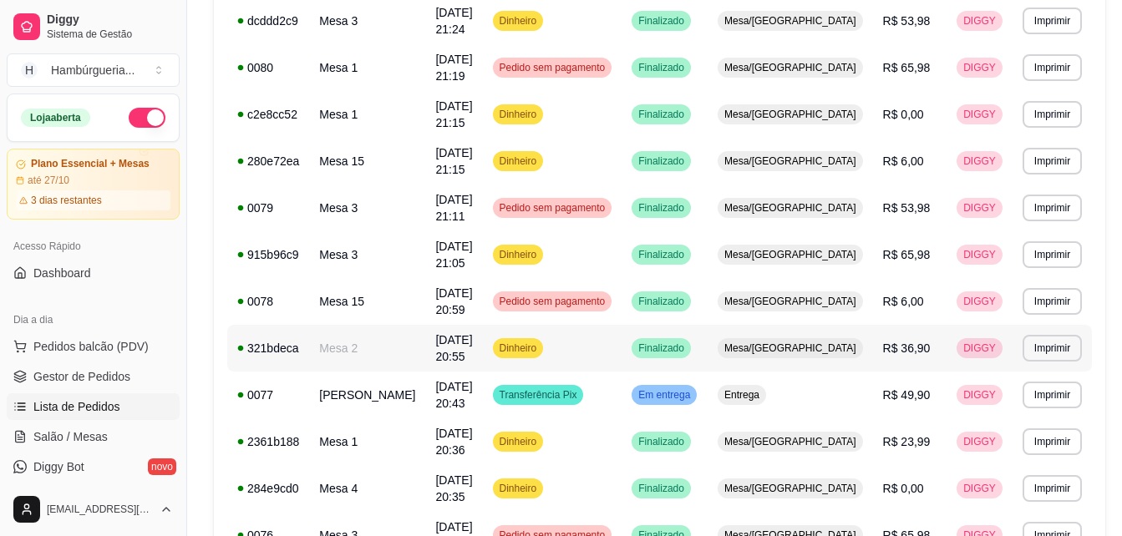
scroll to position [1002, 0]
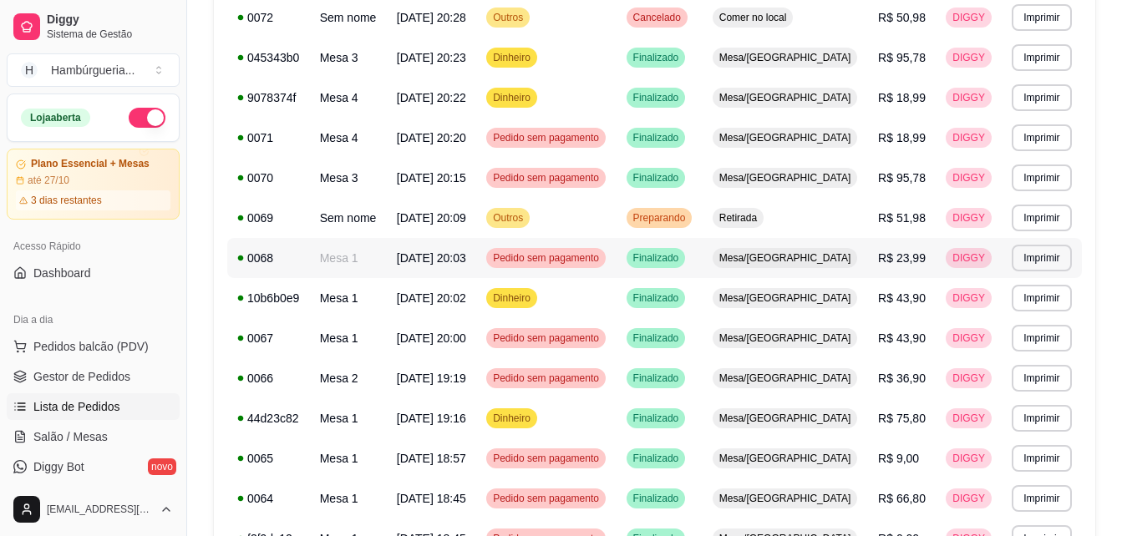
scroll to position [428, 0]
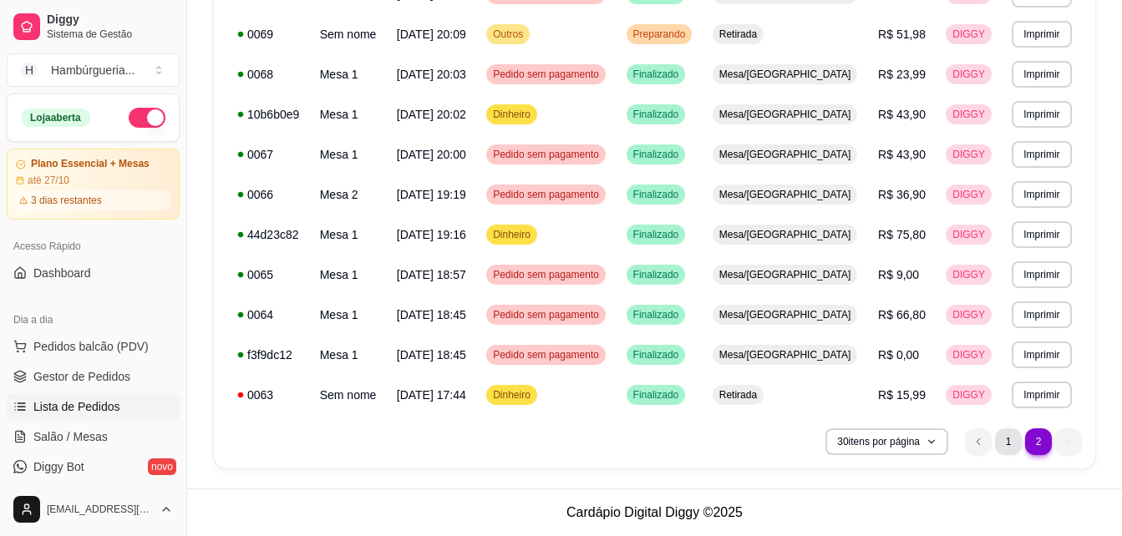
click at [1003, 442] on li "1" at bounding box center [1008, 441] width 27 height 27
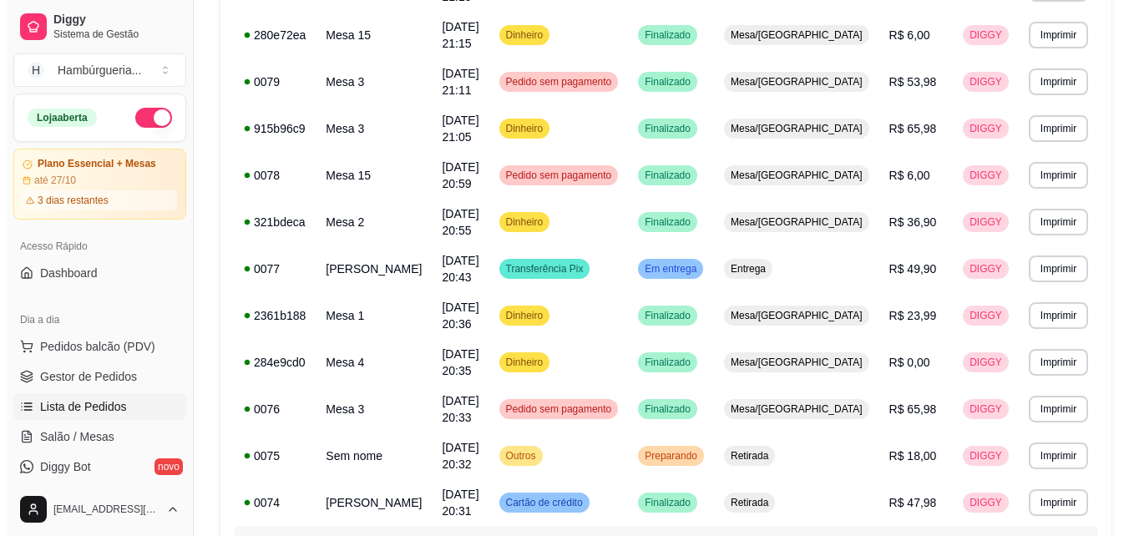
scroll to position [1029, 0]
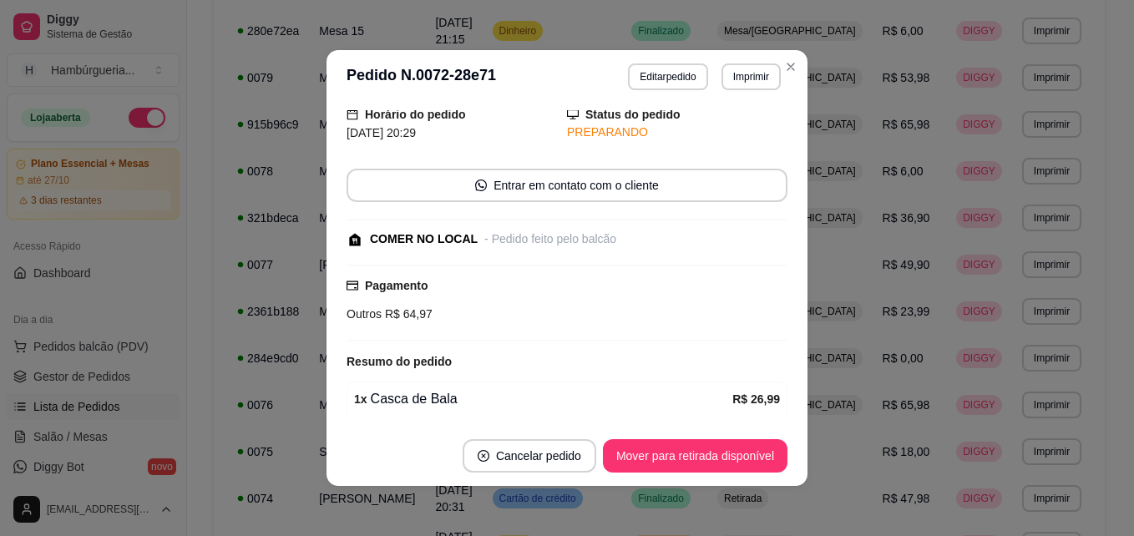
scroll to position [0, 0]
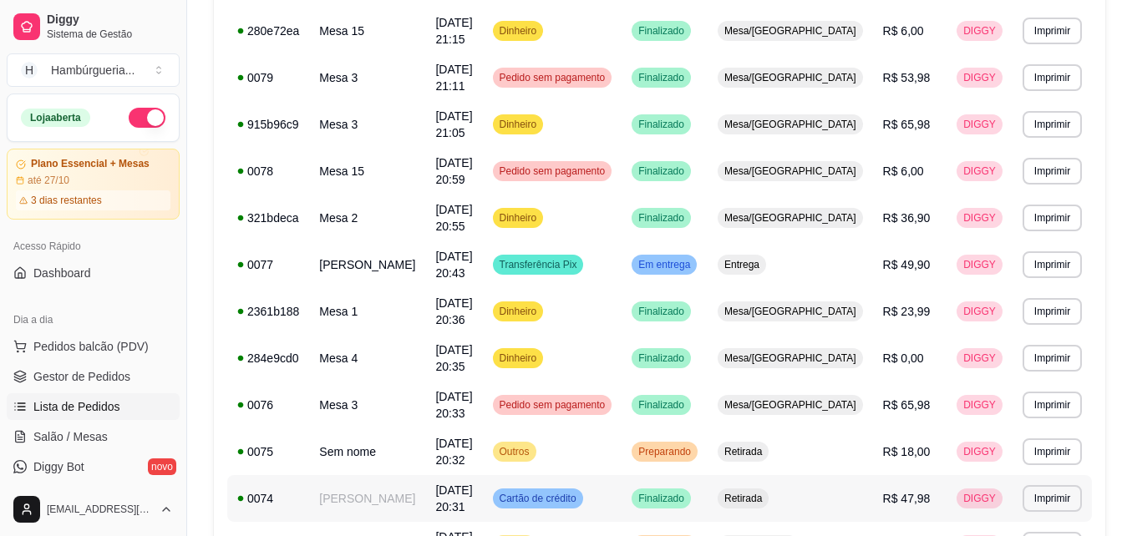
click at [388, 475] on td "[PERSON_NAME]" at bounding box center [367, 498] width 116 height 47
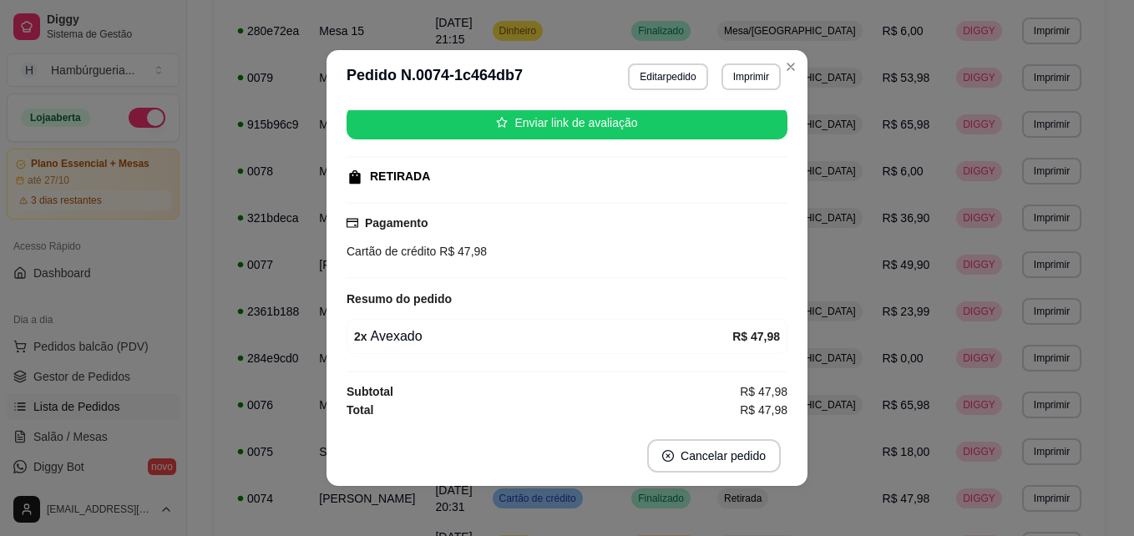
scroll to position [3, 0]
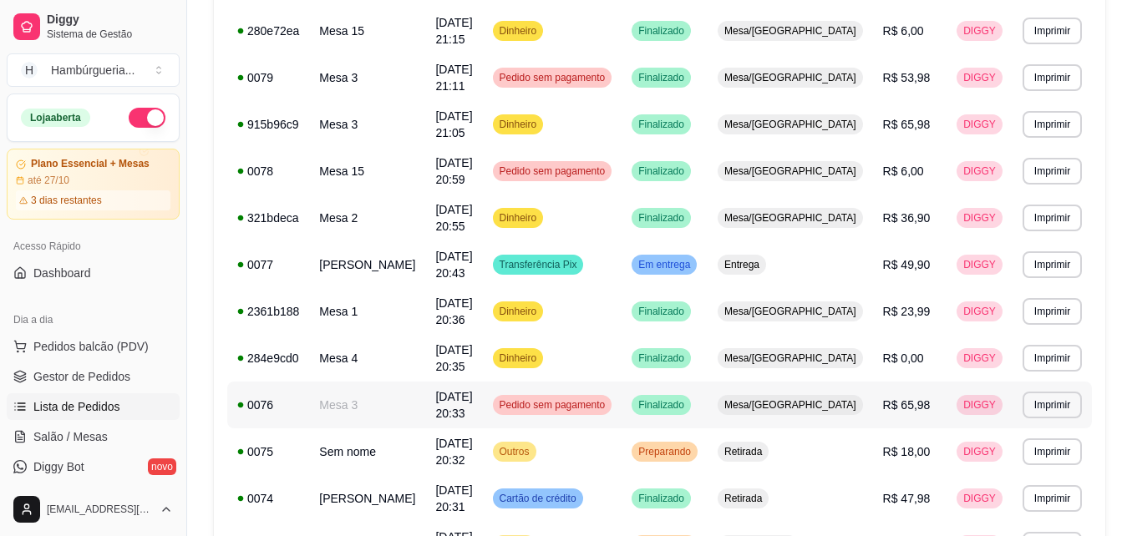
click at [469, 390] on span "[DATE] 20:33" at bounding box center [453, 405] width 37 height 30
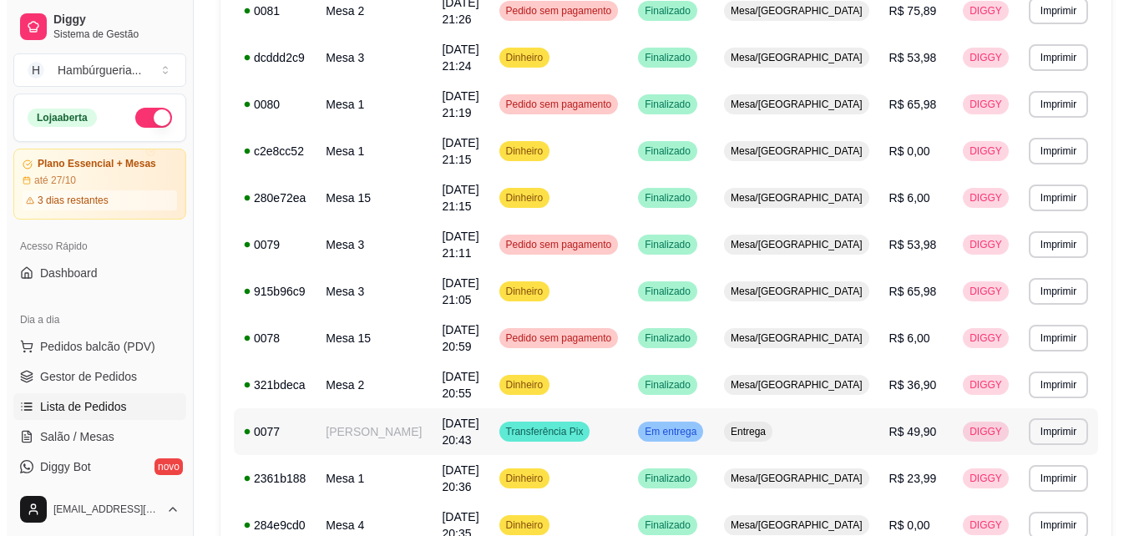
scroll to position [778, 0]
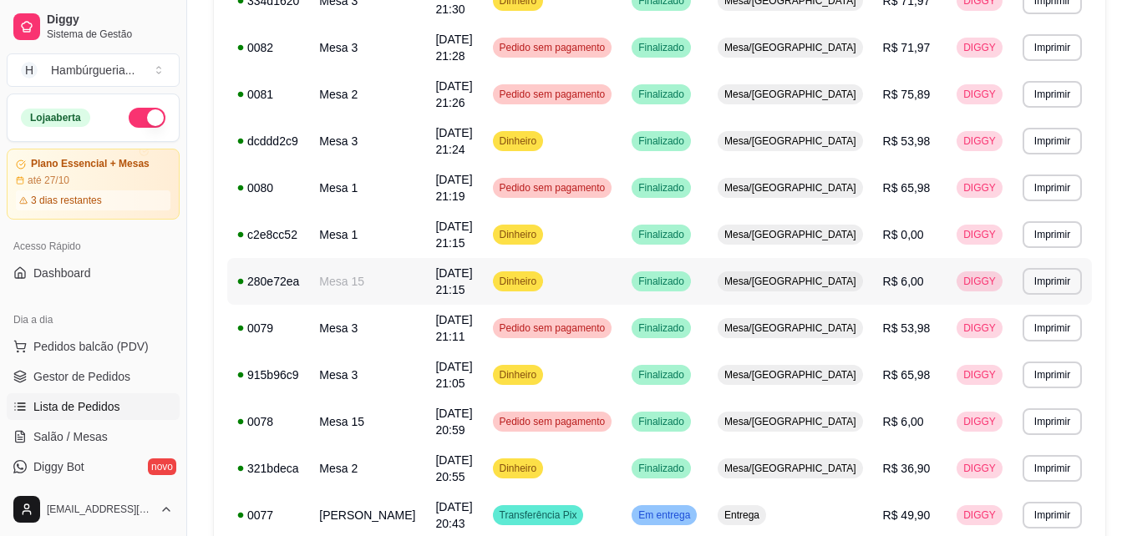
click at [543, 271] on div "Dinheiro" at bounding box center [518, 281] width 51 height 20
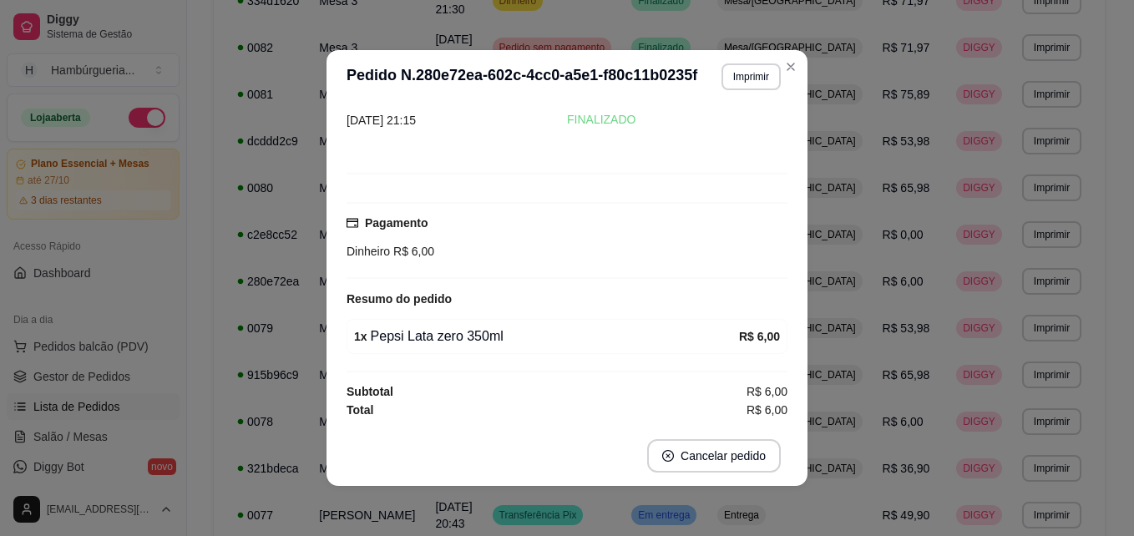
scroll to position [3, 0]
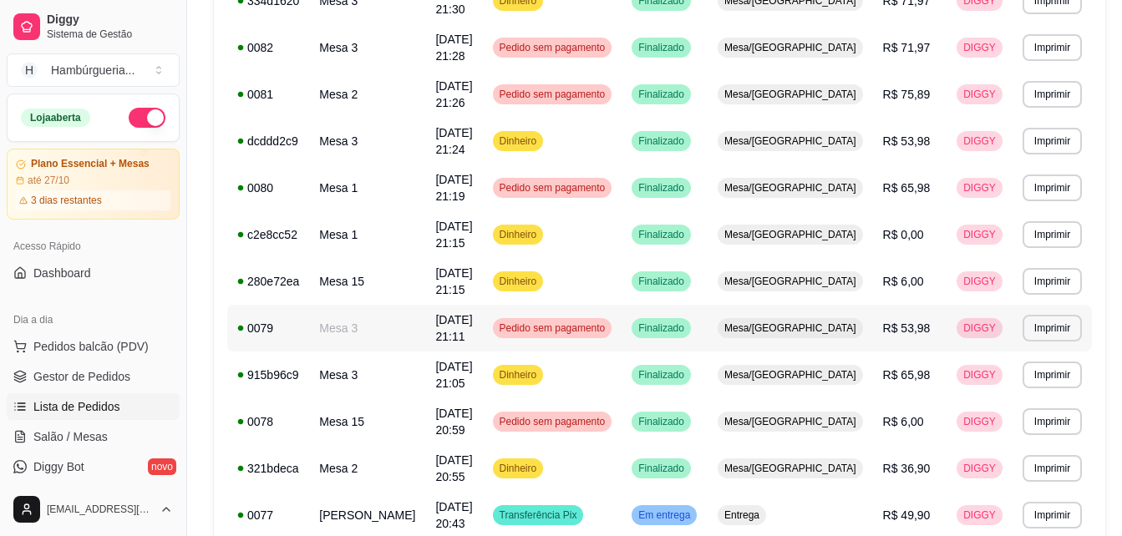
click at [570, 318] on div "Pedido sem pagamento" at bounding box center [552, 328] width 119 height 20
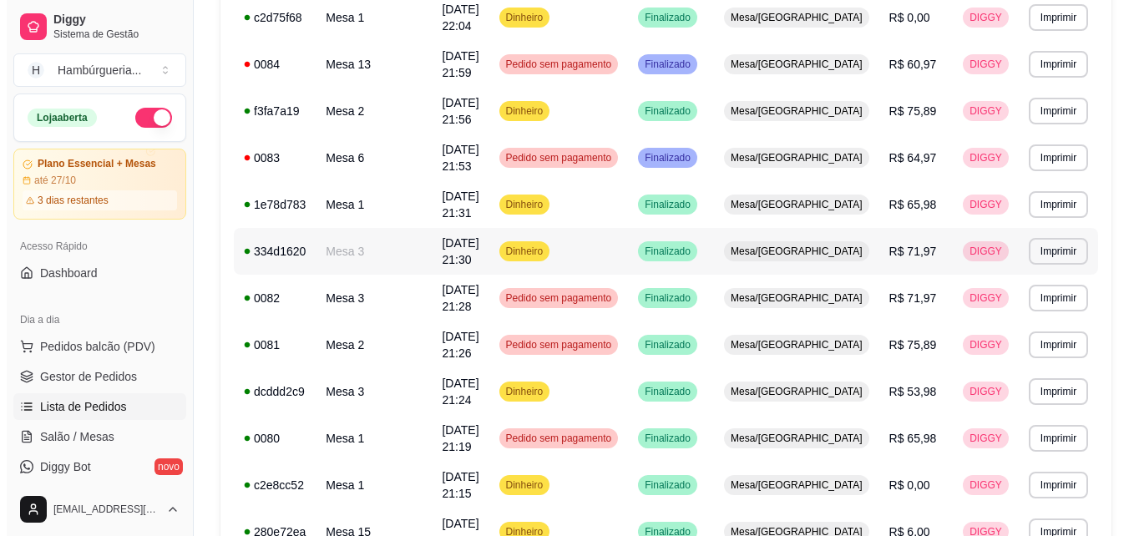
scroll to position [444, 0]
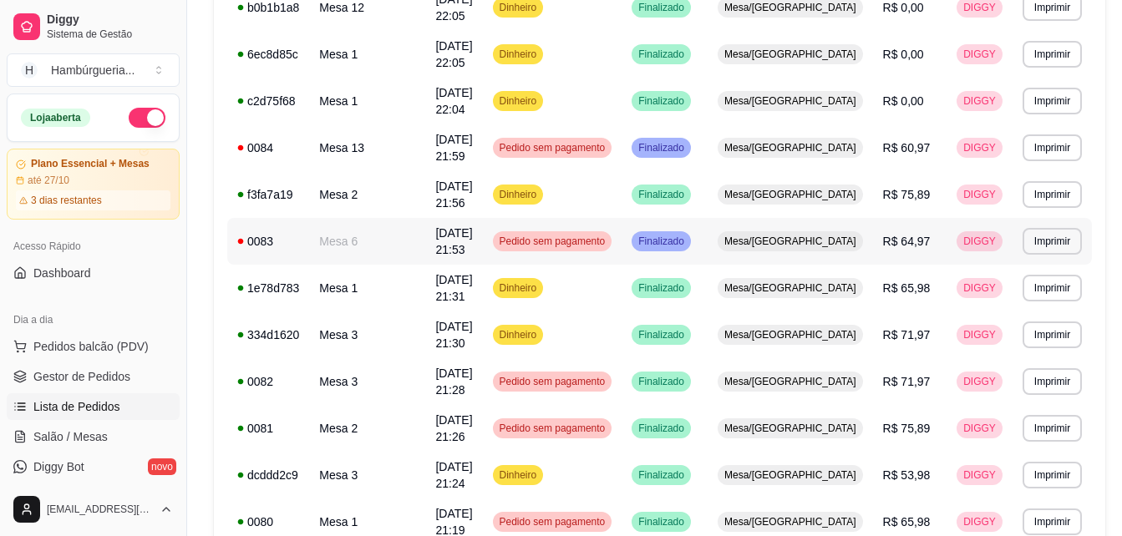
click at [482, 218] on td "[DATE] 21:53" at bounding box center [453, 241] width 57 height 47
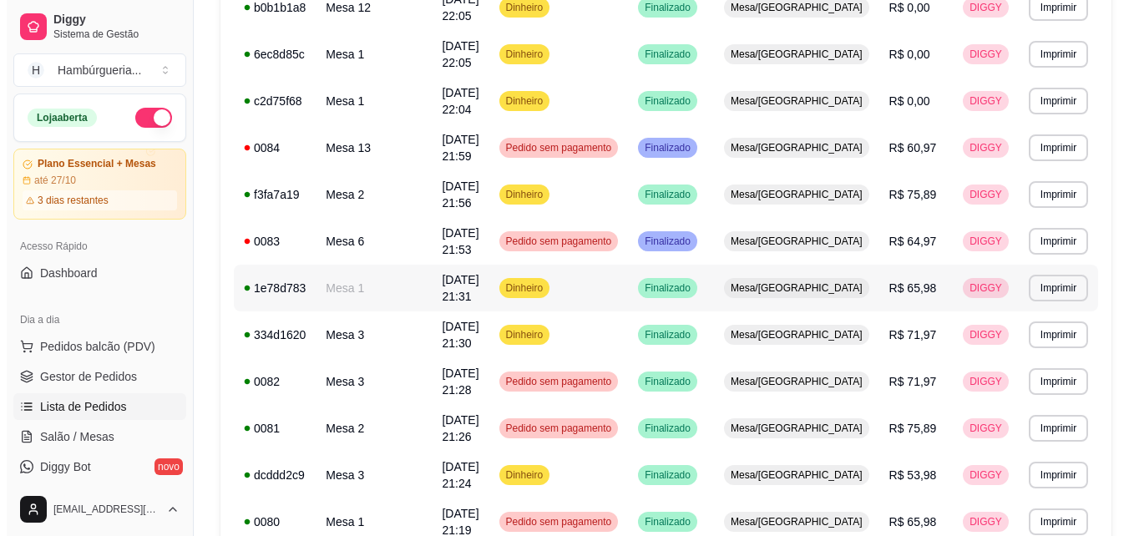
scroll to position [361, 0]
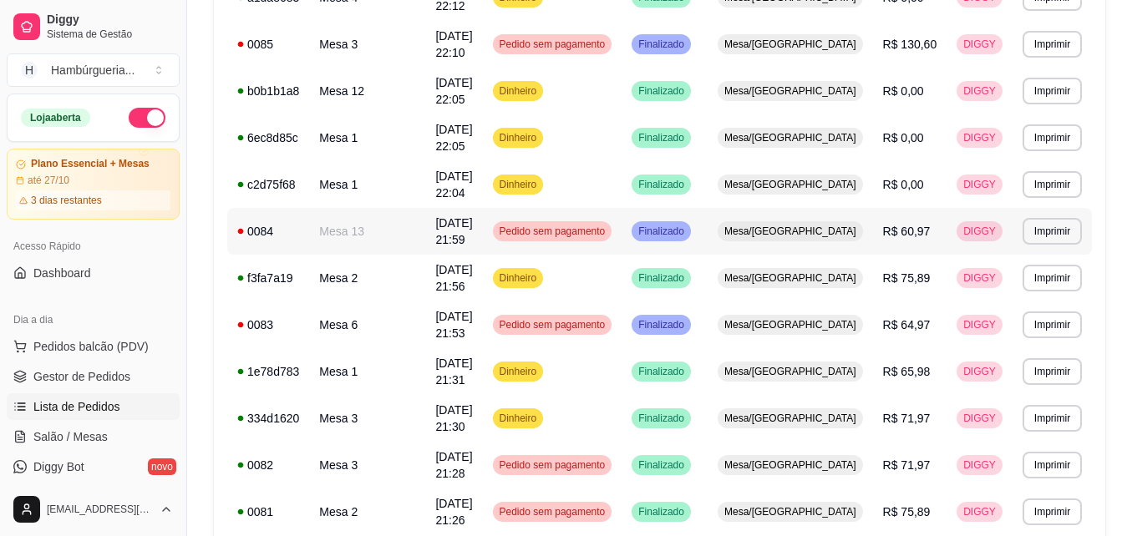
click at [545, 225] on span "Pedido sem pagamento" at bounding box center [552, 231] width 113 height 13
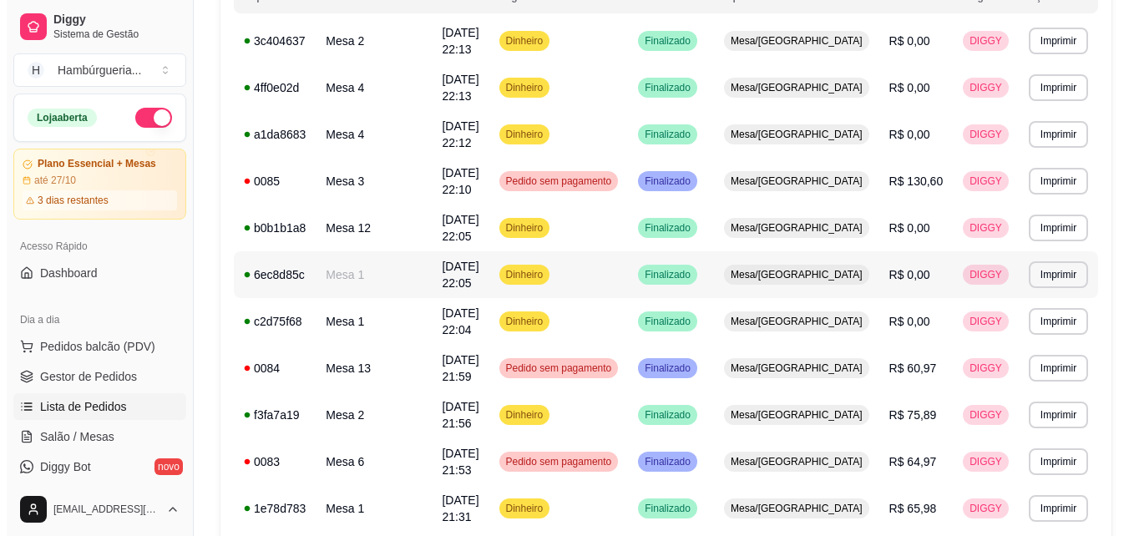
scroll to position [194, 0]
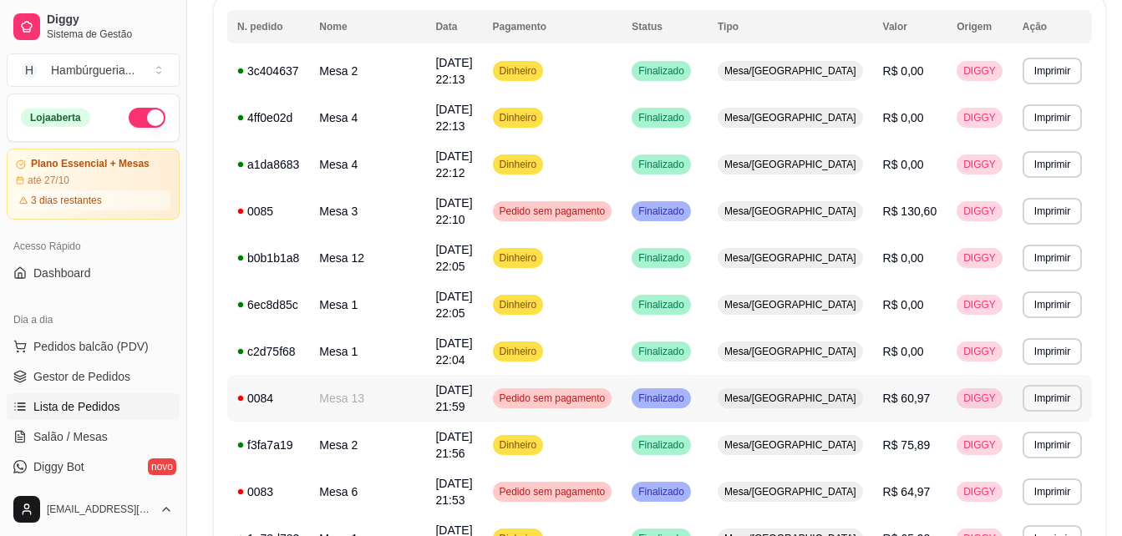
click at [472, 383] on span "[DATE] 21:59" at bounding box center [453, 398] width 37 height 30
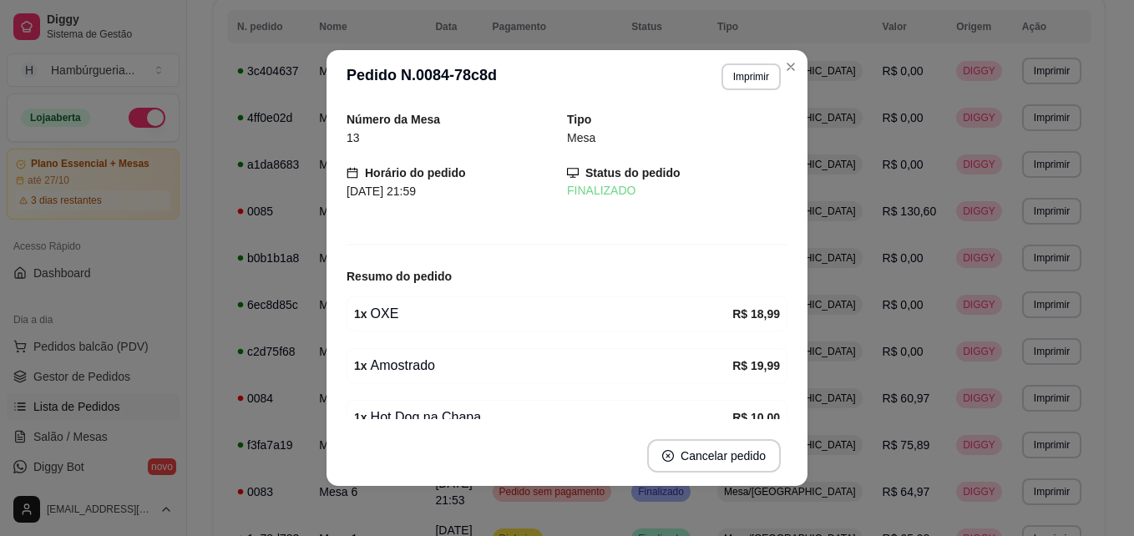
scroll to position [84, 0]
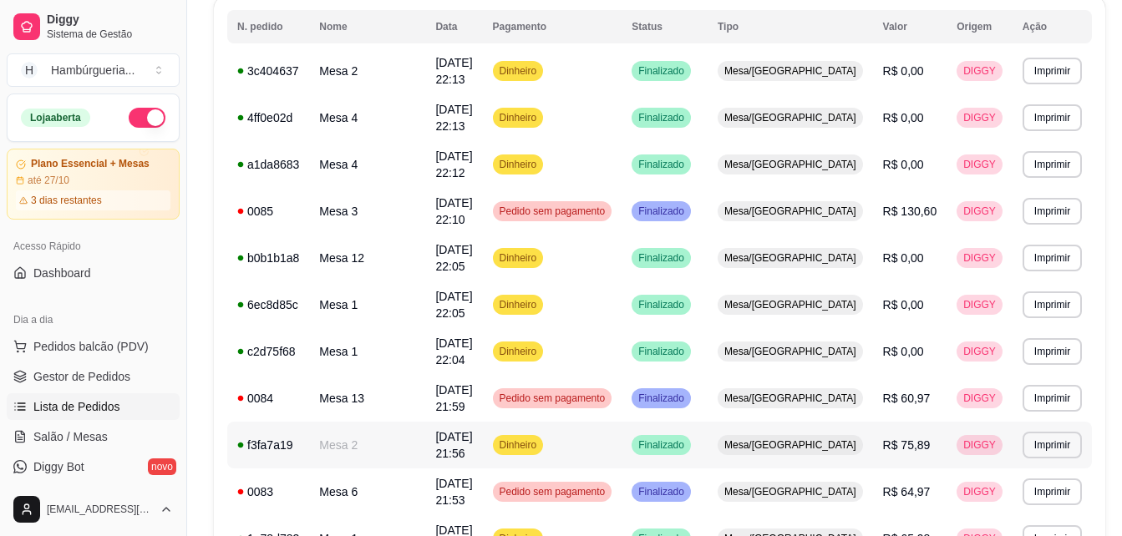
click at [472, 430] on span "[DATE] 21:56" at bounding box center [453, 445] width 37 height 30
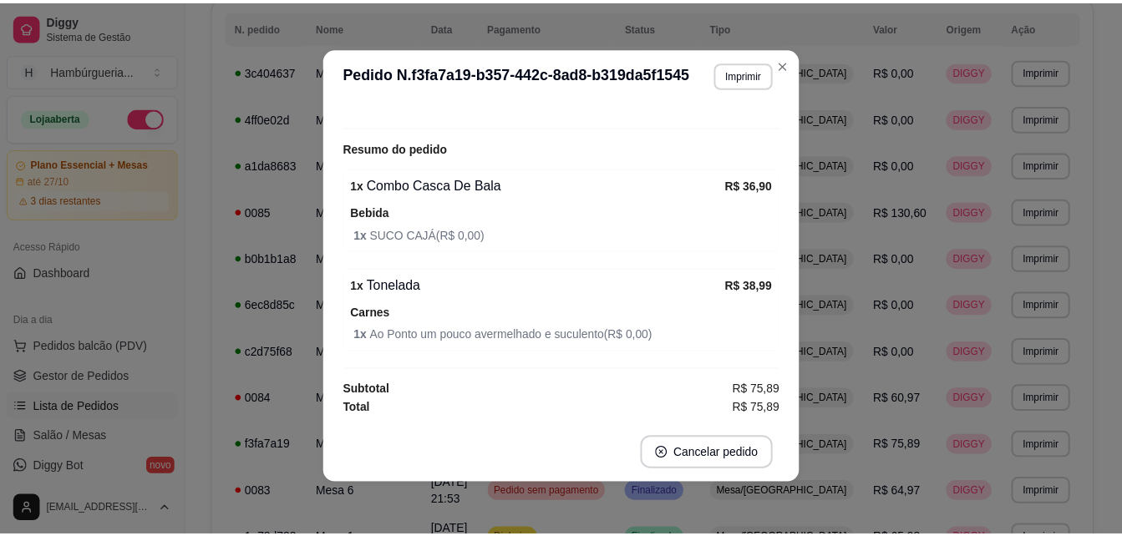
scroll to position [3, 0]
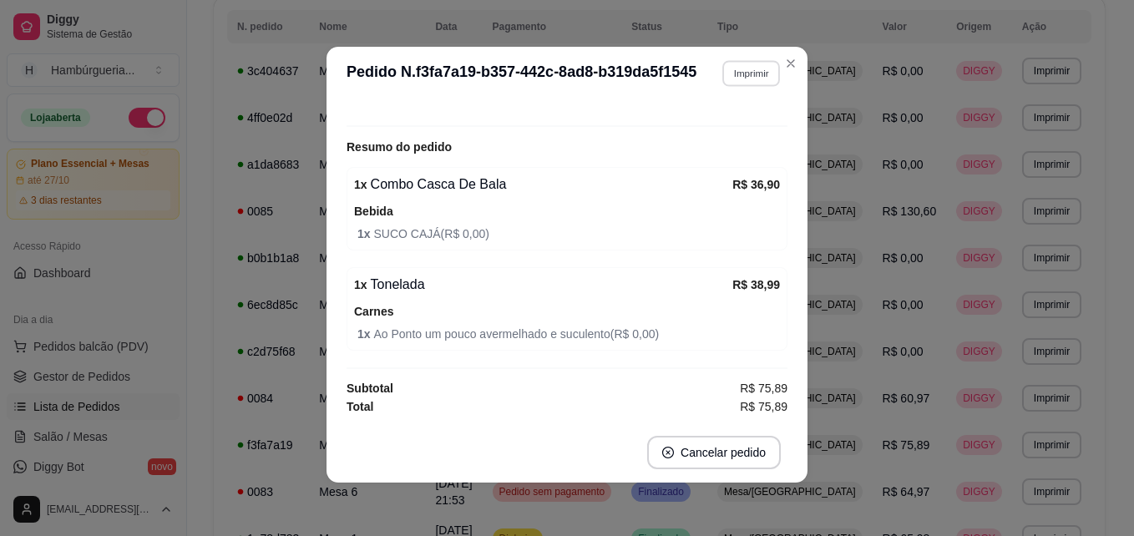
click at [751, 77] on button "Imprimir" at bounding box center [751, 73] width 58 height 26
click at [722, 136] on button "IMPRESSORA" at bounding box center [715, 132] width 117 height 26
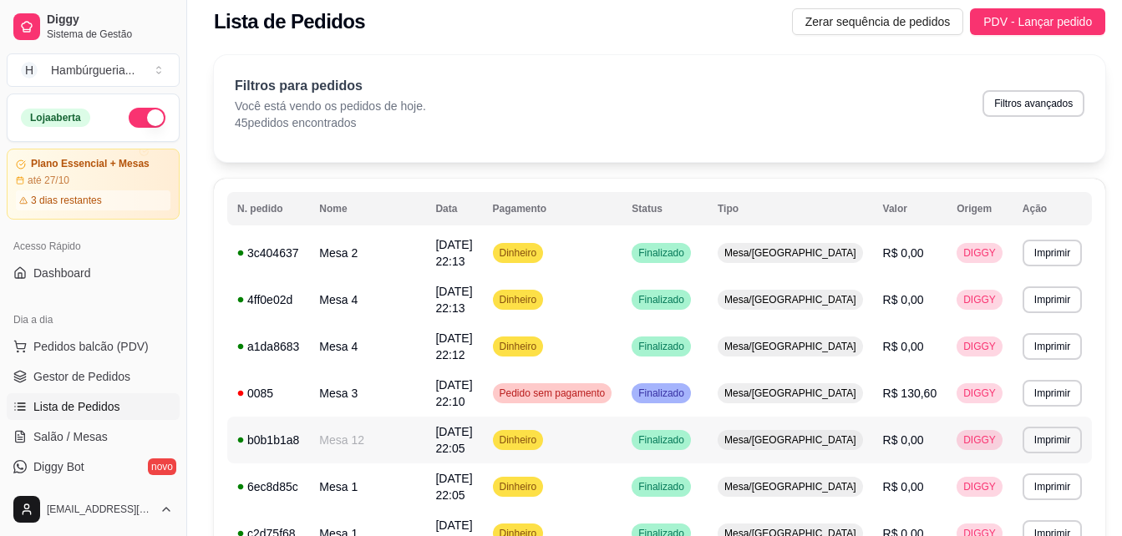
scroll to position [0, 0]
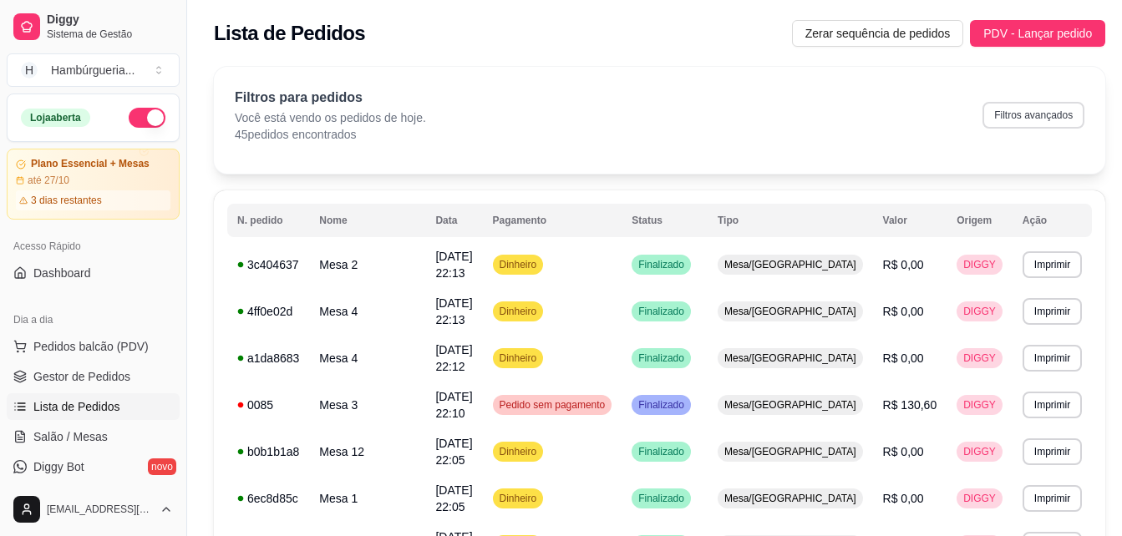
click at [1006, 113] on button "Filtros avançados" at bounding box center [1033, 115] width 102 height 27
select select "0"
click at [851, 37] on span "Zerar sequência de pedidos" at bounding box center [877, 33] width 145 height 18
click at [112, 388] on link "Gestor de Pedidos" at bounding box center [93, 376] width 173 height 27
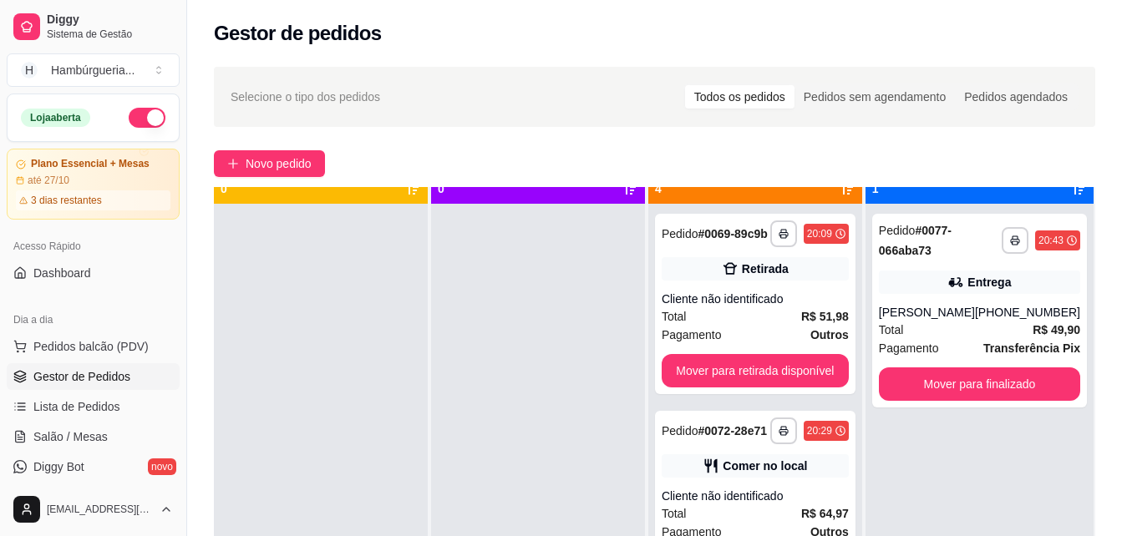
scroll to position [47, 0]
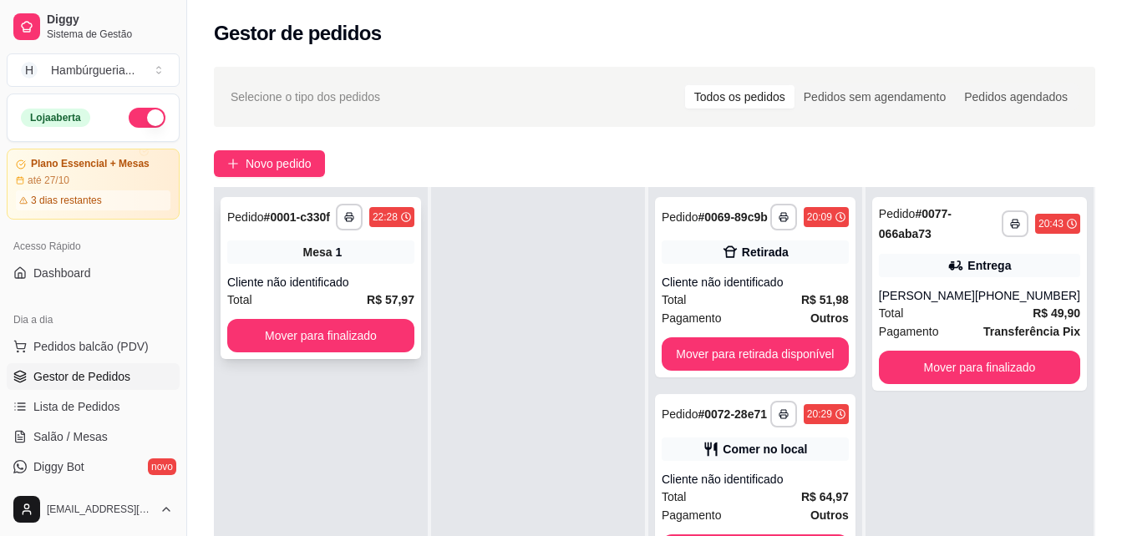
click at [275, 283] on div "Cliente não identificado" at bounding box center [320, 282] width 187 height 17
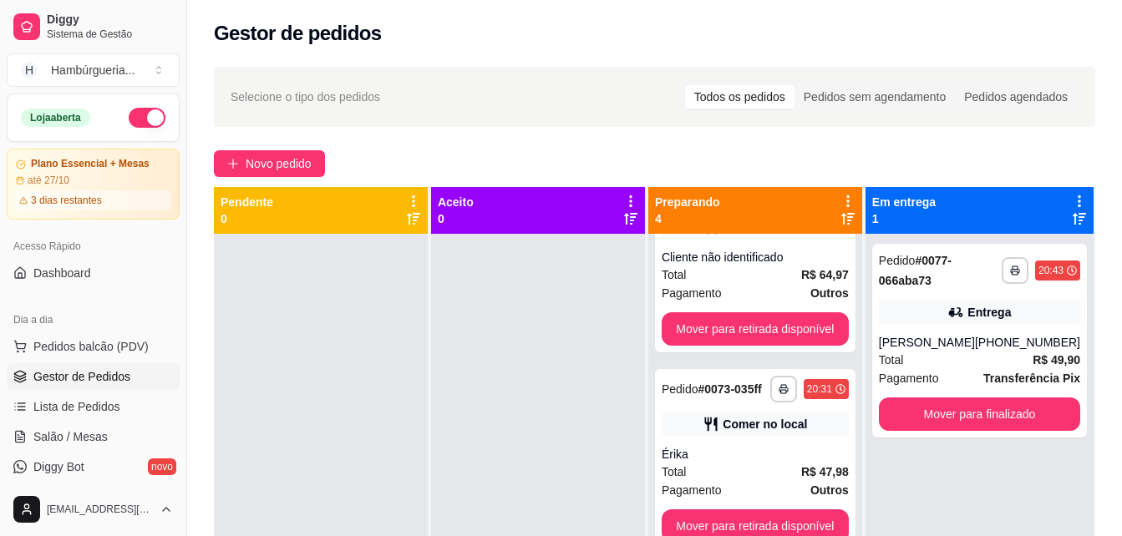
scroll to position [0, 0]
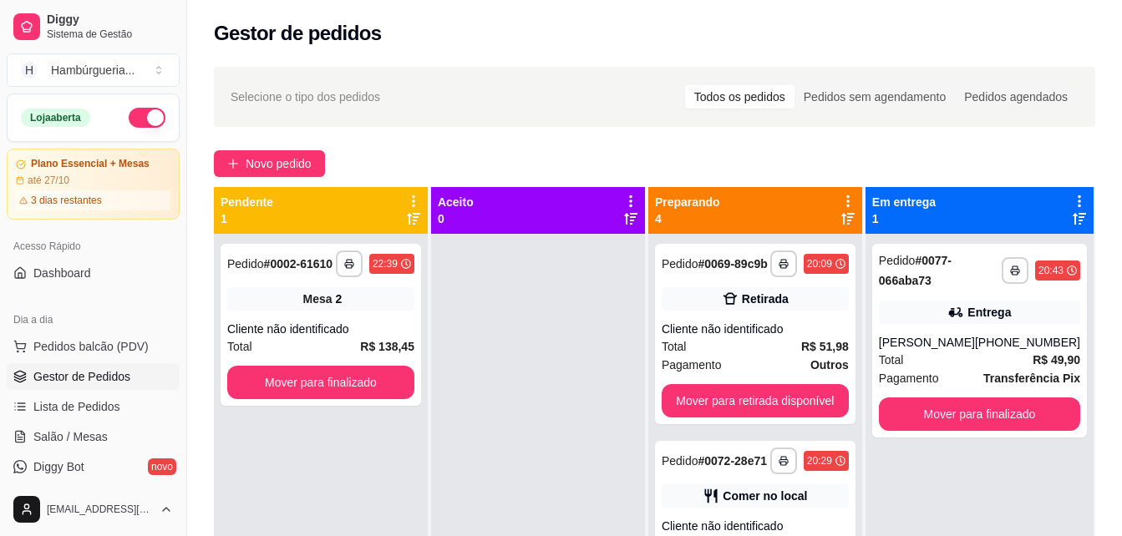
click at [523, 423] on div at bounding box center [538, 502] width 214 height 536
